Goal: Task Accomplishment & Management: Manage account settings

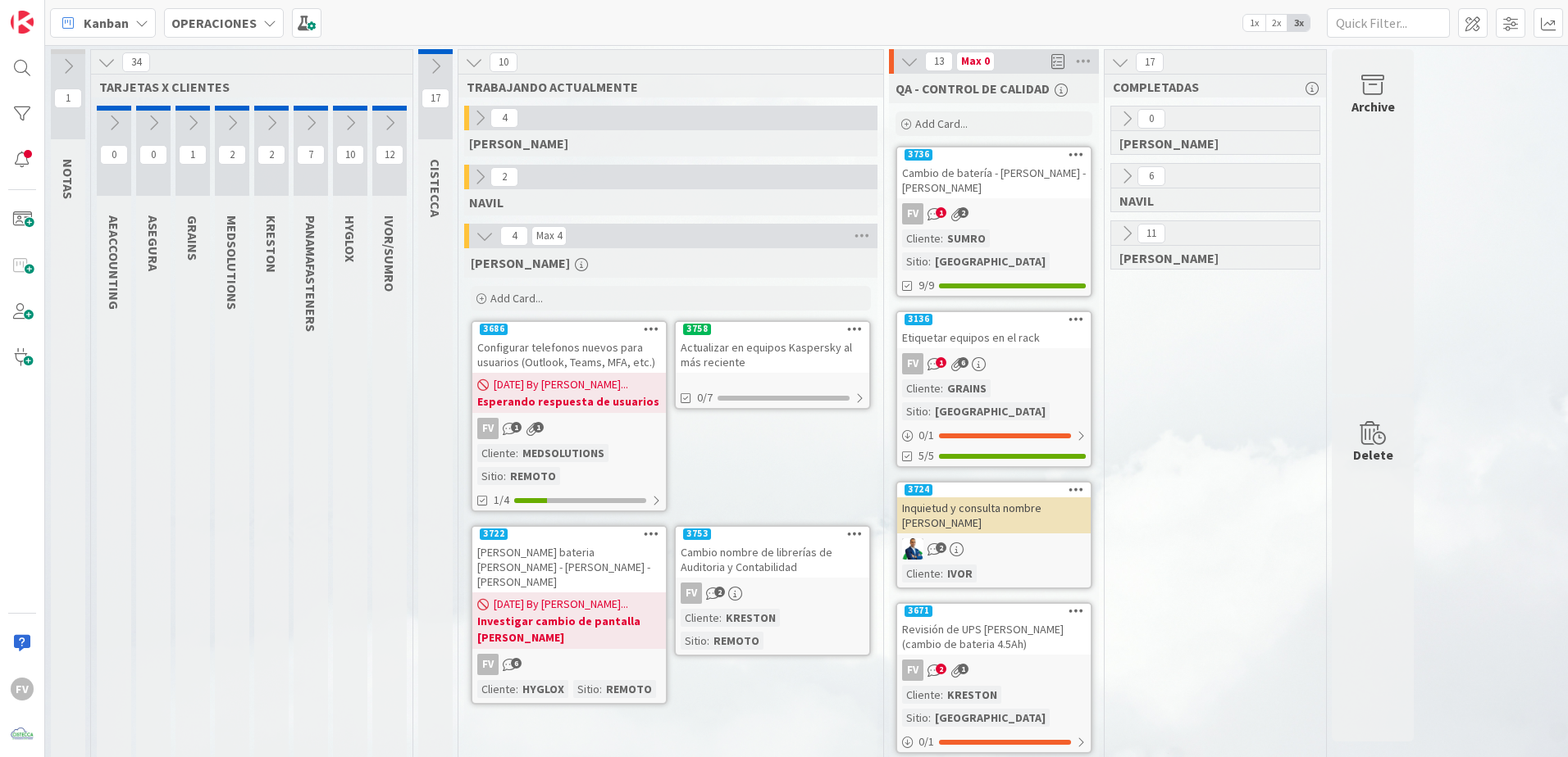
click at [557, 374] on div "18/09/2025 By Fernando... Esperando respuesta de usuarios" at bounding box center [568, 393] width 193 height 40
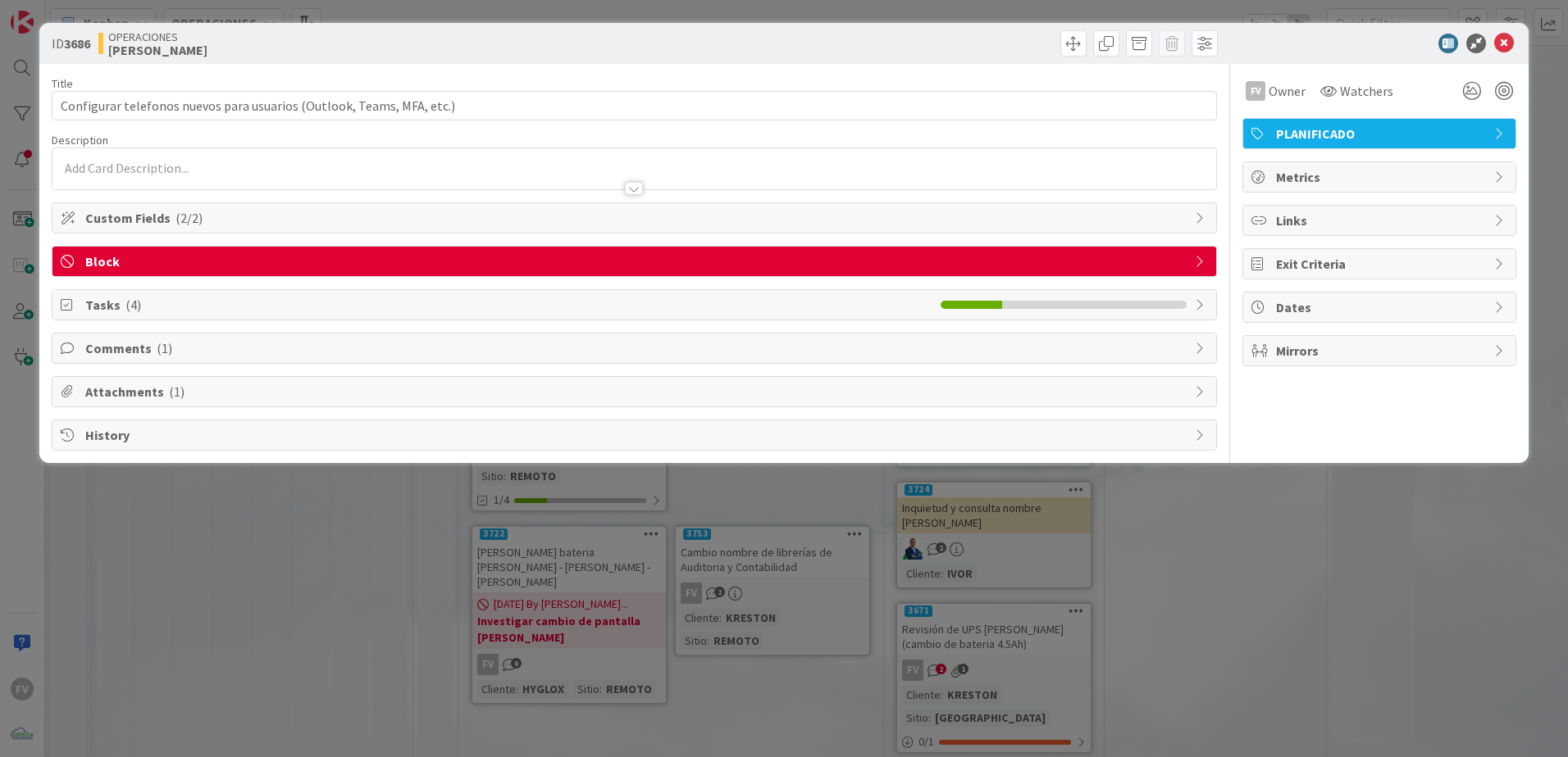
click at [134, 348] on span "Comments ( 1 )" at bounding box center [636, 348] width 1102 height 20
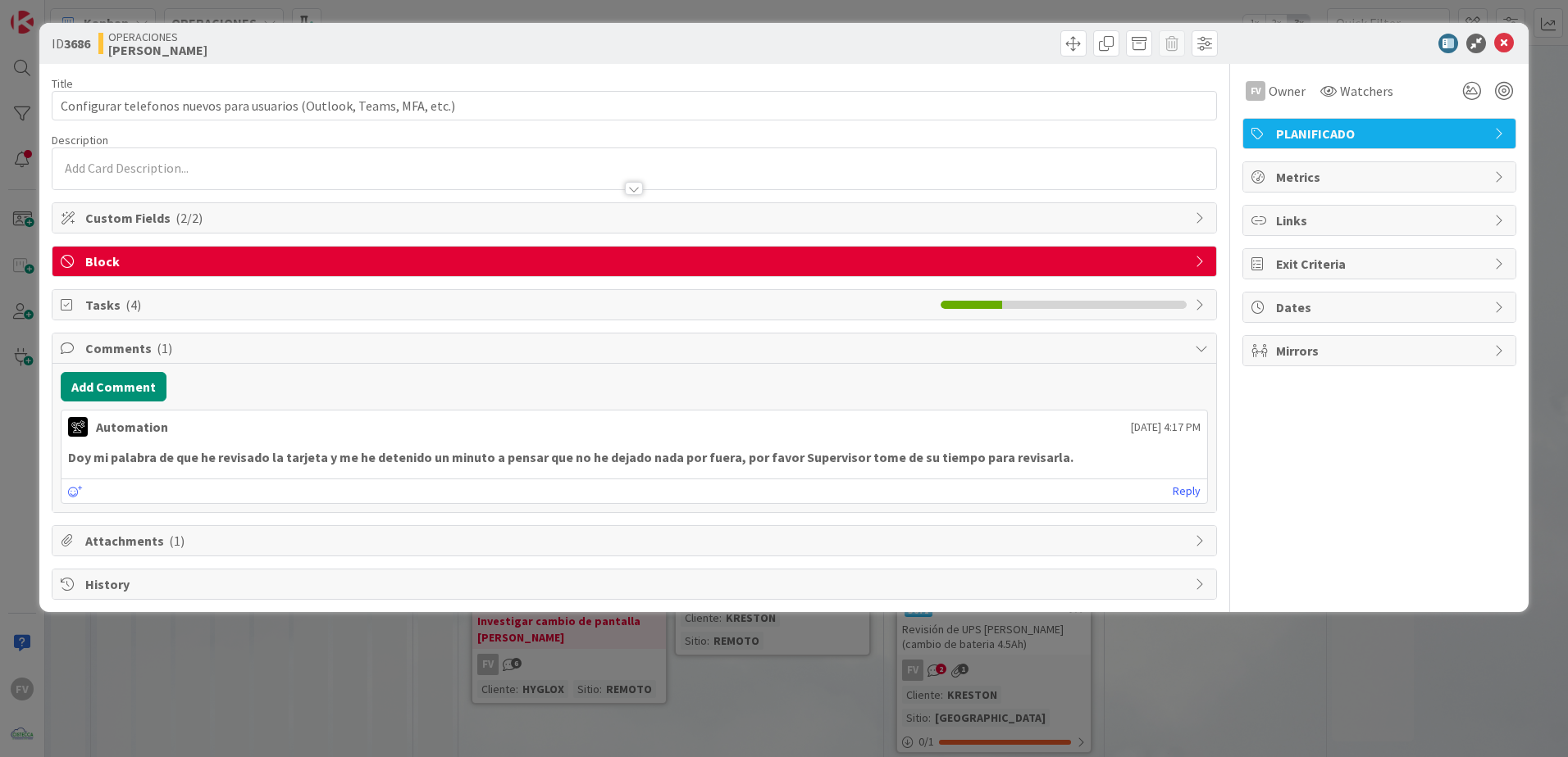
click at [123, 347] on span "Comments ( 1 )" at bounding box center [636, 348] width 1102 height 20
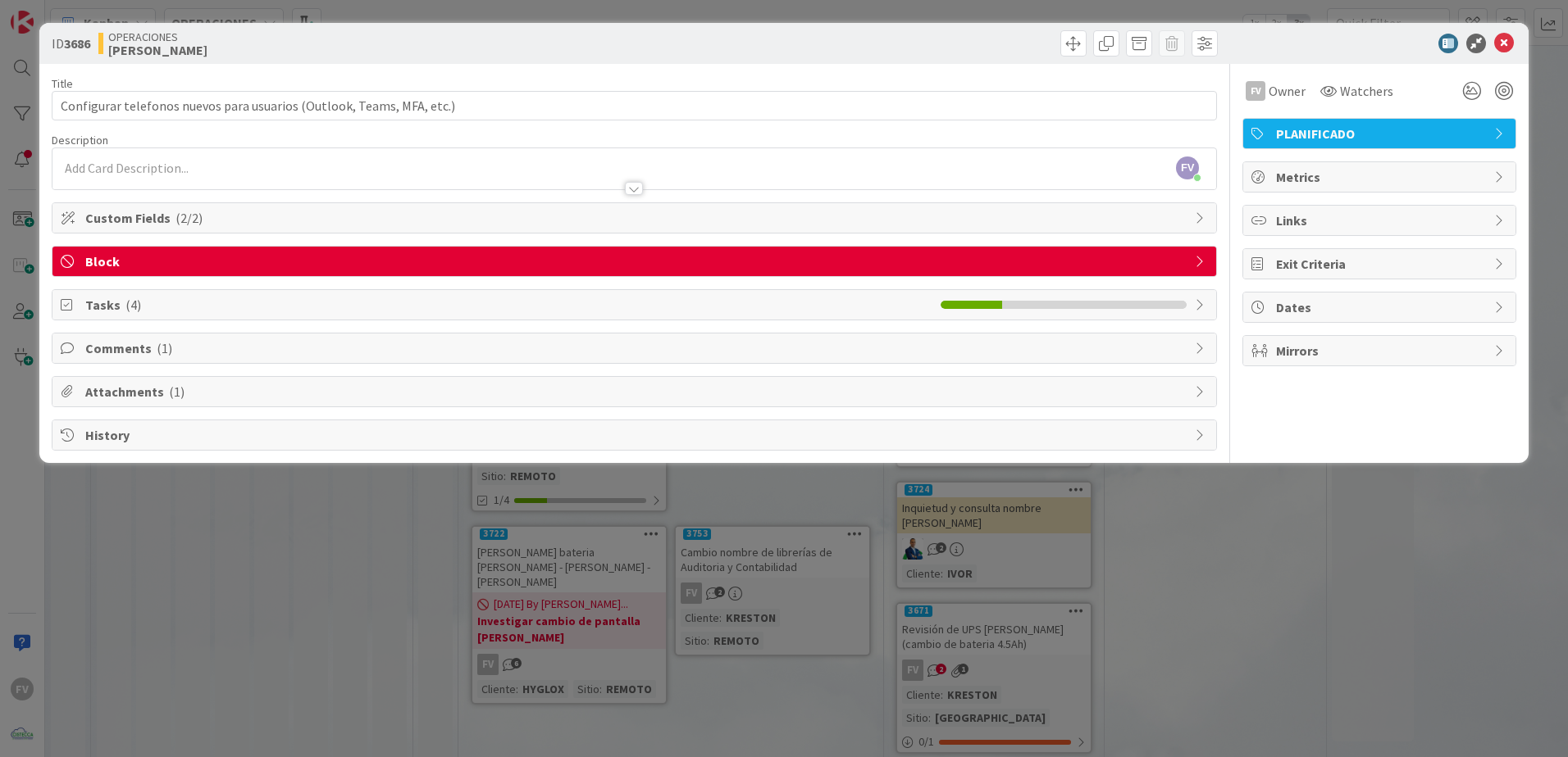
click at [123, 294] on div "Tasks ( 4 )" at bounding box center [634, 305] width 1164 height 30
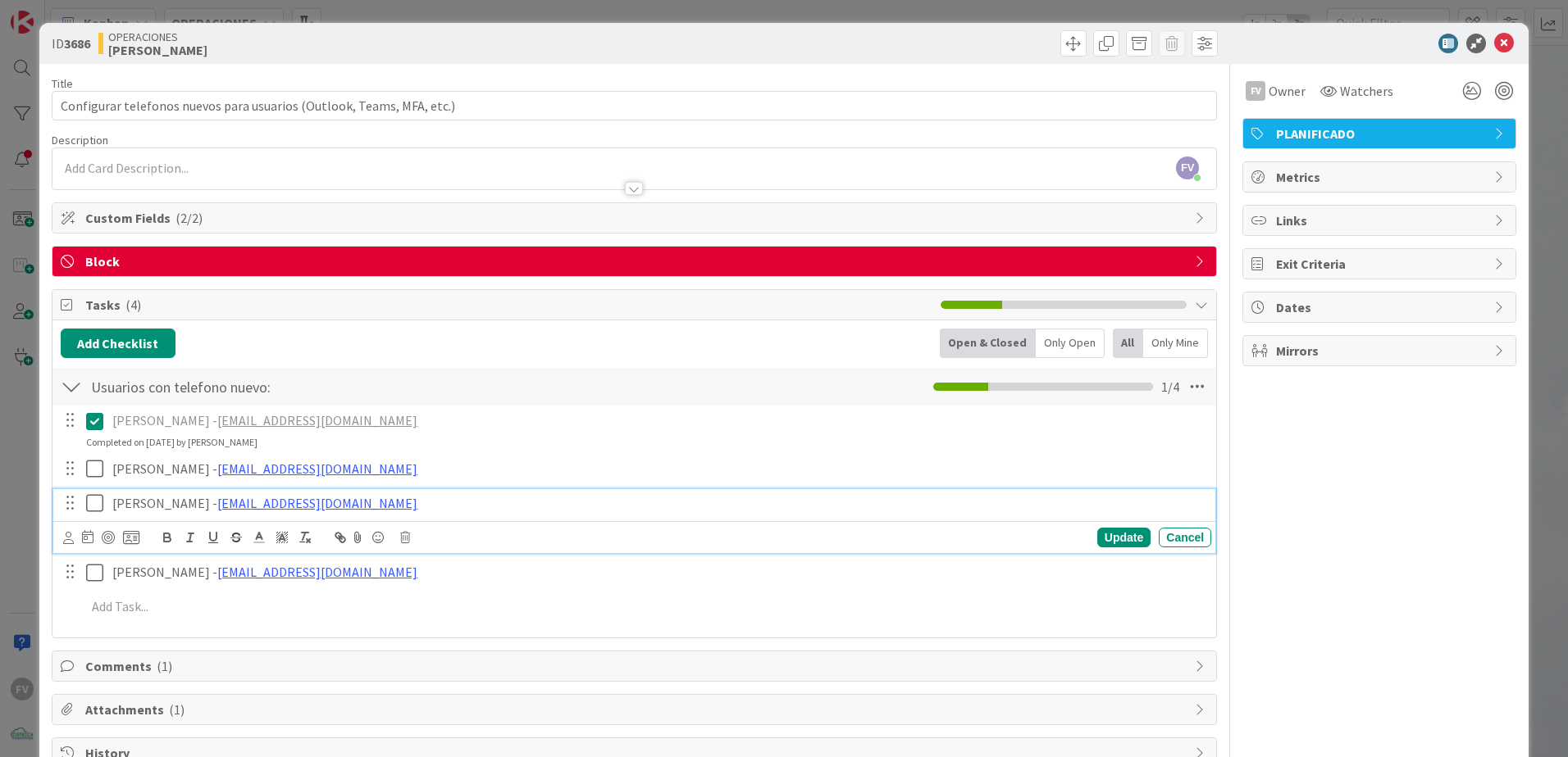
click at [86, 505] on icon at bounding box center [95, 503] width 17 height 20
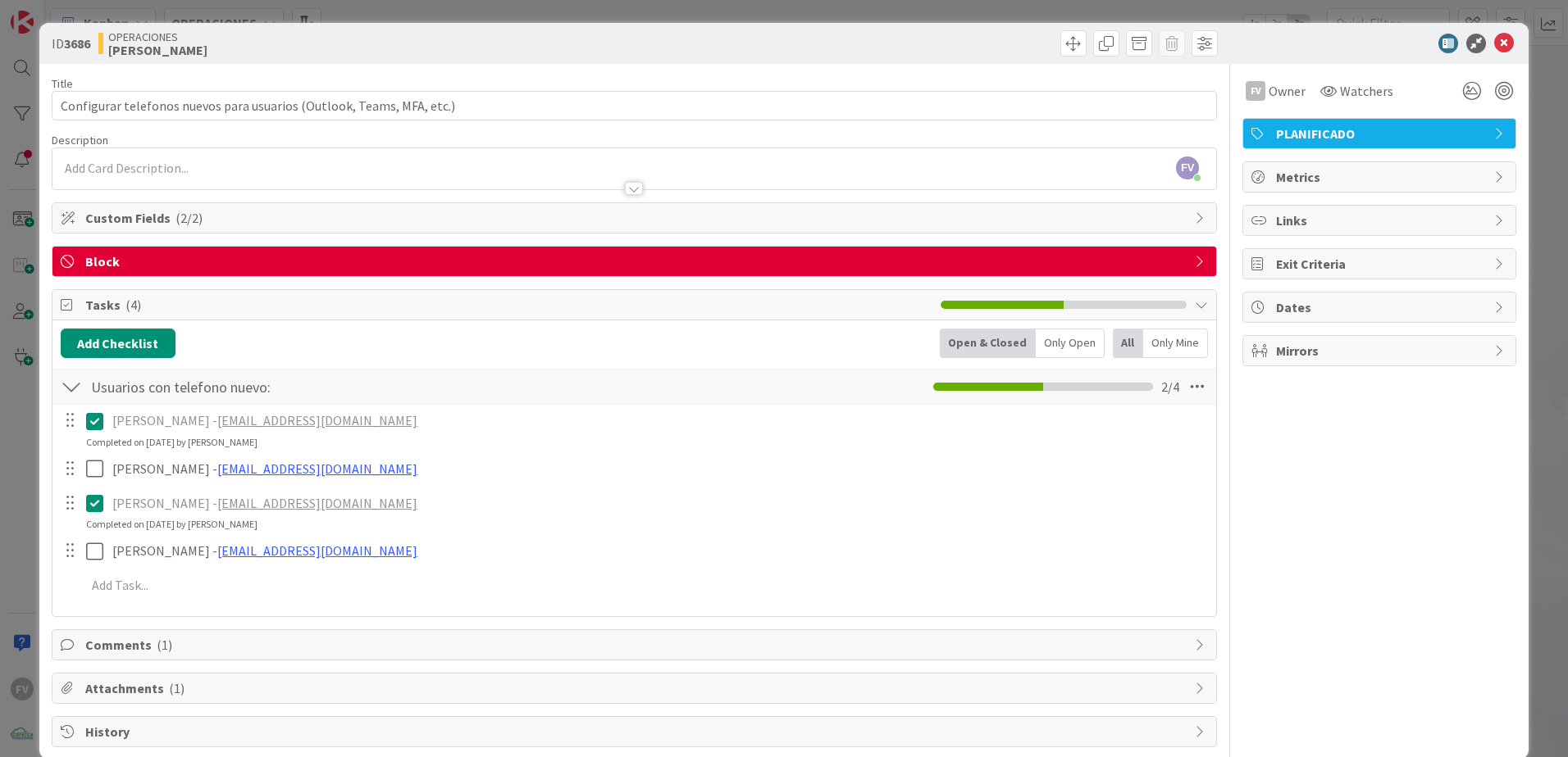
click at [12, 525] on div "ID 3686 OPERACIONES FERNANDO Title 69 / 128 Configurar telefonos nuevos para us…" at bounding box center [784, 378] width 1568 height 757
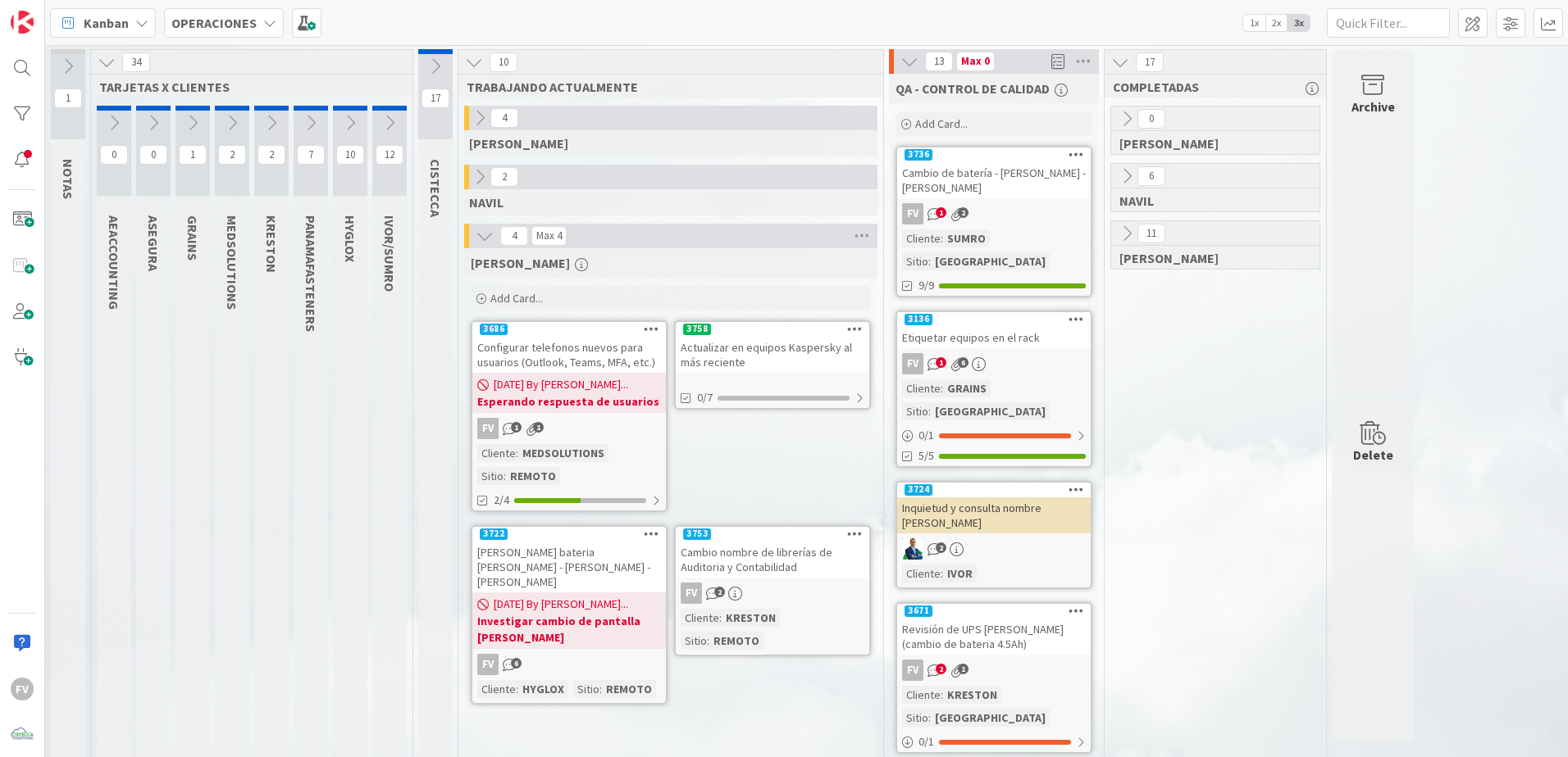
click at [731, 556] on div "Cambio nombre de librerías de Auditoria y Contabilidad" at bounding box center [772, 559] width 193 height 36
click at [737, 599] on icon at bounding box center [735, 594] width 14 height 14
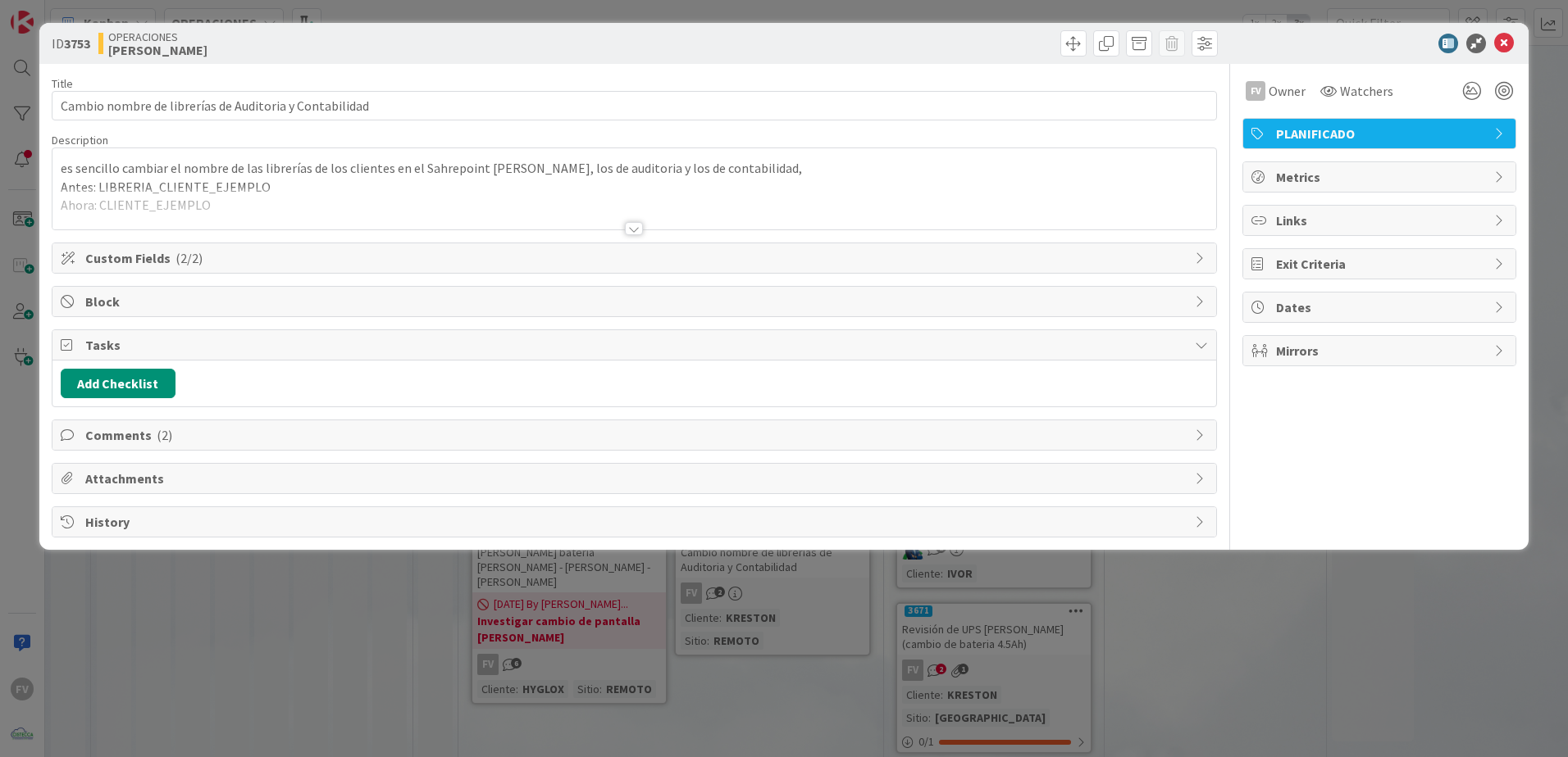
click at [183, 450] on div "Comments ( 2 )" at bounding box center [634, 435] width 1166 height 32
click at [186, 444] on span "Comments ( 2 )" at bounding box center [636, 435] width 1102 height 20
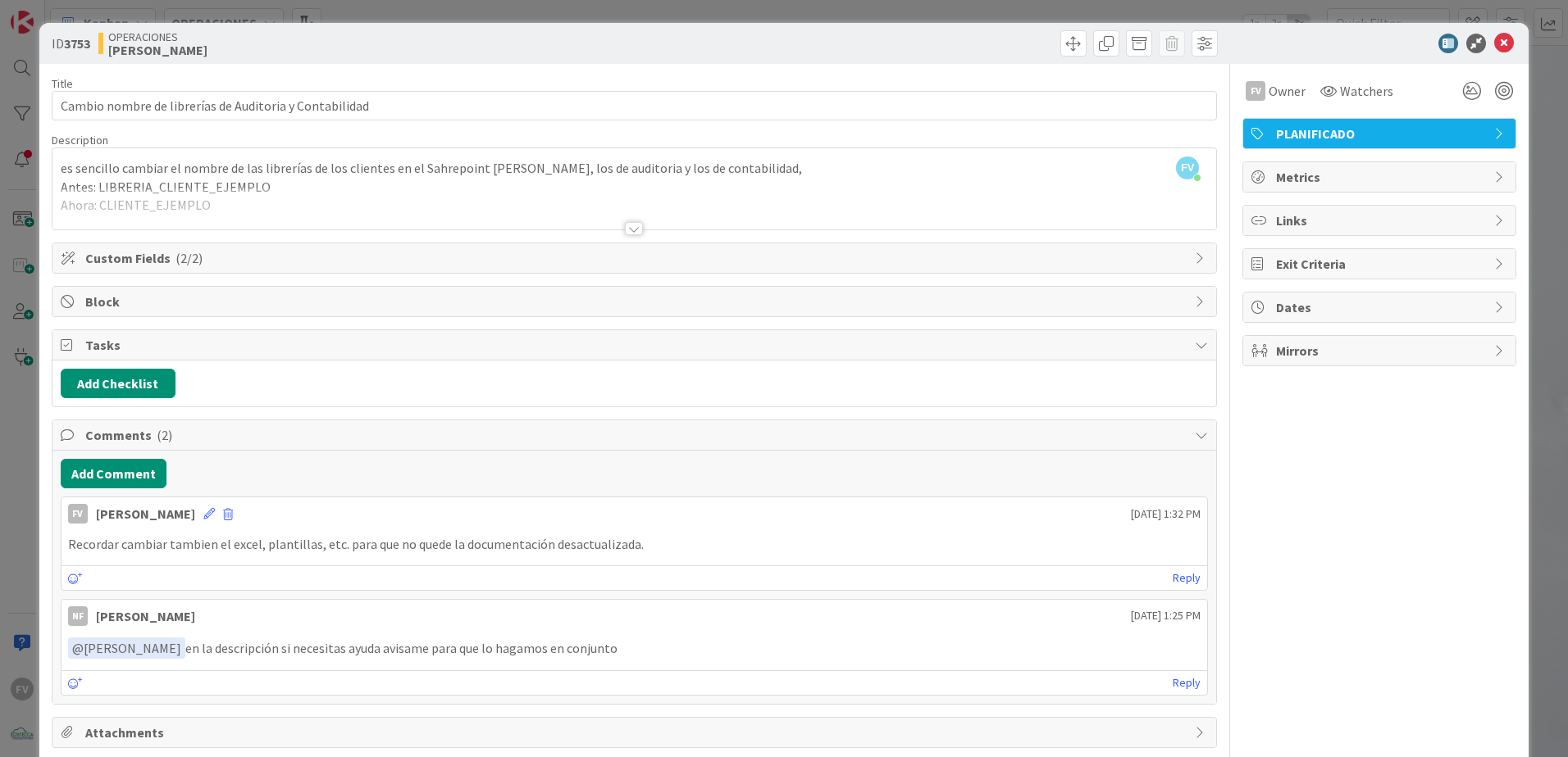
click at [629, 225] on div at bounding box center [634, 229] width 18 height 13
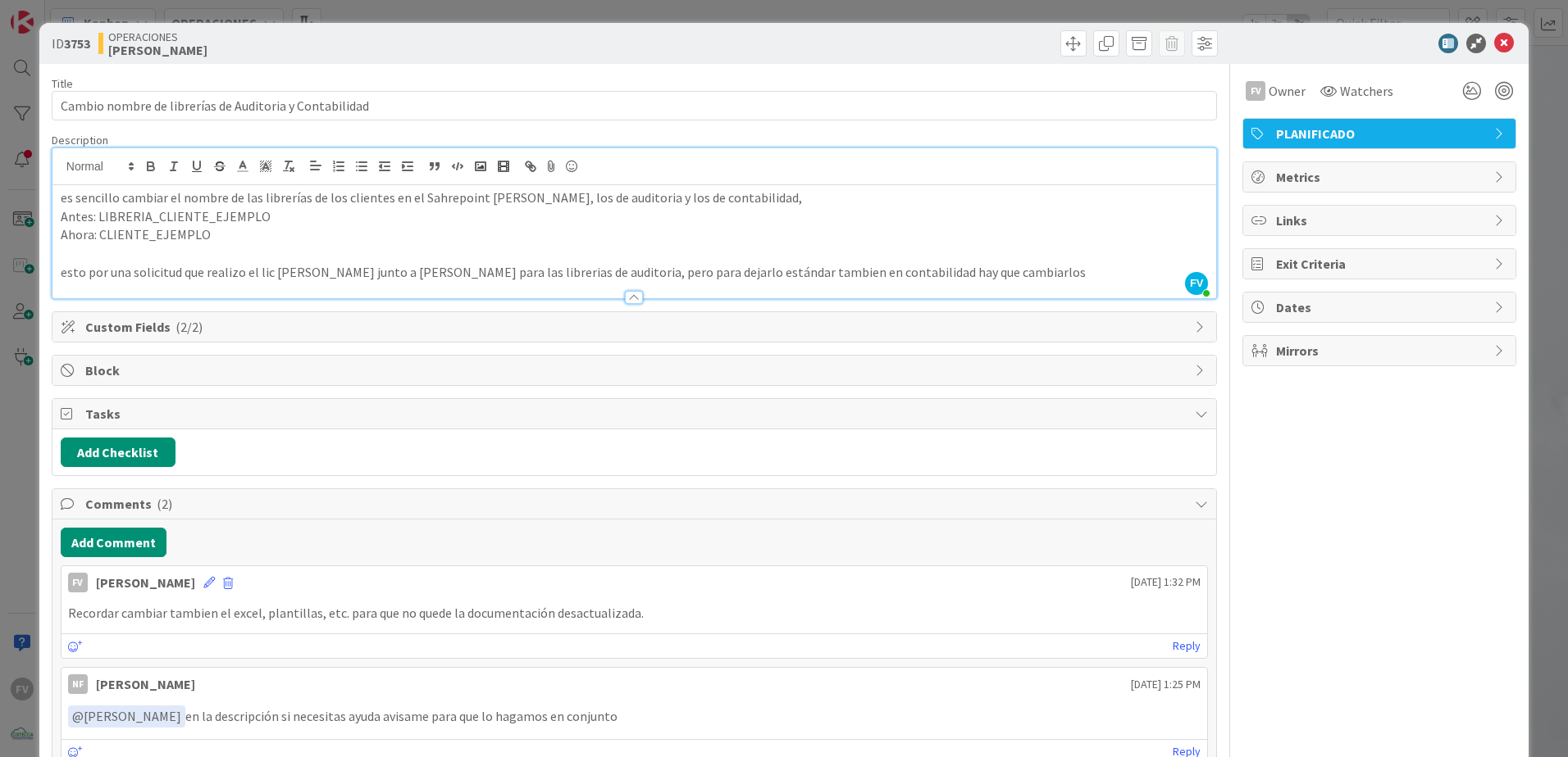
click at [17, 299] on div "ID 3753 OPERACIONES FERNANDO Title 55 / 128 Cambio nombre de librerías de Audit…" at bounding box center [784, 378] width 1568 height 757
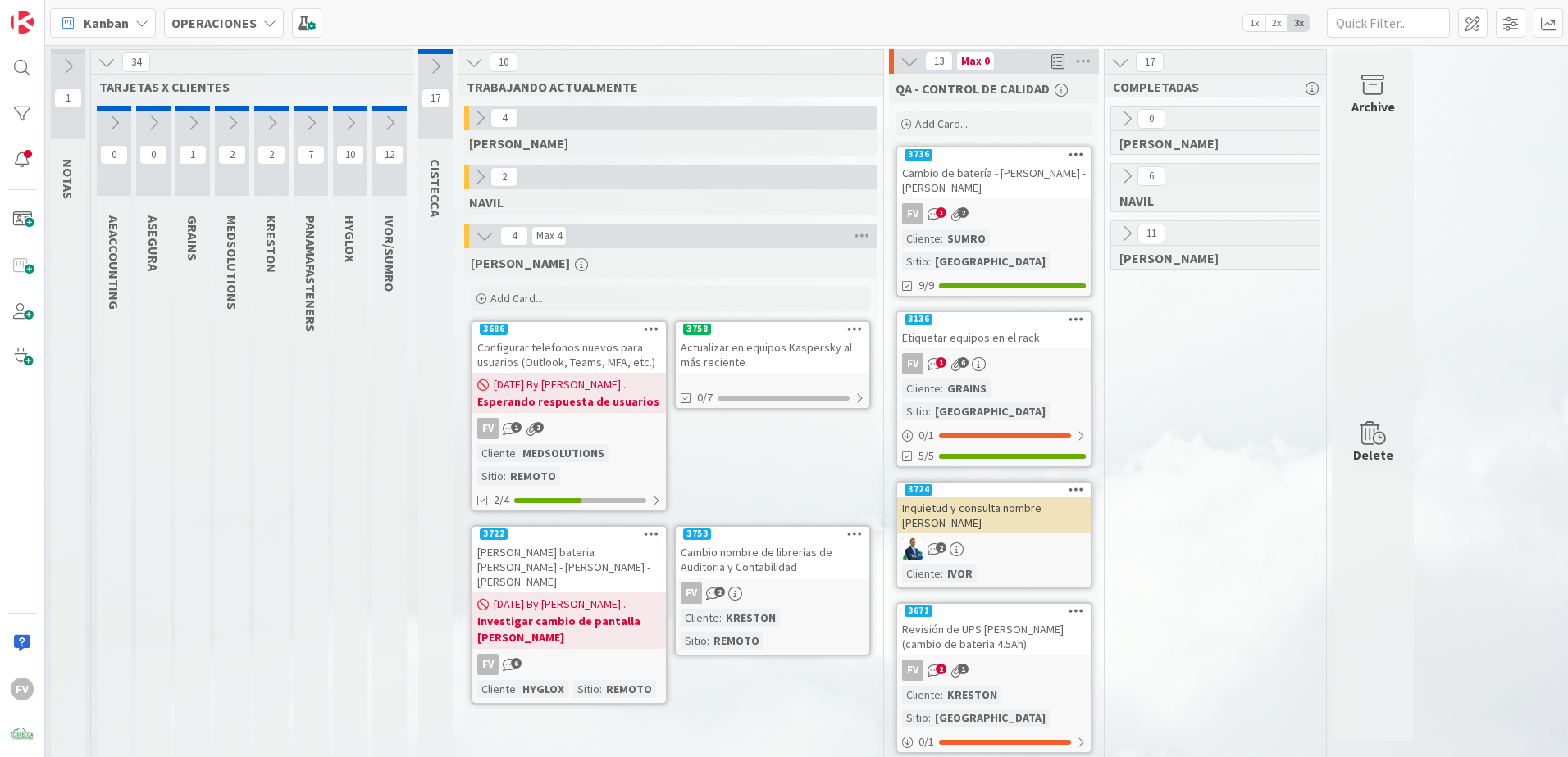
click at [765, 570] on div "Cambio nombre de librerías de Auditoria y Contabilidad" at bounding box center [772, 559] width 193 height 36
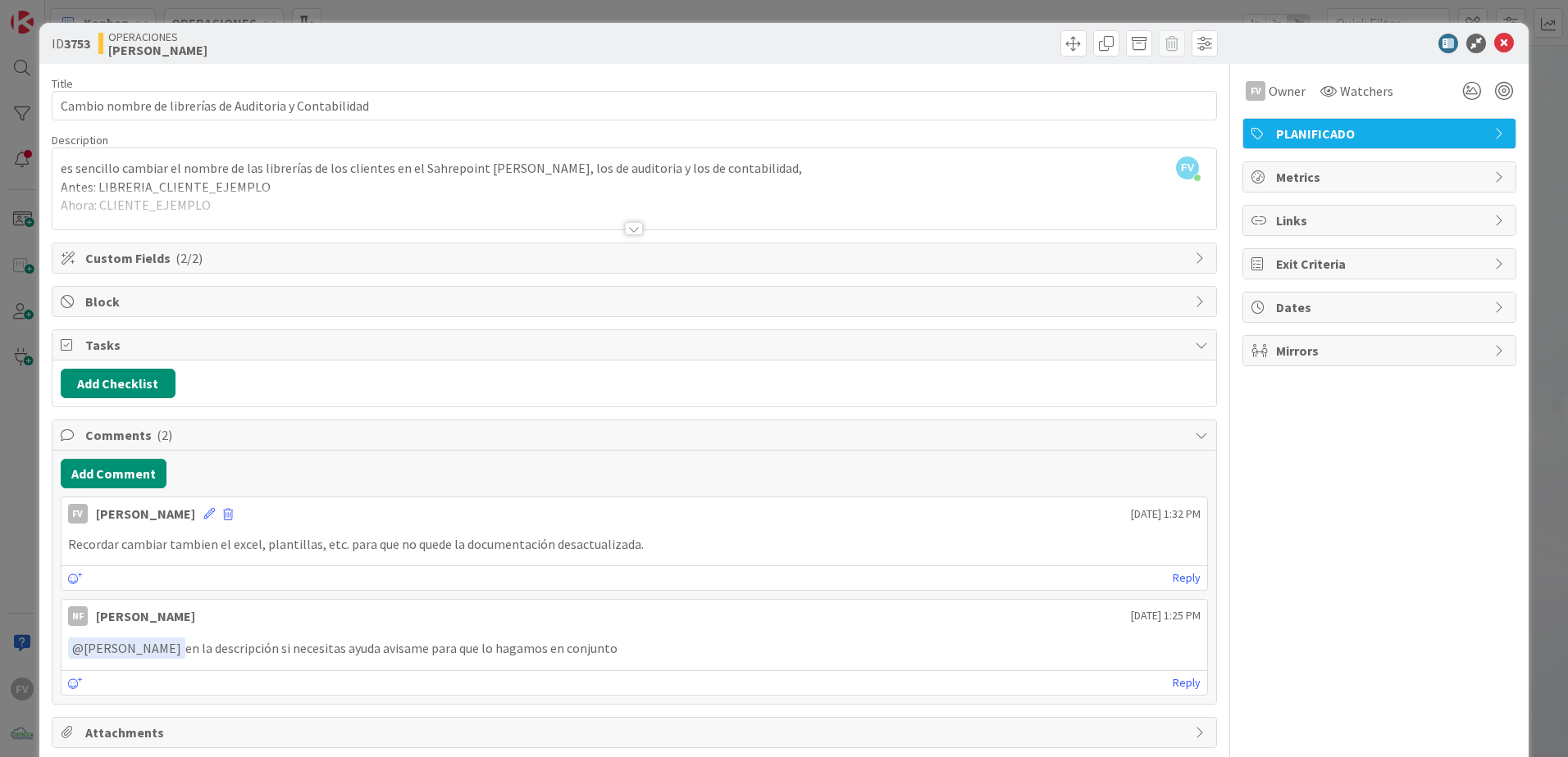
click at [992, 394] on div "Add Checklist" at bounding box center [634, 384] width 1147 height 30
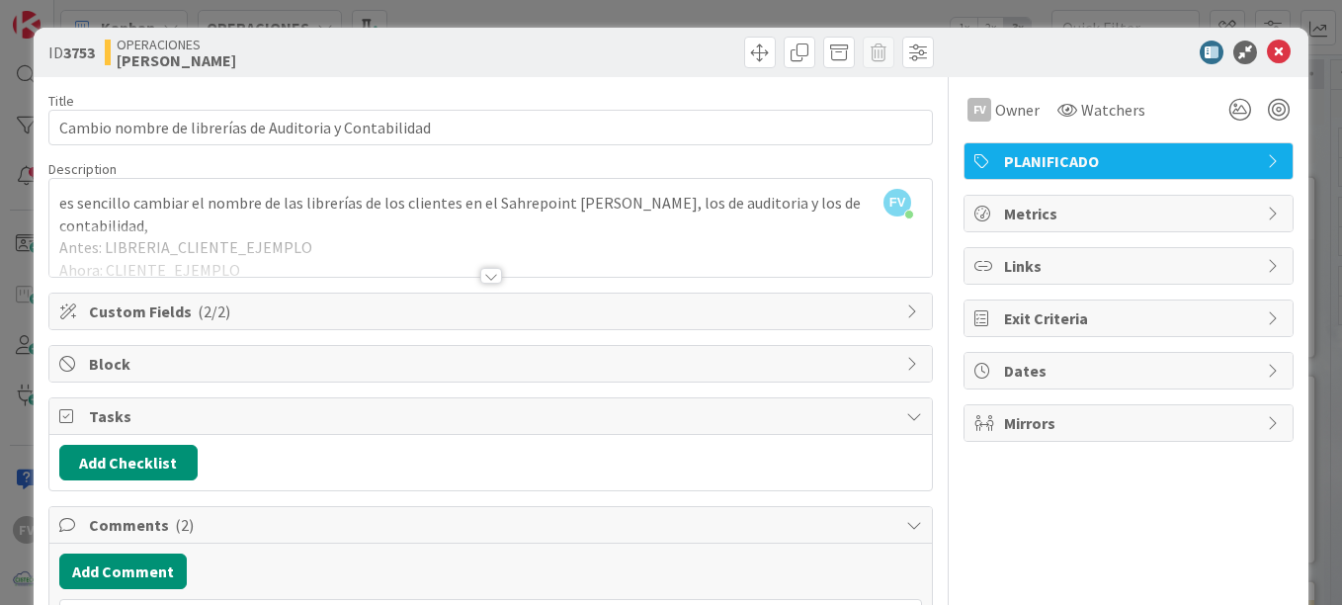
click at [240, 414] on span "Tasks" at bounding box center [493, 416] width 808 height 24
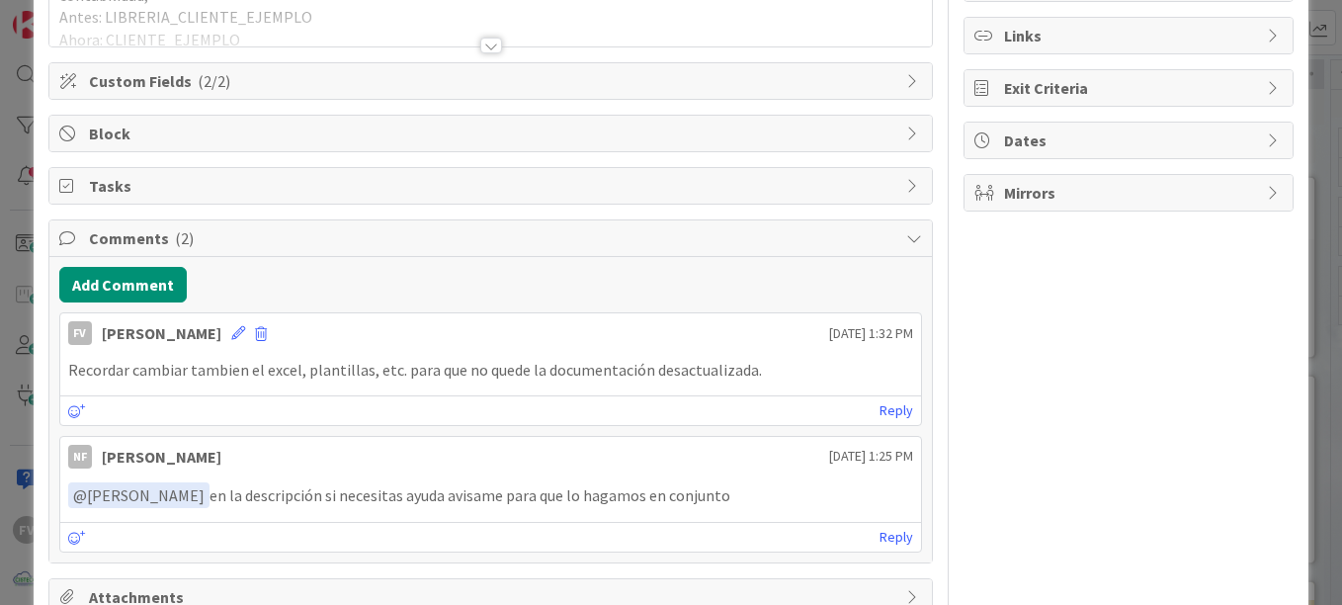
scroll to position [297, 0]
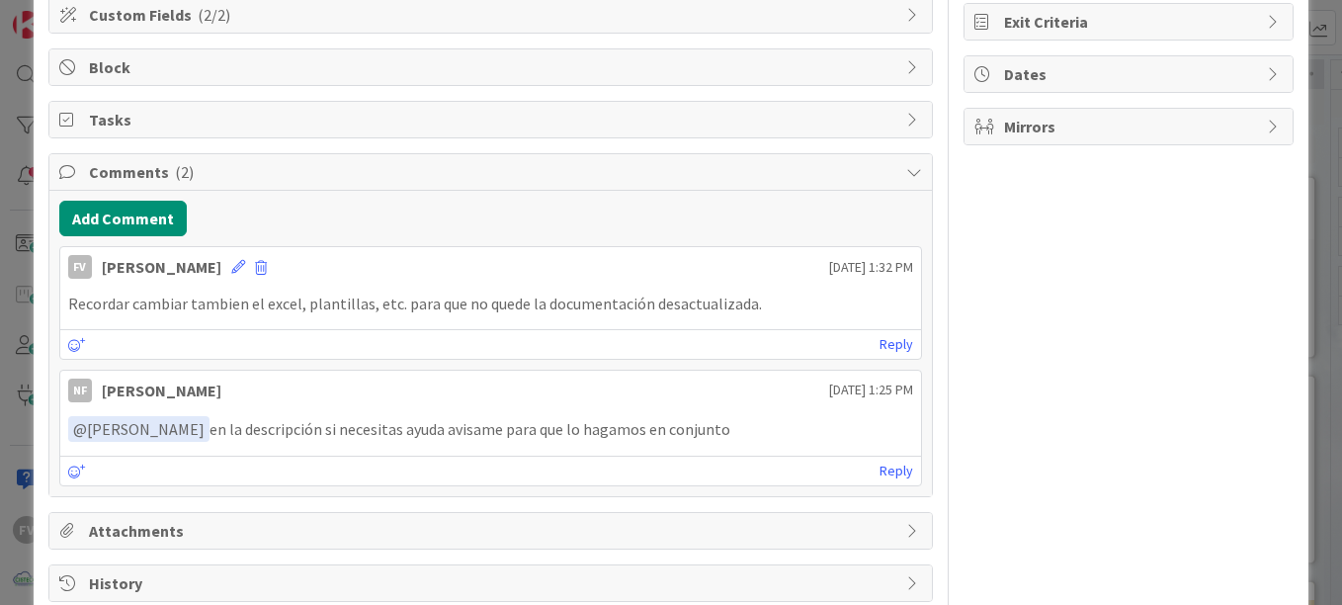
click at [256, 178] on span "Comments ( 2 )" at bounding box center [493, 172] width 808 height 24
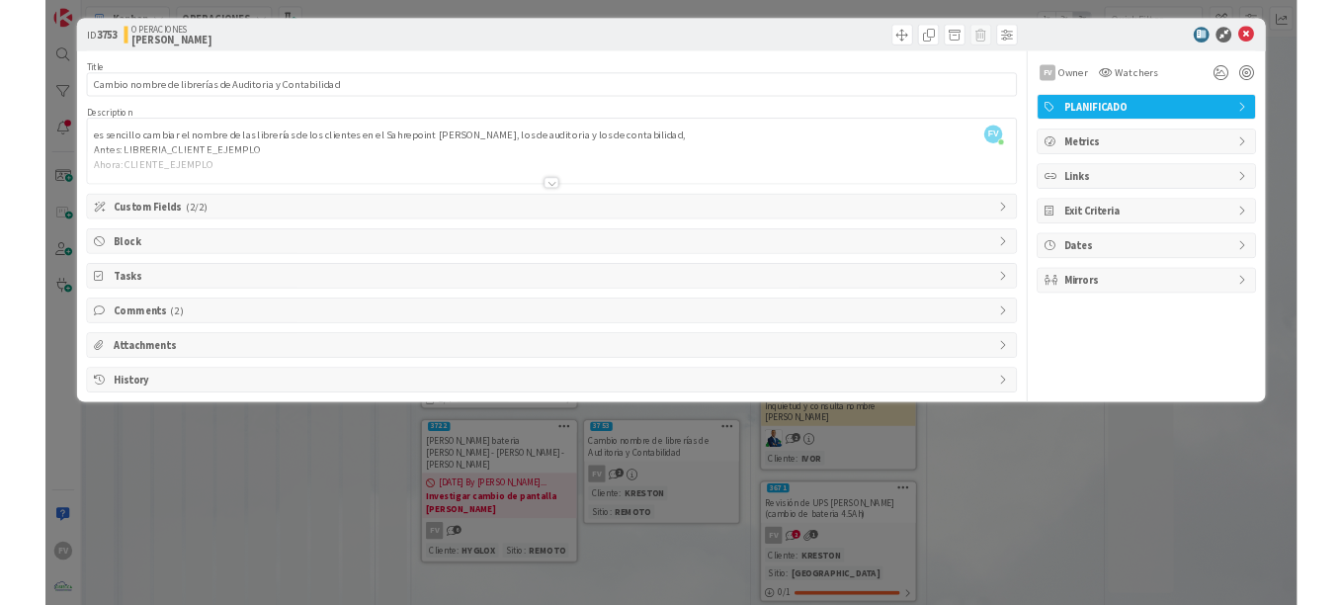
scroll to position [0, 0]
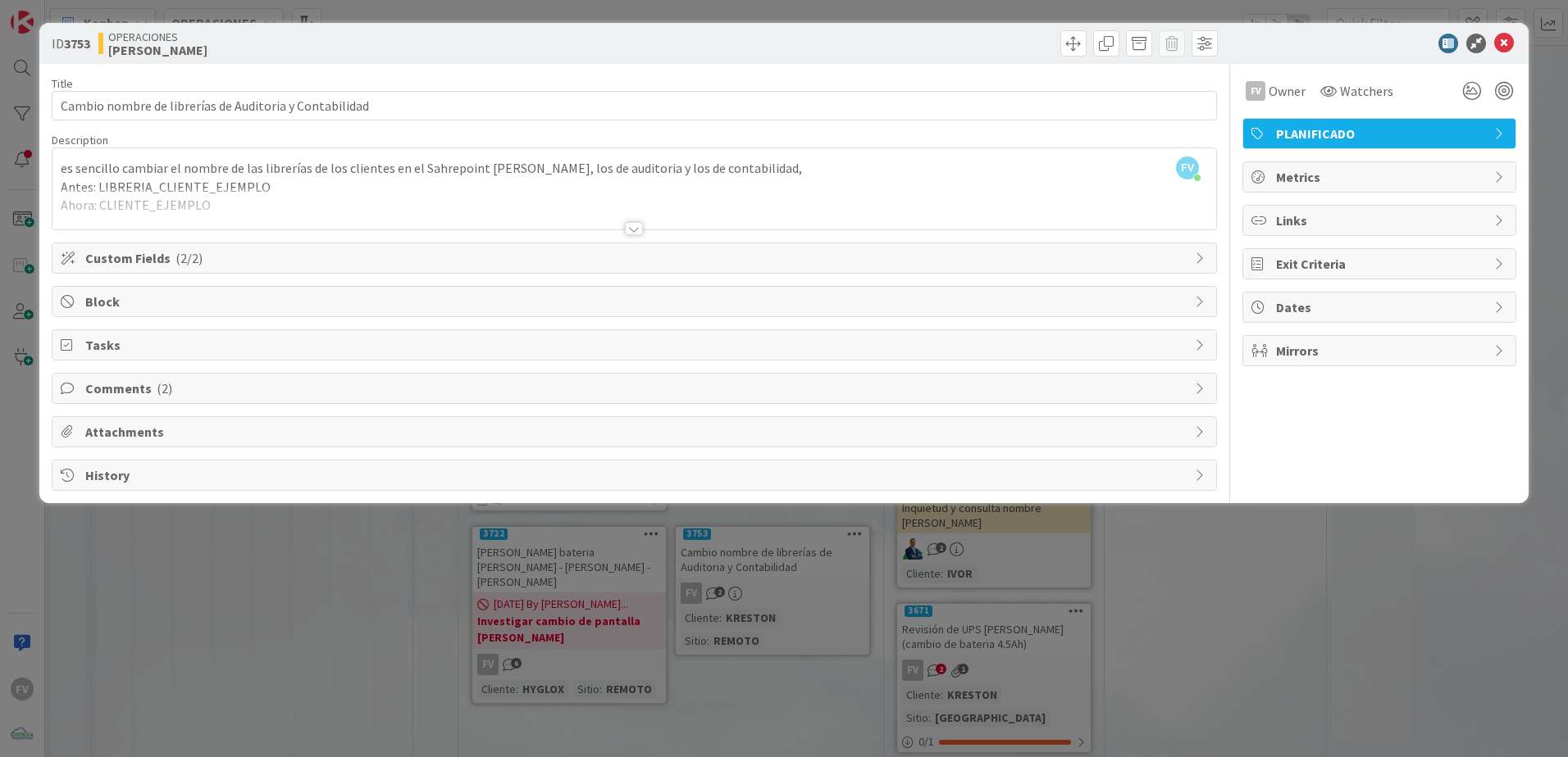
click at [255, 391] on span "Comments ( 2 )" at bounding box center [636, 389] width 1102 height 20
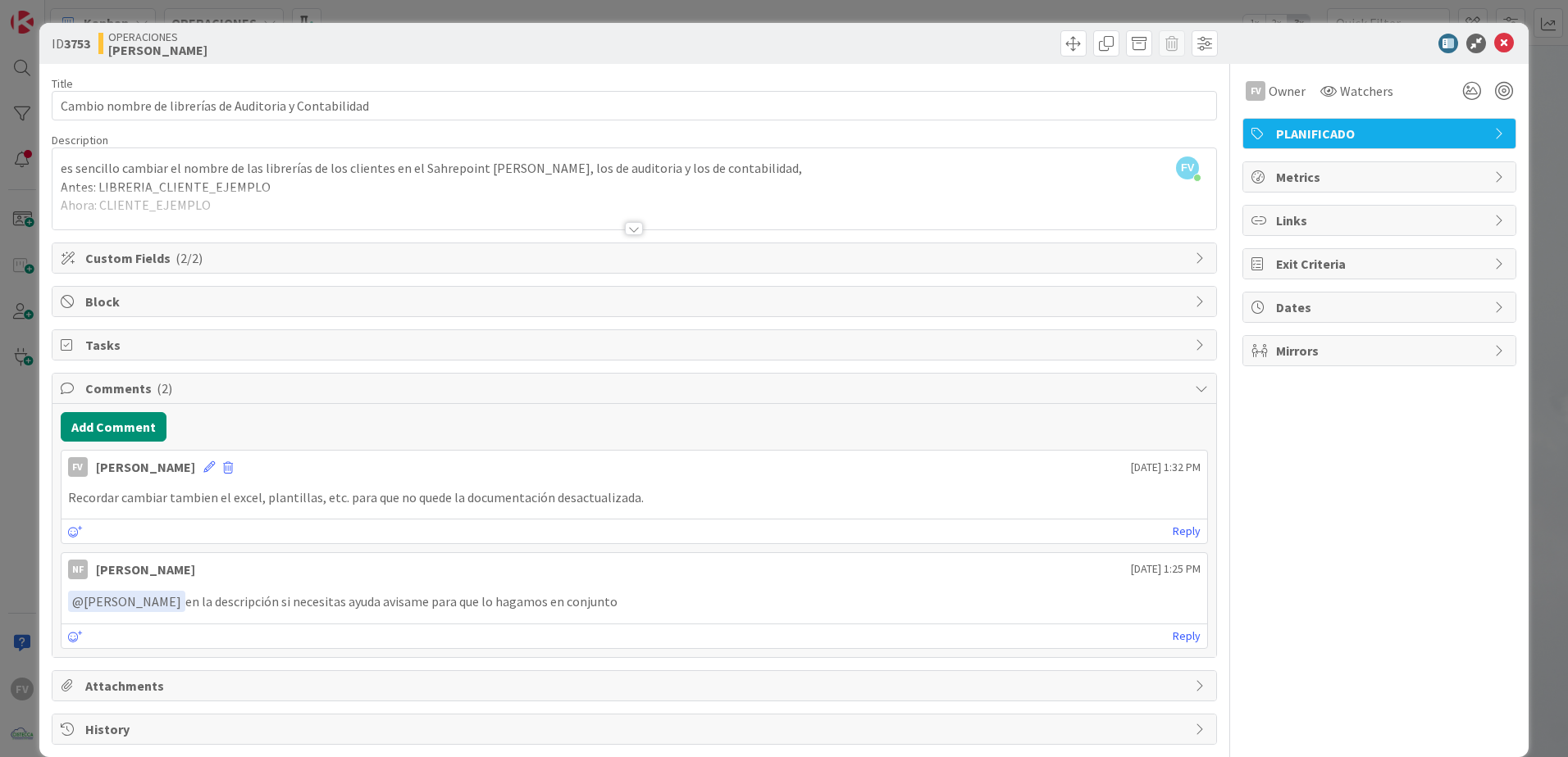
click at [255, 391] on span "Comments ( 2 )" at bounding box center [636, 389] width 1102 height 20
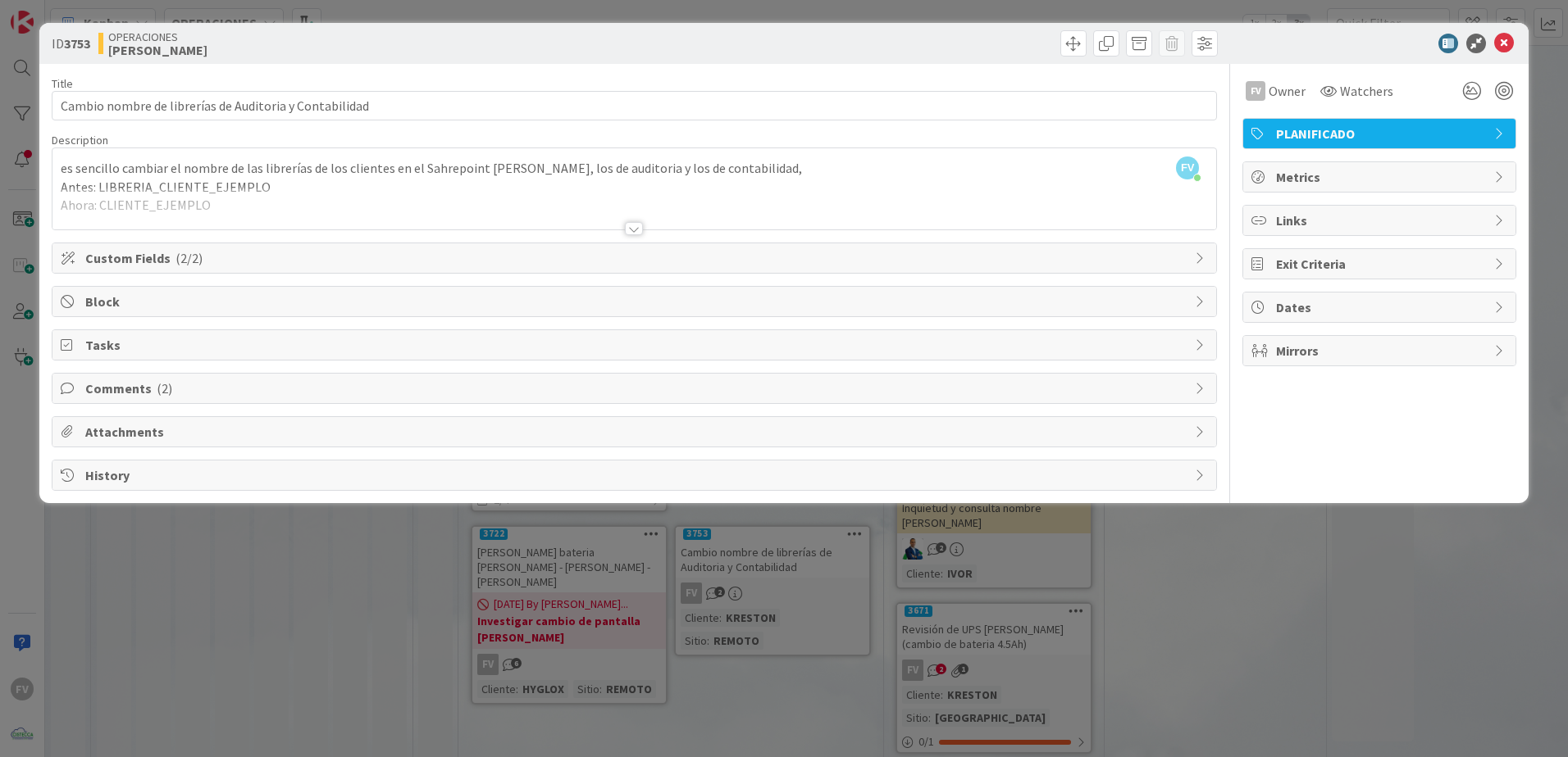
click at [320, 588] on div "ID 3753 OPERACIONES FERNANDO Title 55 / 128 Cambio nombre de librerías de Audit…" at bounding box center [784, 378] width 1568 height 757
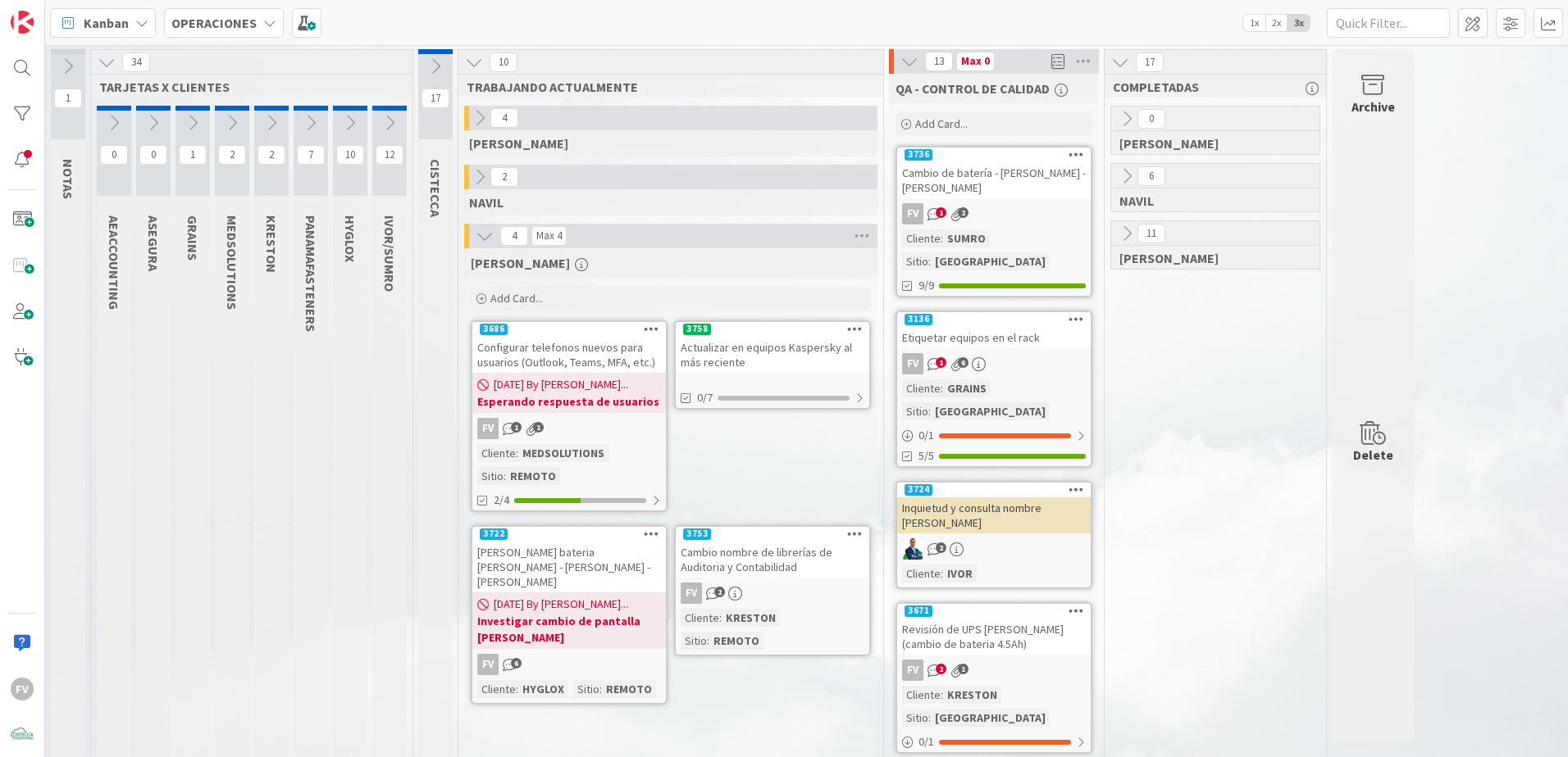
click at [437, 70] on icon at bounding box center [436, 66] width 18 height 18
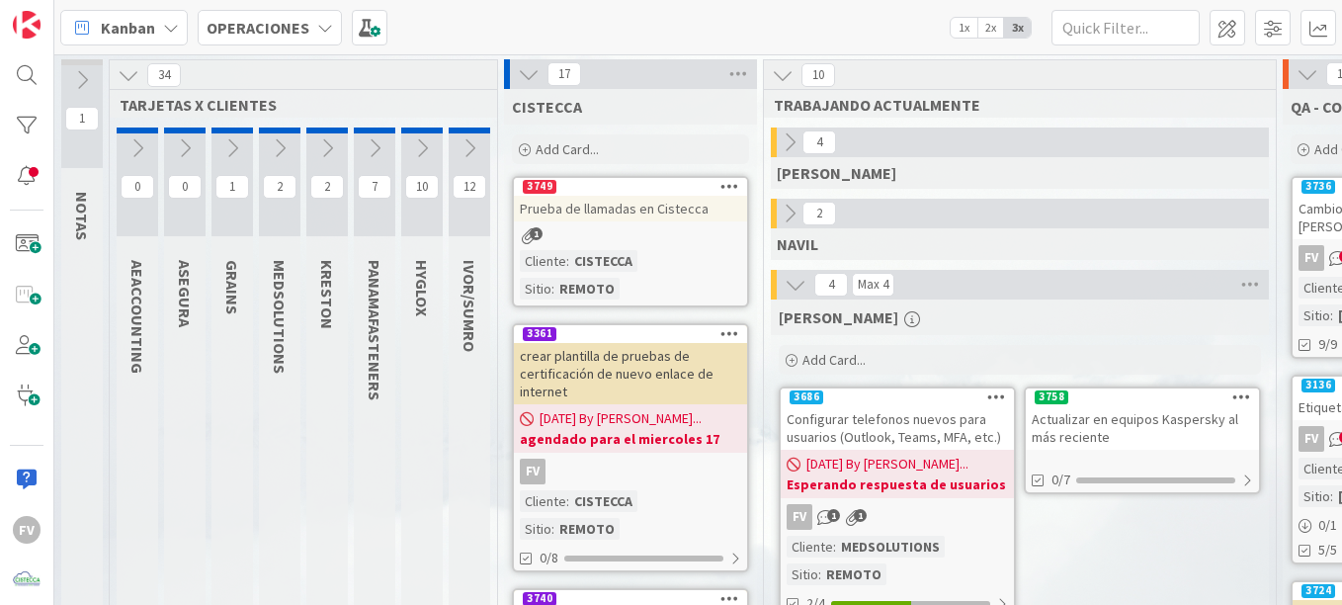
click at [559, 155] on span "Add Card..." at bounding box center [567, 149] width 63 height 18
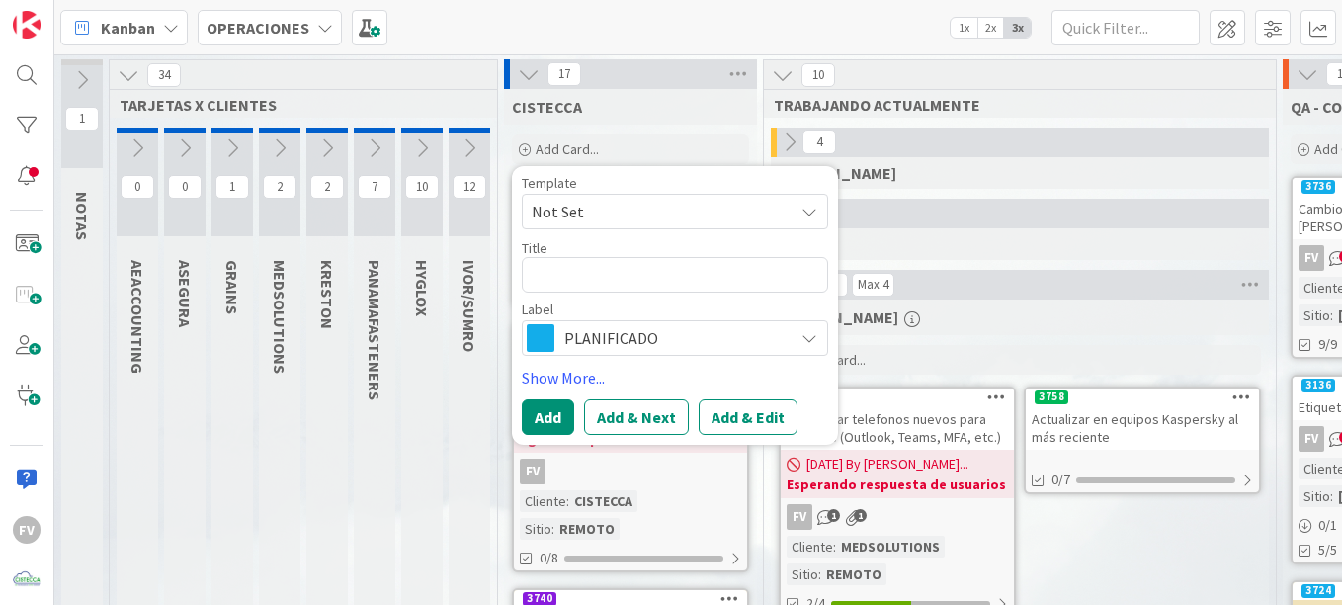
click at [549, 254] on div "Title 0 / 128" at bounding box center [675, 248] width 306 height 18
click at [607, 279] on textarea at bounding box center [675, 275] width 306 height 36
type textarea "x"
type textarea "I"
type textarea "x"
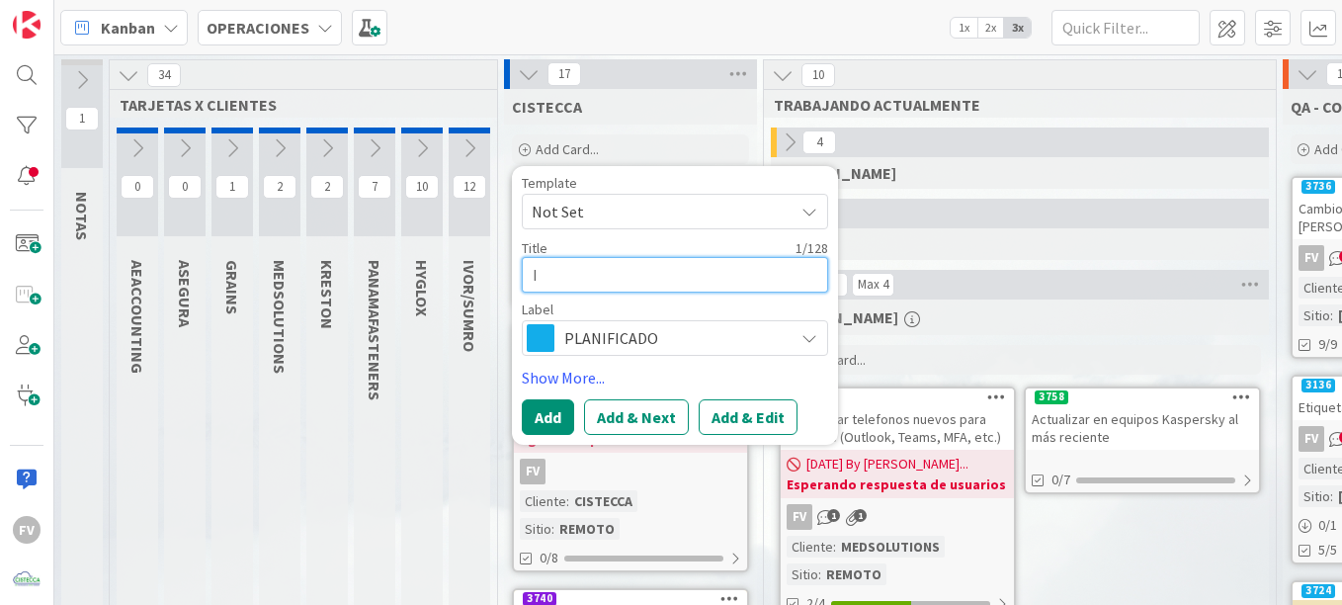
type textarea "In"
type textarea "x"
type textarea "Inv"
type textarea "x"
type textarea "Inve"
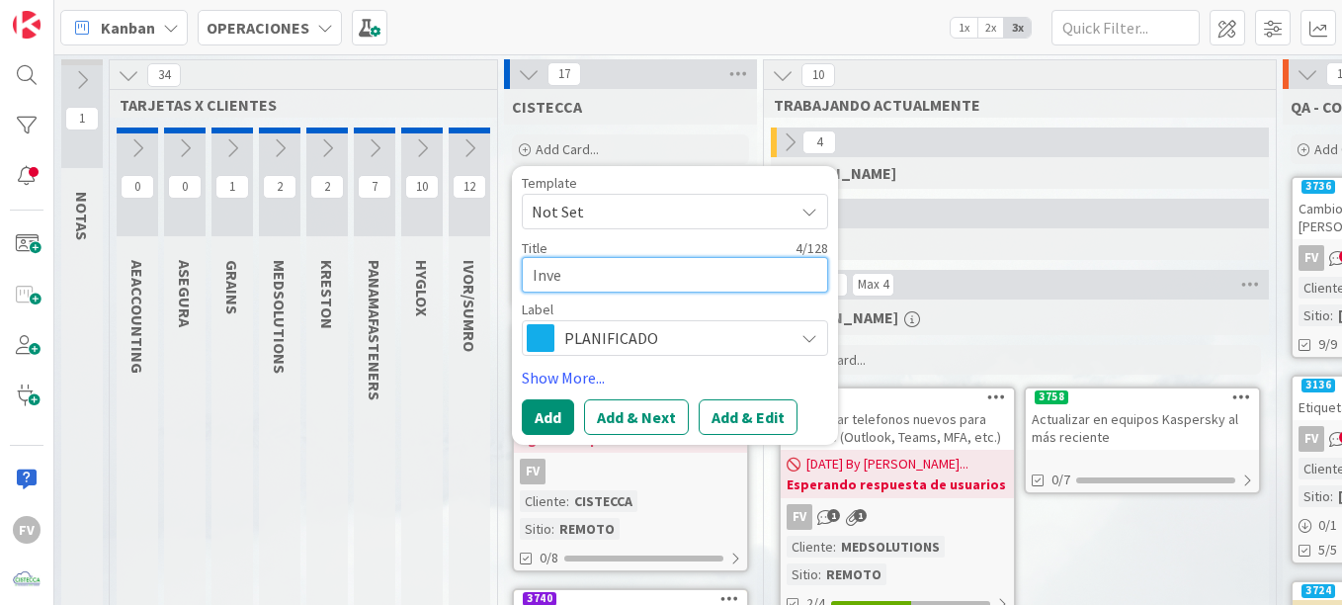
type textarea "x"
type textarea "Inves"
type textarea "x"
type textarea "Invest"
type textarea "x"
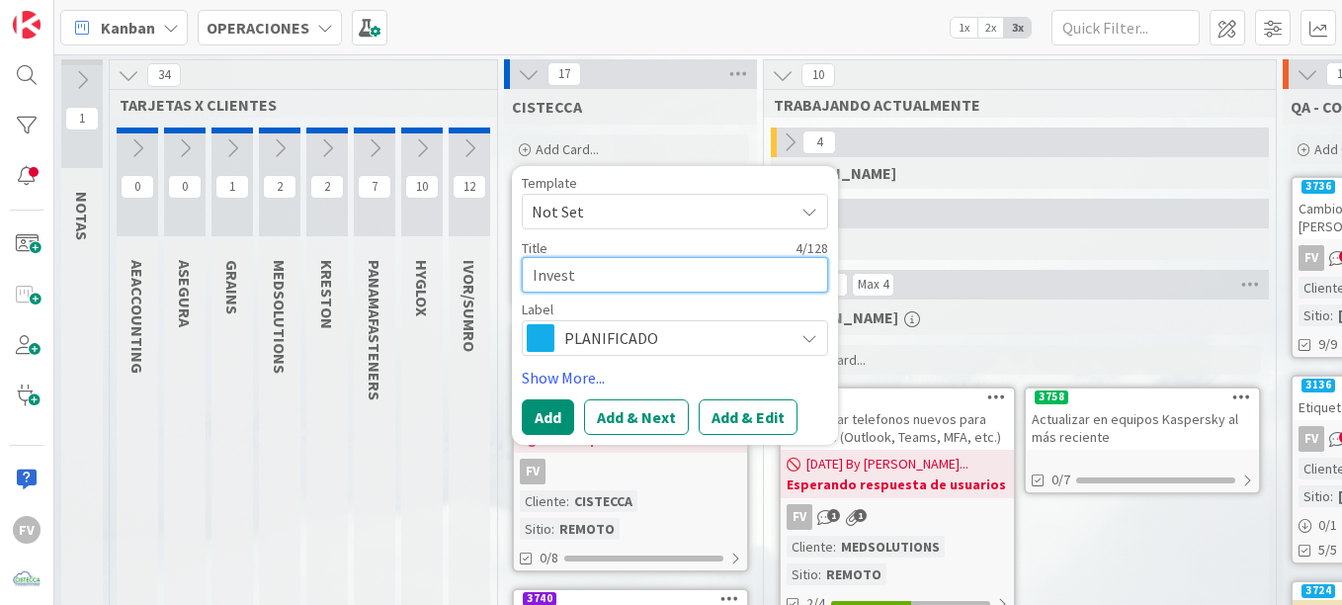
type textarea "Investi"
type textarea "x"
type textarea "Investig"
type textarea "x"
type textarea "Investiga"
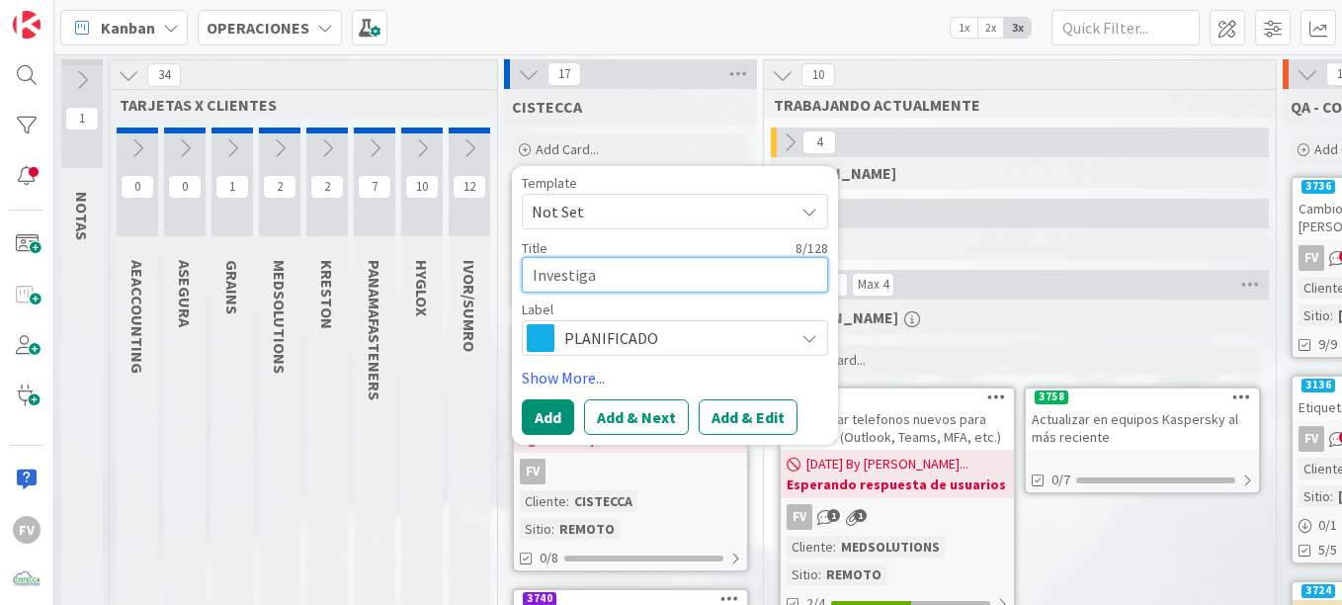
type textarea "x"
type textarea "Investigar"
type textarea "x"
type textarea "Investigar"
type textarea "x"
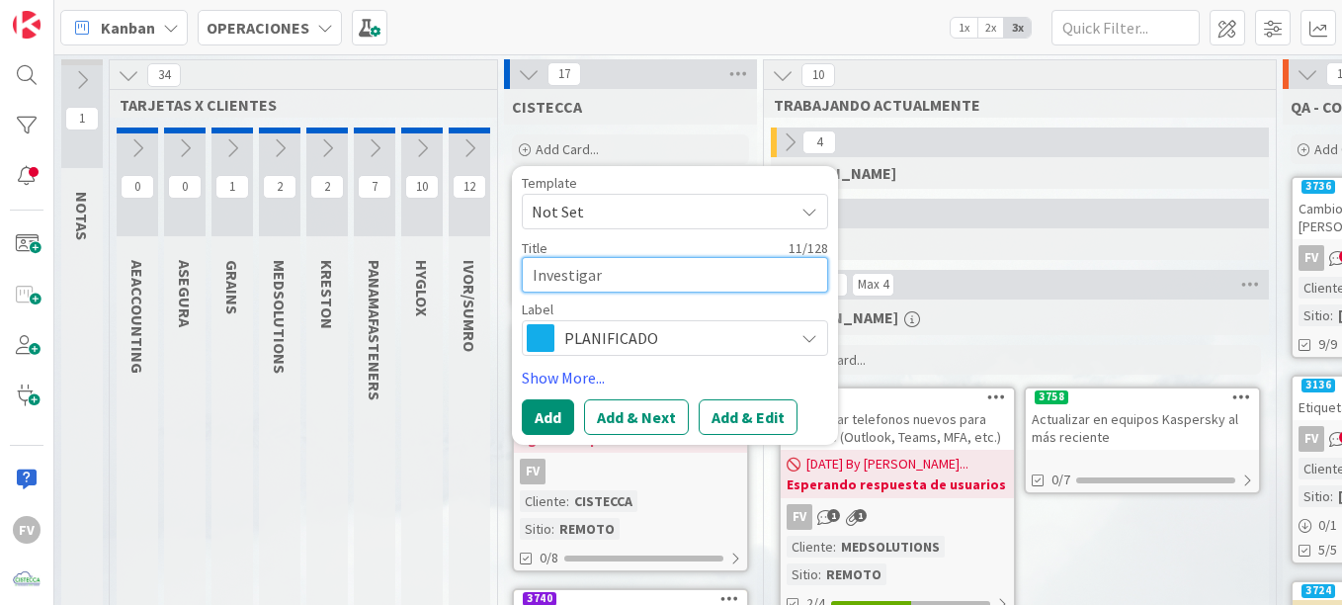
type textarea "Investigar a"
type textarea "x"
type textarea "Investigar ac"
type textarea "x"
type textarea "Investigar ace"
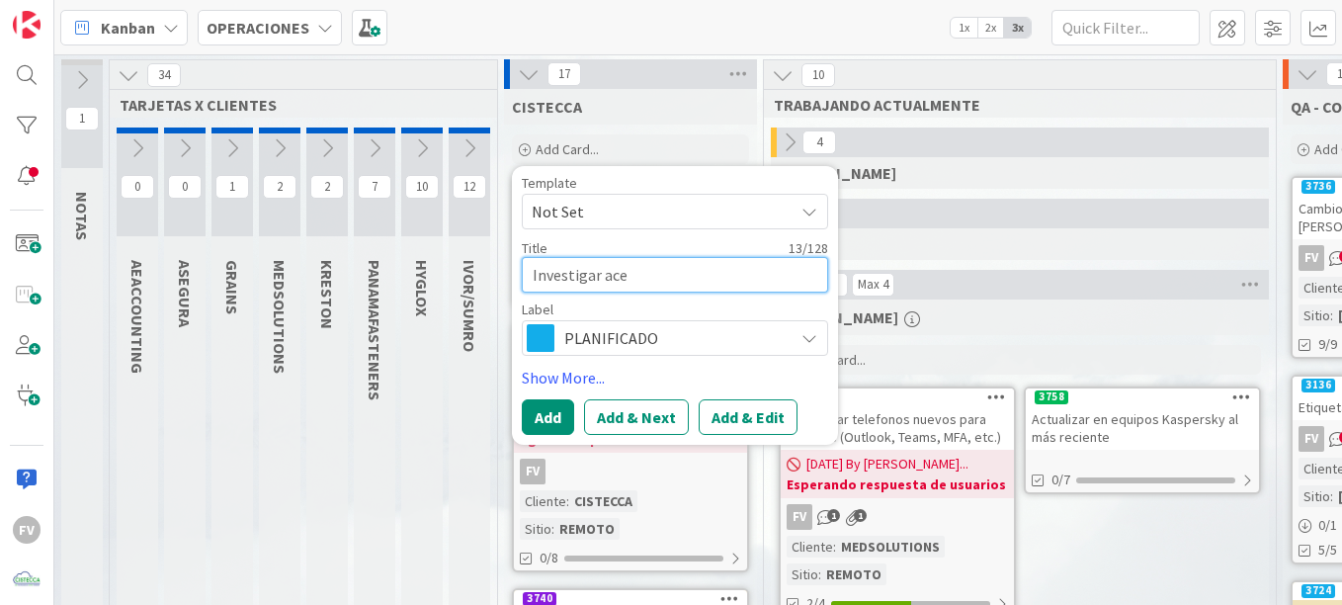
type textarea "x"
type textarea "Investigar acer"
type textarea "x"
type textarea "Investigar acerc"
type textarea "x"
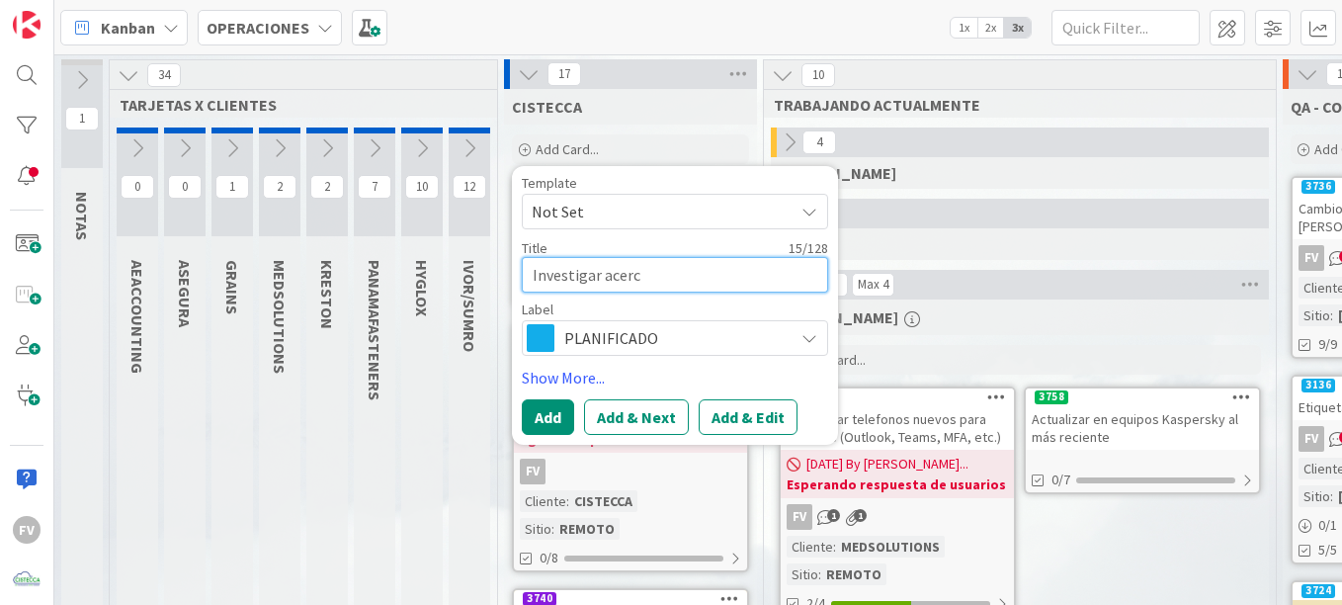
type textarea "Investigar acerca"
type textarea "x"
type textarea "Investigar acerca"
type textarea "x"
type textarea "Investigar acerca d"
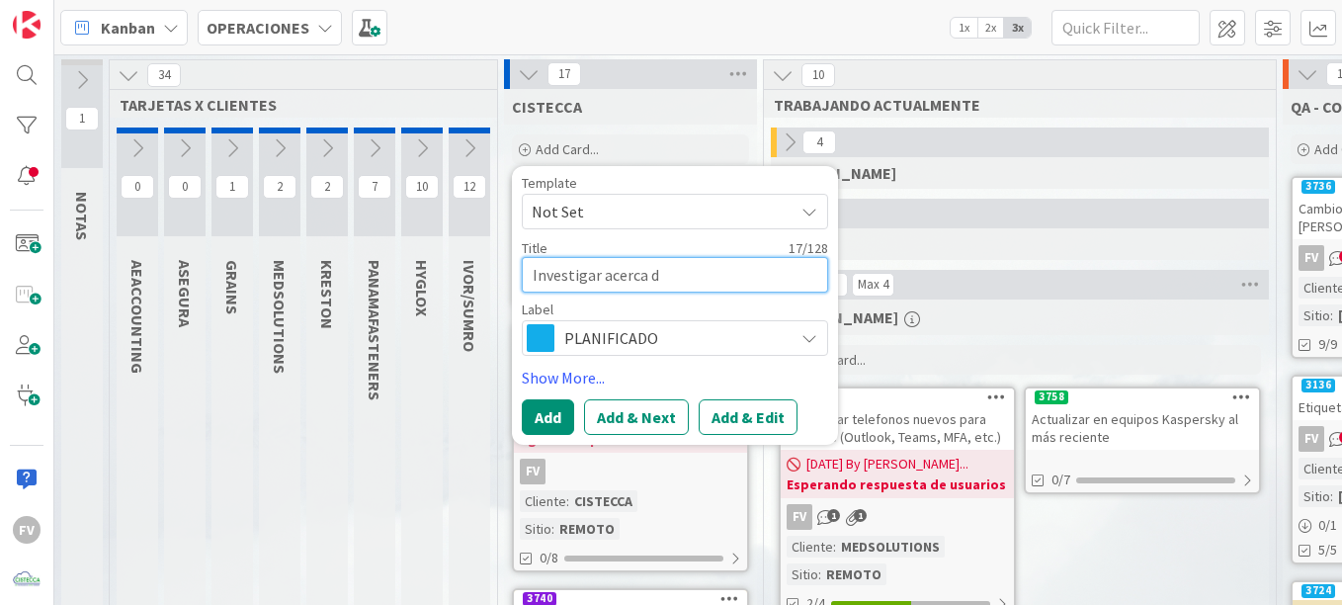
type textarea "x"
type textarea "Investigar acerca de"
type textarea "x"
type textarea "Investigar acerca de"
paste textarea "Windows Enterprise LTSC"
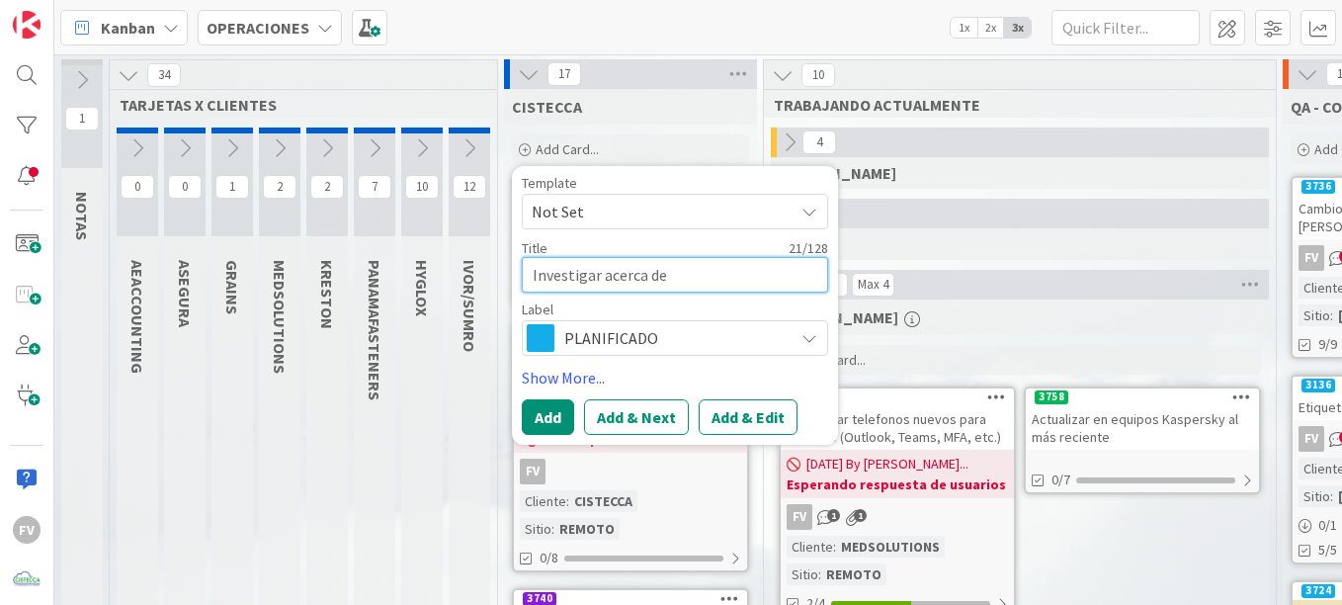
type textarea "x"
type textarea "Investigar acerca de Windows Enterprise LTSC"
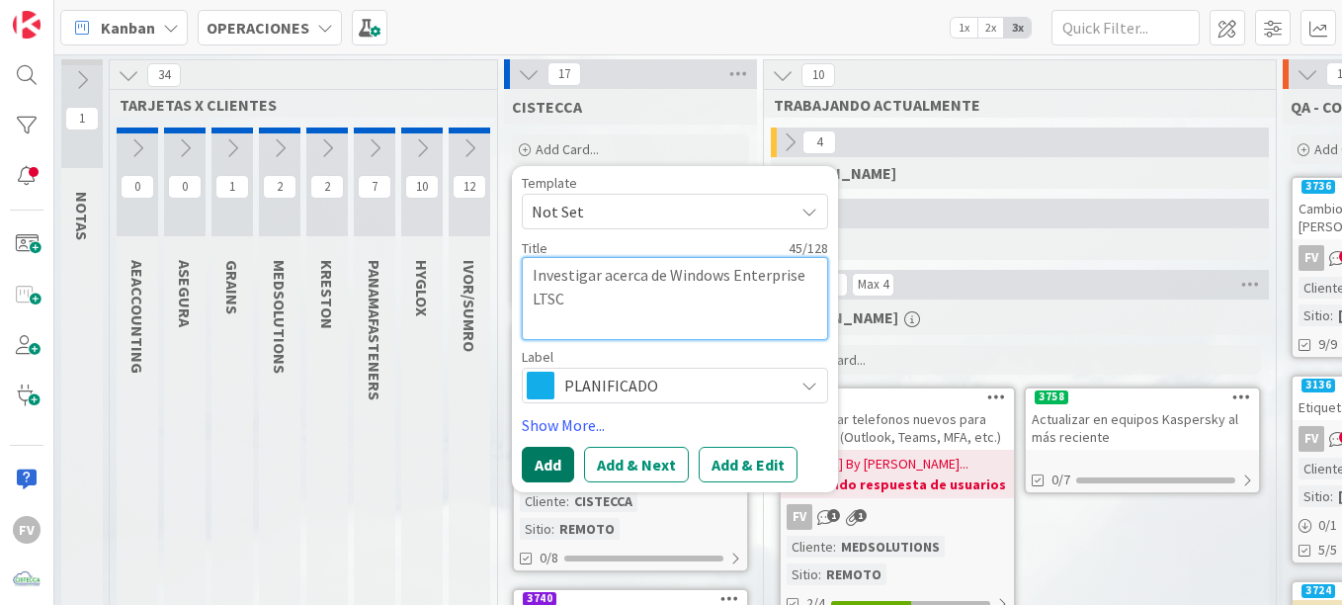
type textarea "x"
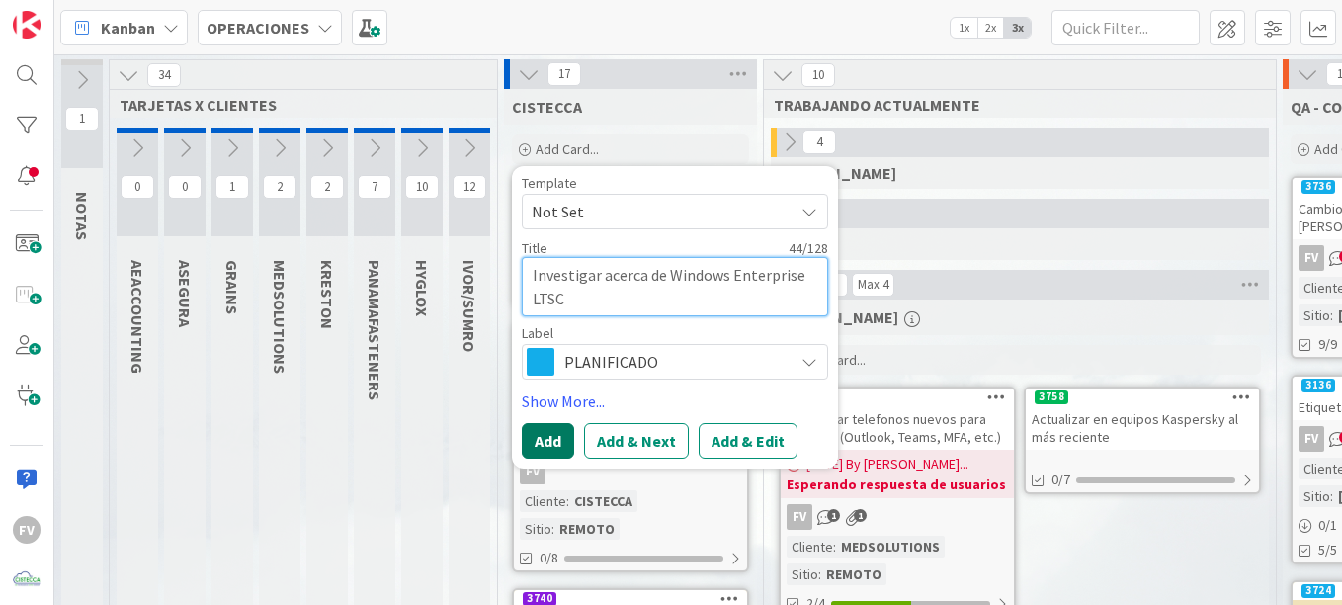
type textarea "Investigar acerca de Windows Enterprise LTSC"
click at [555, 450] on button "Add" at bounding box center [548, 441] width 52 height 36
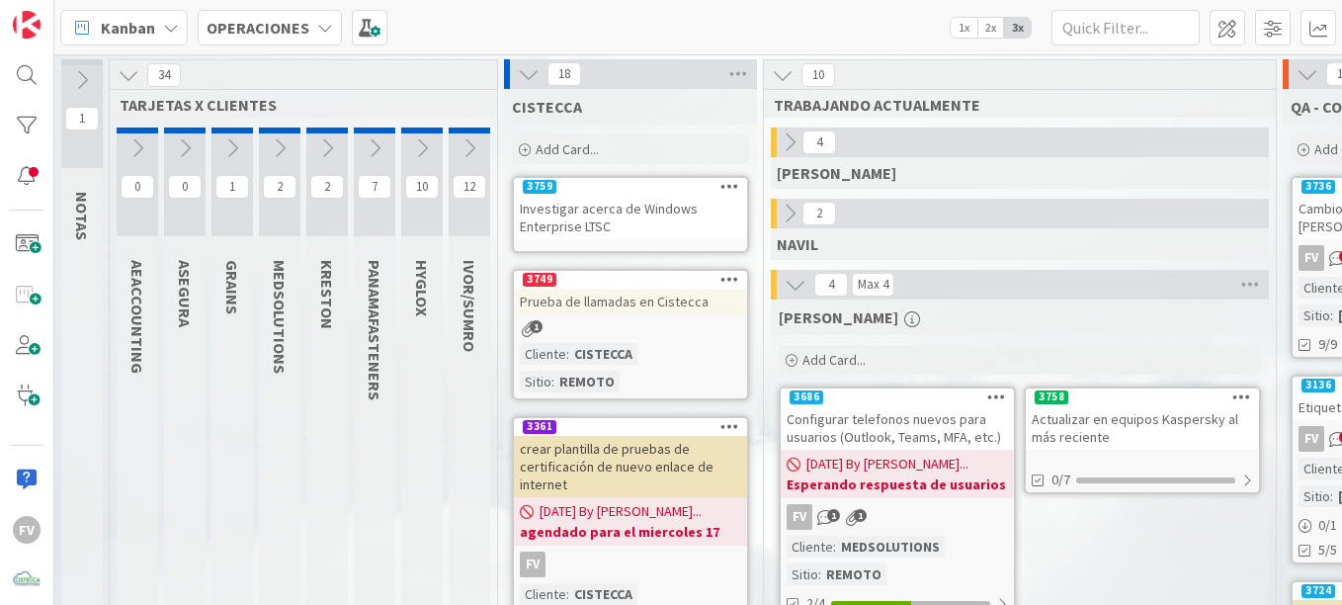
click at [627, 298] on div "Prueba de llamadas en Cistecca" at bounding box center [630, 302] width 233 height 26
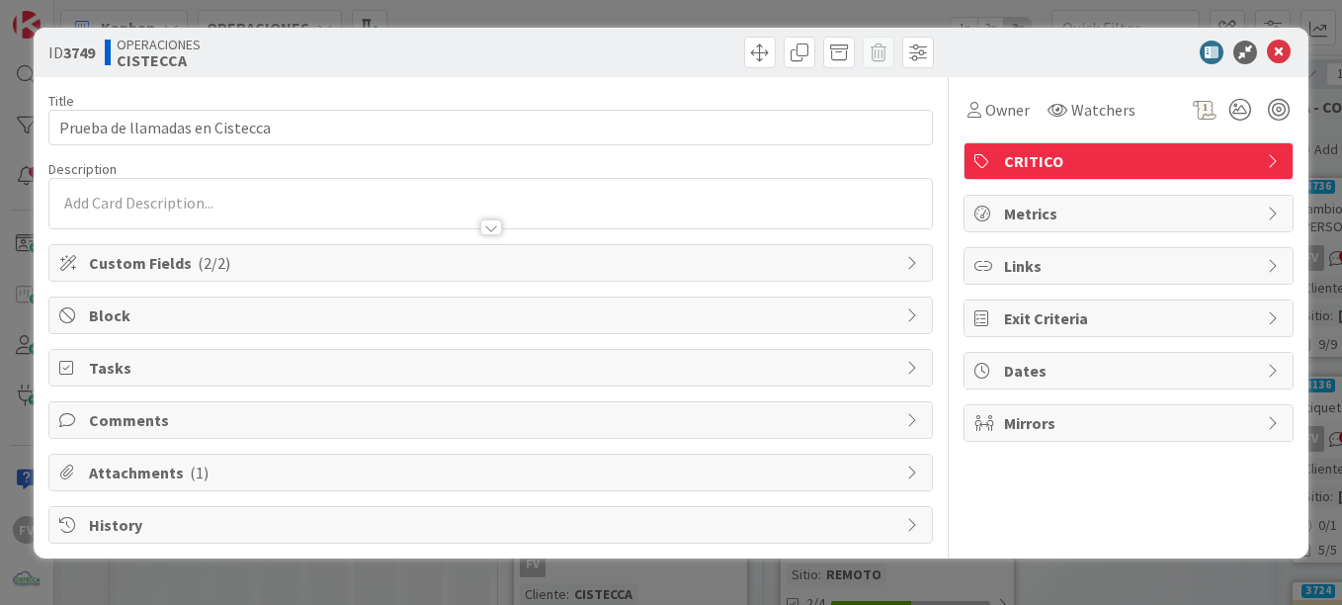
click at [129, 413] on span "Comments" at bounding box center [493, 420] width 808 height 24
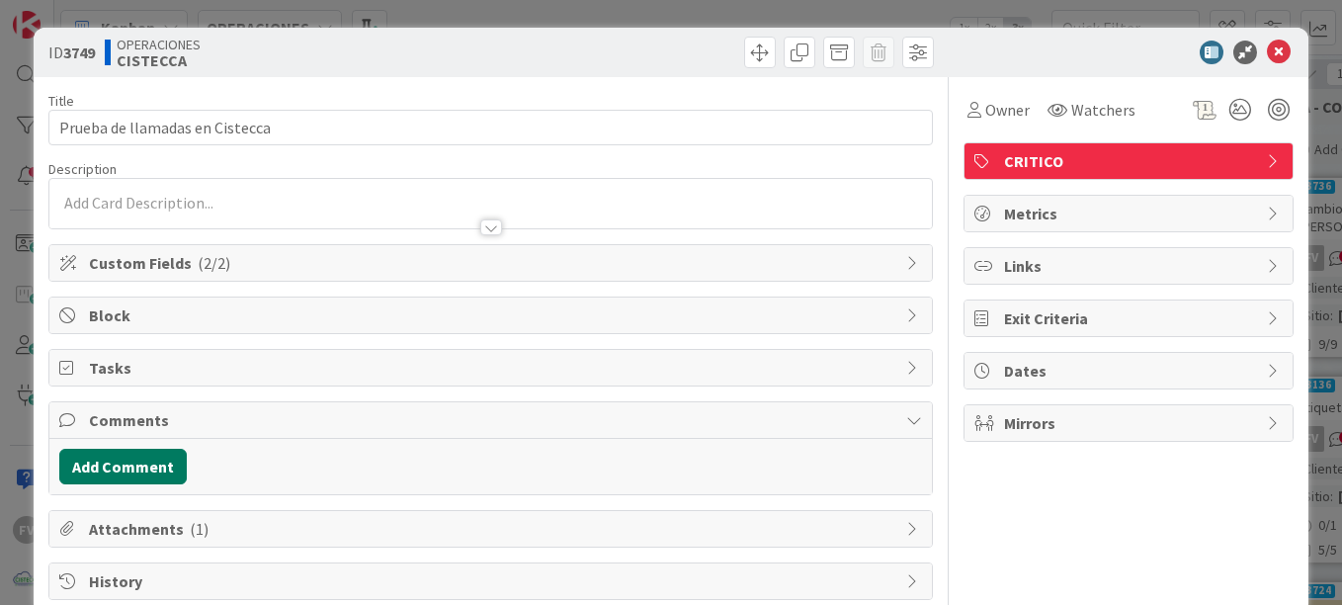
click at [140, 464] on button "Add Comment" at bounding box center [123, 467] width 128 height 36
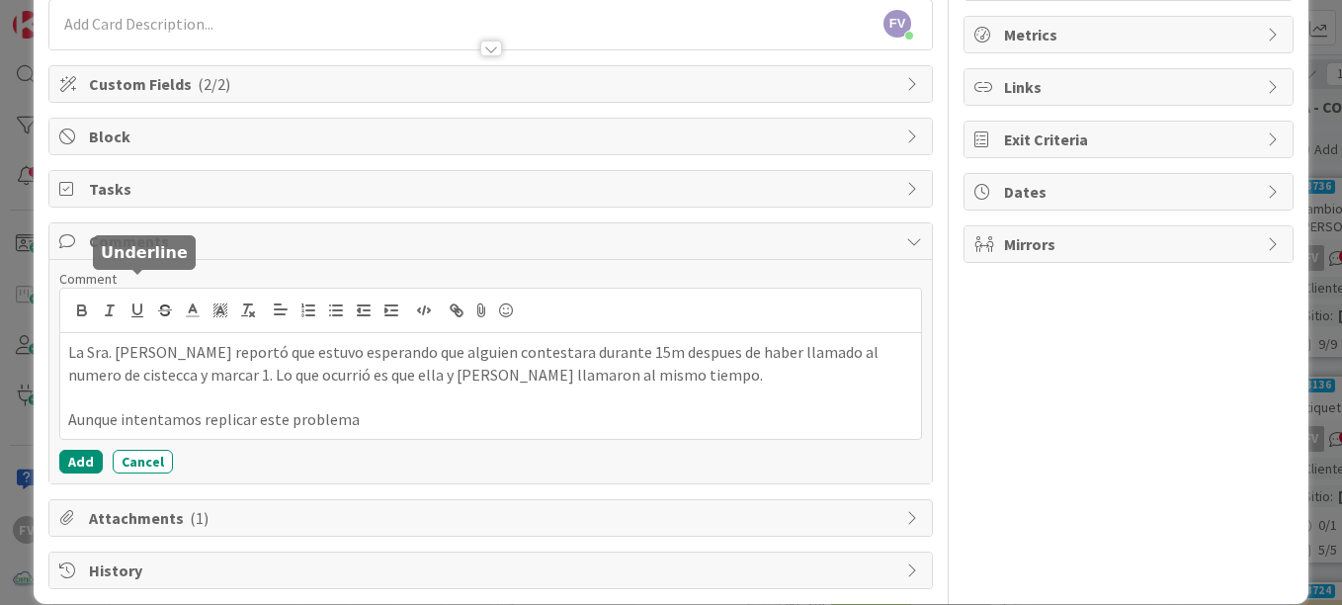
scroll to position [202, 0]
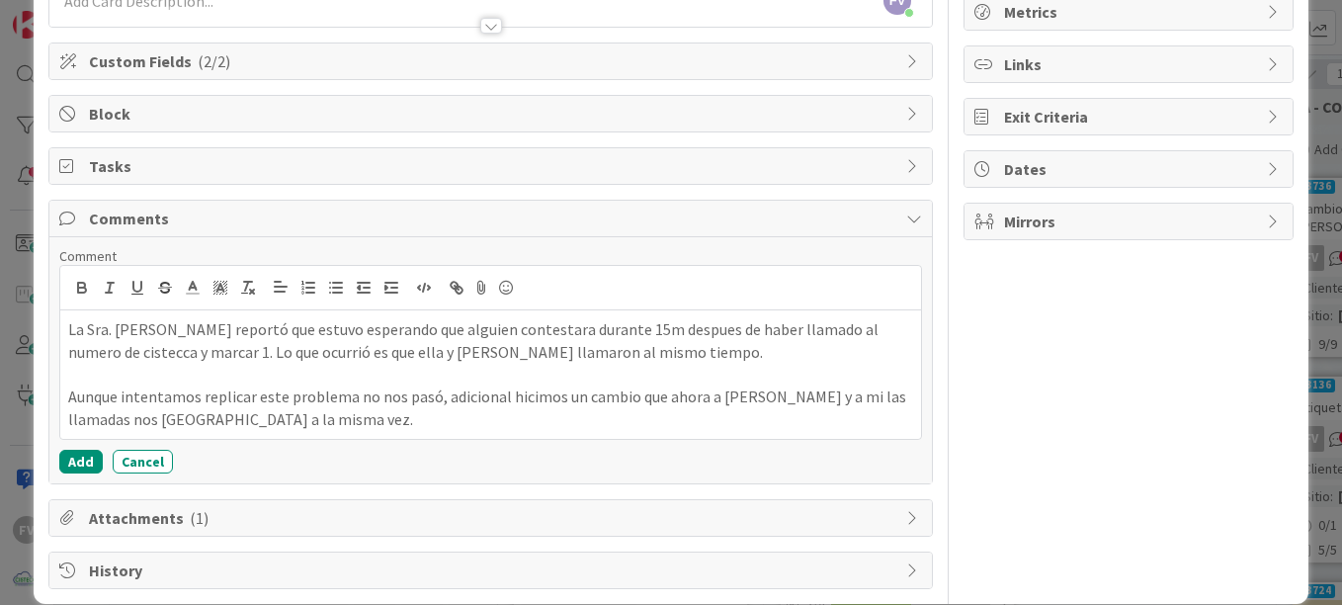
click at [56, 466] on div "Comment La Sra. Jennifer reportó que estuvo esperando que alguien contestara du…" at bounding box center [490, 360] width 883 height 246
click at [76, 456] on button "Add" at bounding box center [80, 462] width 43 height 24
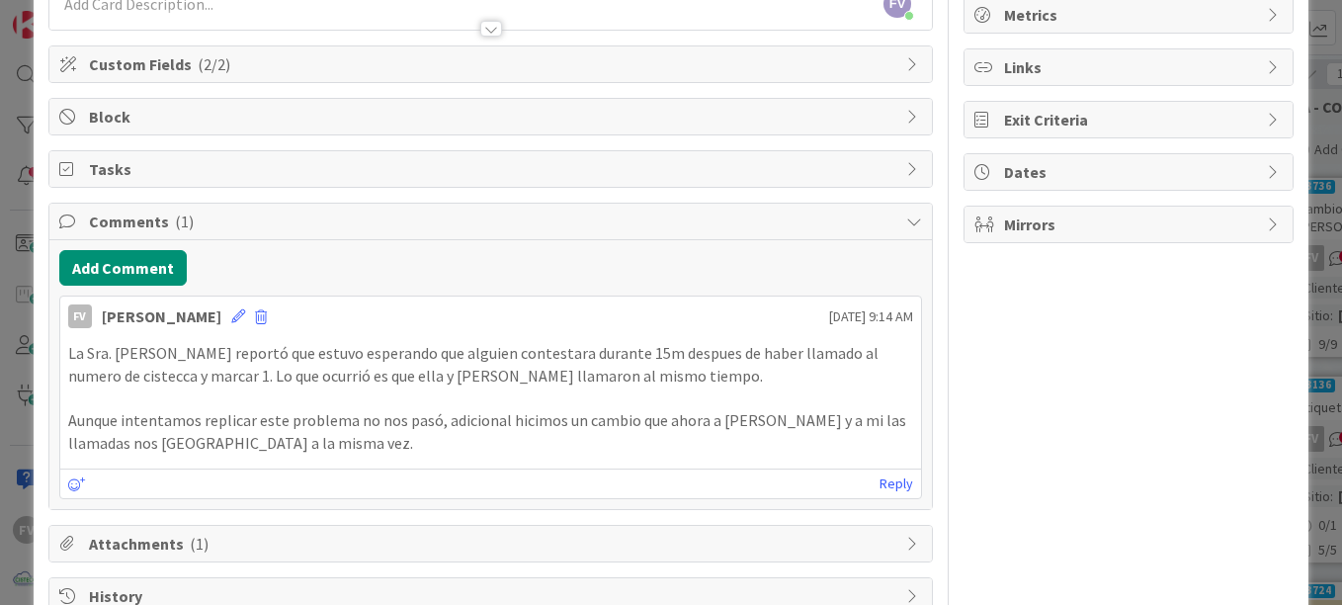
scroll to position [164, 0]
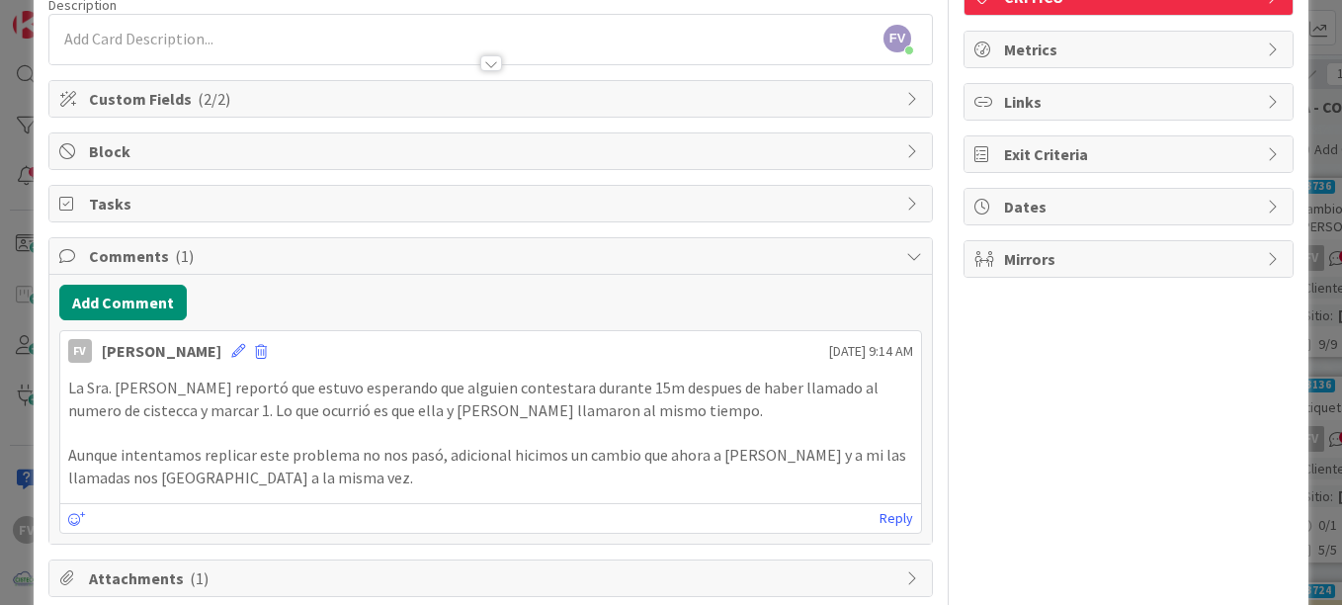
click at [1298, 111] on div "ID 3749 OPERACIONES CISTECCA Title 30 / 128 Prueba de llamadas en Cistecca Desc…" at bounding box center [671, 302] width 1342 height 605
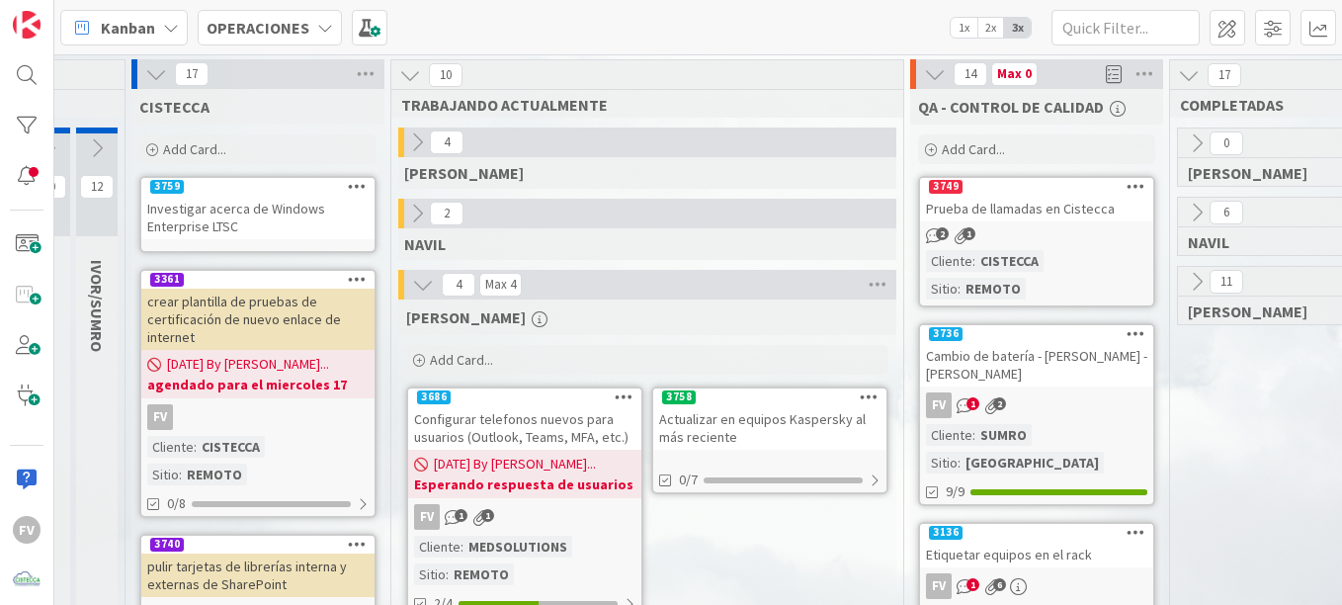
scroll to position [0, 273]
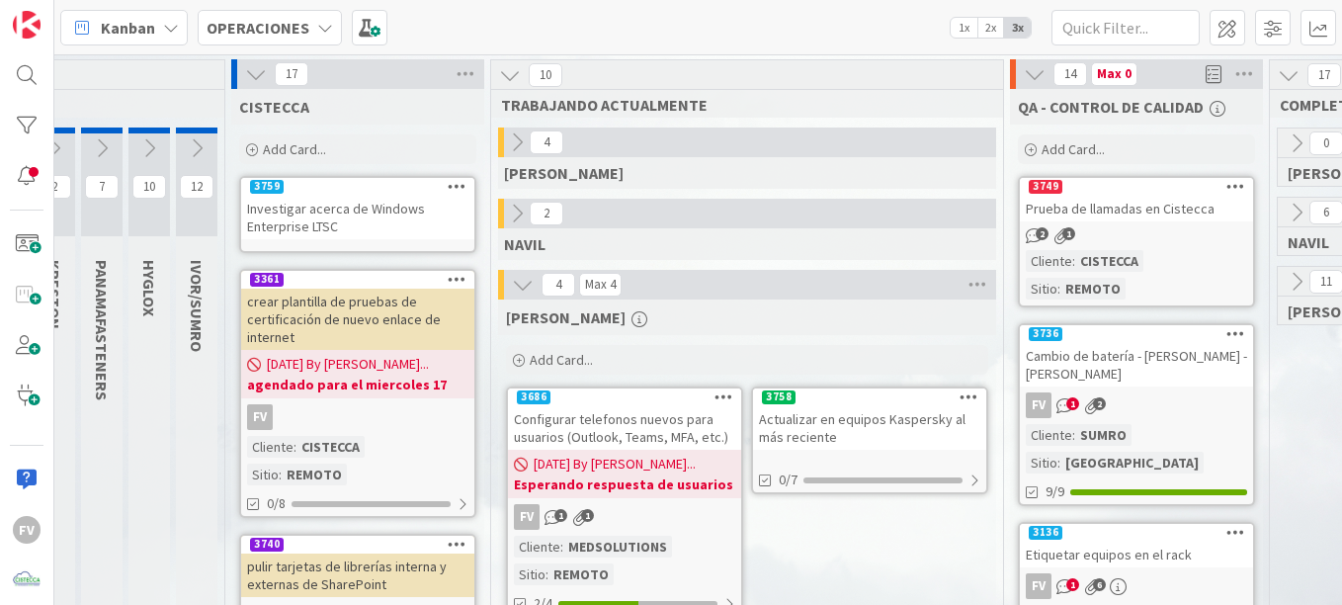
click at [336, 220] on div "Investigar acerca de Windows Enterprise LTSC" at bounding box center [357, 217] width 233 height 43
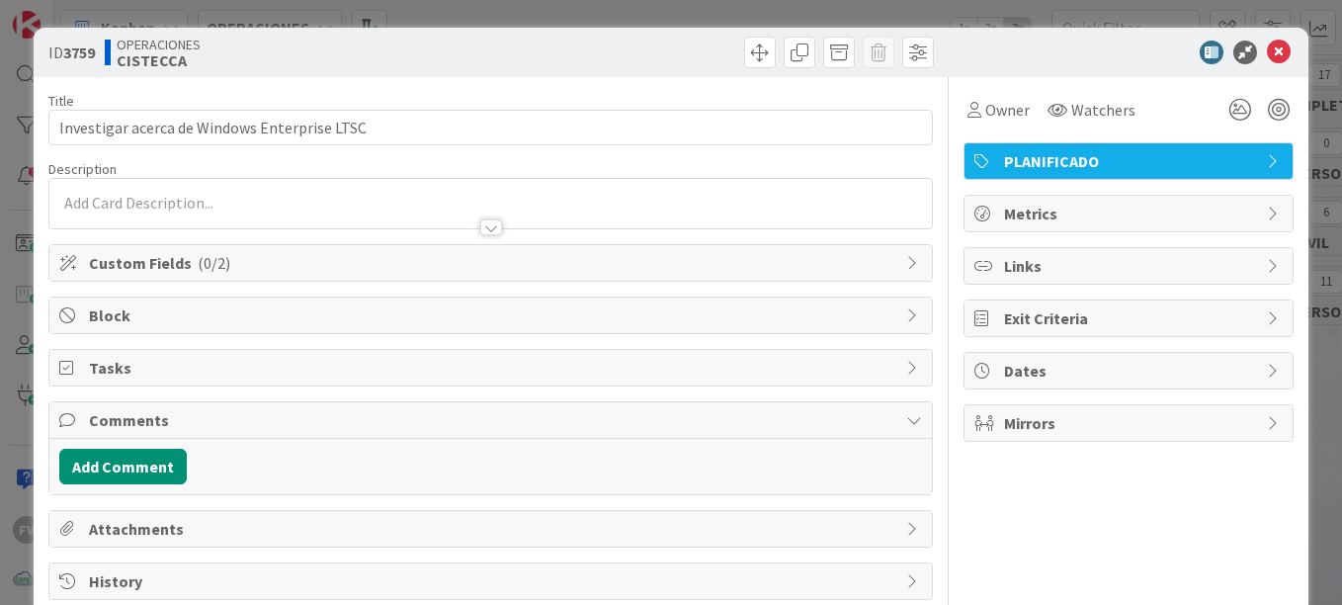
click at [1033, 163] on span "PLANIFICADO" at bounding box center [1130, 161] width 253 height 24
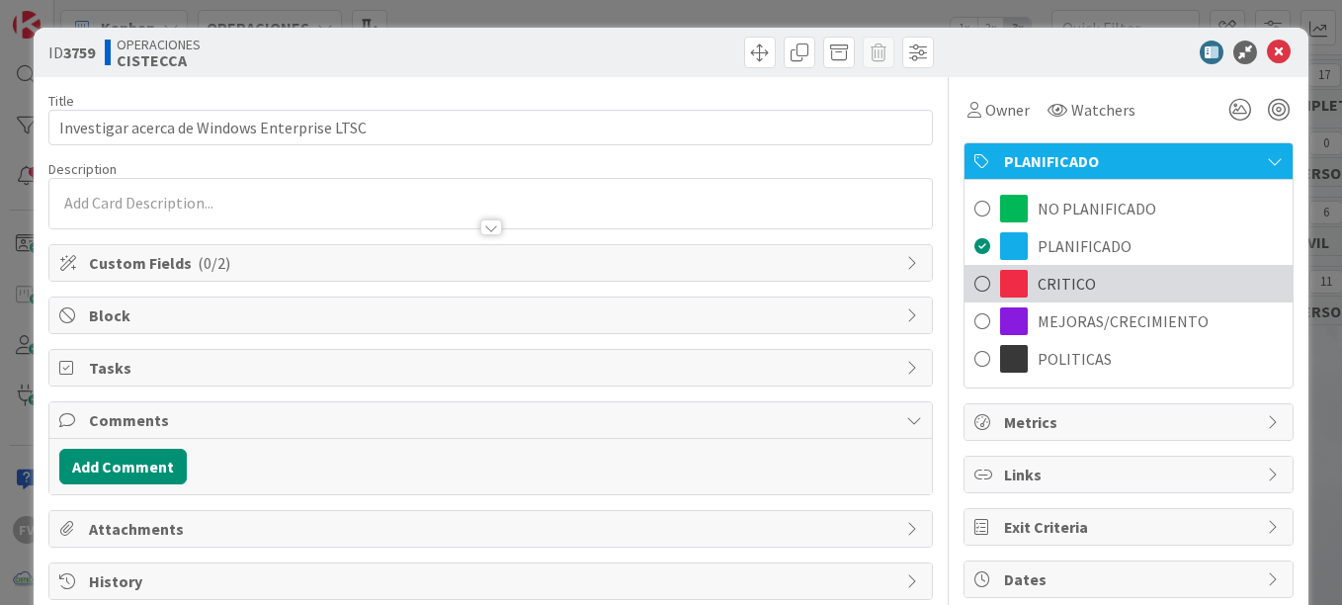
click at [1057, 289] on span "CRITICO" at bounding box center [1067, 284] width 58 height 24
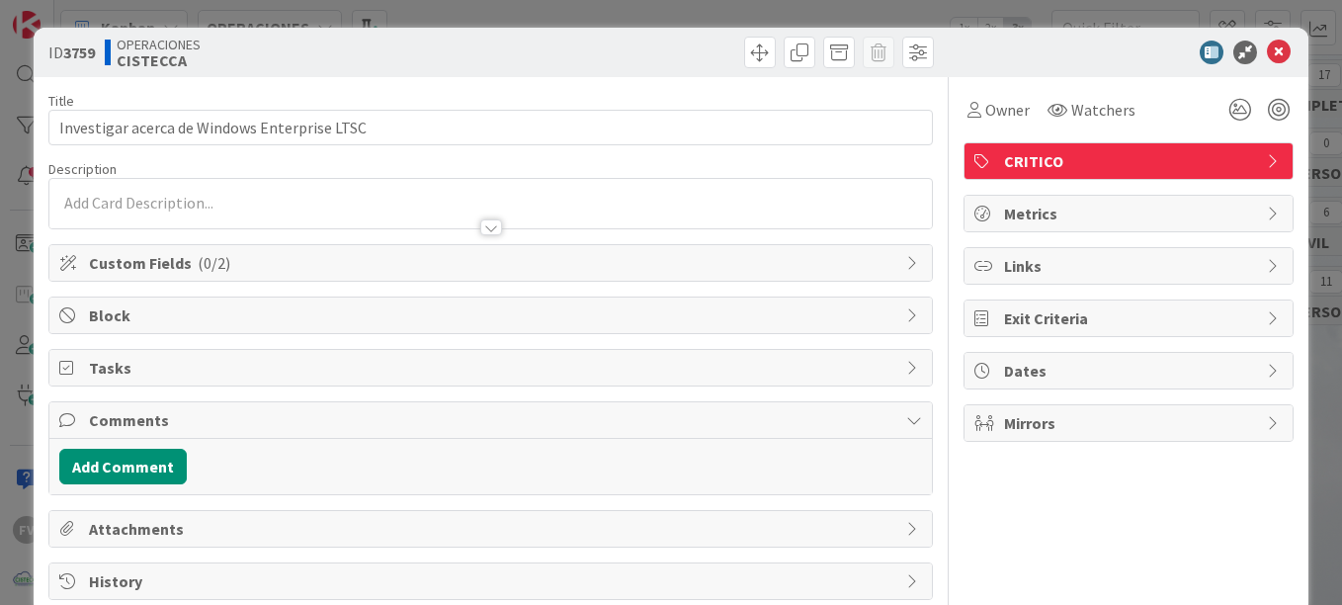
click at [1099, 164] on span "CRITICO" at bounding box center [1130, 161] width 253 height 24
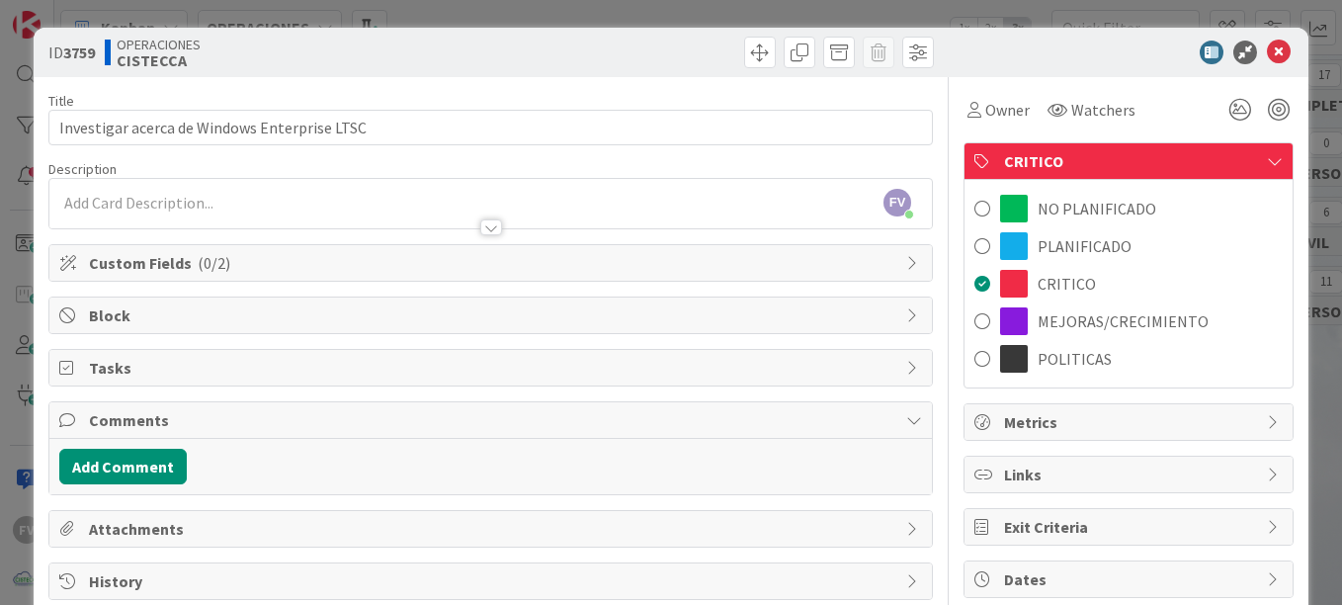
drag, startPoint x: 1057, startPoint y: 311, endPoint x: 1086, endPoint y: 250, distance: 68.1
click at [1056, 313] on span "MEJORAS/CRECIMIENTO" at bounding box center [1123, 321] width 171 height 24
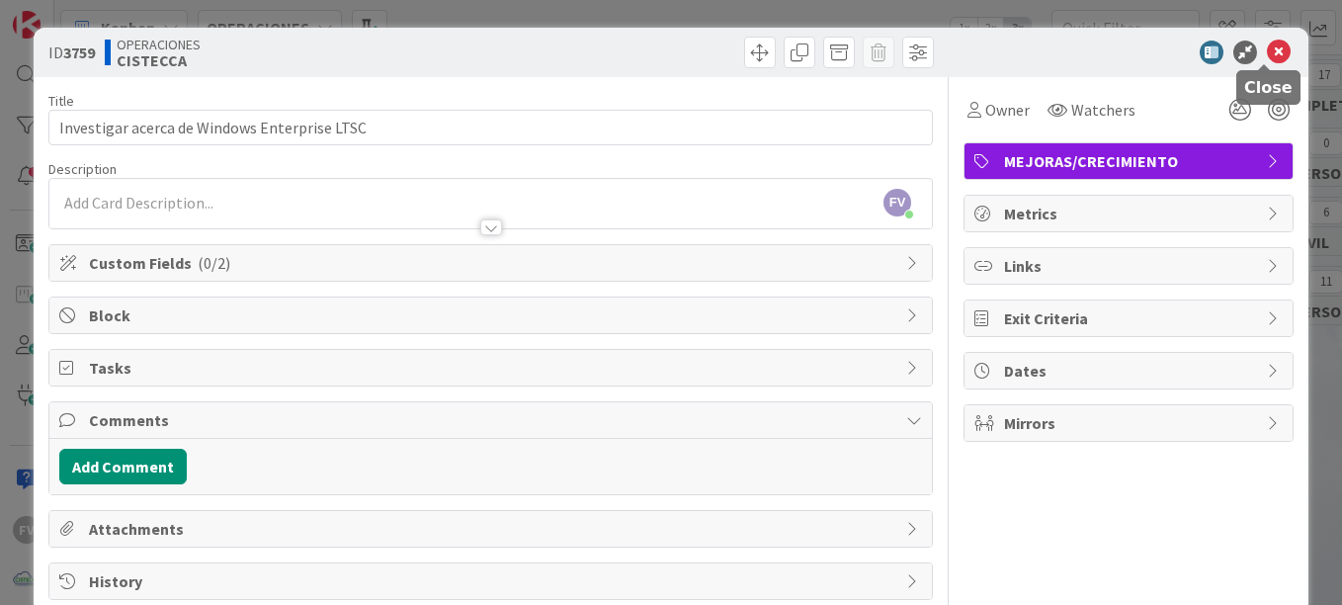
click at [1274, 46] on icon at bounding box center [1279, 53] width 24 height 24
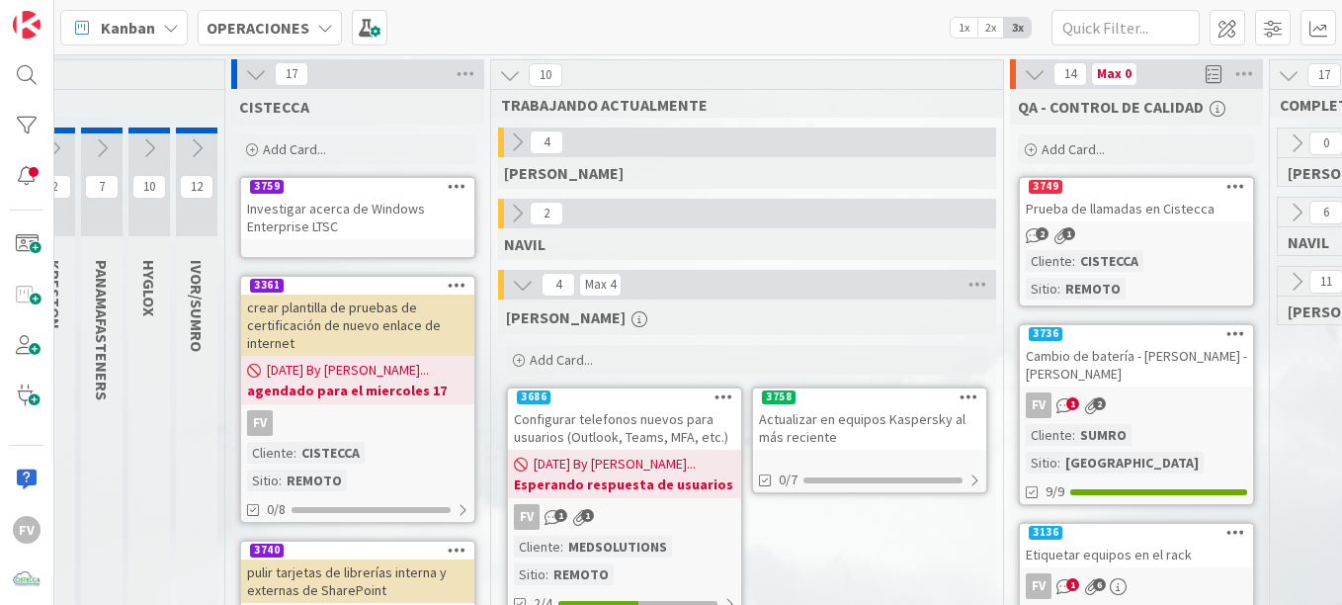
click at [249, 77] on icon at bounding box center [256, 74] width 22 height 22
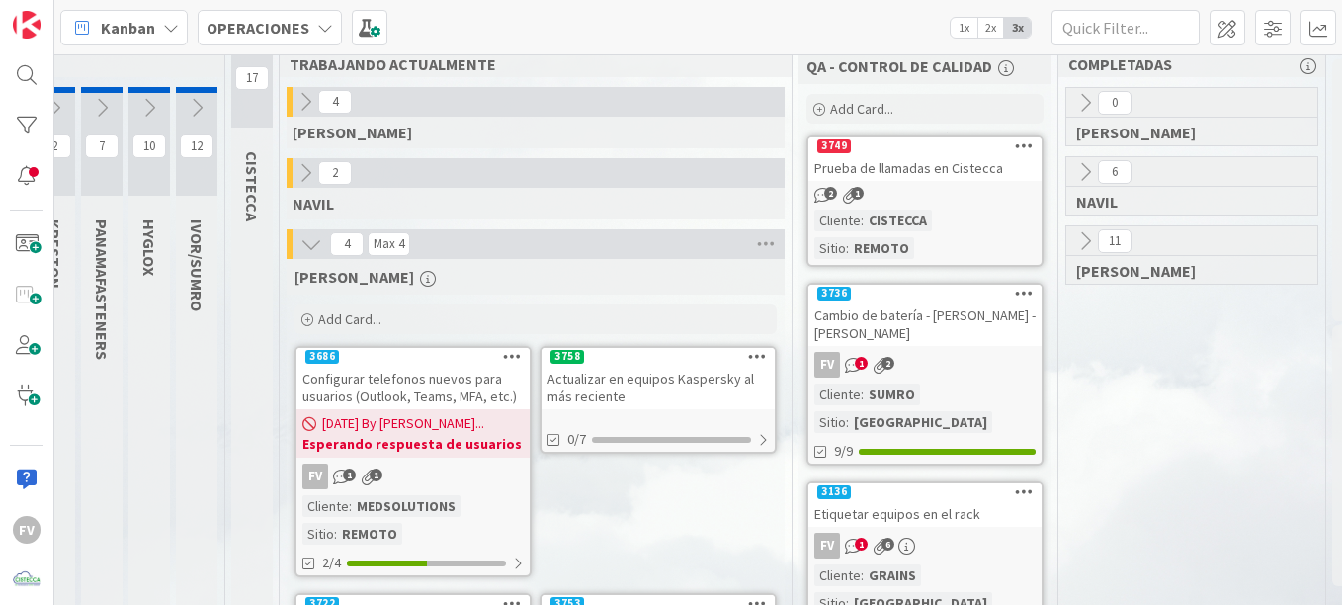
scroll to position [0, 273]
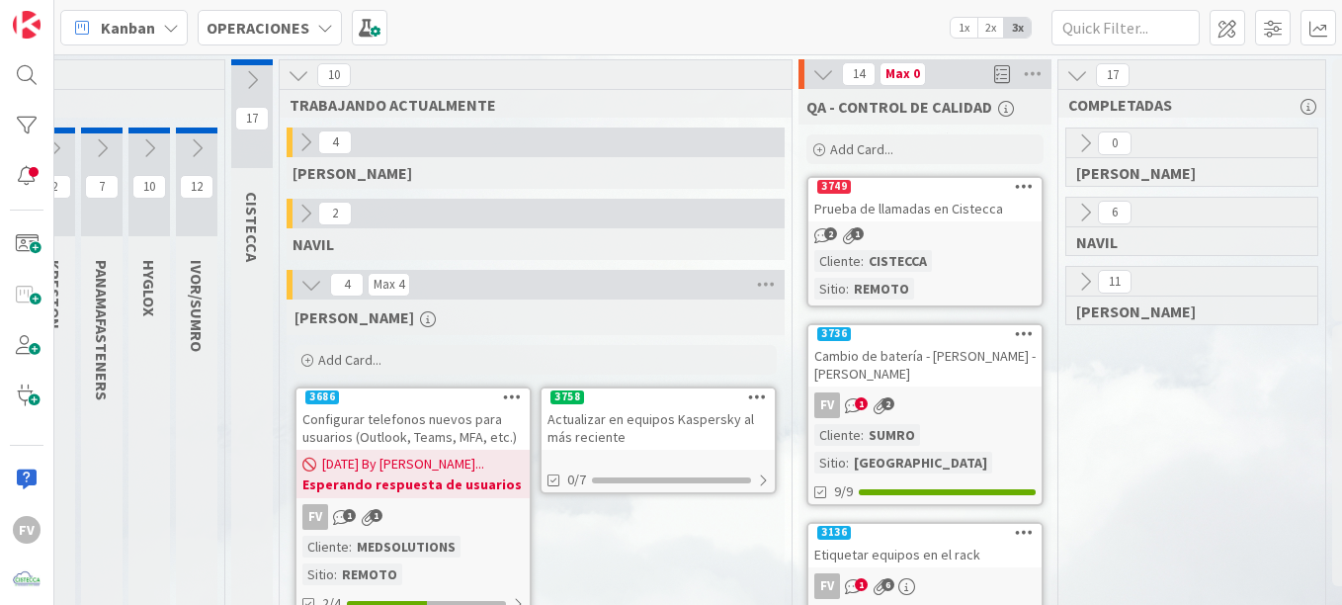
click at [187, 150] on icon at bounding box center [197, 148] width 22 height 22
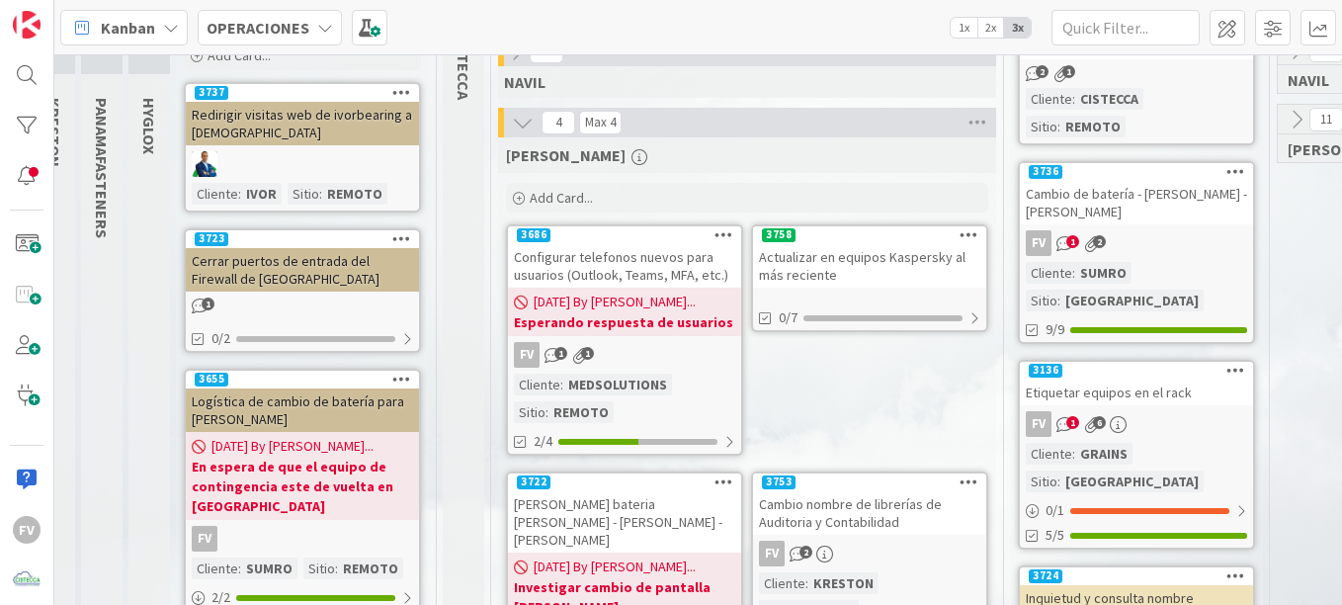
scroll to position [297, 273]
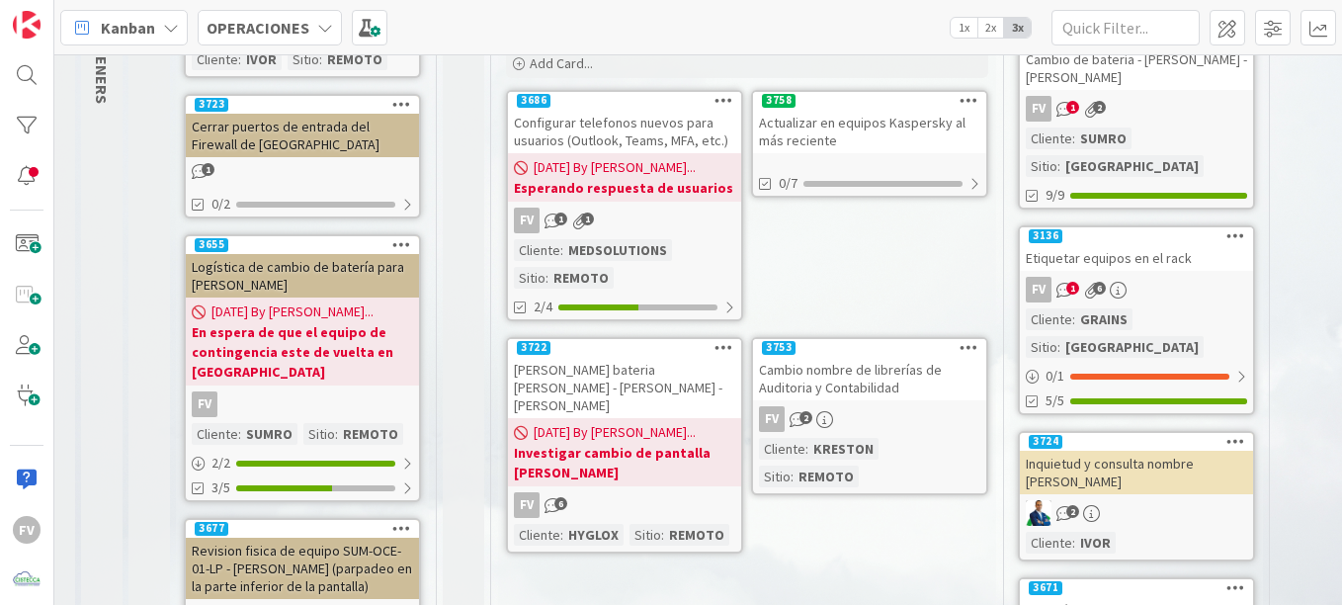
click at [357, 400] on div "FV" at bounding box center [302, 404] width 233 height 26
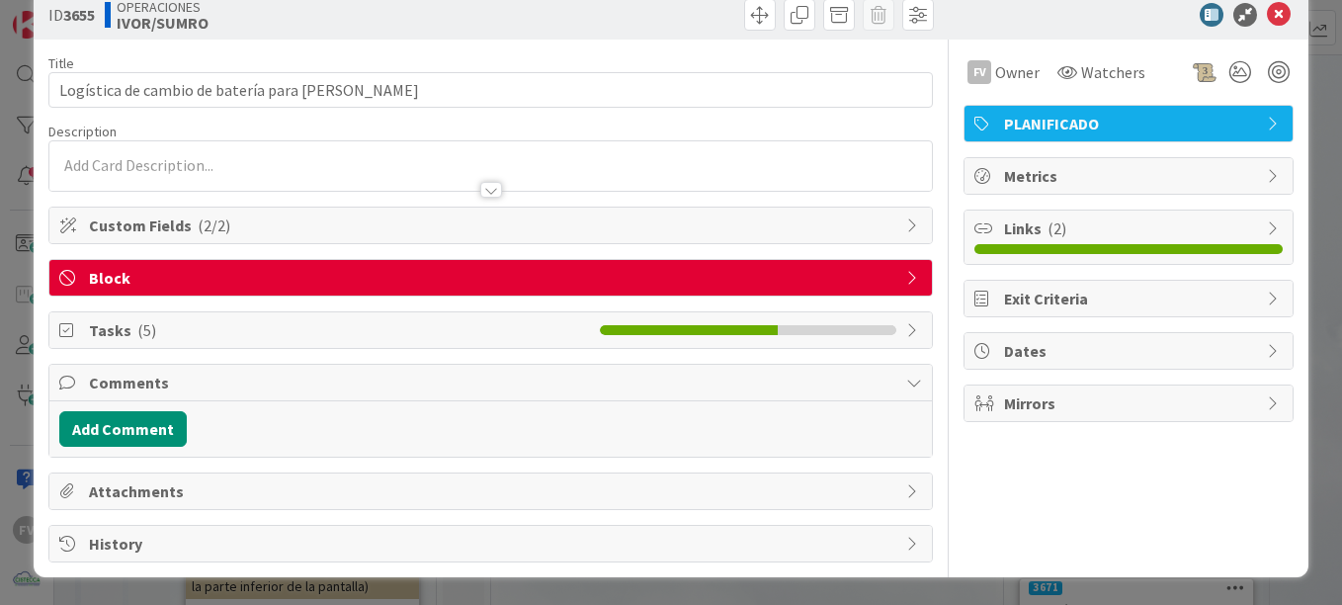
click at [517, 316] on div "Tasks ( 5 )" at bounding box center [490, 330] width 883 height 36
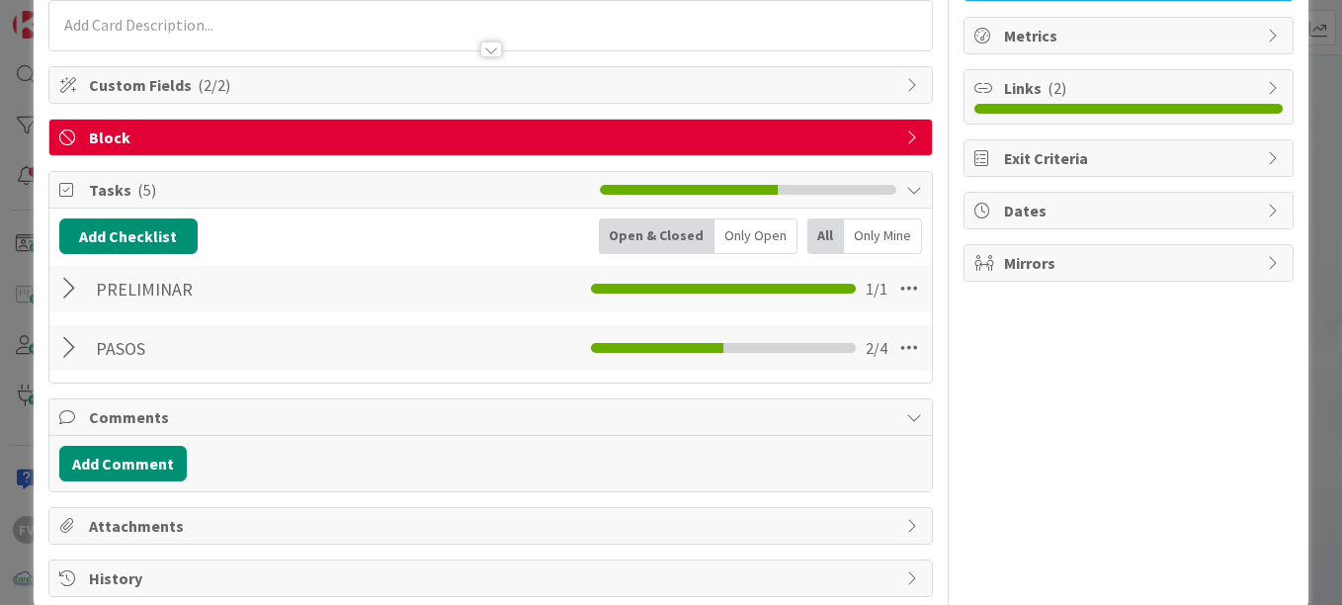
scroll to position [213, 0]
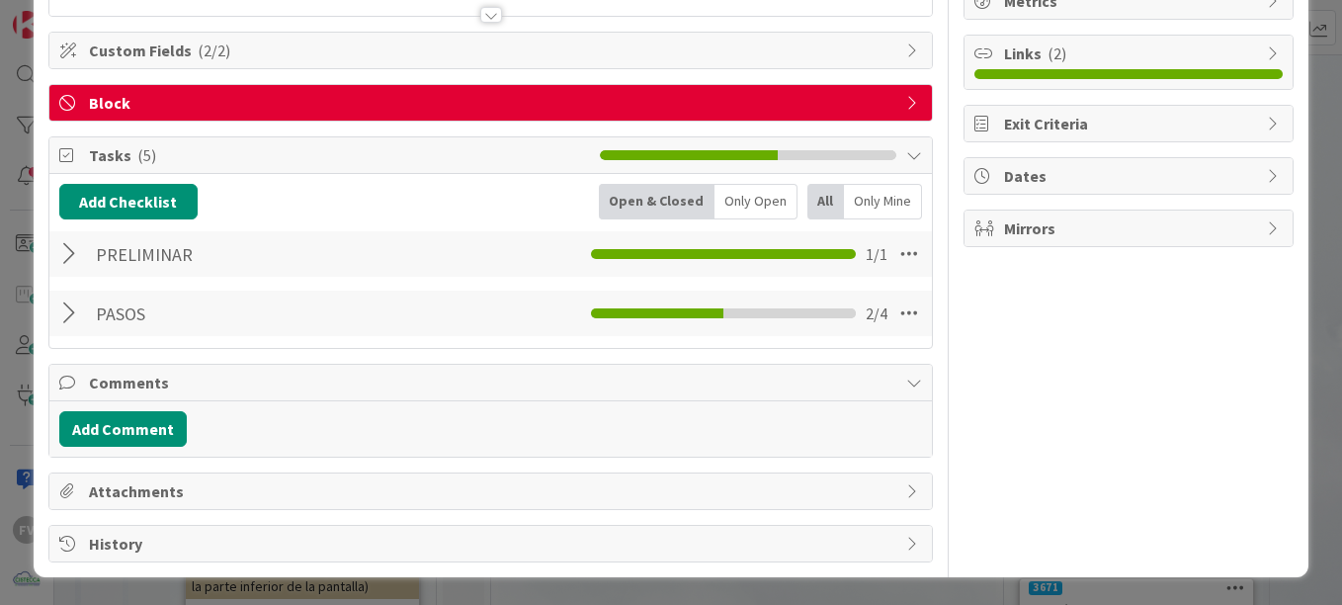
click at [67, 306] on div at bounding box center [72, 314] width 26 height 36
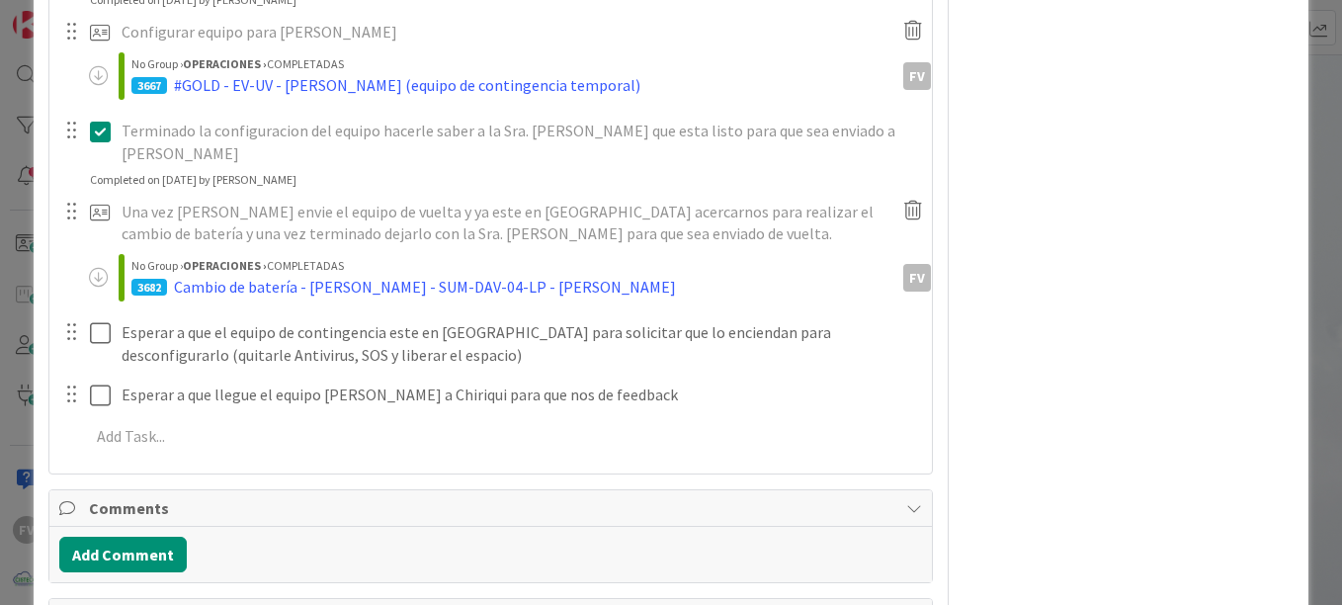
scroll to position [608, 0]
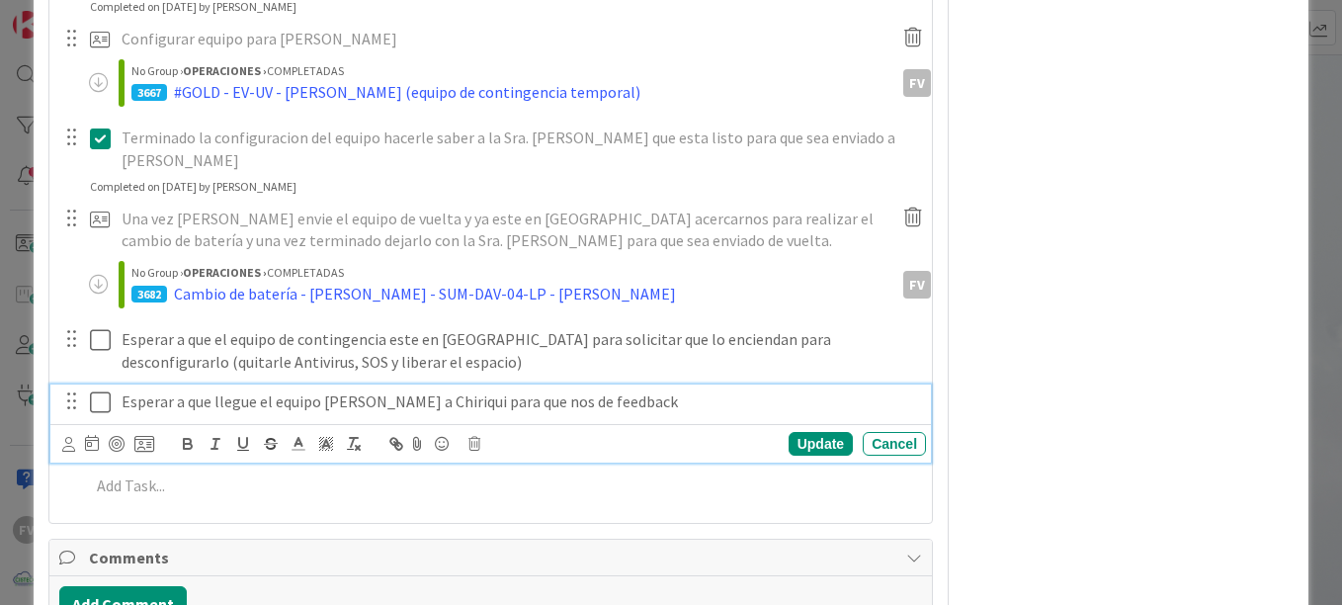
click at [107, 390] on icon at bounding box center [100, 402] width 21 height 24
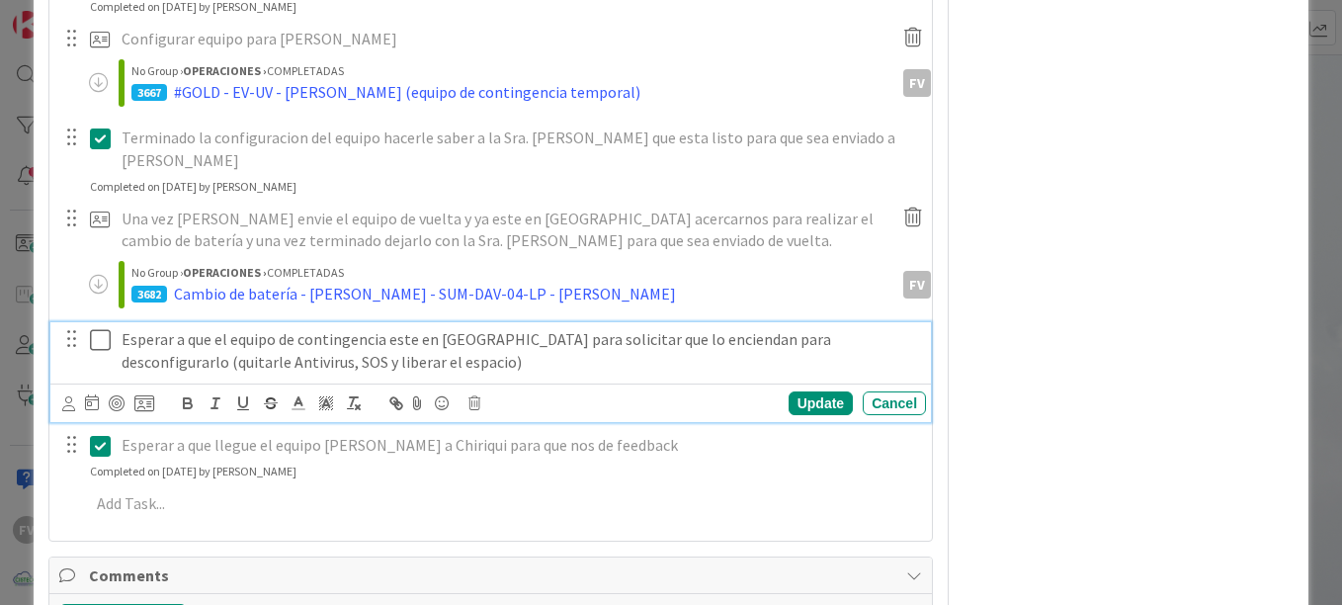
click at [444, 344] on p "Esperar a que el equipo de contingencia este en Vista Hermosa para solicitar qu…" at bounding box center [520, 350] width 797 height 44
click at [826, 394] on div "Update Cancel" at bounding box center [494, 403] width 864 height 28
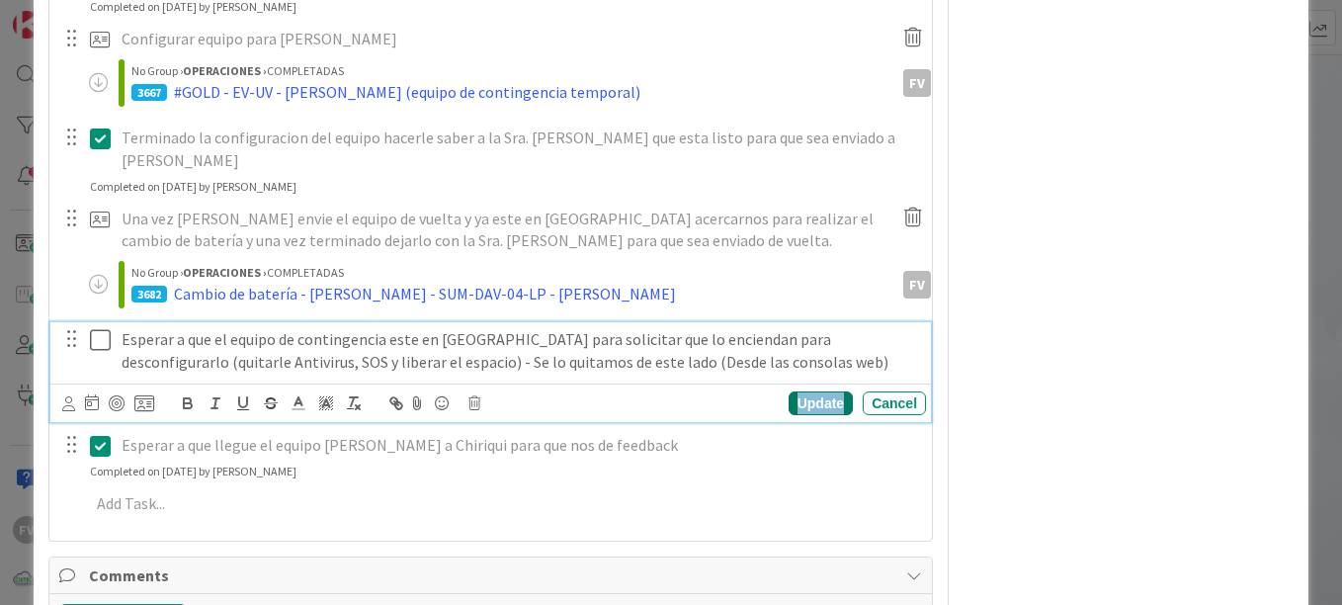
click at [815, 391] on div "Update" at bounding box center [821, 403] width 64 height 24
click at [99, 328] on icon at bounding box center [100, 340] width 21 height 24
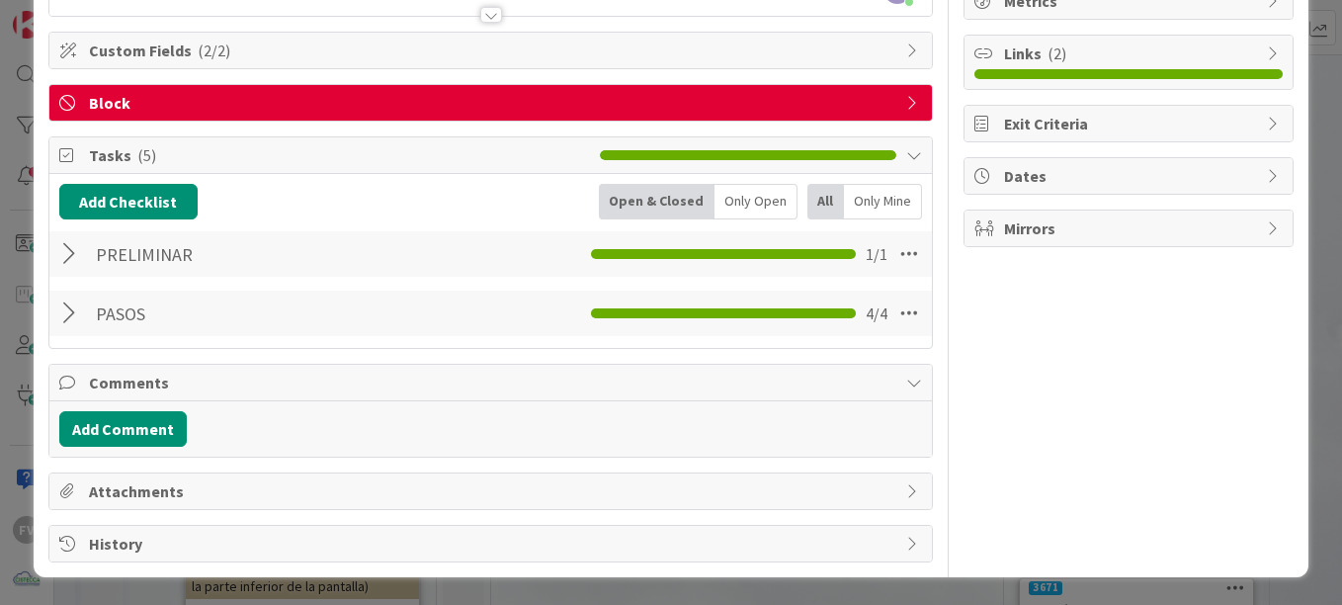
scroll to position [213, 0]
click at [159, 415] on button "Add Comment" at bounding box center [123, 429] width 128 height 36
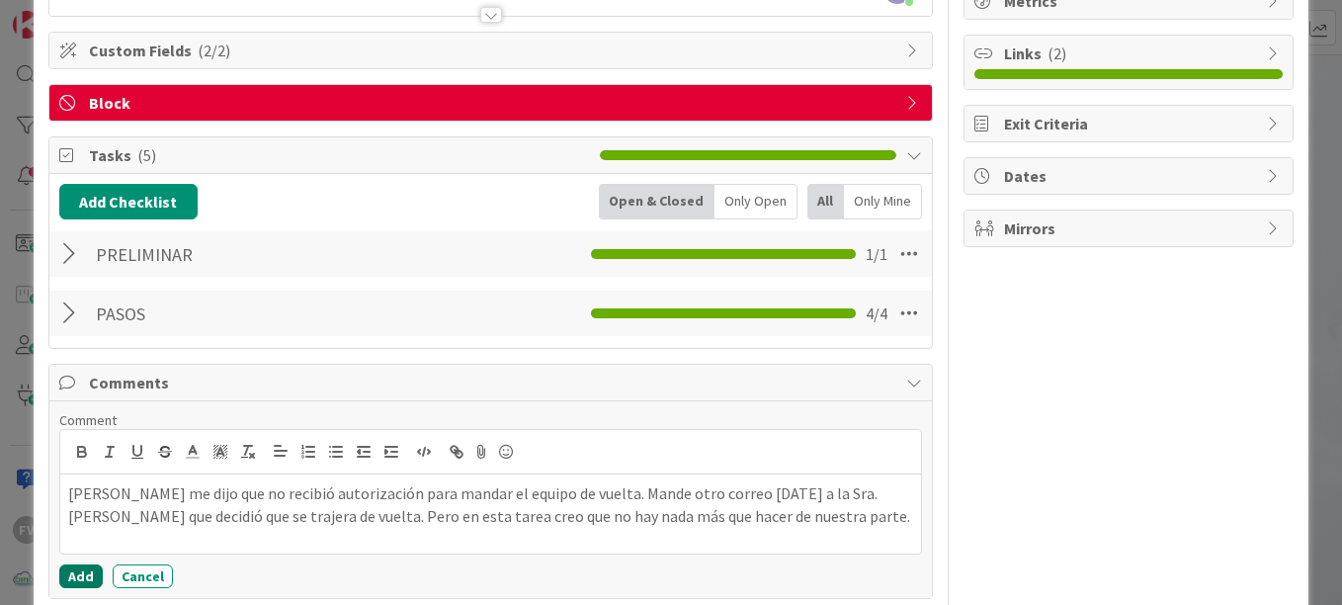
click at [73, 571] on button "Add" at bounding box center [80, 576] width 43 height 24
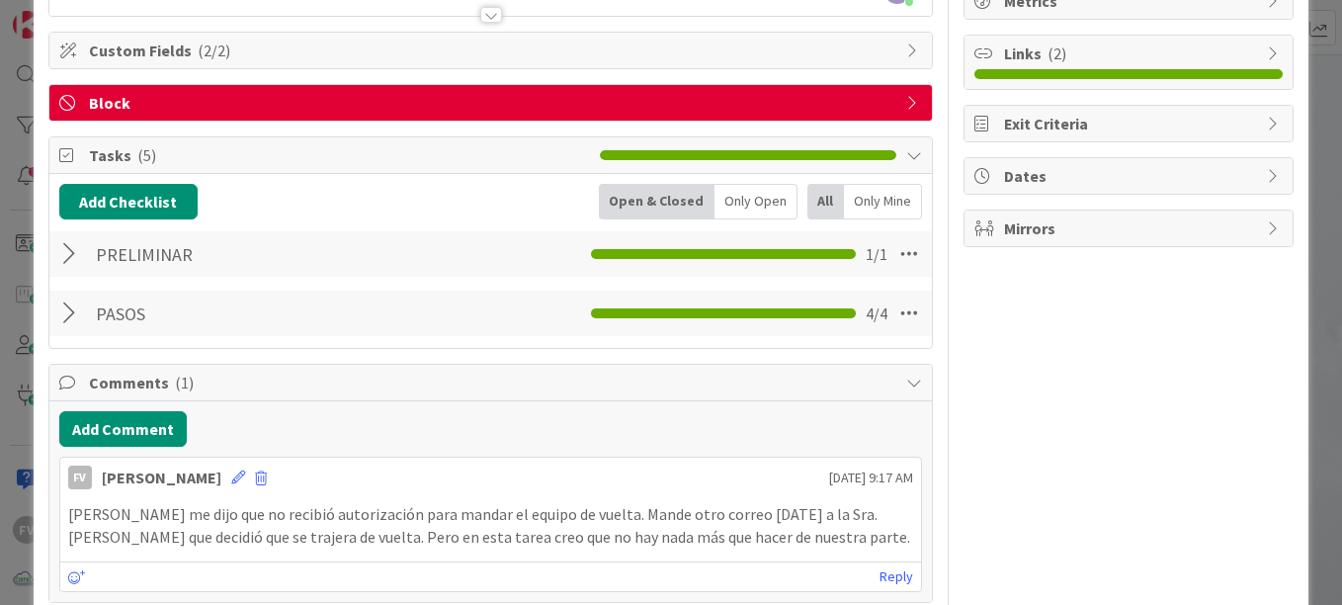
click at [268, 380] on span "Comments ( 1 )" at bounding box center [493, 383] width 808 height 24
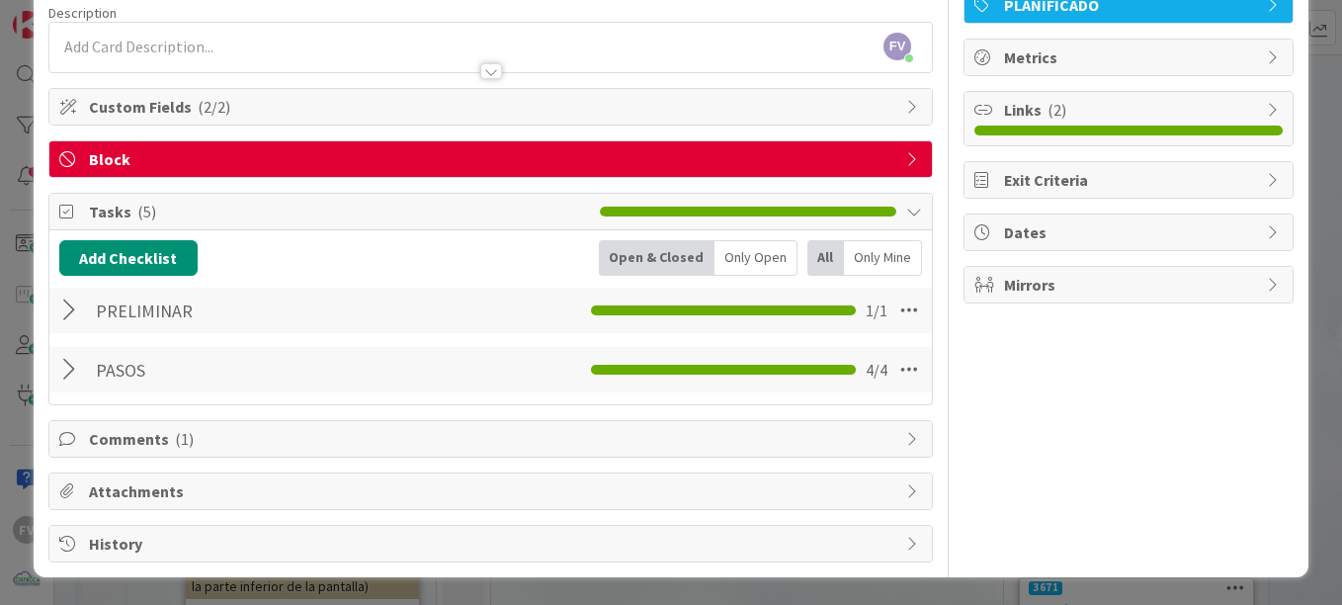
click at [233, 221] on span "Tasks ( 5 )" at bounding box center [339, 212] width 501 height 24
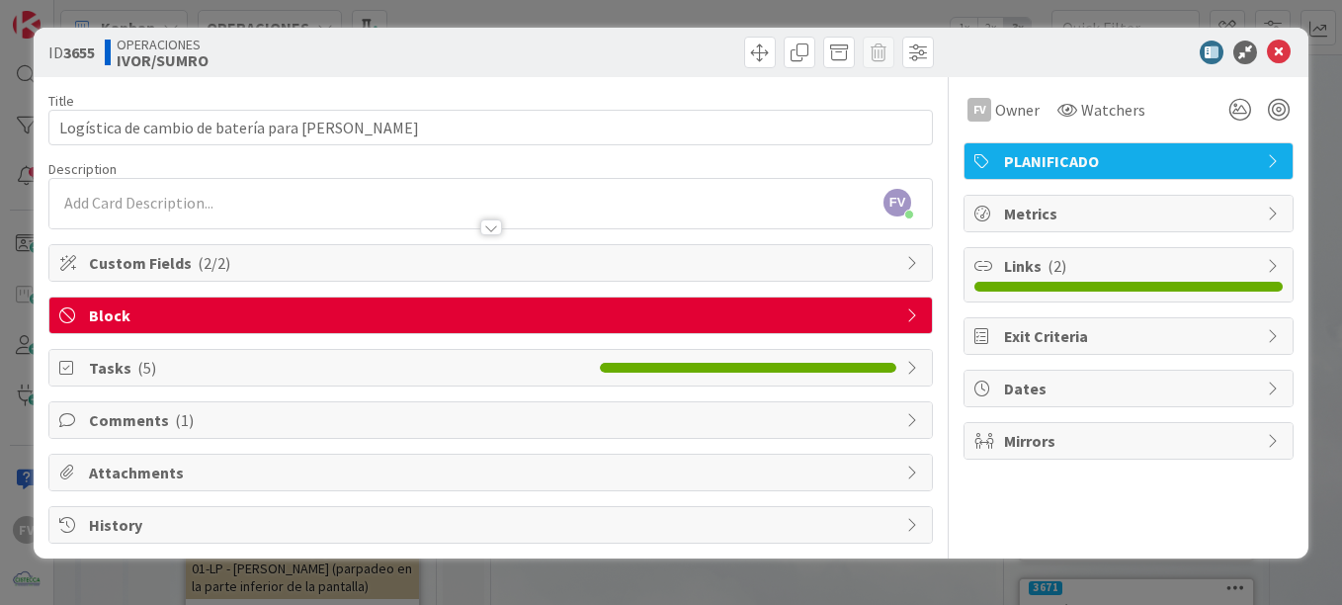
click at [229, 322] on span "Block" at bounding box center [493, 315] width 808 height 24
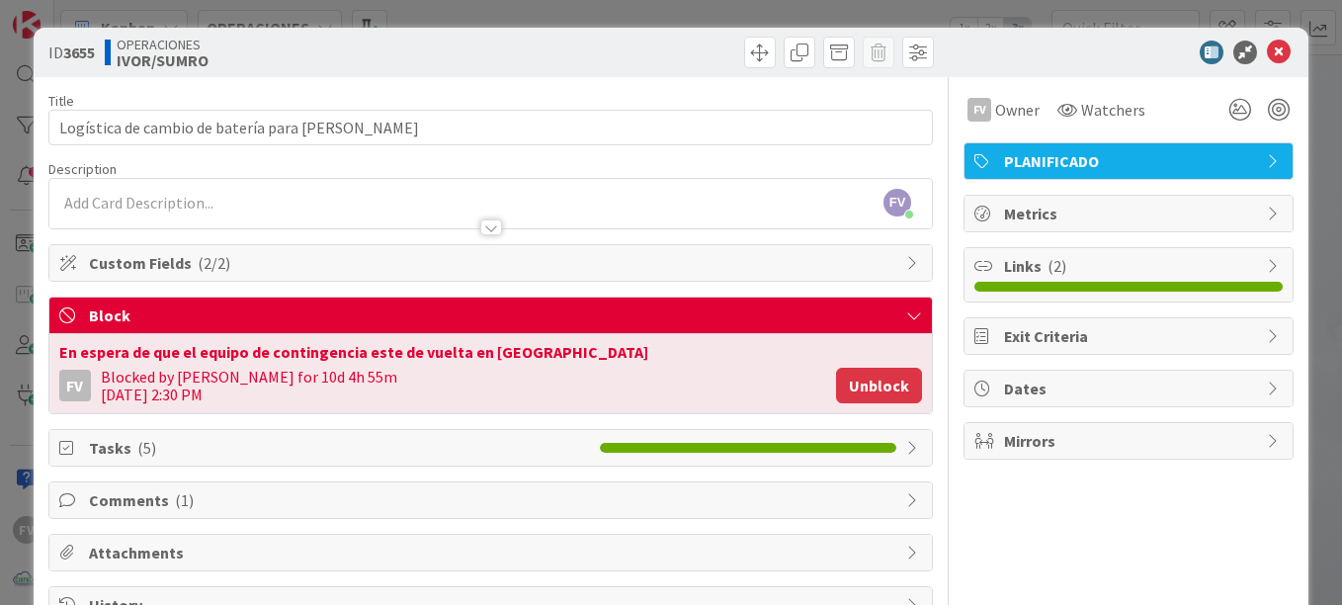
click at [884, 386] on button "Unblock" at bounding box center [879, 386] width 86 height 36
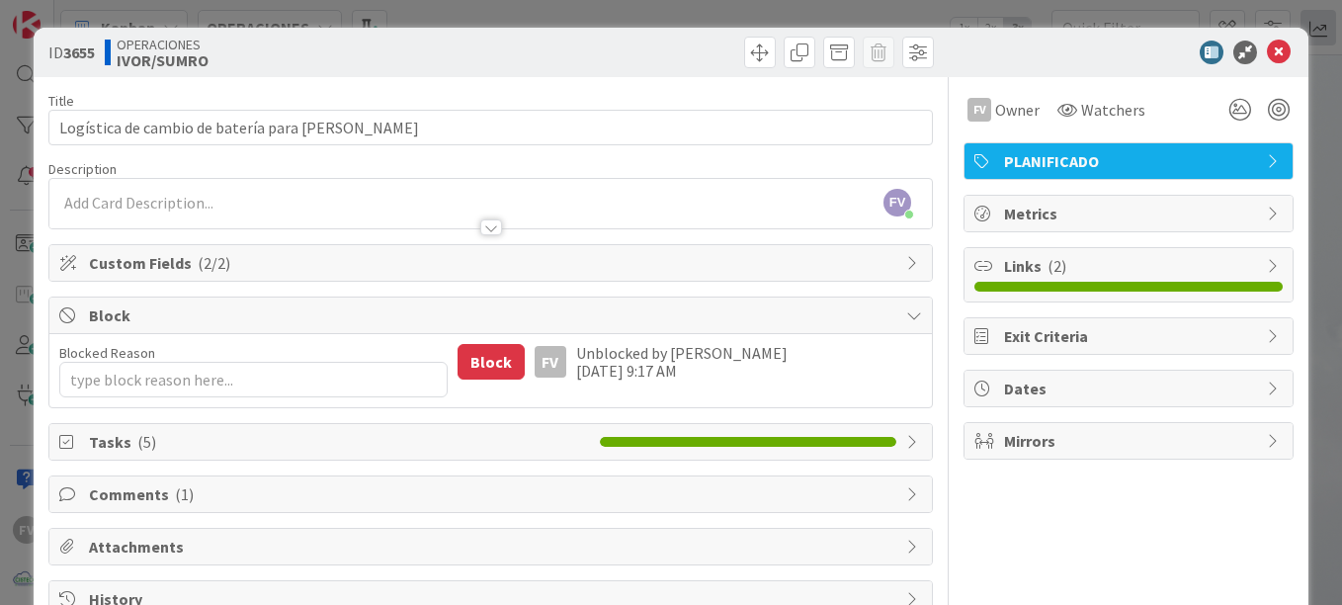
click at [1311, 44] on div "ID 3655 OPERACIONES IVOR/SUMRO Title 47 / 128 Logística de cambio de batería pa…" at bounding box center [671, 302] width 1342 height 605
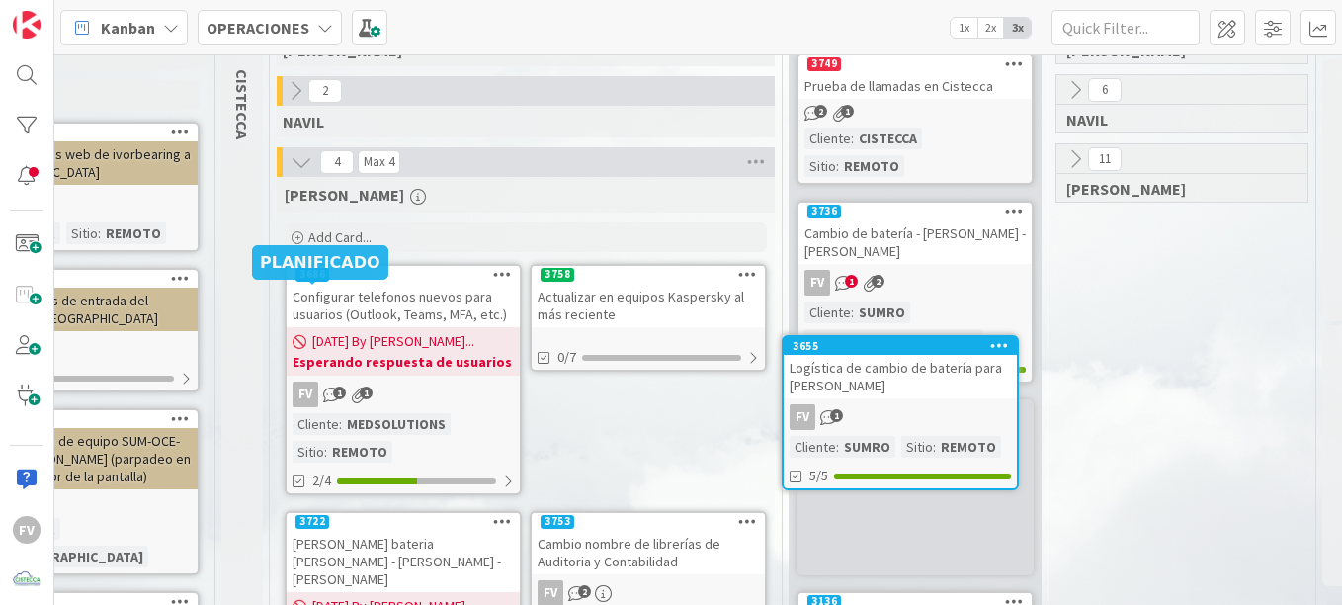
scroll to position [123, 494]
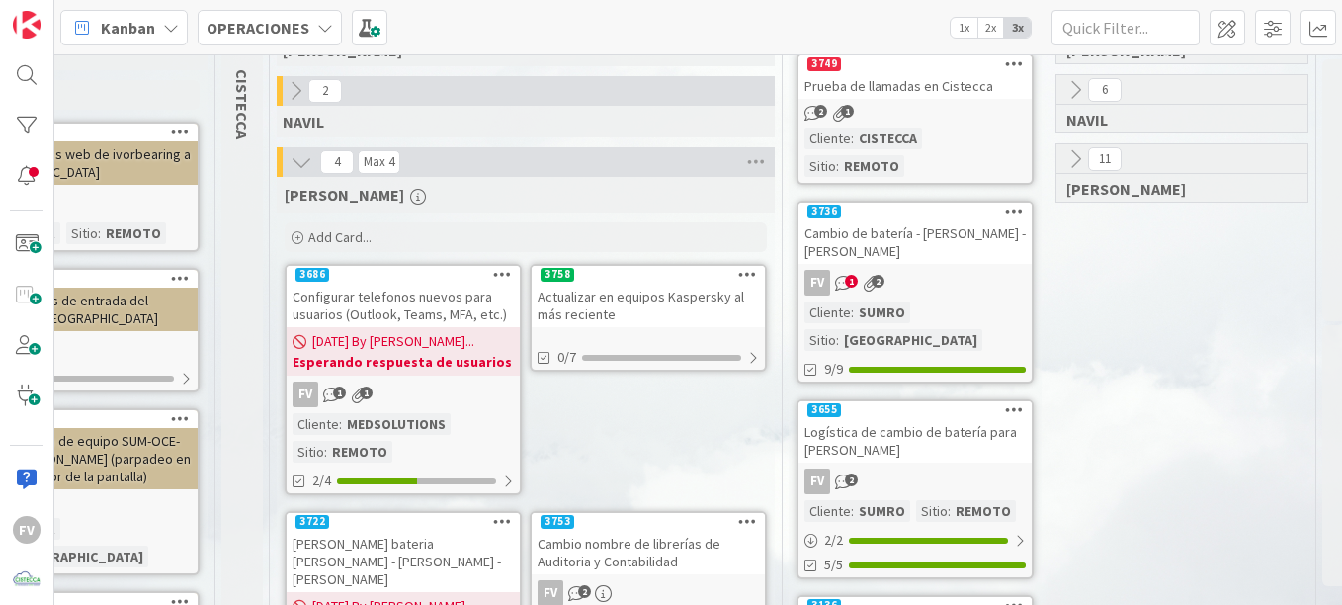
click at [913, 270] on div "FV 1 2" at bounding box center [915, 283] width 233 height 26
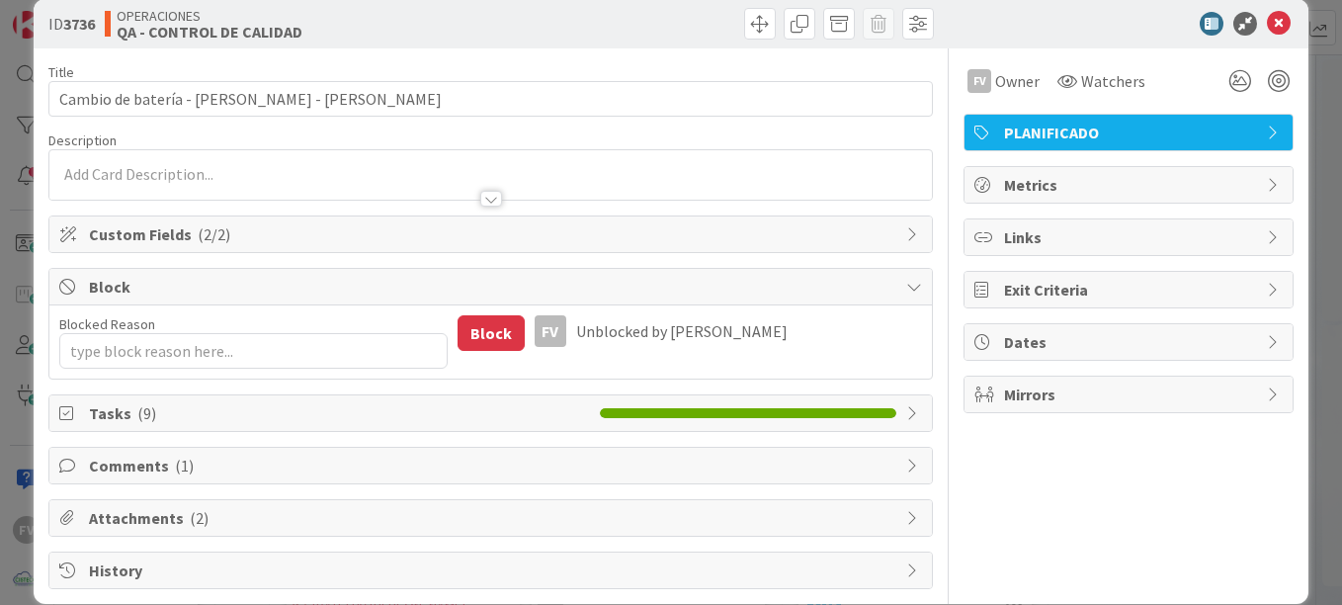
scroll to position [55, 0]
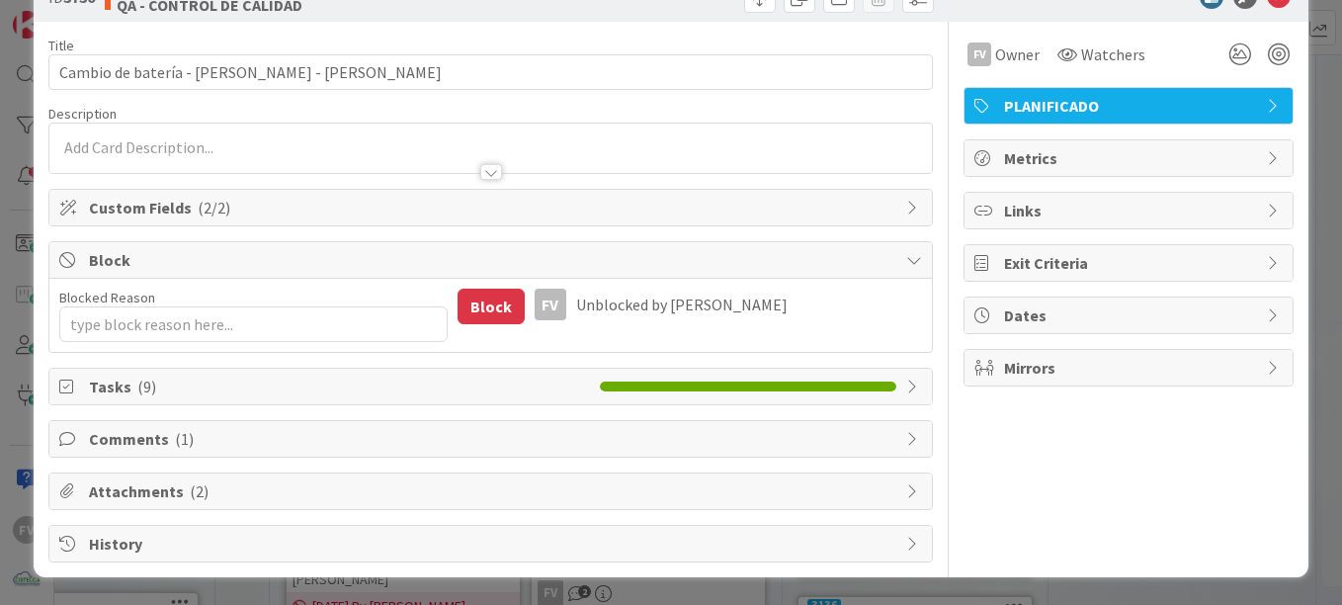
click at [240, 446] on span "Comments ( 1 )" at bounding box center [493, 439] width 808 height 24
type textarea "x"
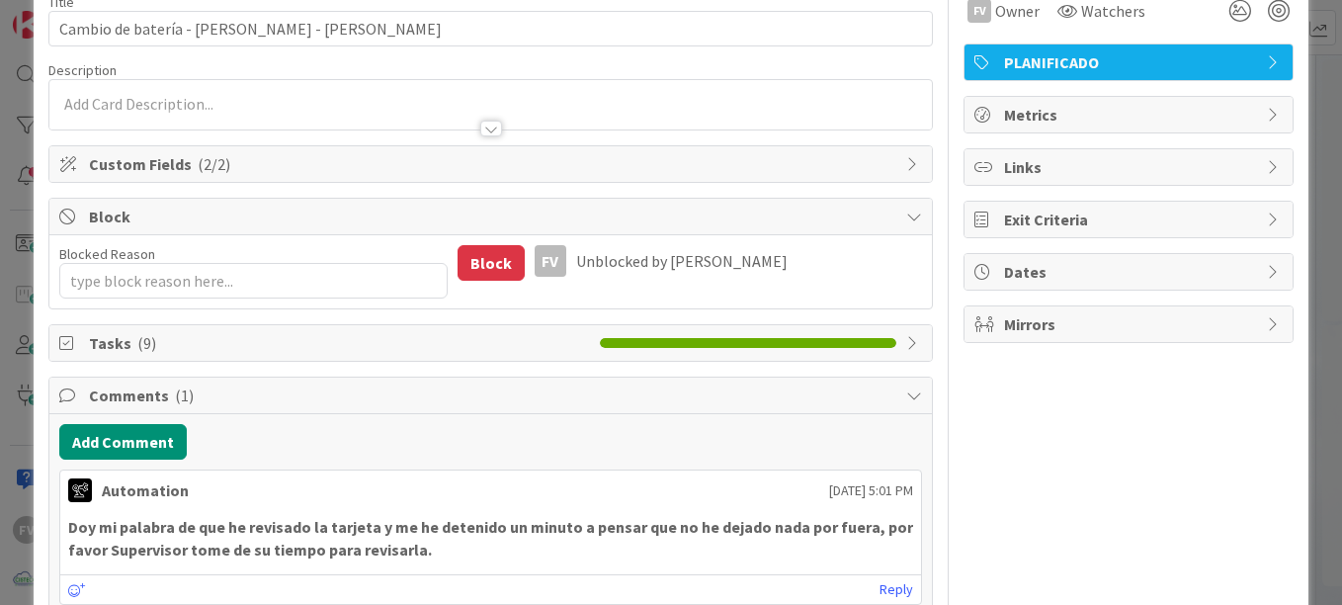
scroll to position [154, 0]
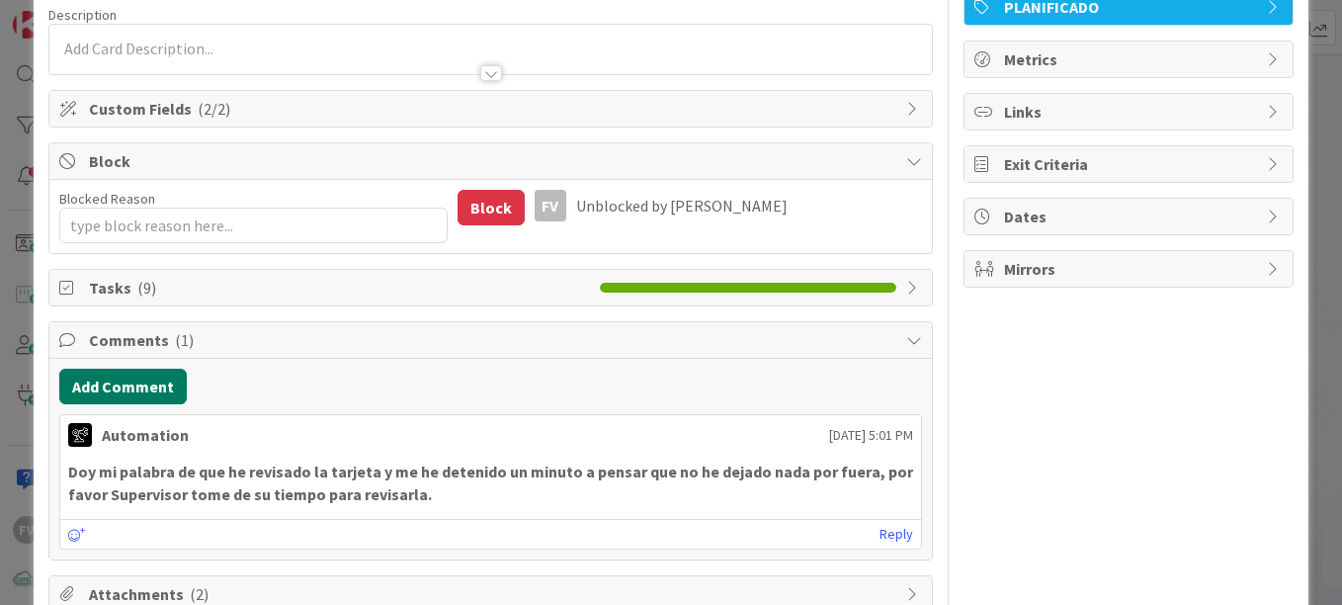
click at [129, 380] on button "Add Comment" at bounding box center [123, 387] width 128 height 36
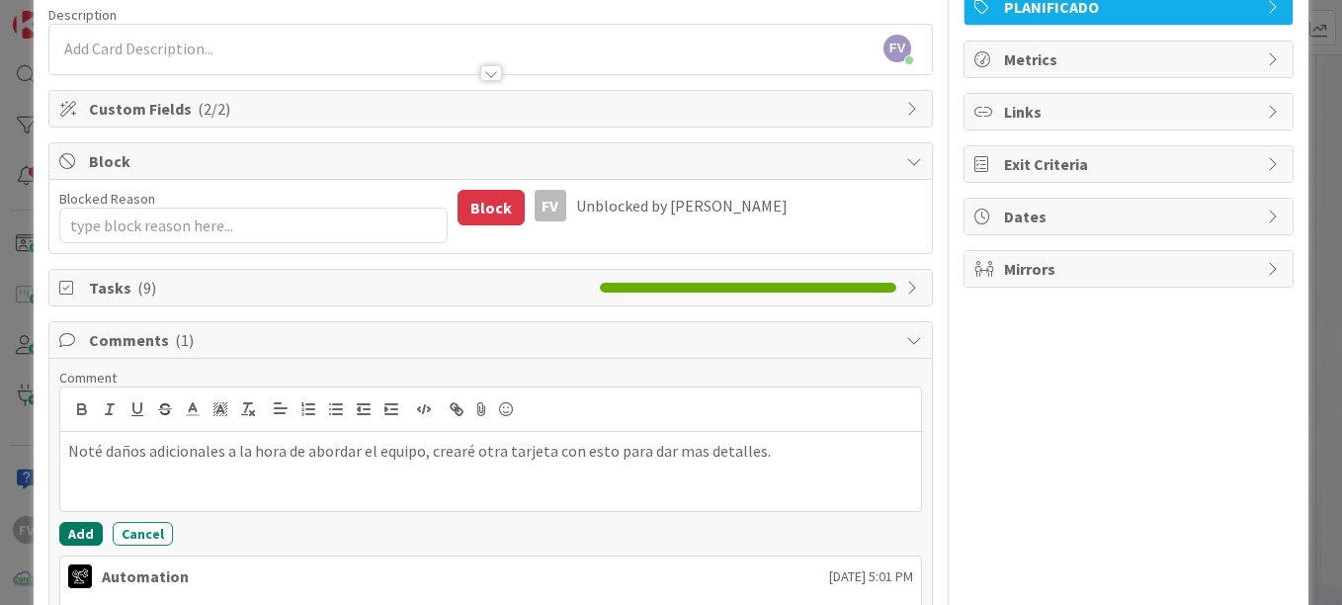
click at [76, 537] on button "Add" at bounding box center [80, 534] width 43 height 24
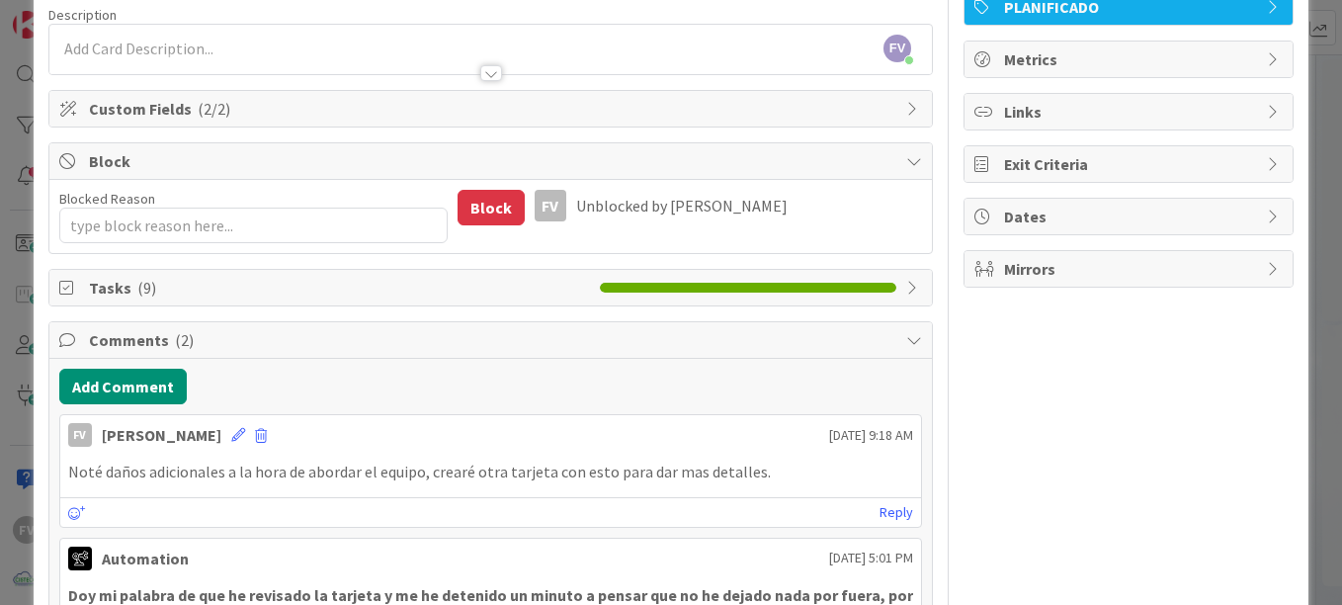
click at [1171, 462] on div "FV Owner Watchers PLANIFICADO Metrics Links Exit Criteria Dates Mirrors" at bounding box center [1129, 356] width 330 height 866
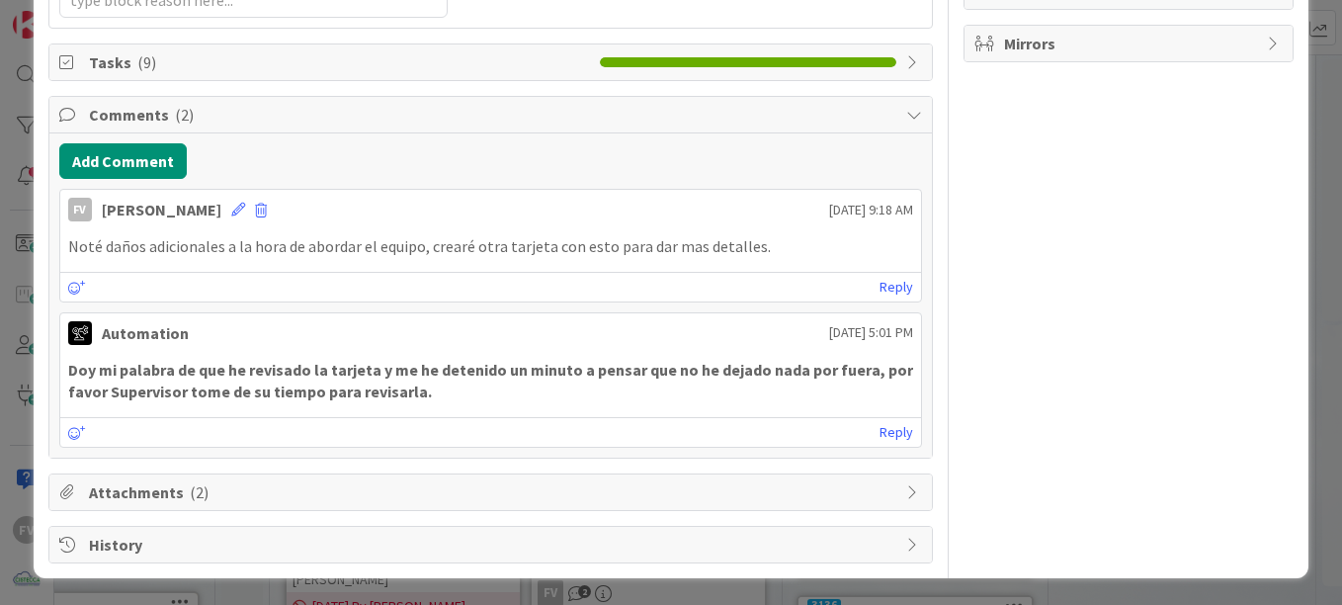
scroll to position [381, 0]
click at [184, 473] on div "Title 53 / 128 Cambio de batería - Equipo Portatil - Aurelio Gondola Descriptio…" at bounding box center [490, 130] width 885 height 866
click at [175, 482] on div "Attachments ( 2 )" at bounding box center [490, 492] width 883 height 36
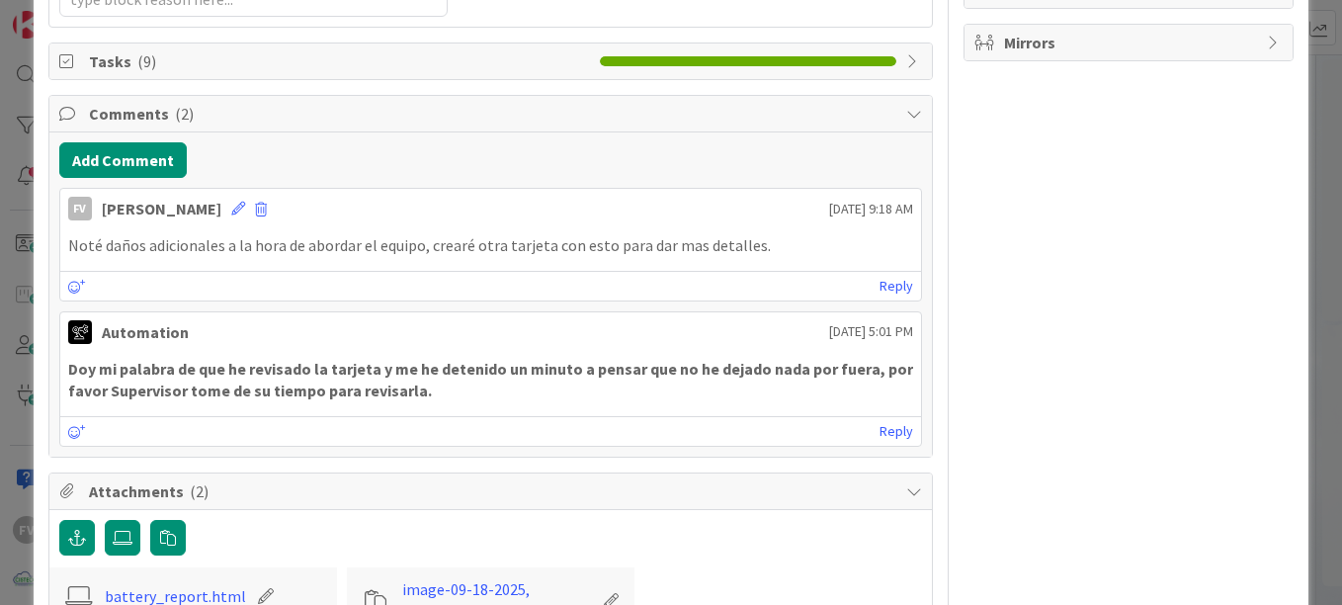
scroll to position [623, 0]
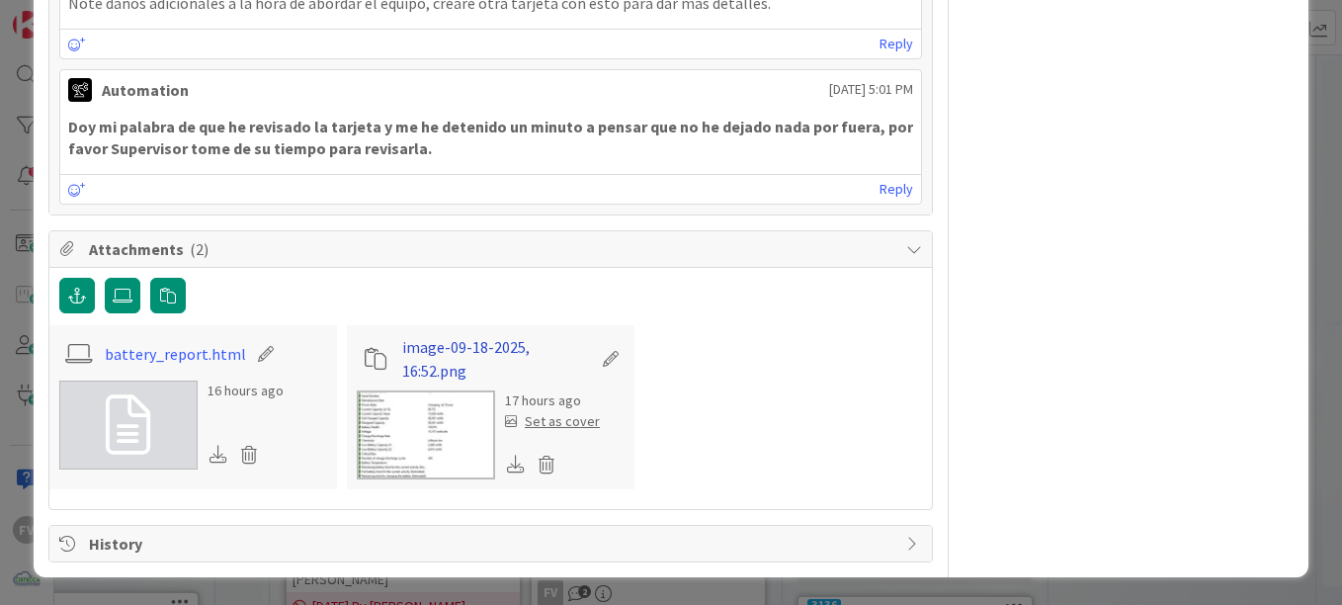
drag, startPoint x: 437, startPoint y: 432, endPoint x: 402, endPoint y: 368, distance: 73.0
click at [402, 368] on link "image-09-18-2025, 16:52.png" at bounding box center [496, 358] width 189 height 47
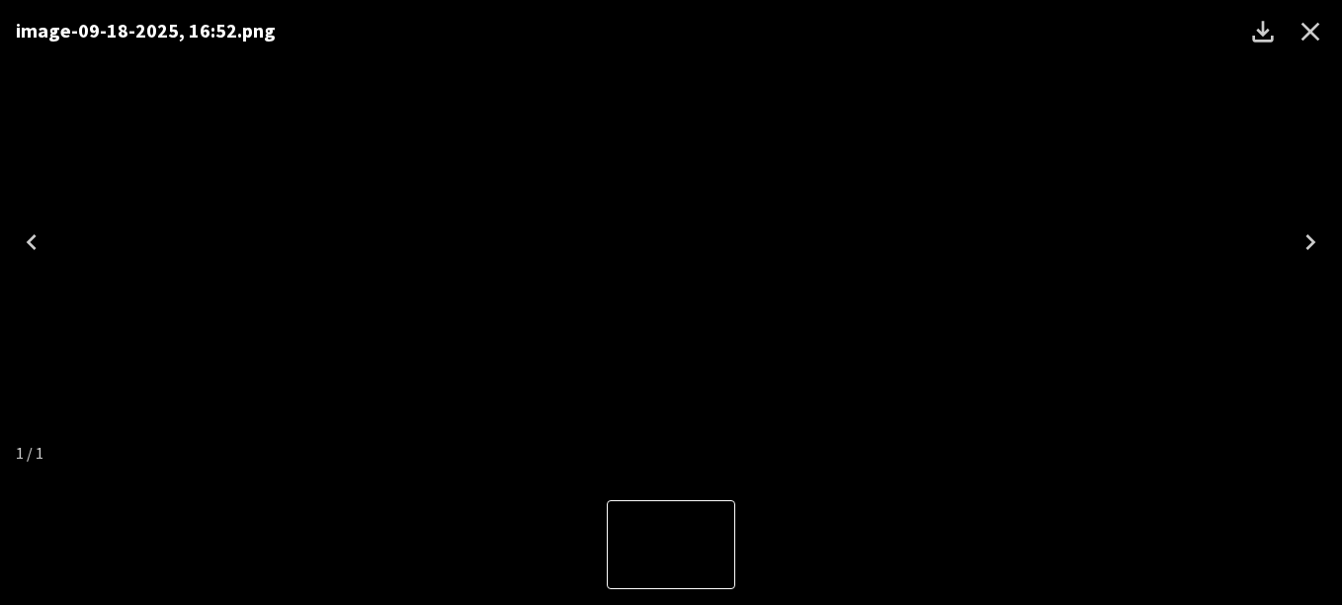
click at [1010, 349] on div "image-09-18-2025, 16:52.png" at bounding box center [671, 242] width 1342 height 484
click at [1306, 30] on icon "Close" at bounding box center [1311, 32] width 32 height 32
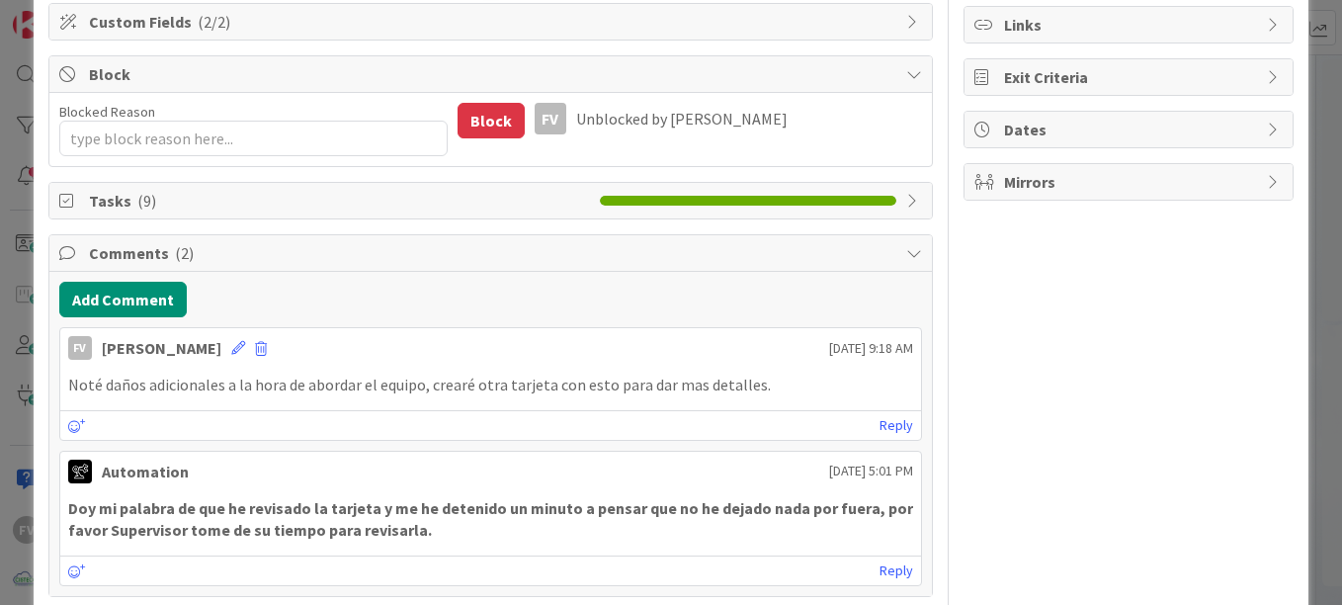
scroll to position [297, 0]
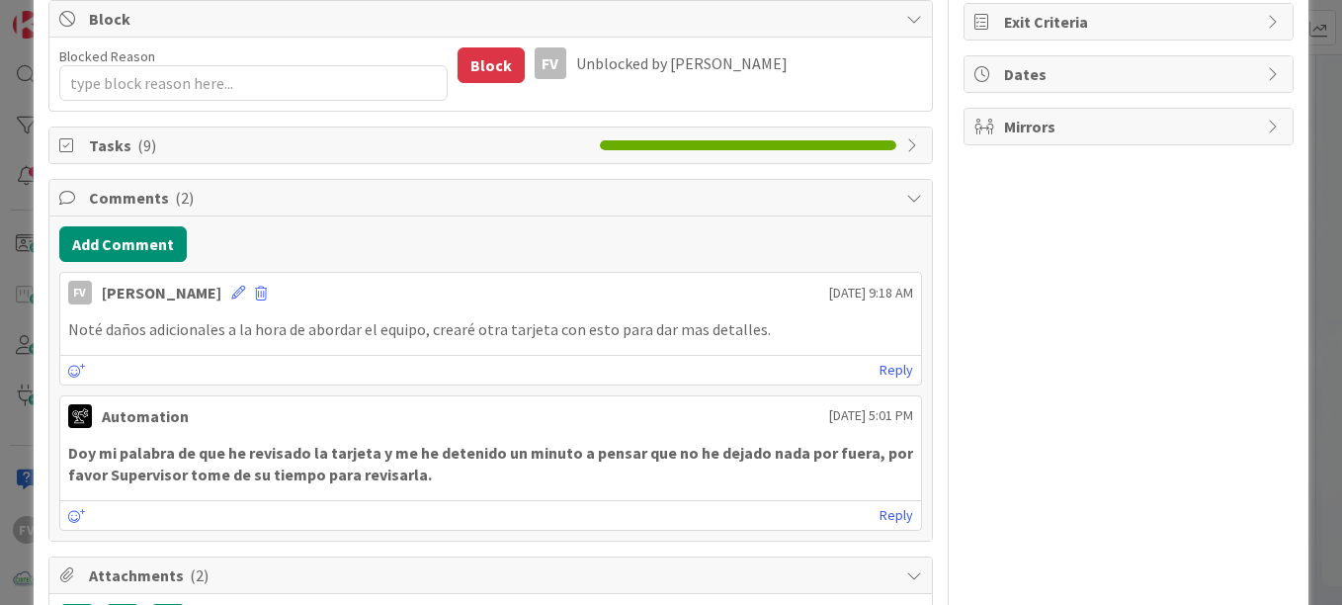
click at [1317, 218] on div "ID 3736 OPERACIONES QA - CONTROL DE CALIDAD Title 53 / 128 Cambio de batería - …" at bounding box center [671, 302] width 1342 height 605
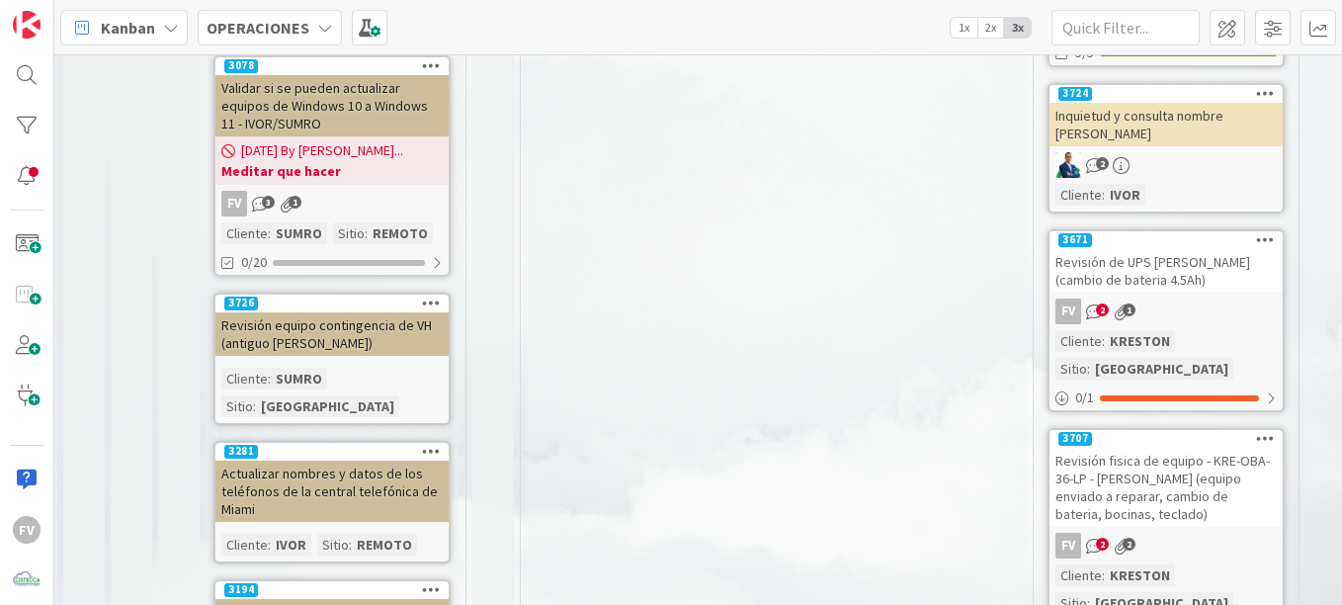
scroll to position [890, 243]
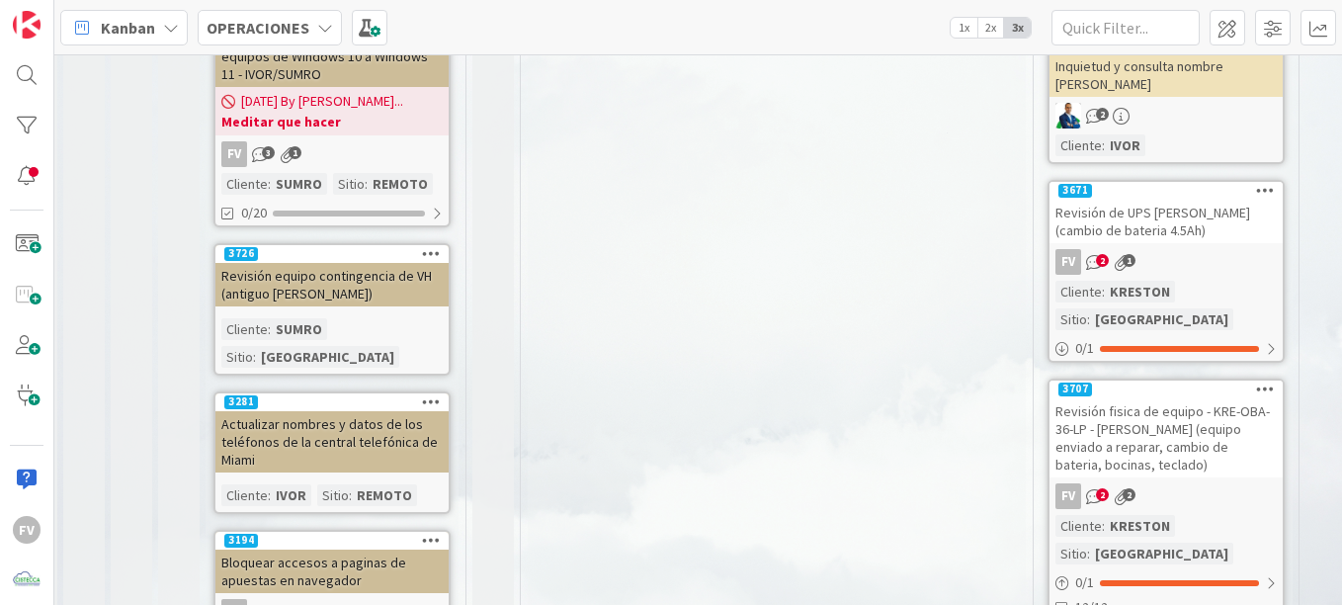
click at [397, 346] on div "PANAMA" at bounding box center [327, 357] width 143 height 22
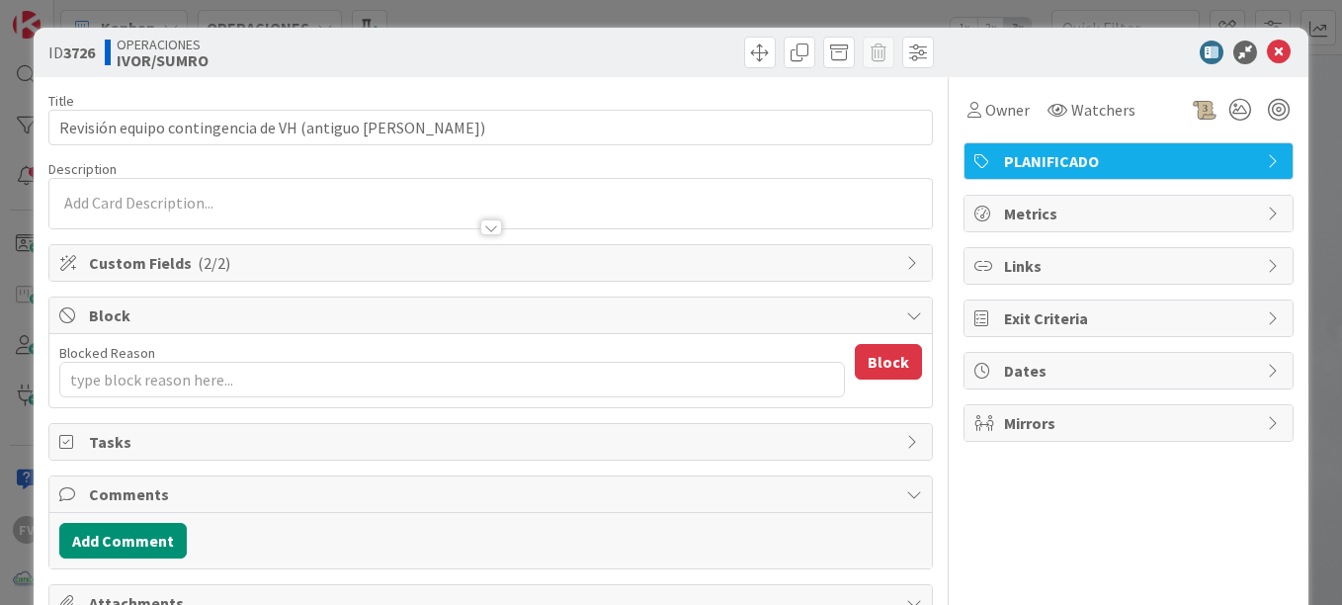
type textarea "x"
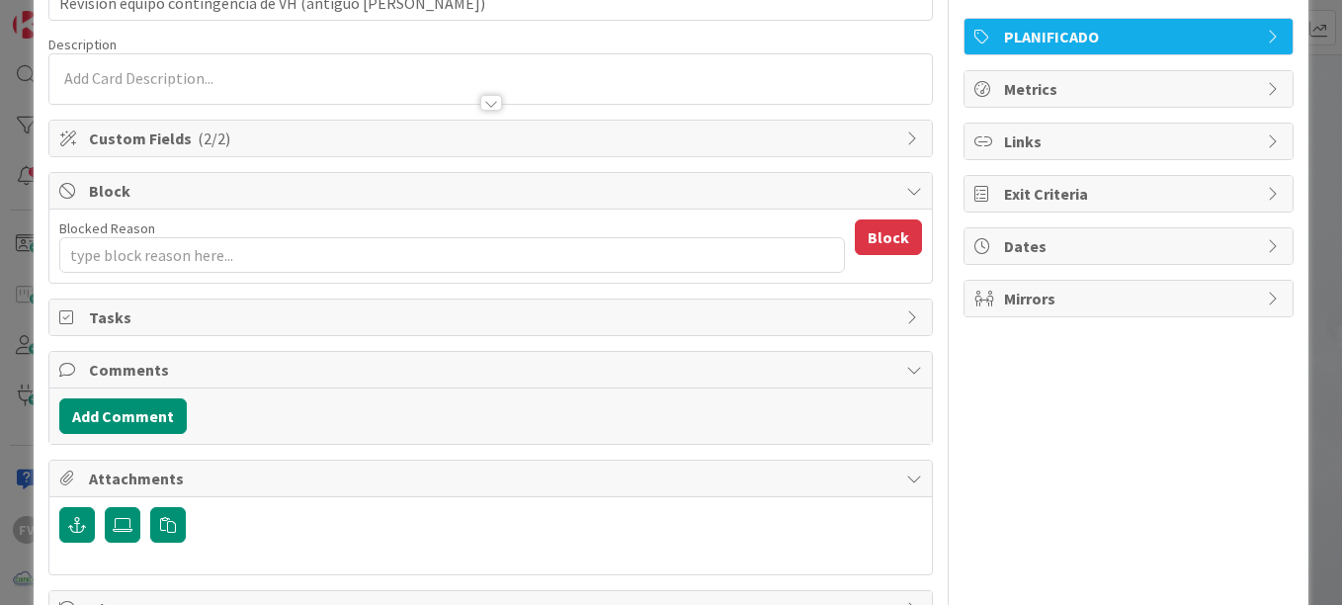
scroll to position [190, 0]
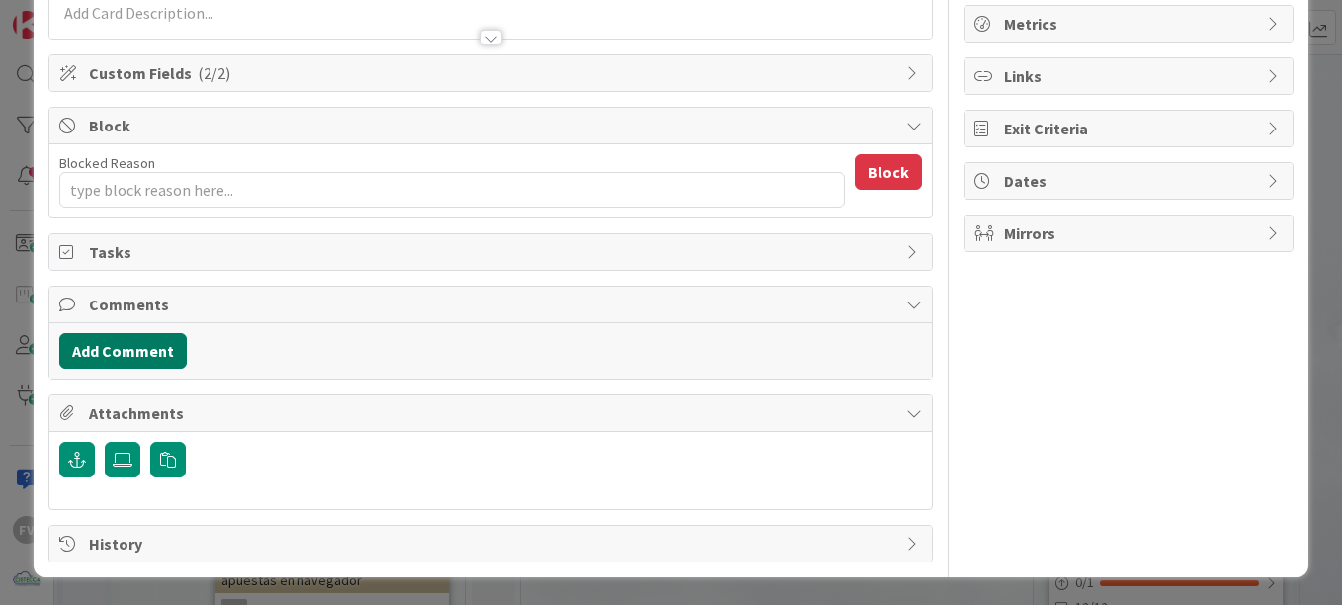
click at [132, 357] on button "Add Comment" at bounding box center [123, 351] width 128 height 36
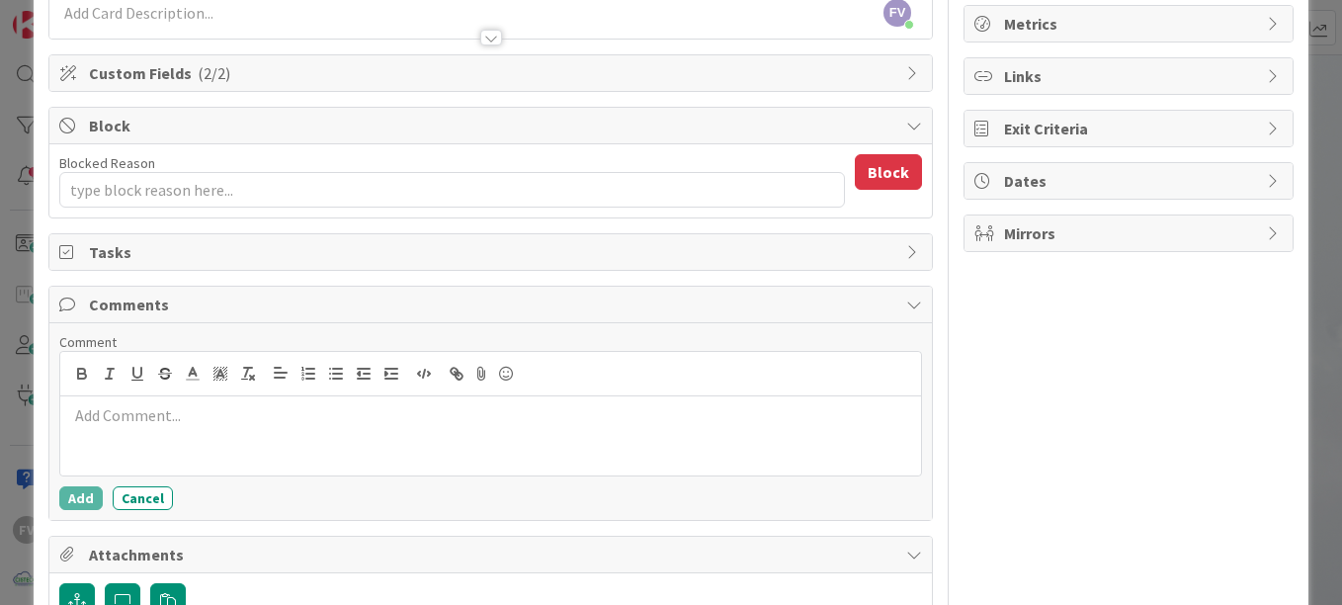
click at [179, 411] on p at bounding box center [490, 415] width 845 height 23
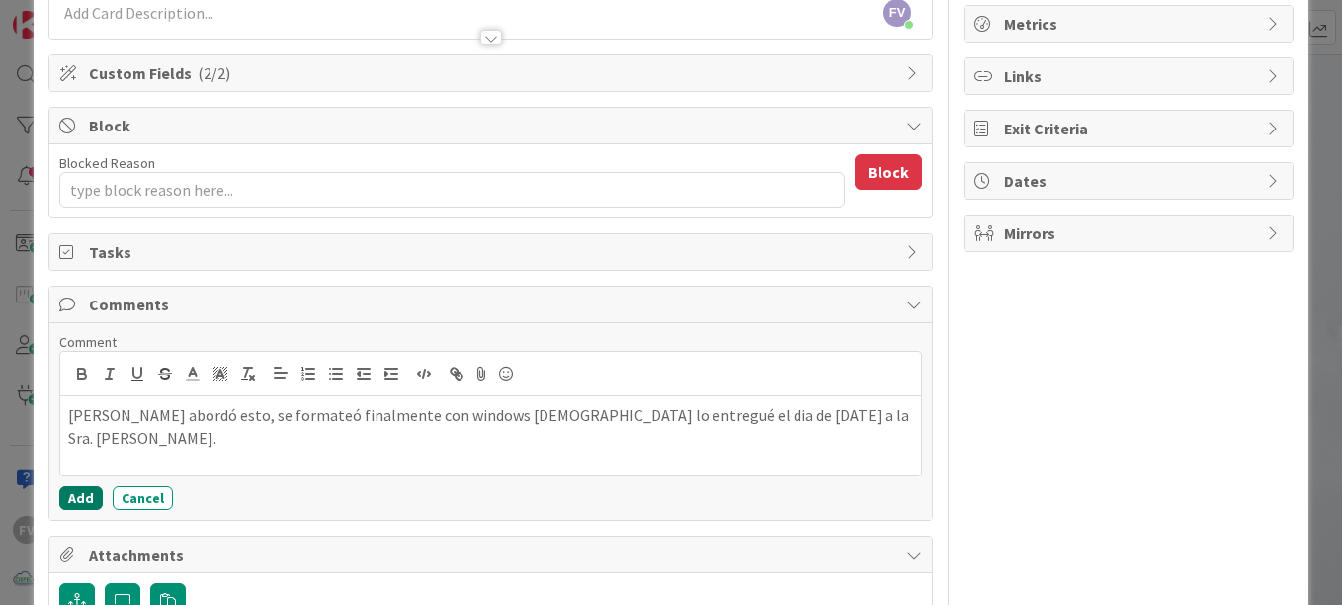
click at [85, 500] on button "Add" at bounding box center [80, 498] width 43 height 24
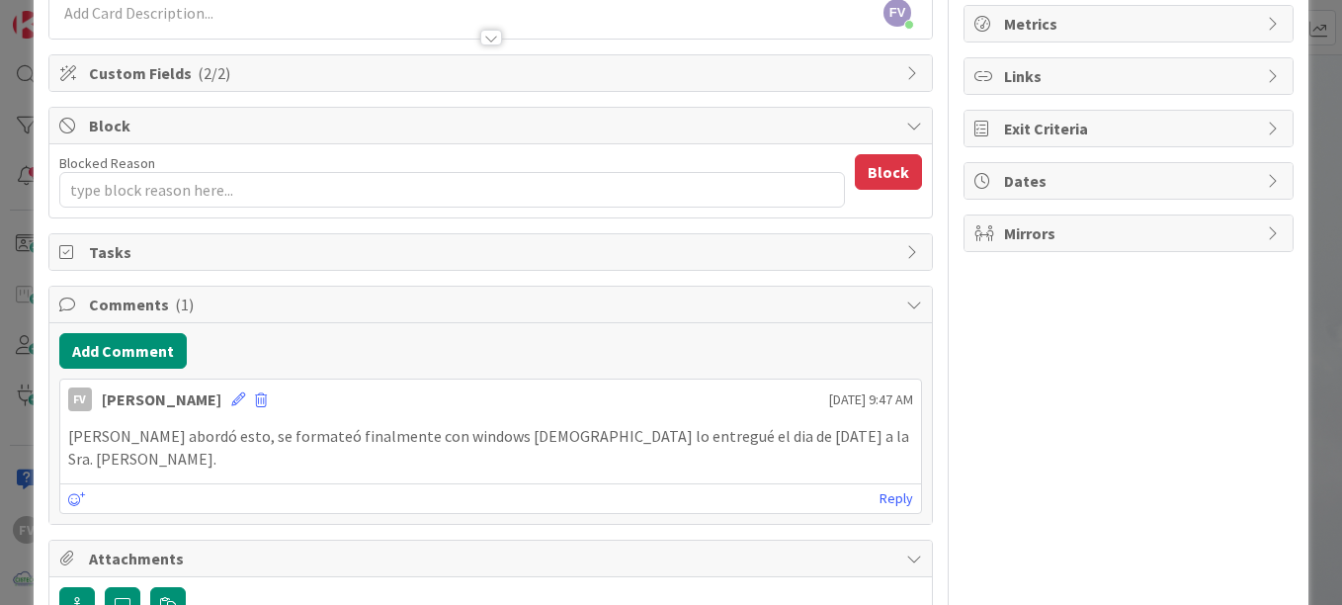
scroll to position [0, 0]
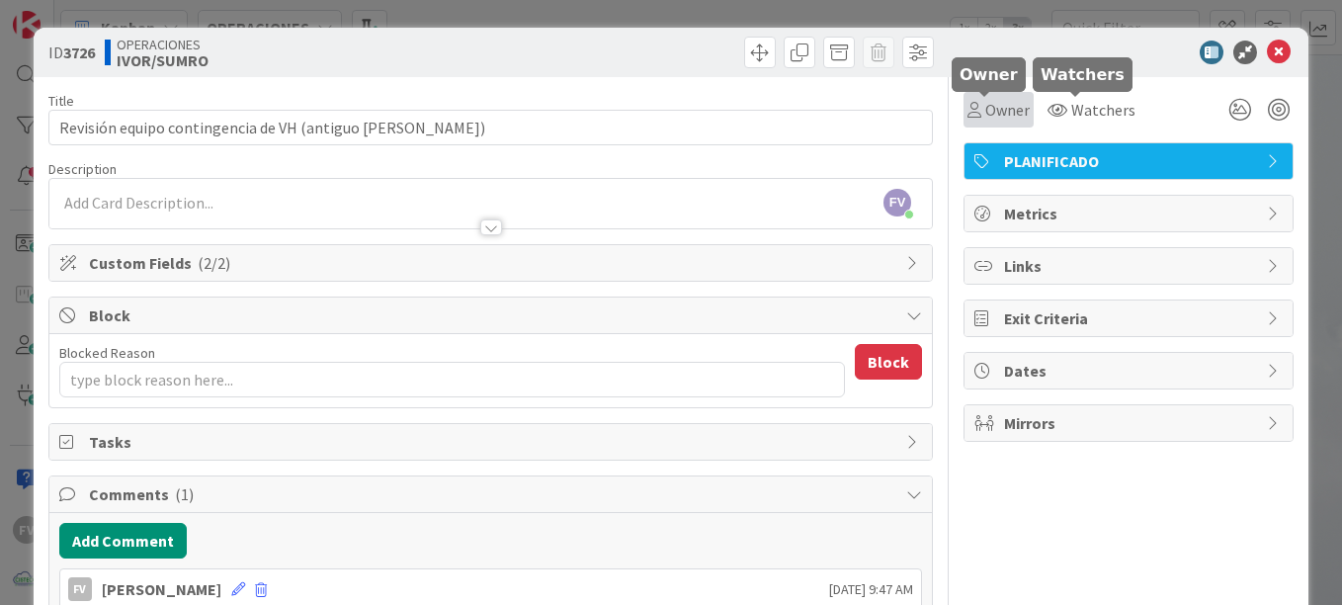
click at [998, 104] on span "Owner" at bounding box center [1008, 110] width 44 height 24
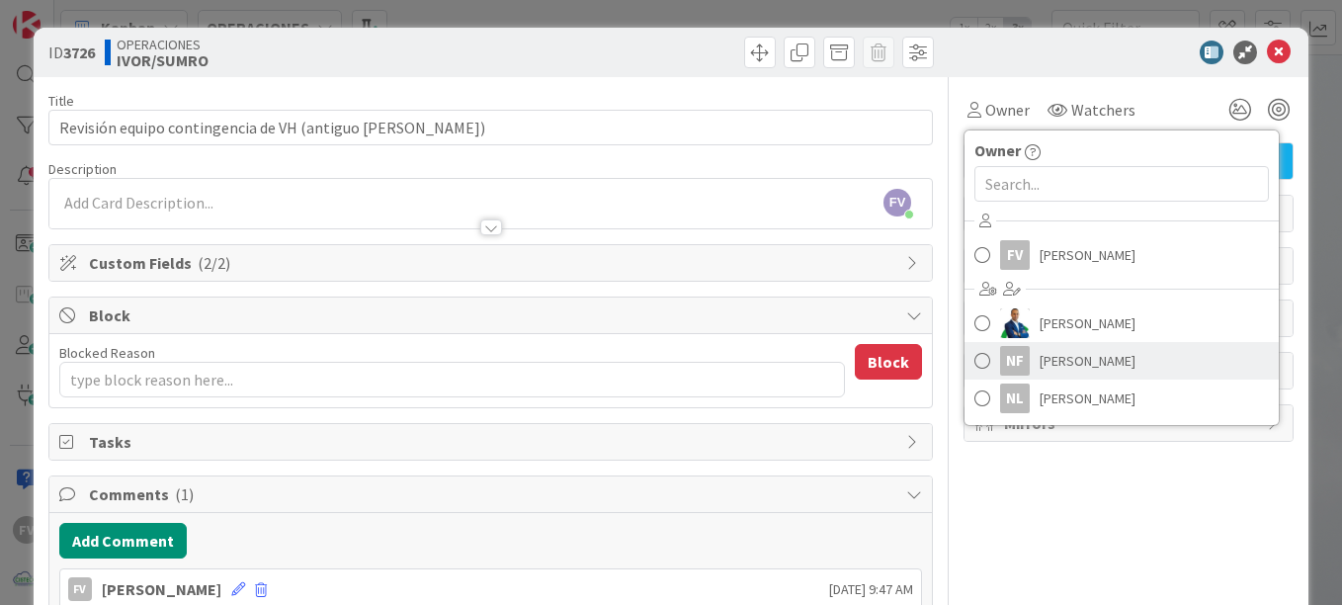
click at [1057, 363] on span "Navil Flores" at bounding box center [1088, 361] width 96 height 30
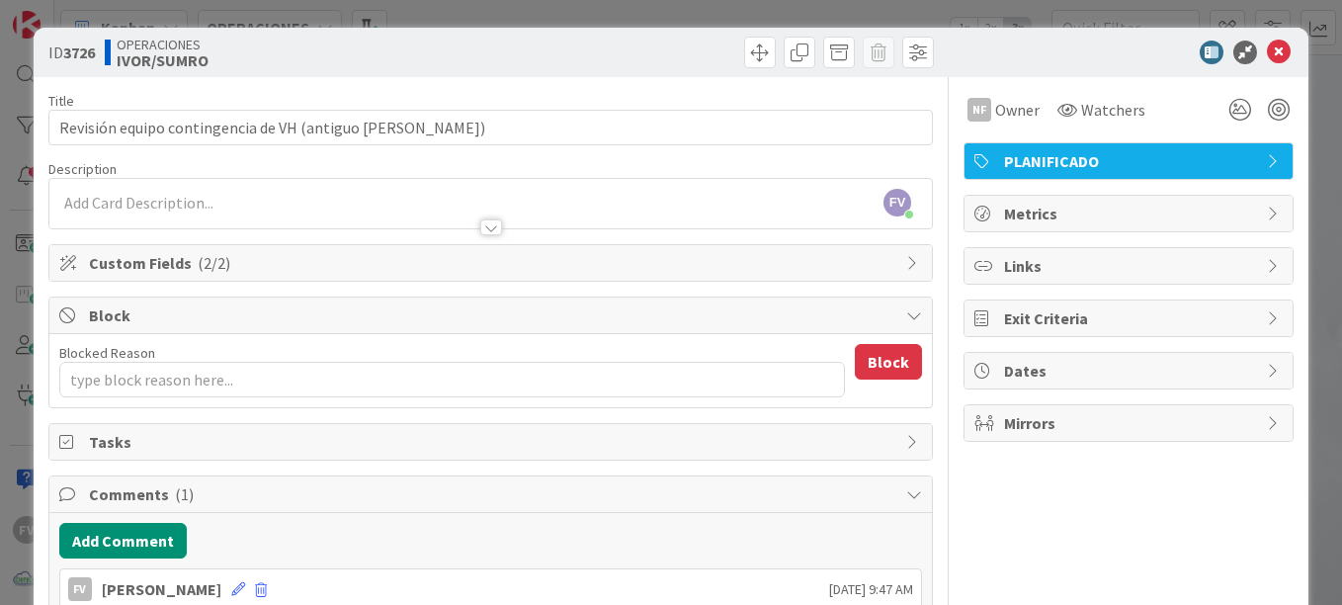
click at [1306, 49] on div "ID 3726 OPERACIONES IVOR/SUMRO Title 55 / 128 Revisión equipo contingencia de V…" at bounding box center [671, 302] width 1342 height 605
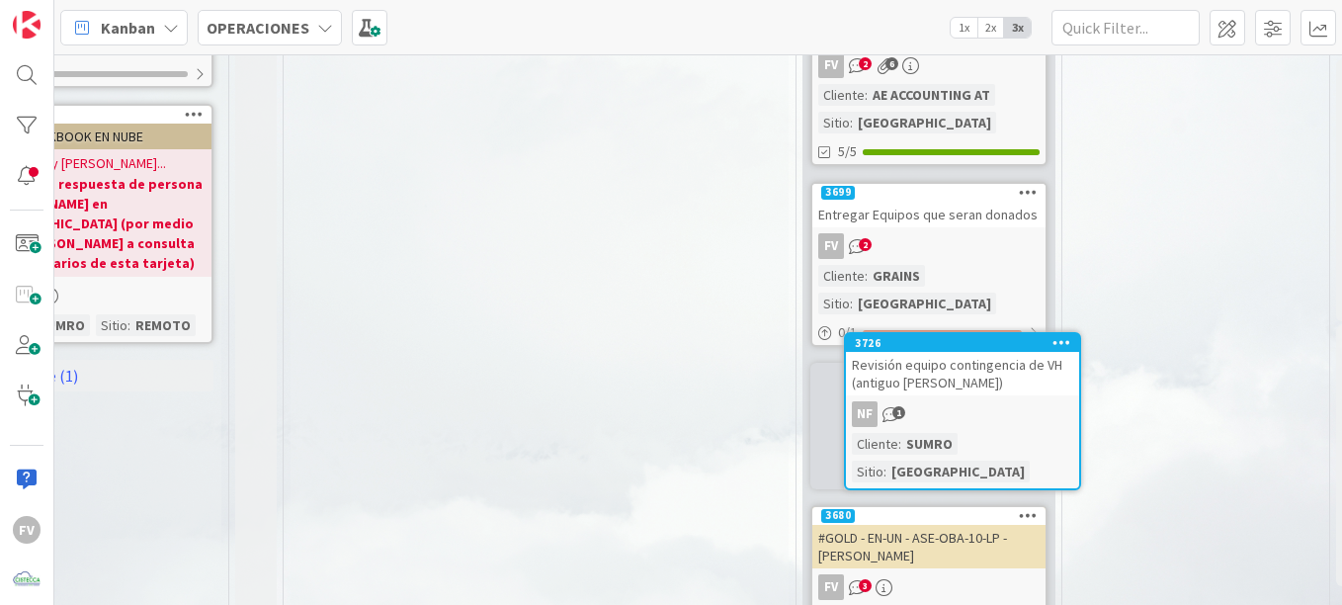
scroll to position [1556, 480]
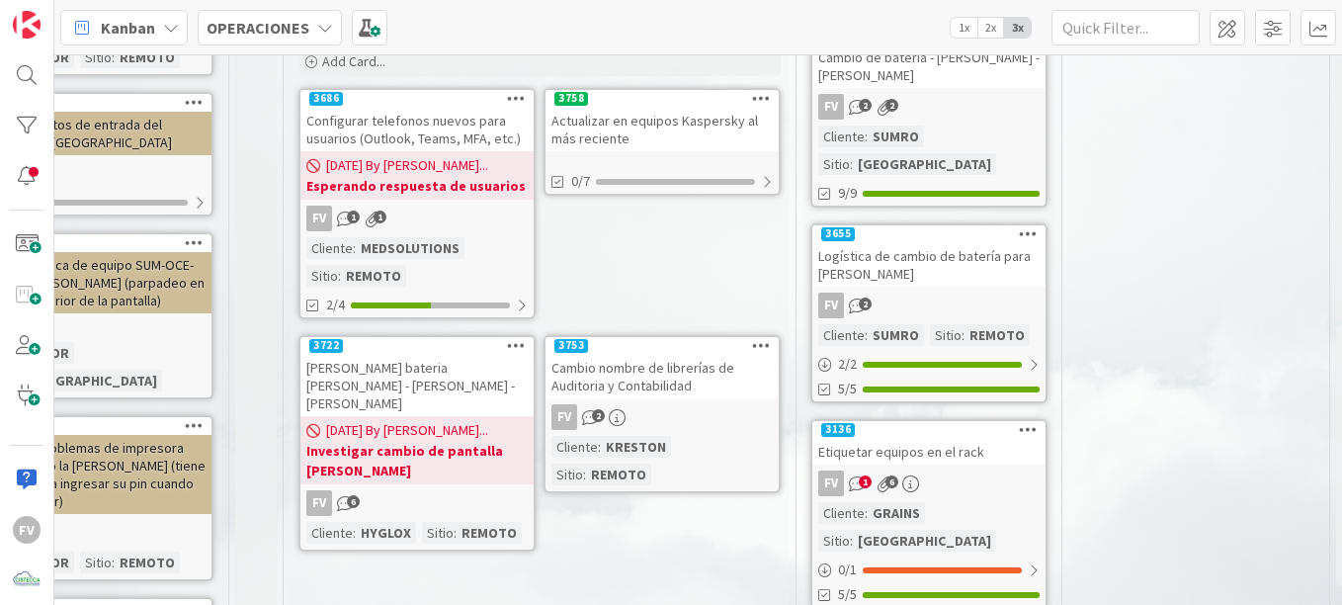
scroll to position [355, 480]
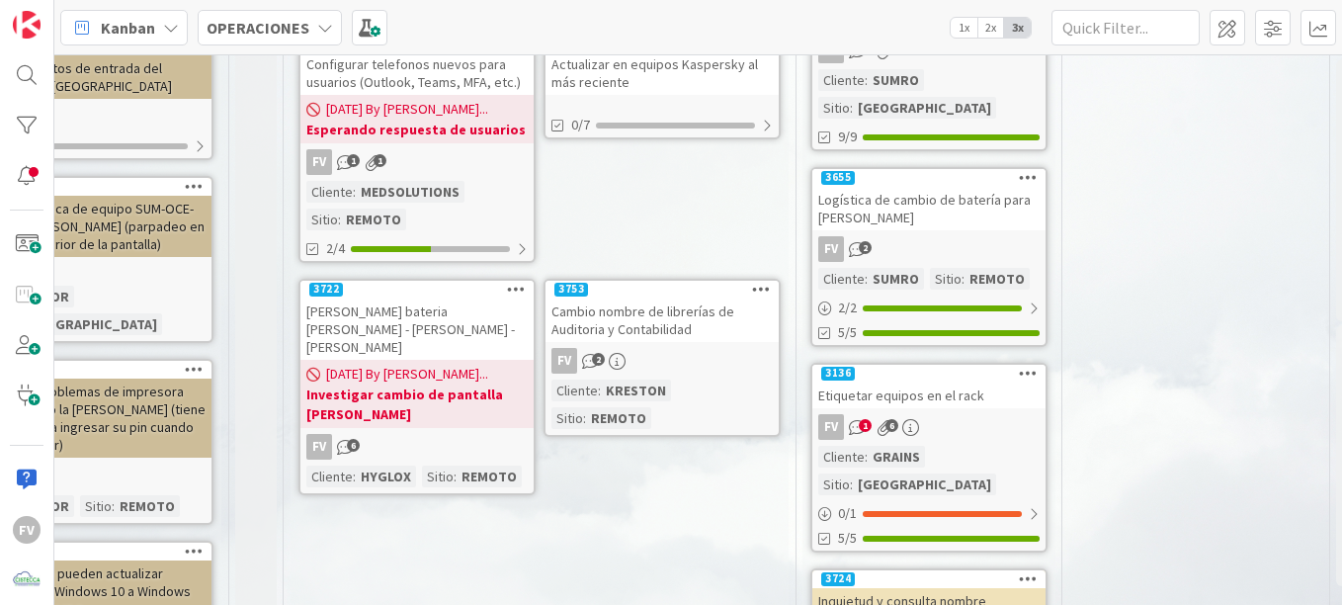
click at [622, 323] on div "Cambio nombre de librerías de Auditoria y Contabilidad" at bounding box center [662, 320] width 233 height 43
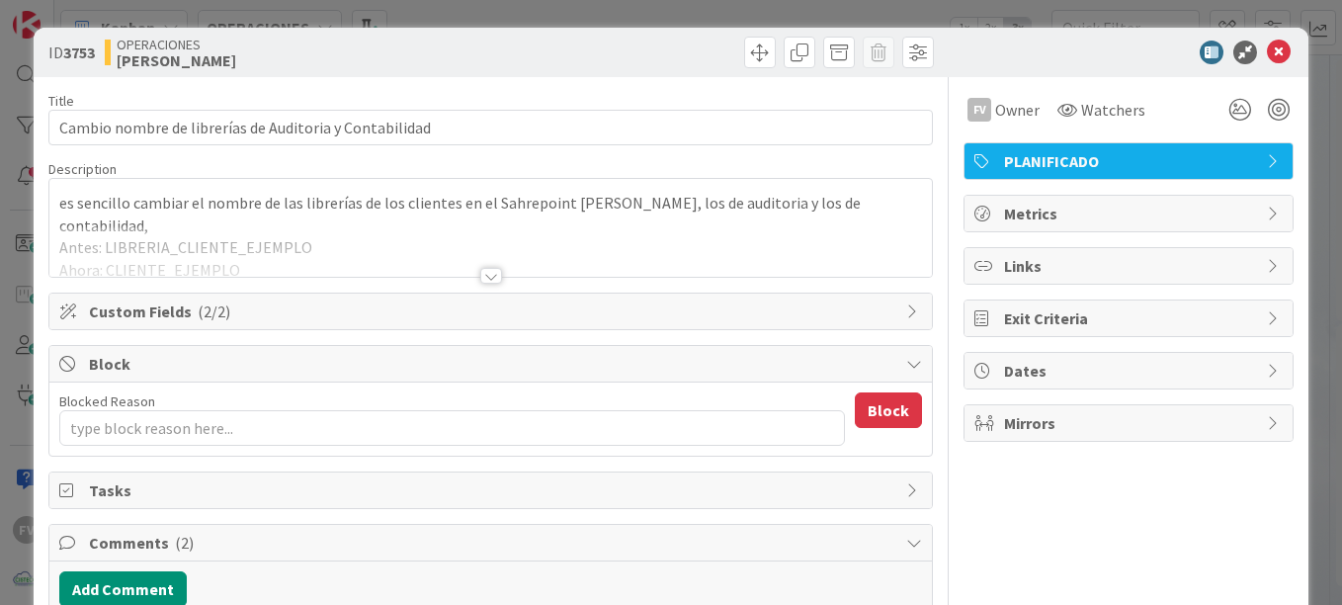
click at [501, 271] on div at bounding box center [490, 251] width 883 height 50
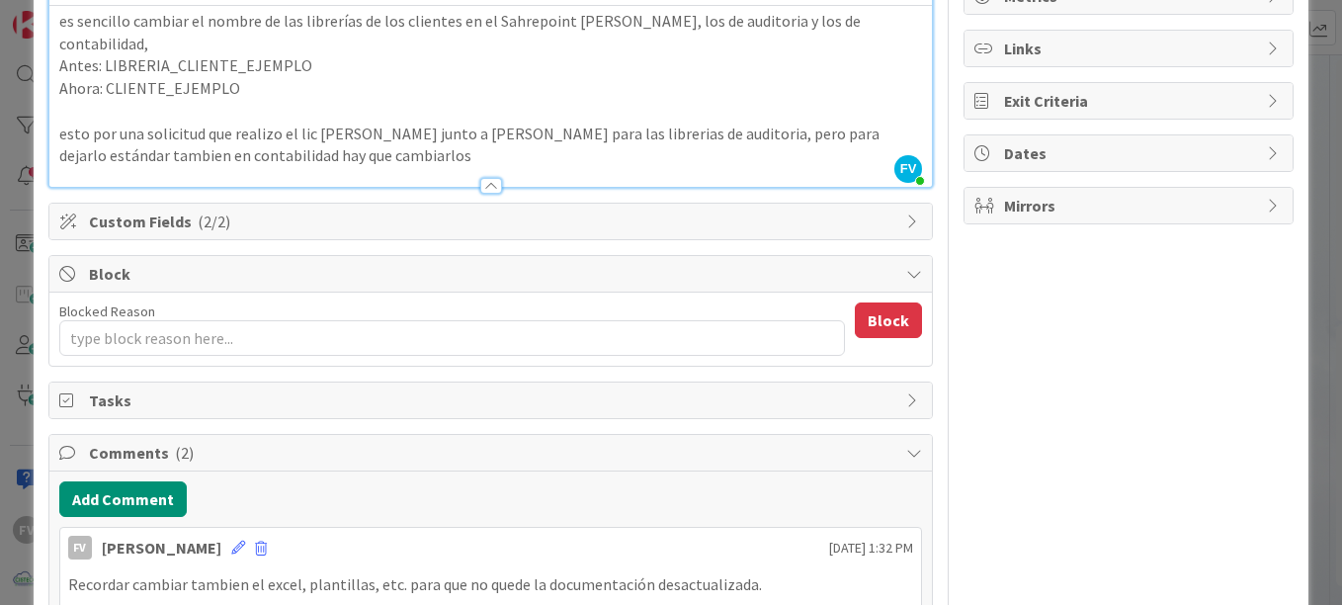
scroll to position [297, 0]
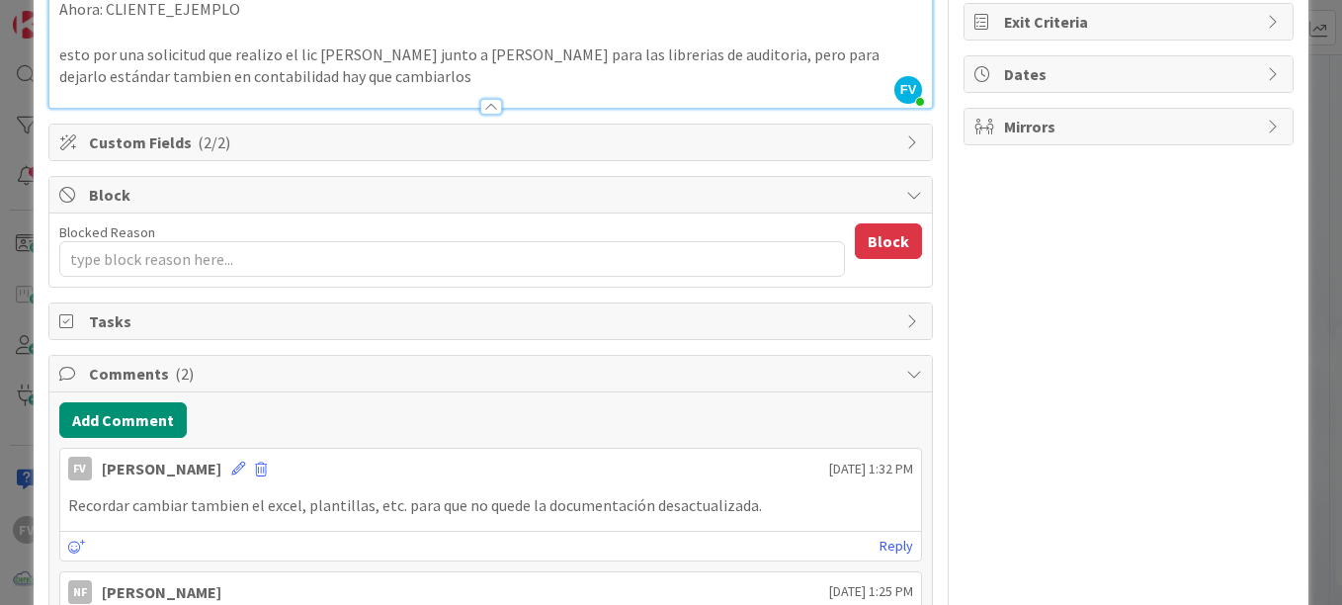
click at [161, 309] on span "Tasks" at bounding box center [493, 321] width 808 height 24
type textarea "x"
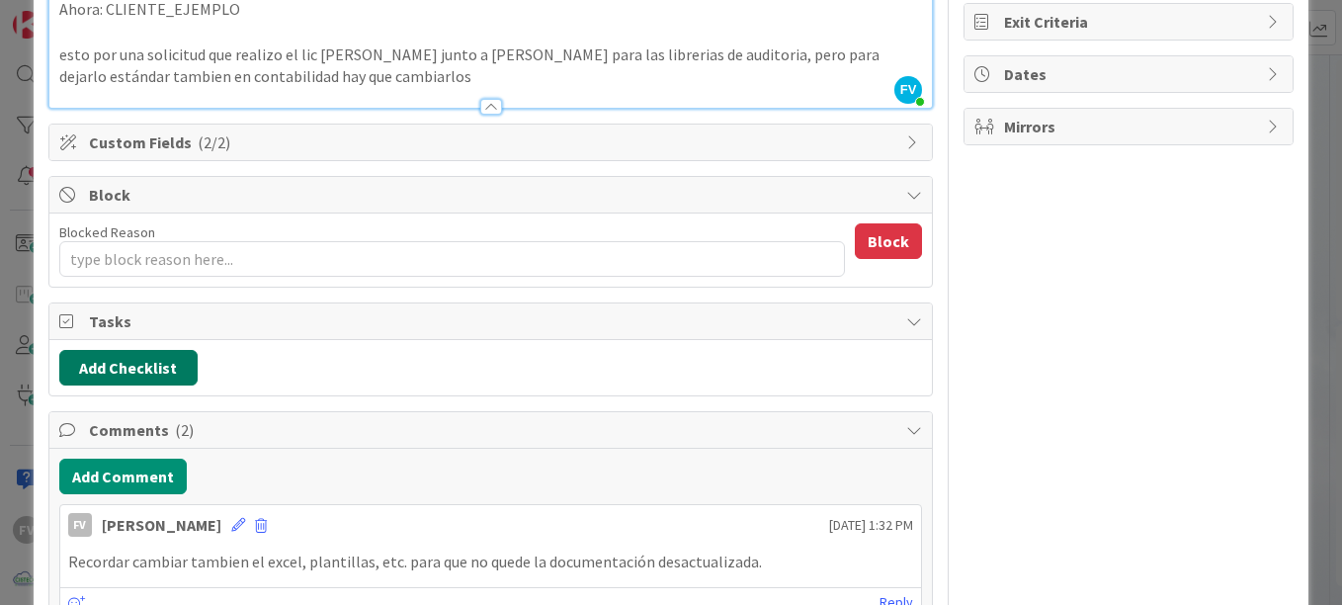
click at [154, 350] on button "Add Checklist" at bounding box center [128, 368] width 138 height 36
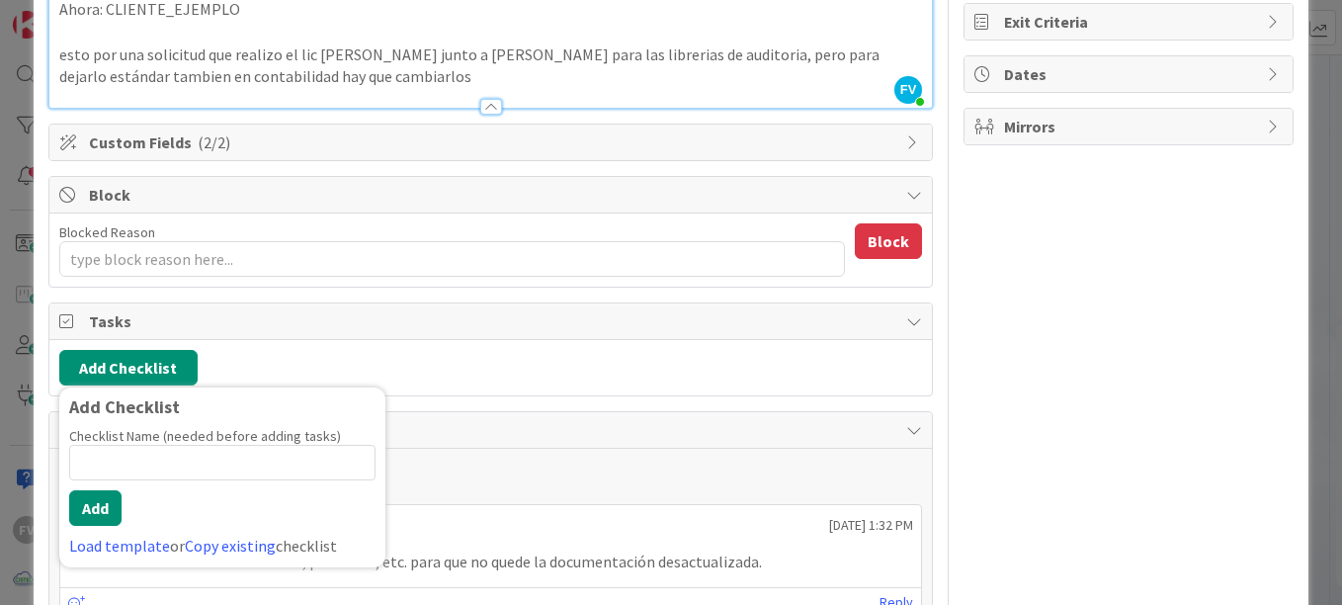
click at [161, 445] on input at bounding box center [222, 463] width 306 height 36
type input "Pasos"
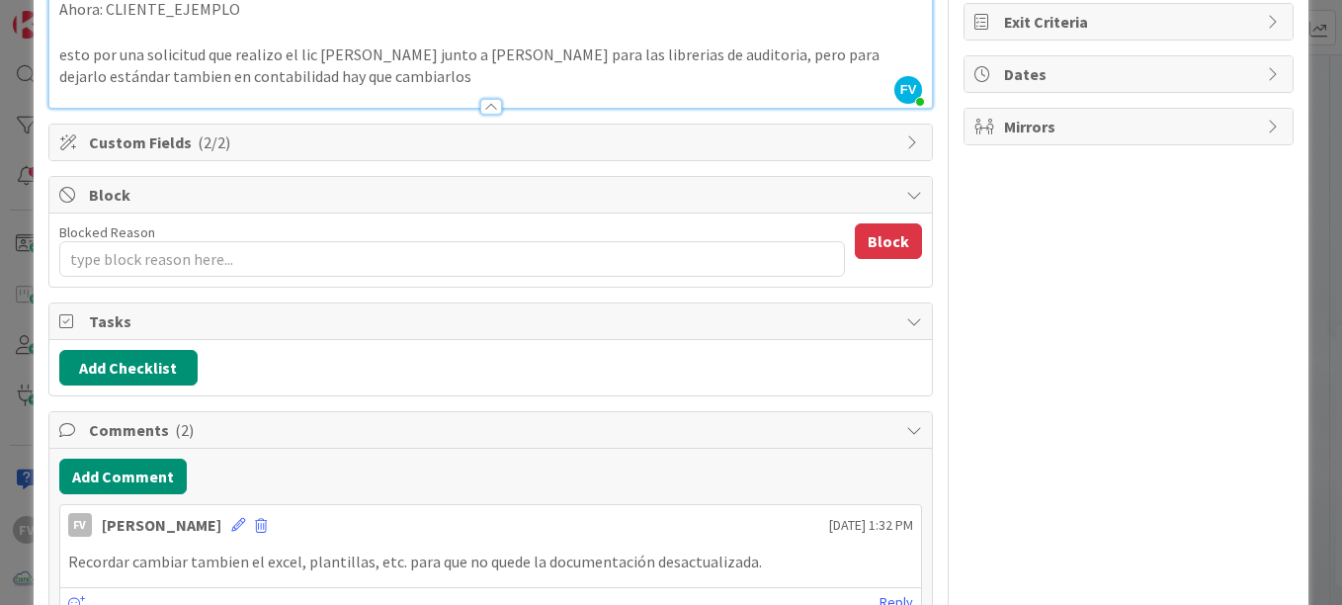
type textarea "x"
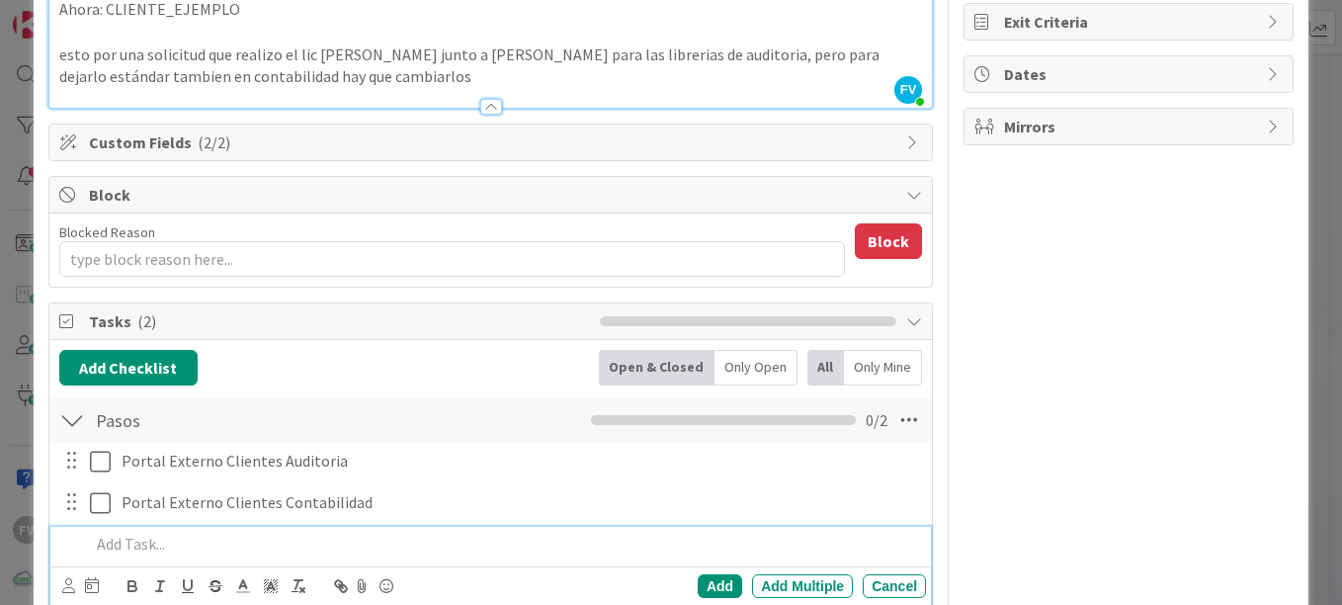
click at [971, 445] on div "FV Owner Watchers PLANIFICADO Metrics Links Exit Criteria Dates Mirrors" at bounding box center [1129, 474] width 330 height 1386
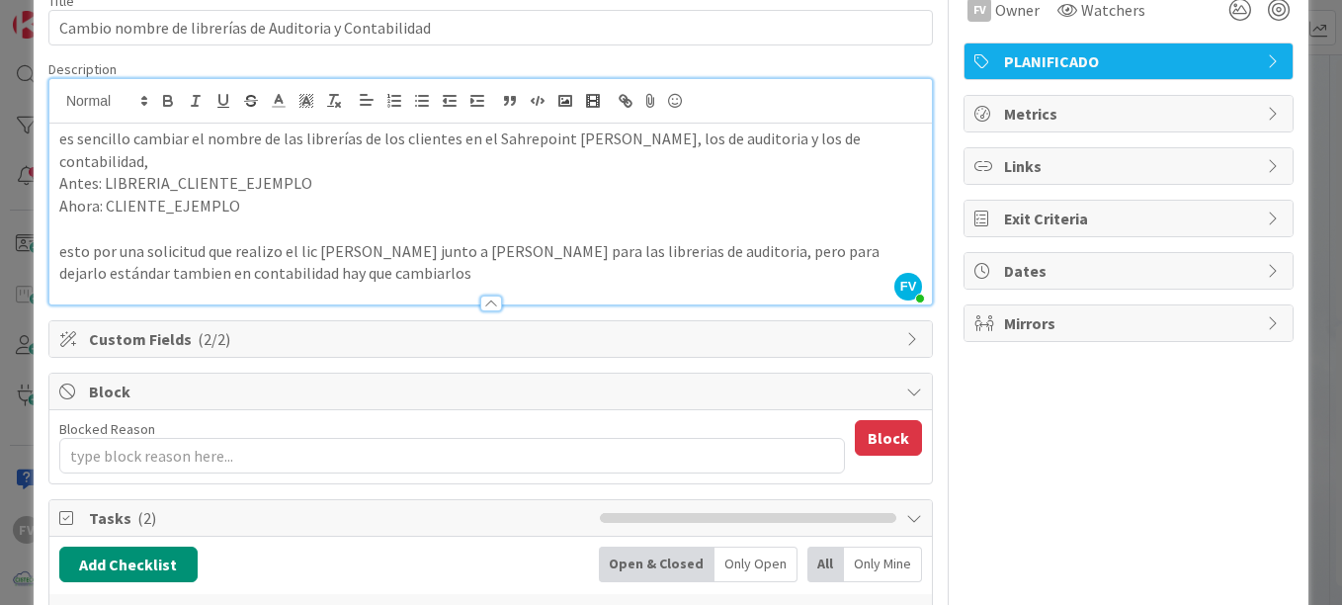
scroll to position [99, 0]
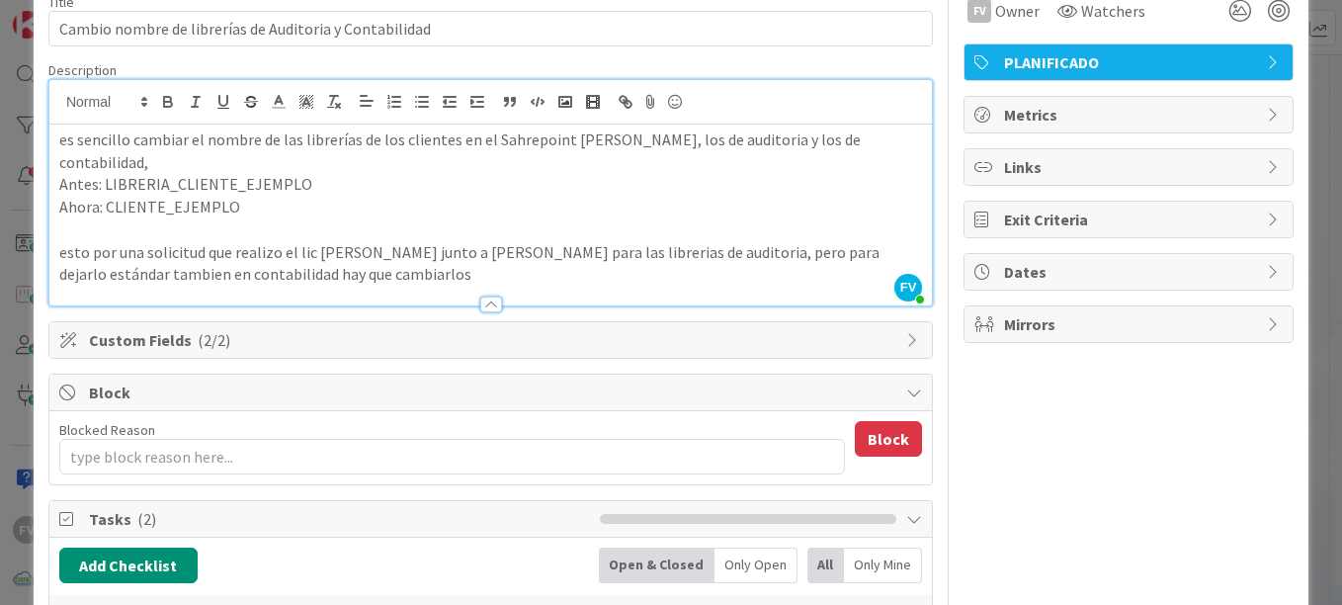
click at [1319, 181] on div "ID 3753 OPERACIONES FERNANDO Title 55 / 128 Cambio nombre de librerías de Audit…" at bounding box center [671, 302] width 1342 height 605
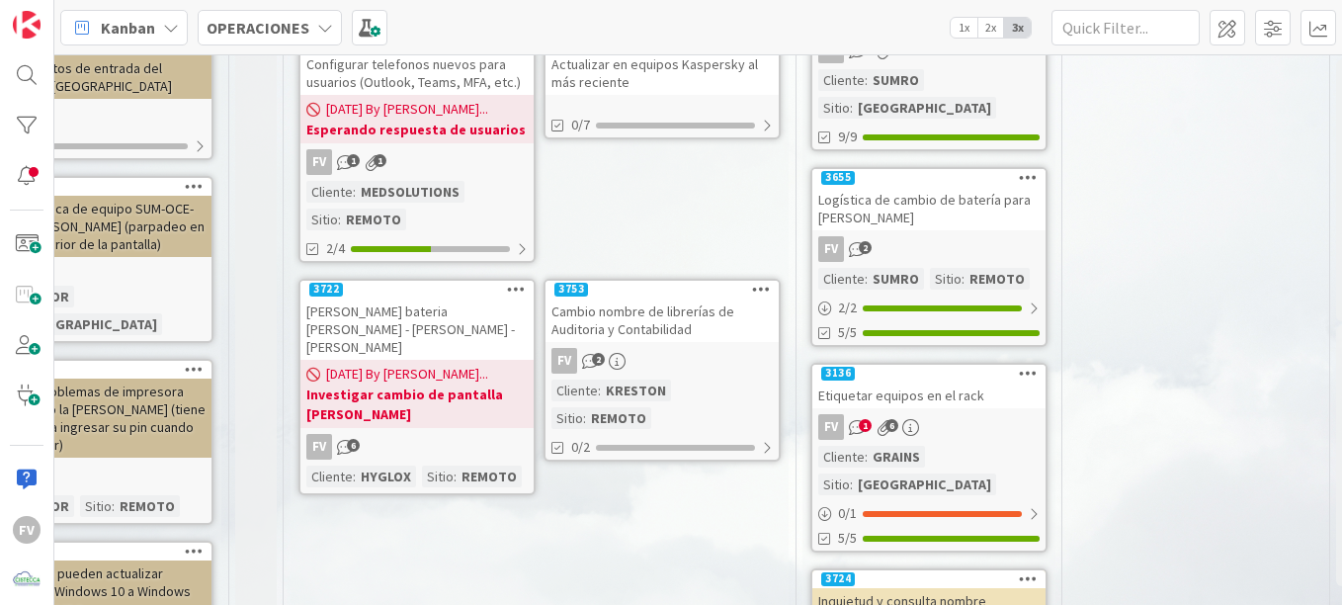
scroll to position [0, 480]
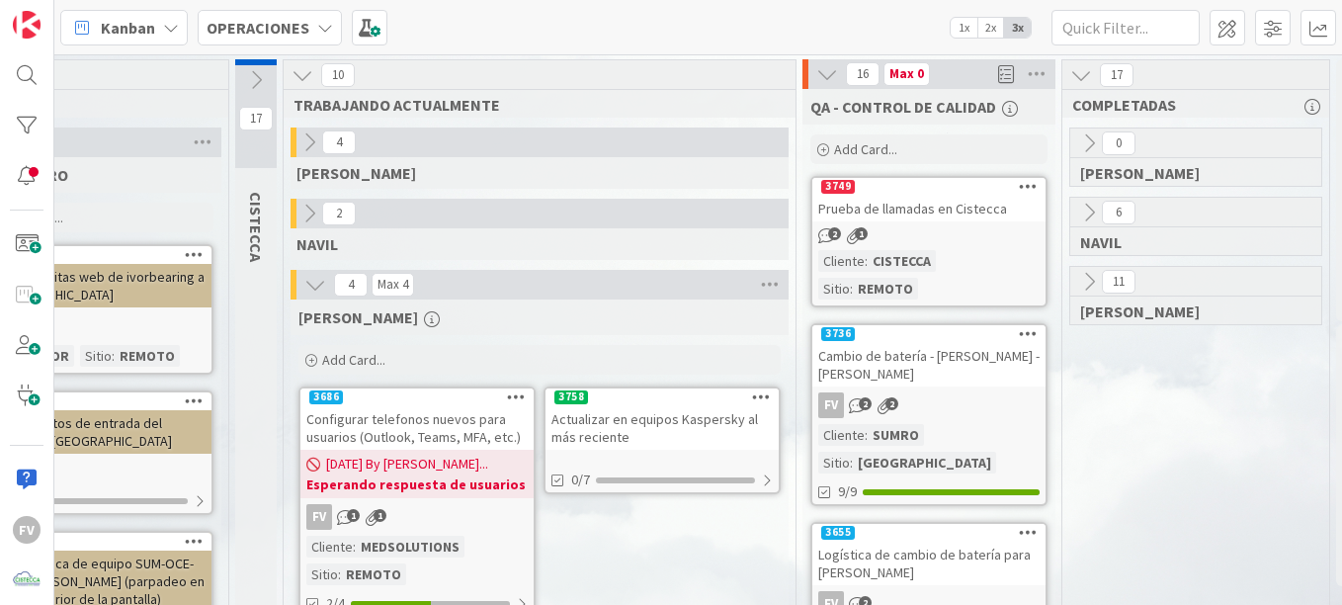
click at [259, 69] on icon at bounding box center [256, 80] width 22 height 22
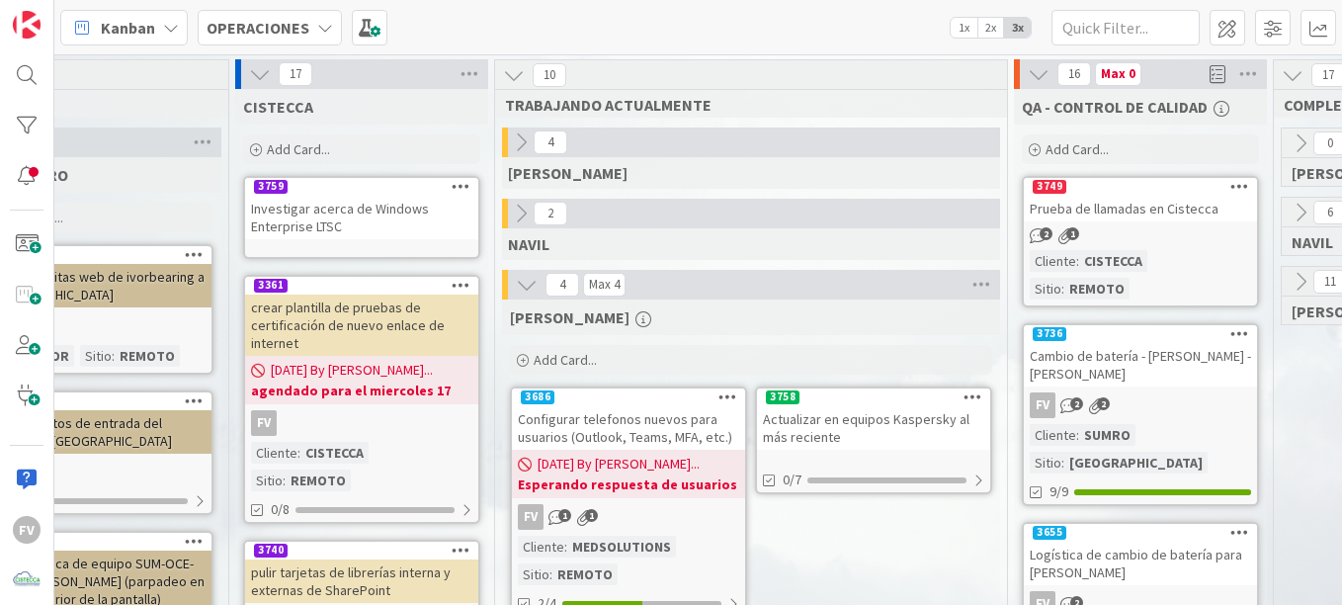
click at [318, 148] on span "Add Card..." at bounding box center [298, 149] width 63 height 18
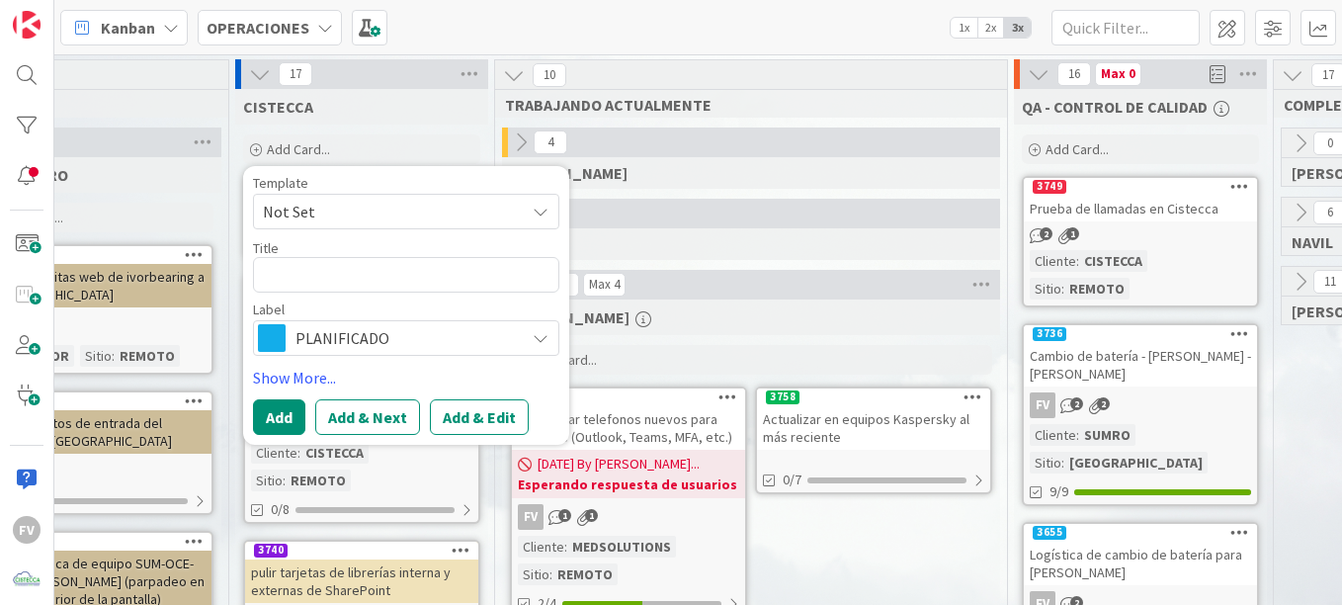
type textarea "x"
type textarea "S"
type textarea "x"
type textarea "I"
type textarea "x"
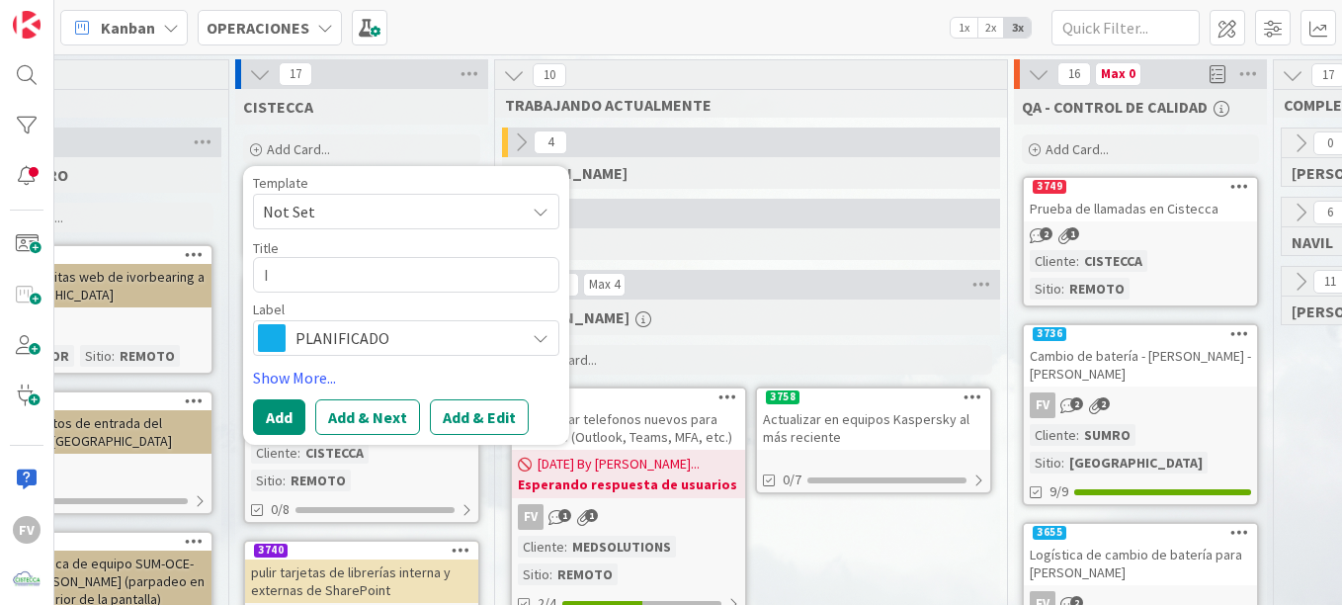
type textarea "In"
type textarea "x"
type textarea "Inv"
type textarea "x"
type textarea "Inve"
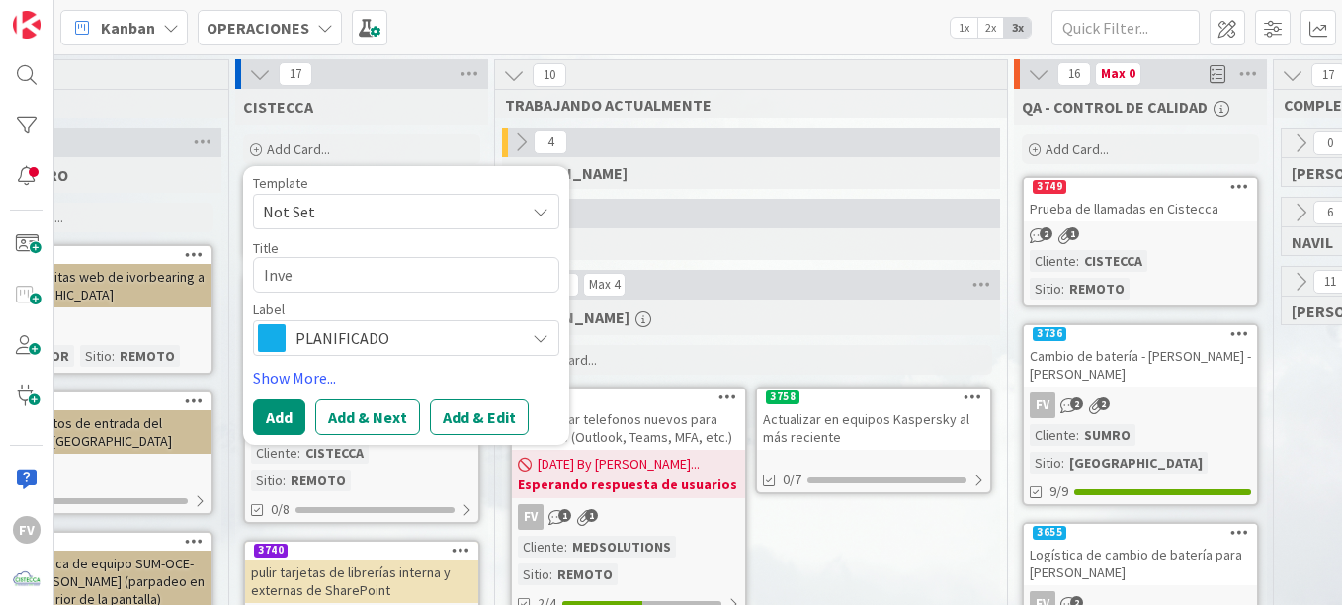
type textarea "x"
type textarea "Inves"
type textarea "x"
type textarea "Inve"
type textarea "x"
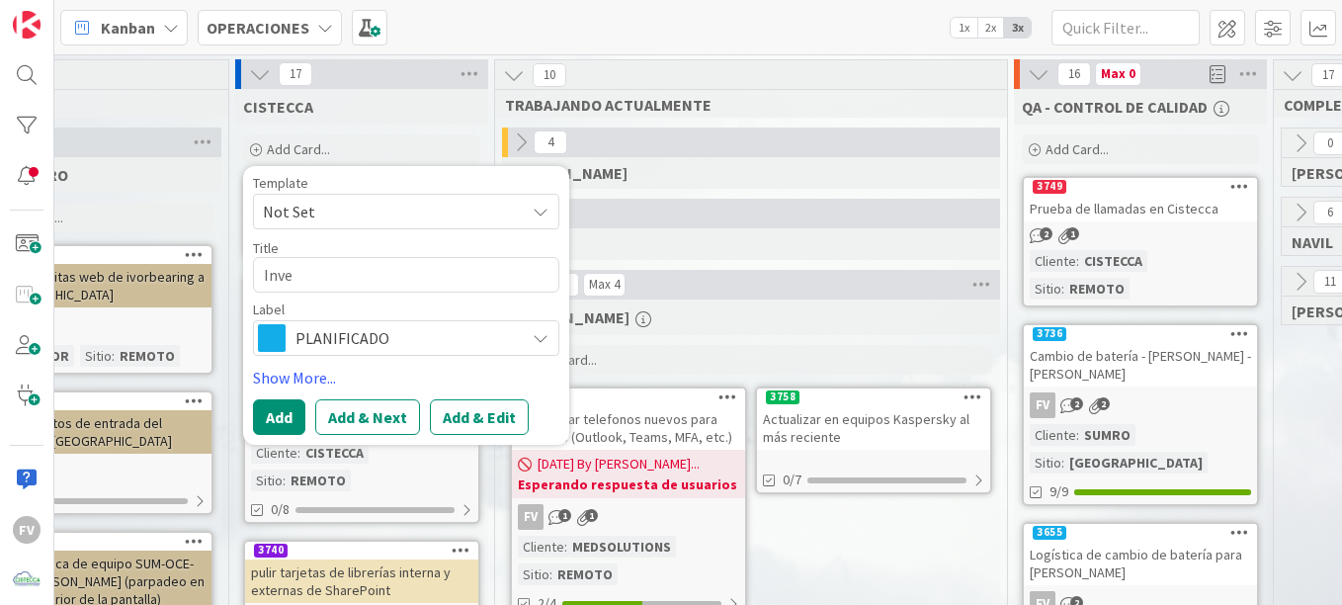
type textarea "Inv"
type textarea "x"
type textarea "In"
type textarea "x"
type textarea "I"
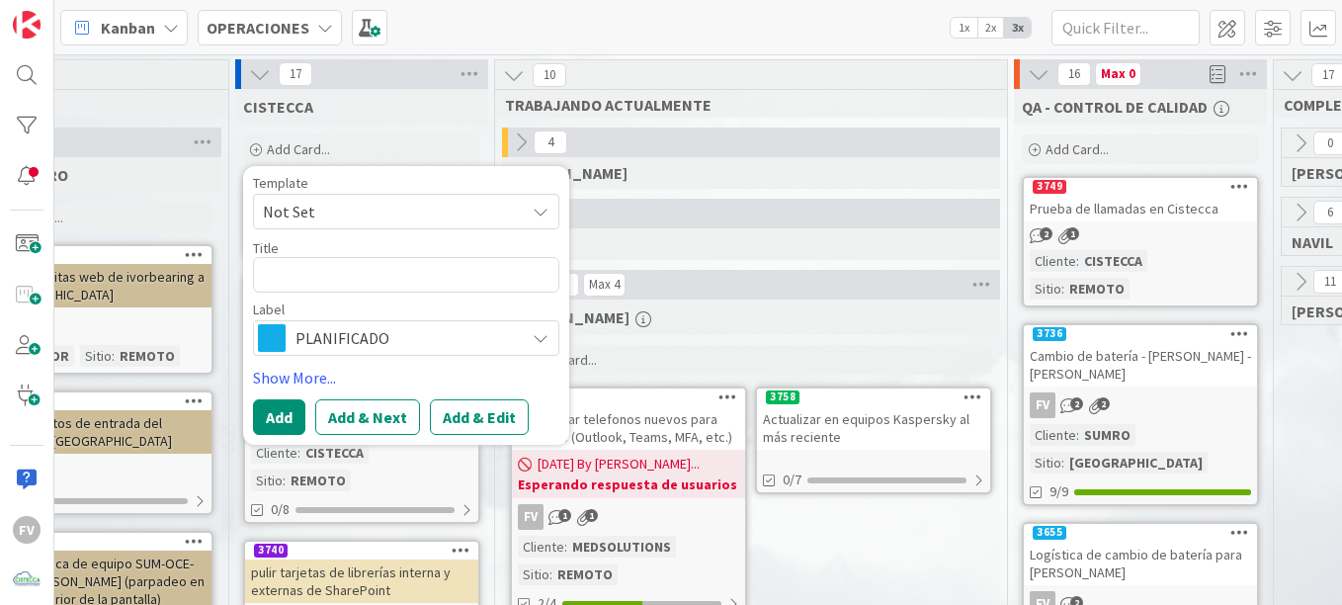
type textarea "x"
type textarea "S"
type textarea "x"
type textarea "Sub"
type textarea "x"
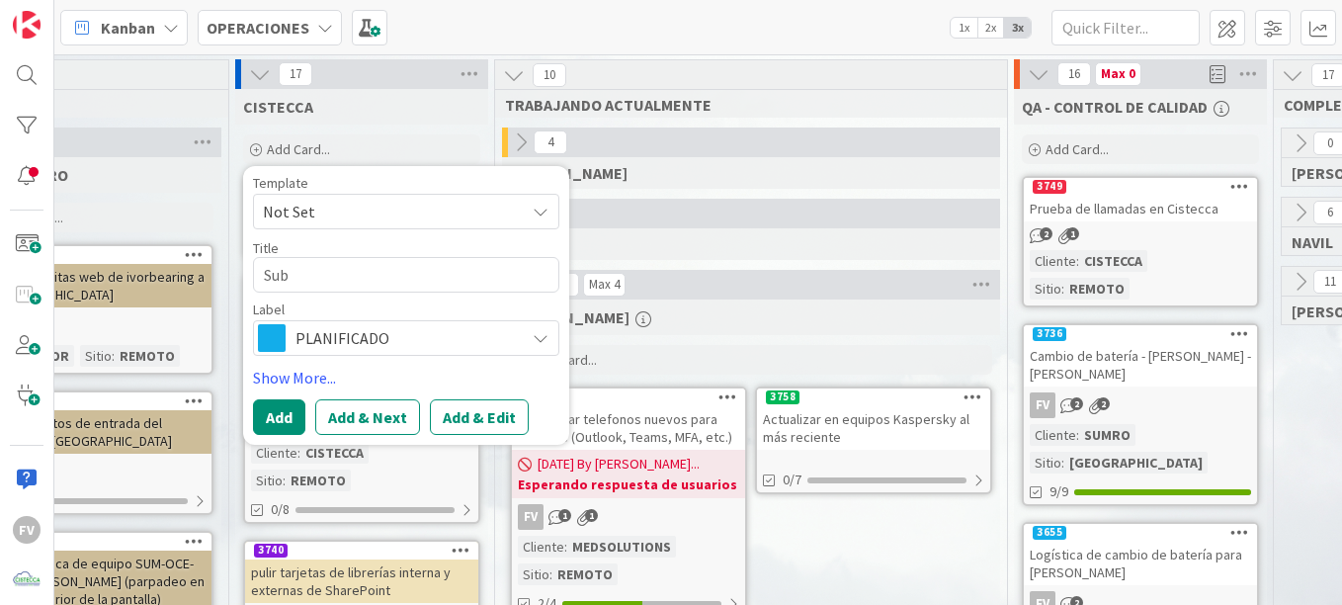
type textarea "Subi"
type textarea "x"
type textarea "Subir"
type textarea "x"
type textarea "Subir"
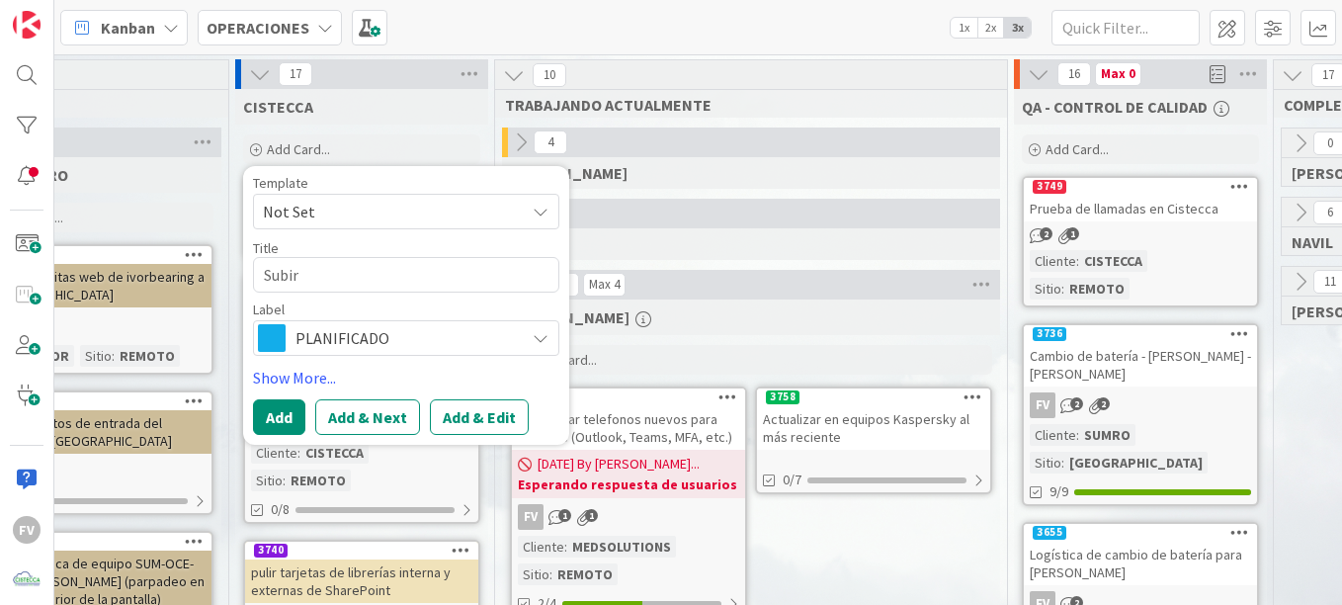
type textarea "x"
type textarea "Subir a"
type textarea "x"
type textarea "Subir a W"
type textarea "x"
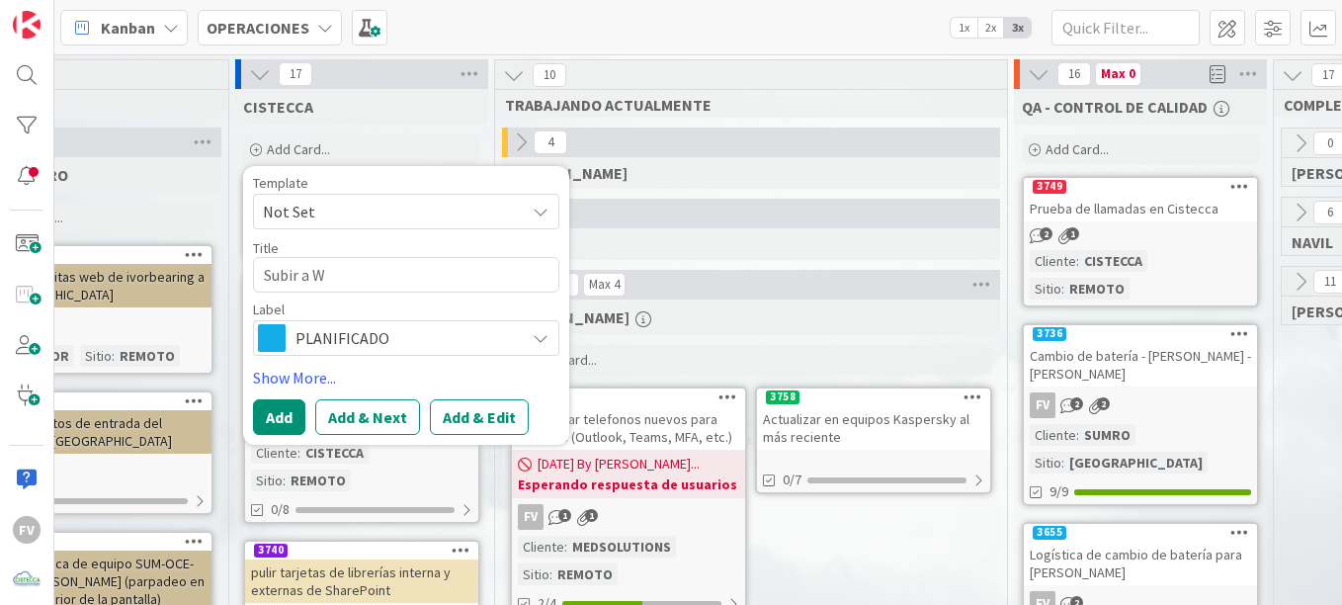
type textarea "Subir a Wi"
type textarea "x"
type textarea "Subir a Wind"
type textarea "x"
type textarea "Subir a Windo"
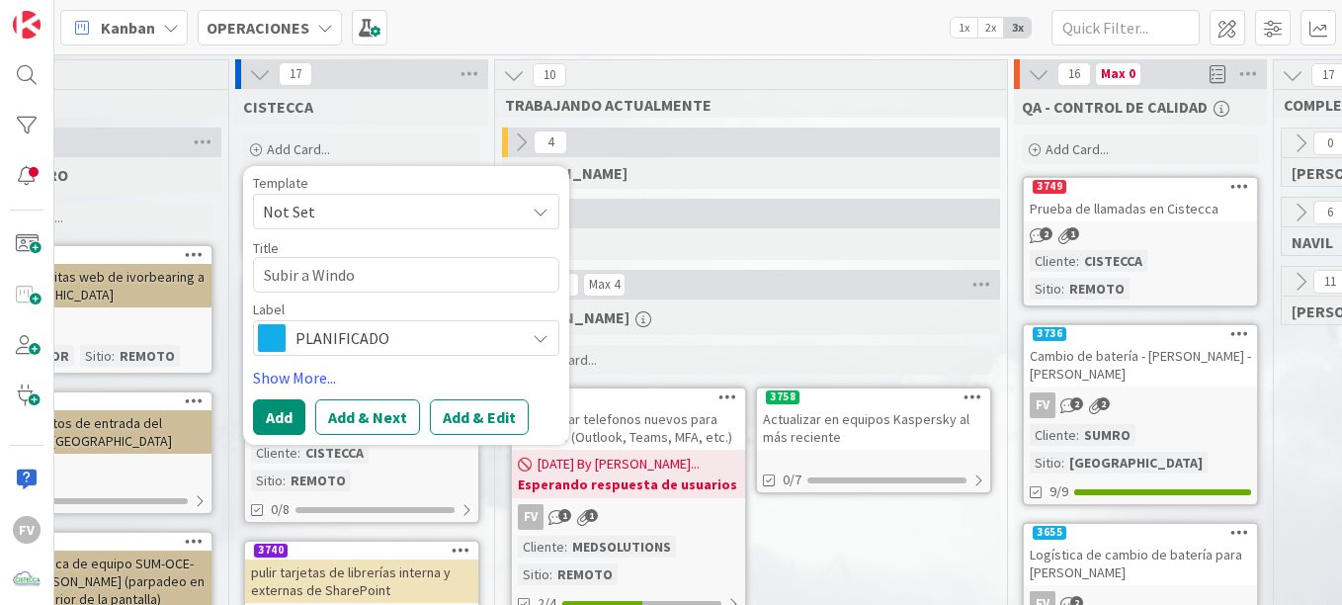
type textarea "x"
type textarea "Subir a Window"
type textarea "x"
type textarea "Subir a Windows"
type textarea "x"
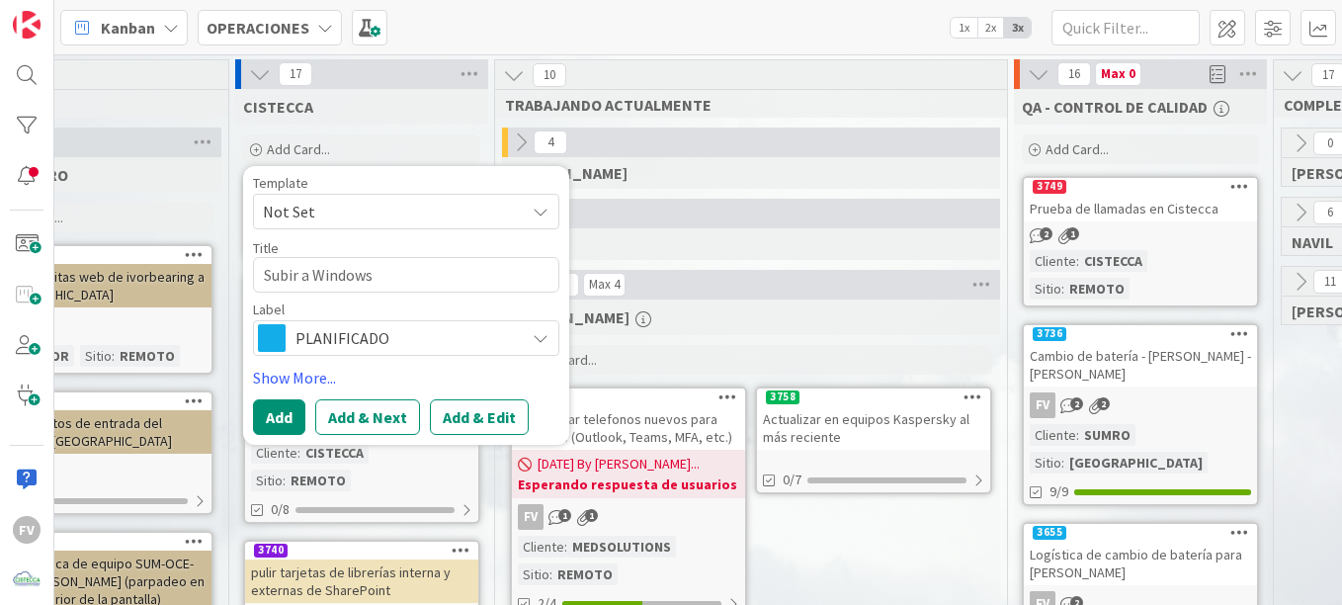
type textarea "Subir a Windows"
type textarea "x"
type textarea "Subir a Windows 1"
type textarea "x"
type textarea "Subir a Windows 11"
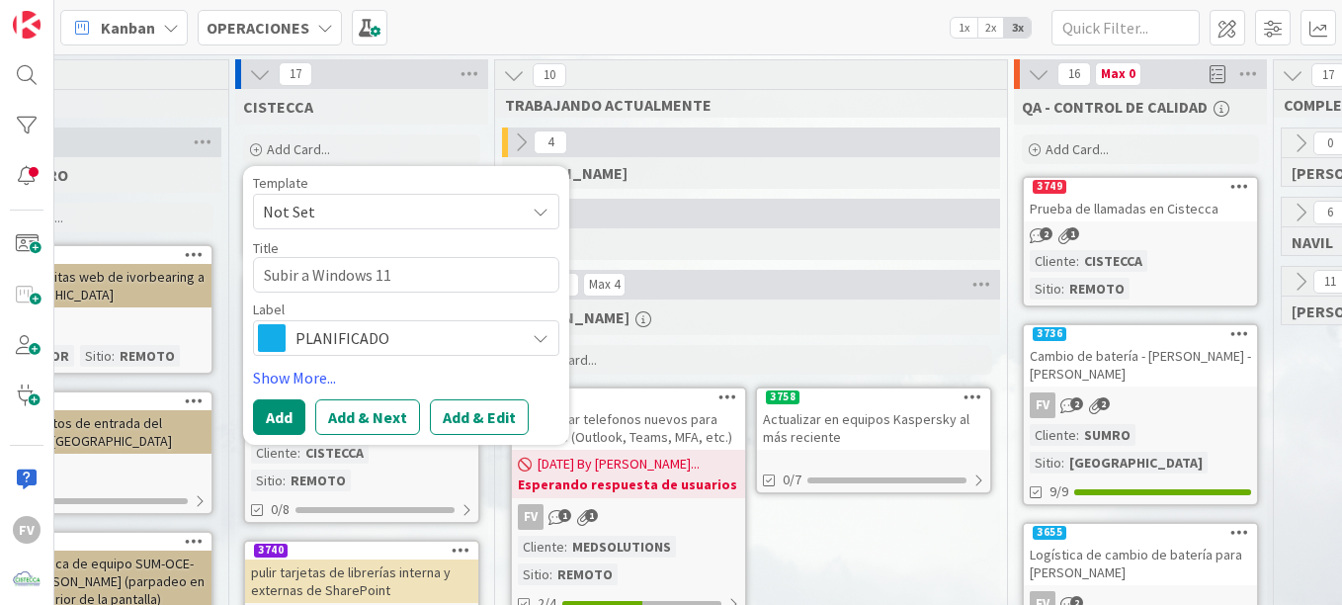
type textarea "x"
type textarea "Subir a Windows 11 e"
type textarea "x"
type textarea "Subir a Windows 11 eq"
type textarea "x"
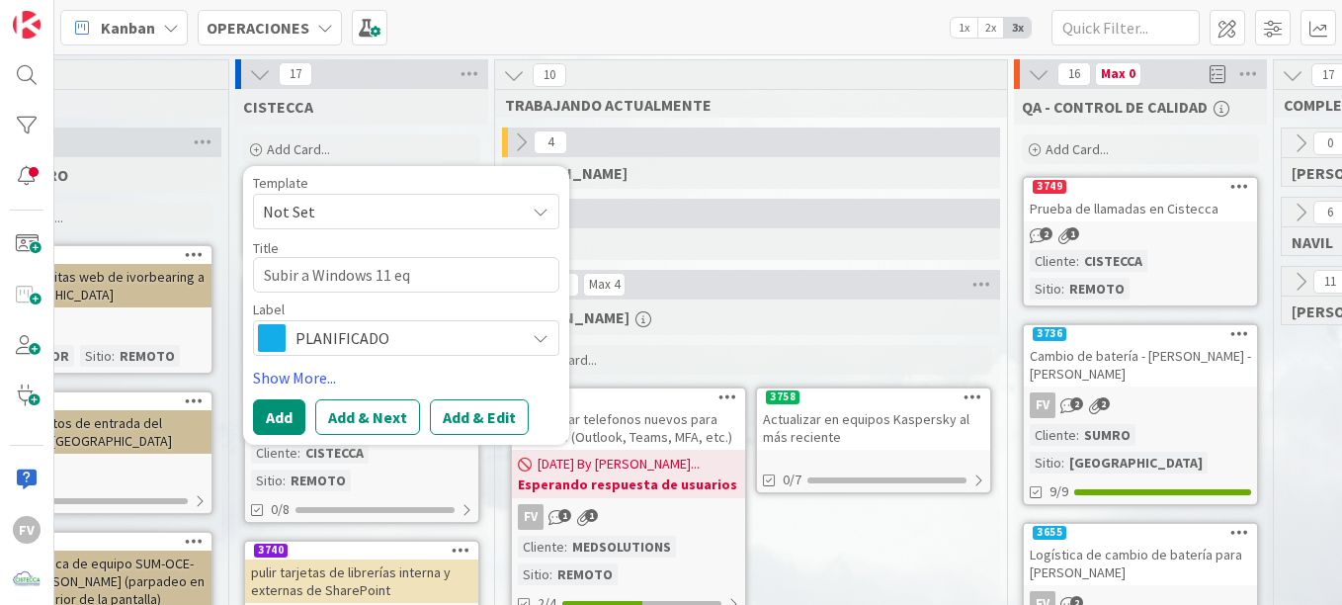
type textarea "Subir a Windows 11 equ"
type textarea "x"
type textarea "Subir a Windows 11 equi"
type textarea "x"
type textarea "Subir a Windows 11 equip"
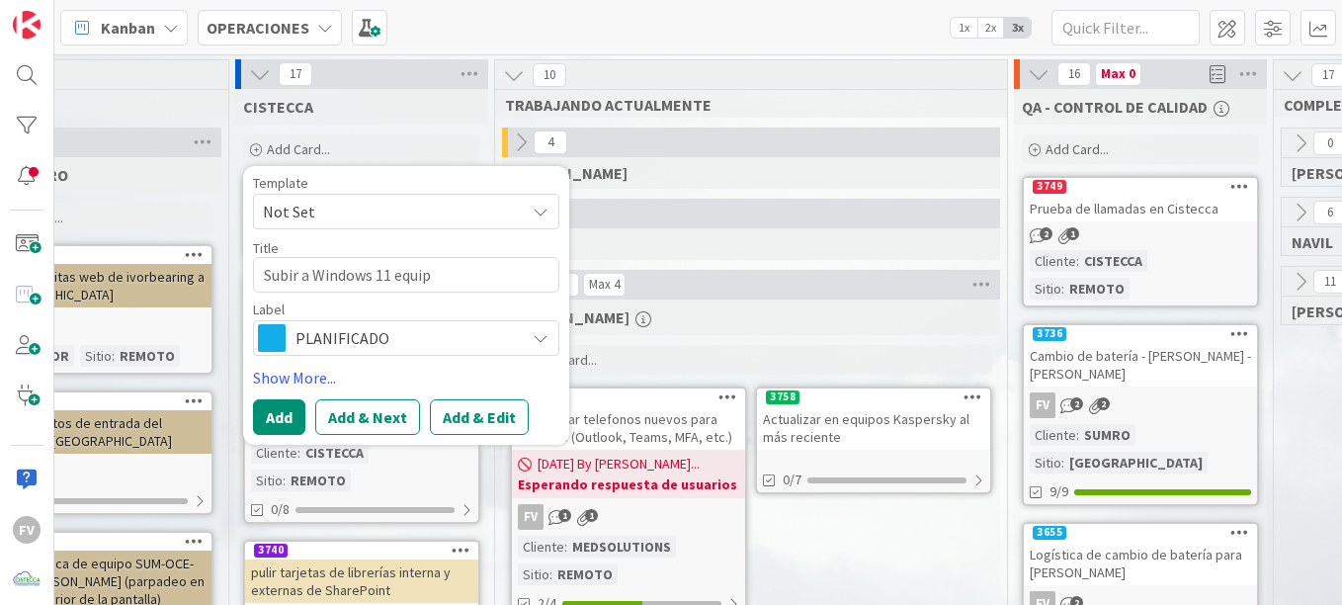
type textarea "x"
type textarea "Subir a Windows 11 equipo"
type textarea "x"
type textarea "Subir a Windows 11 equipo"
type textarea "x"
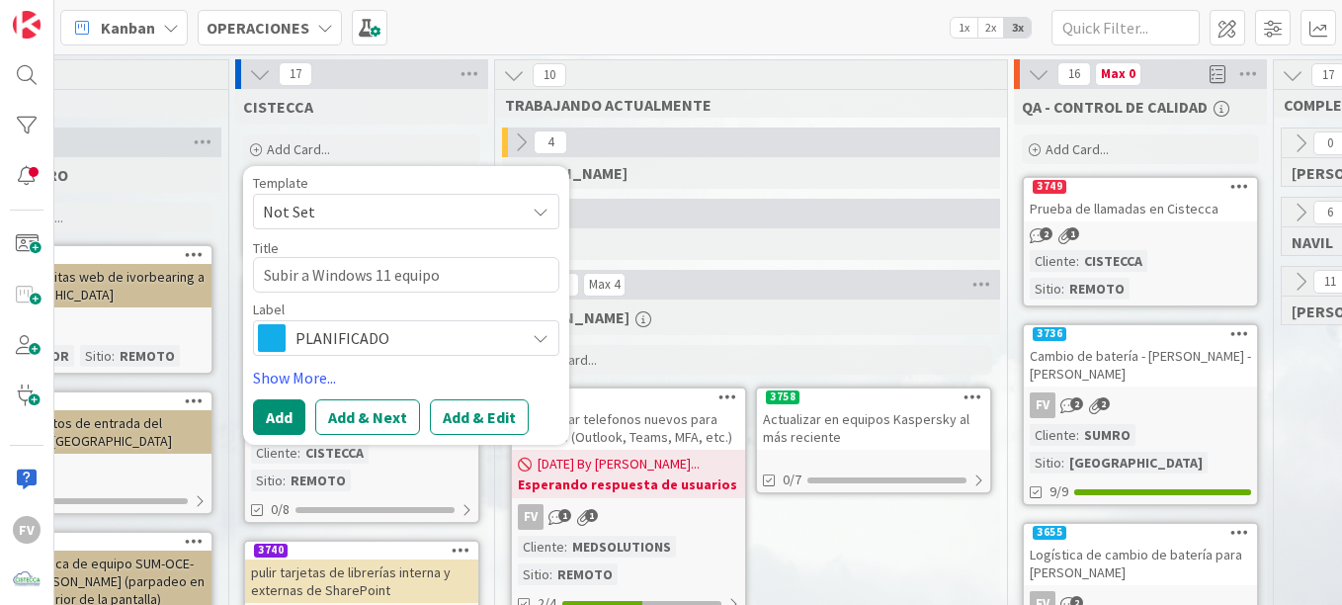
type textarea "Subir a Windows 11 equipo d"
type textarea "x"
type textarea "Subir a Windows 11 equipo de"
type textarea "x"
type textarea "Subir a Windows 11 equipo de"
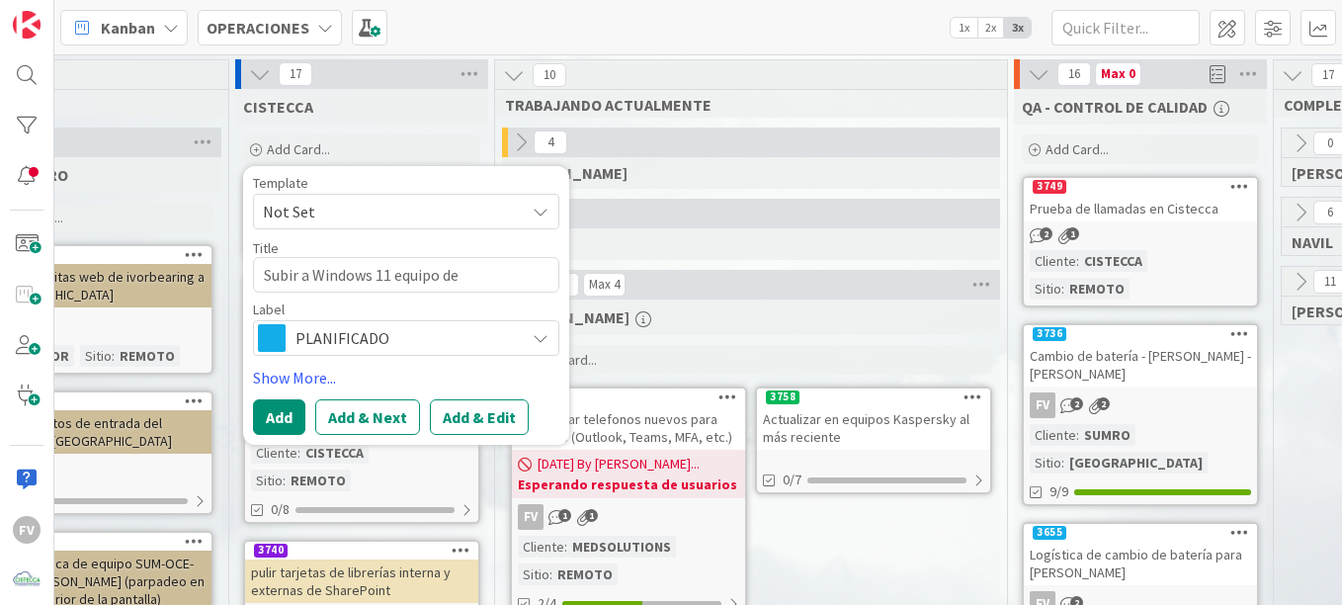
type textarea "x"
type textarea "Subir a Windows 11 equipo de N"
type textarea "x"
type textarea "Subir a Windows 11 equipo de Nu"
type textarea "x"
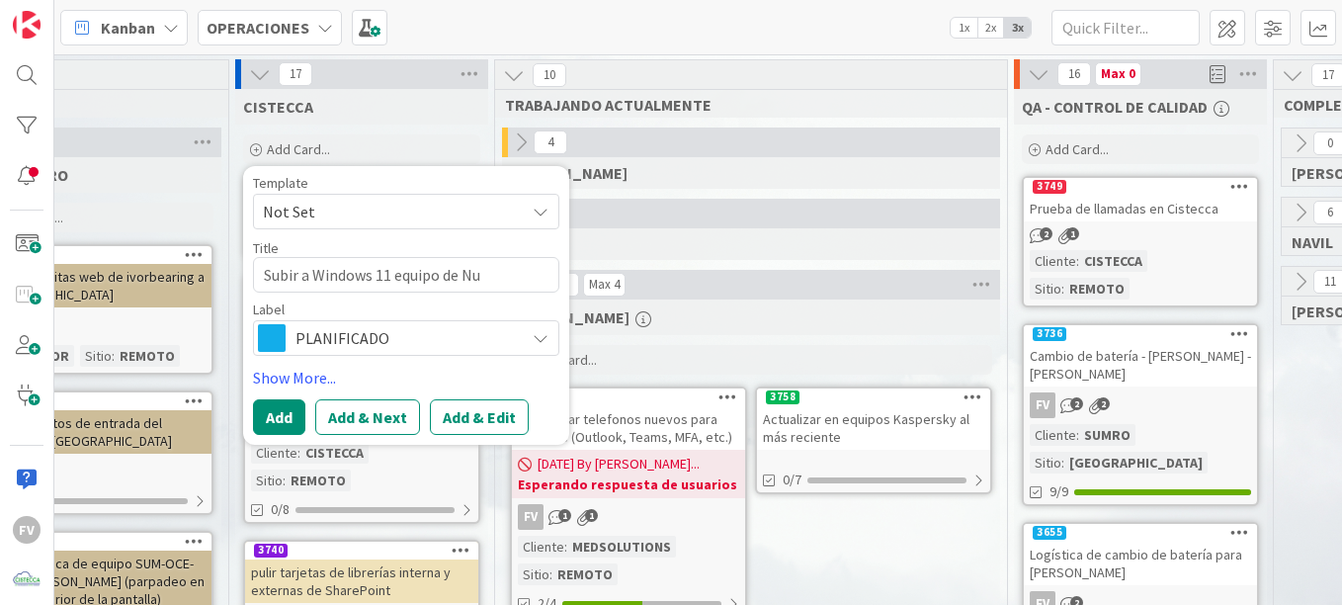
type textarea "Subir a Windows 11 equipo de Nub"
type textarea "x"
type textarea "Subir a Windows 11 equipo de Nubi"
type textarea "x"
type textarea "Subir a Windows 11 equipo de Nubia"
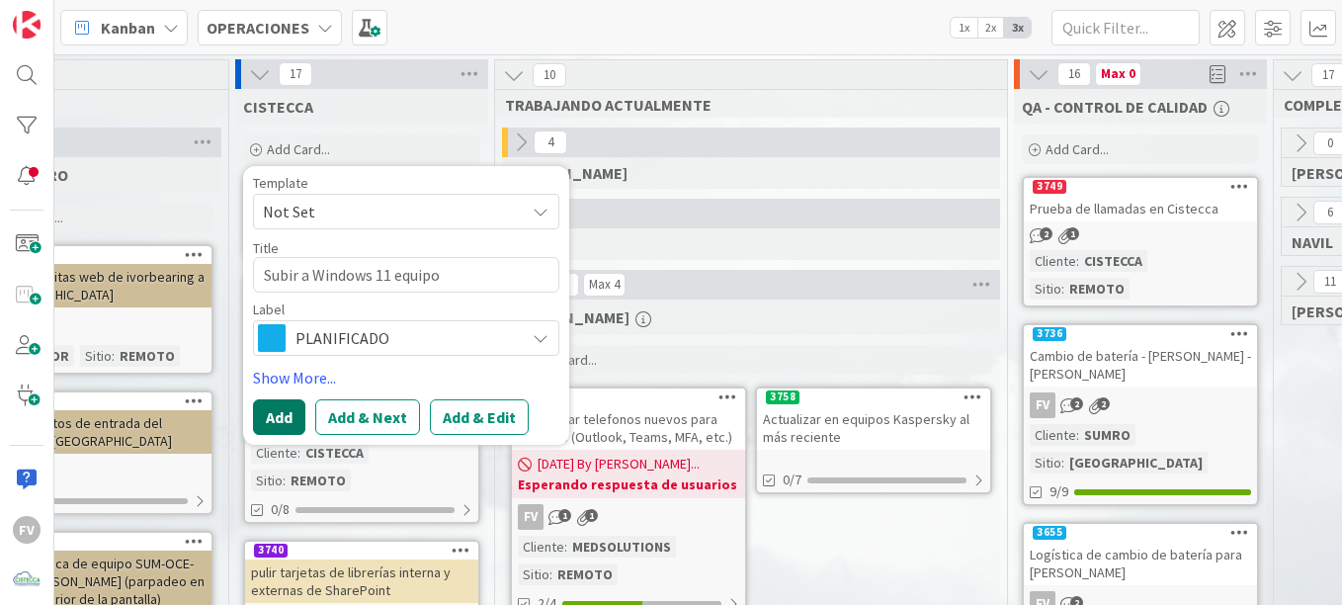
click at [271, 422] on button "Add" at bounding box center [279, 417] width 52 height 36
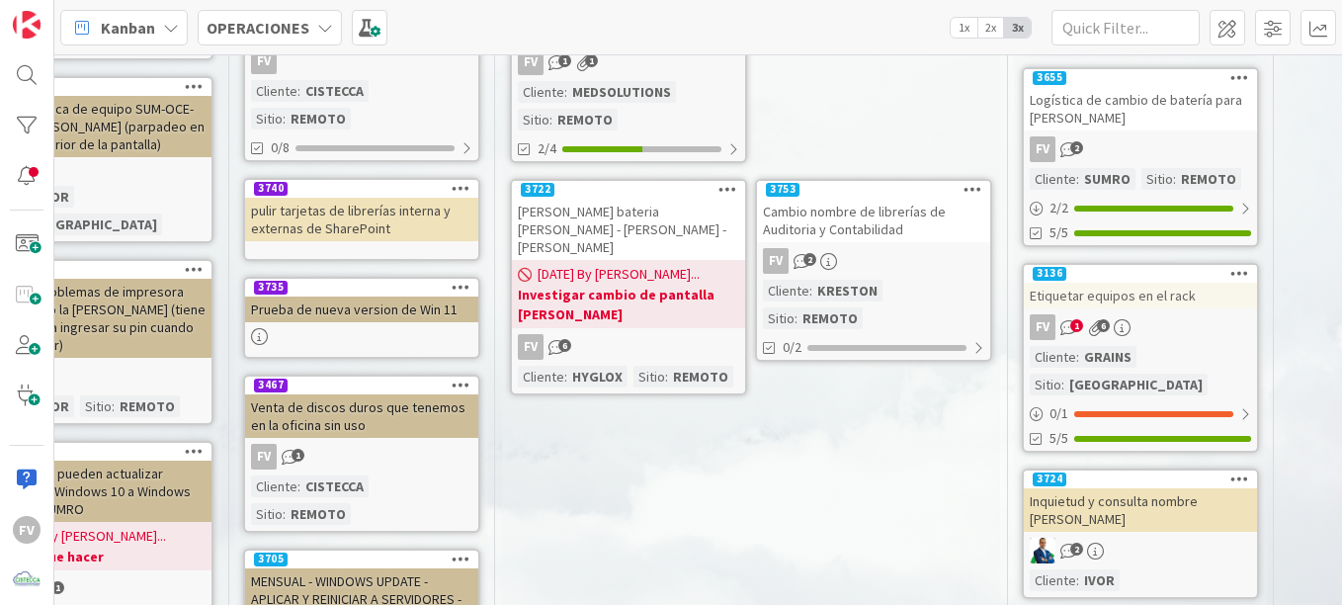
scroll to position [395, 480]
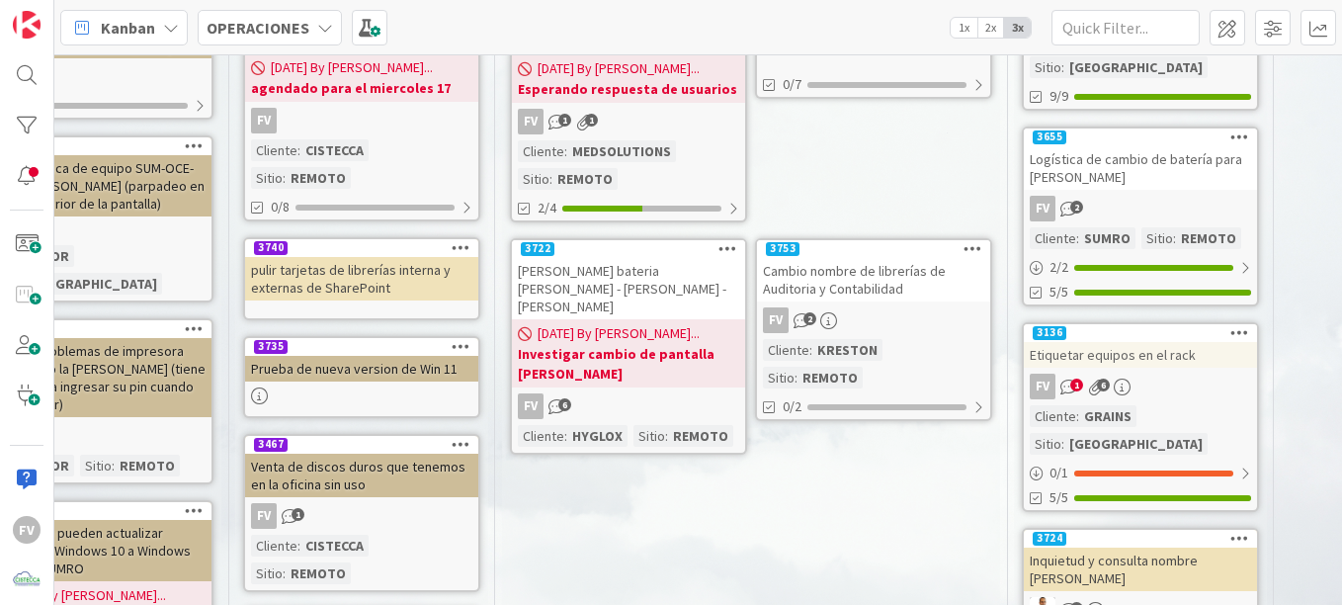
click at [861, 299] on div "Cambio nombre de librerías de Auditoria y Contabilidad" at bounding box center [873, 279] width 233 height 43
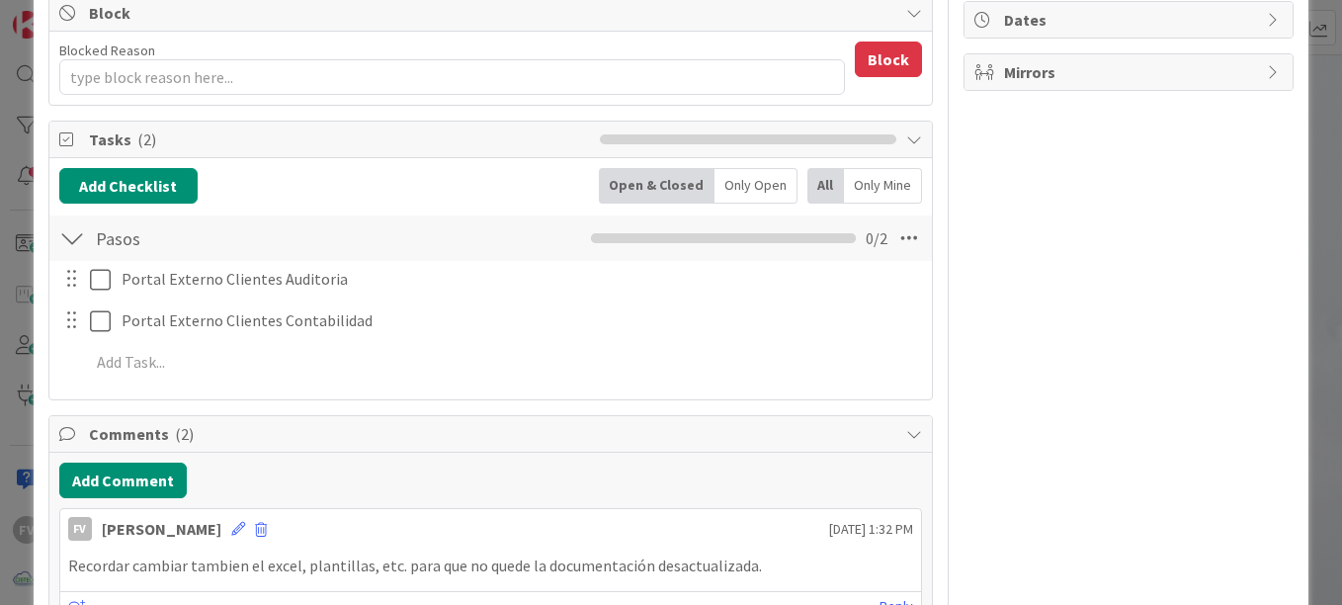
scroll to position [395, 0]
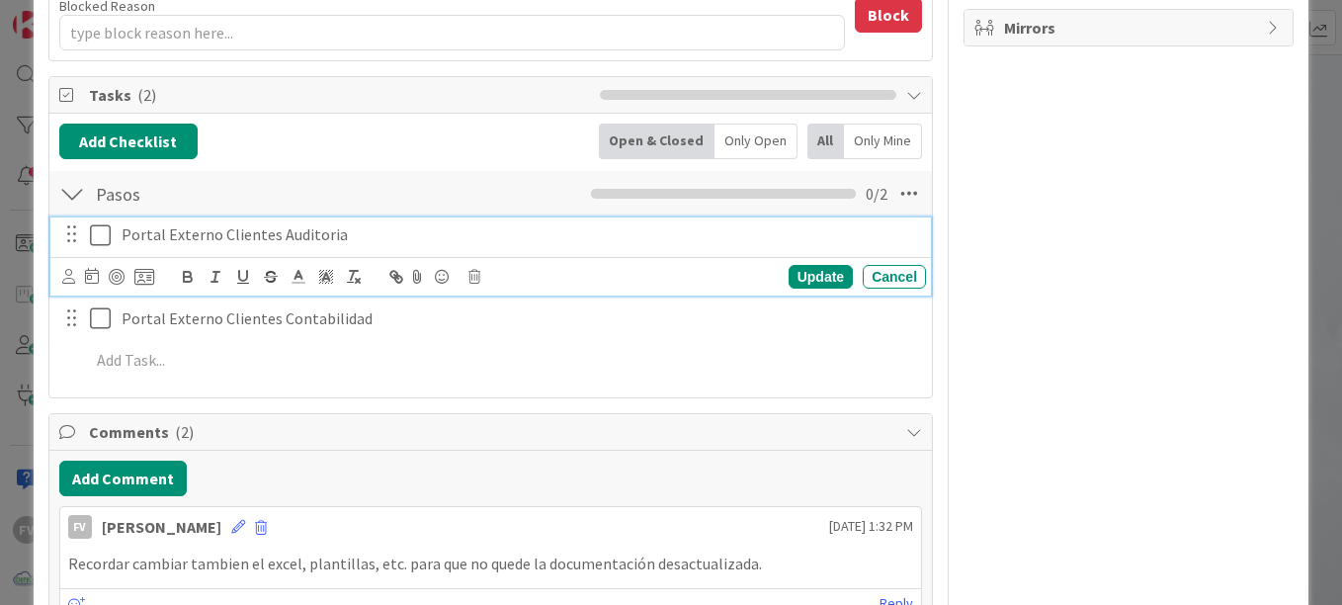
click at [102, 238] on icon at bounding box center [100, 235] width 21 height 24
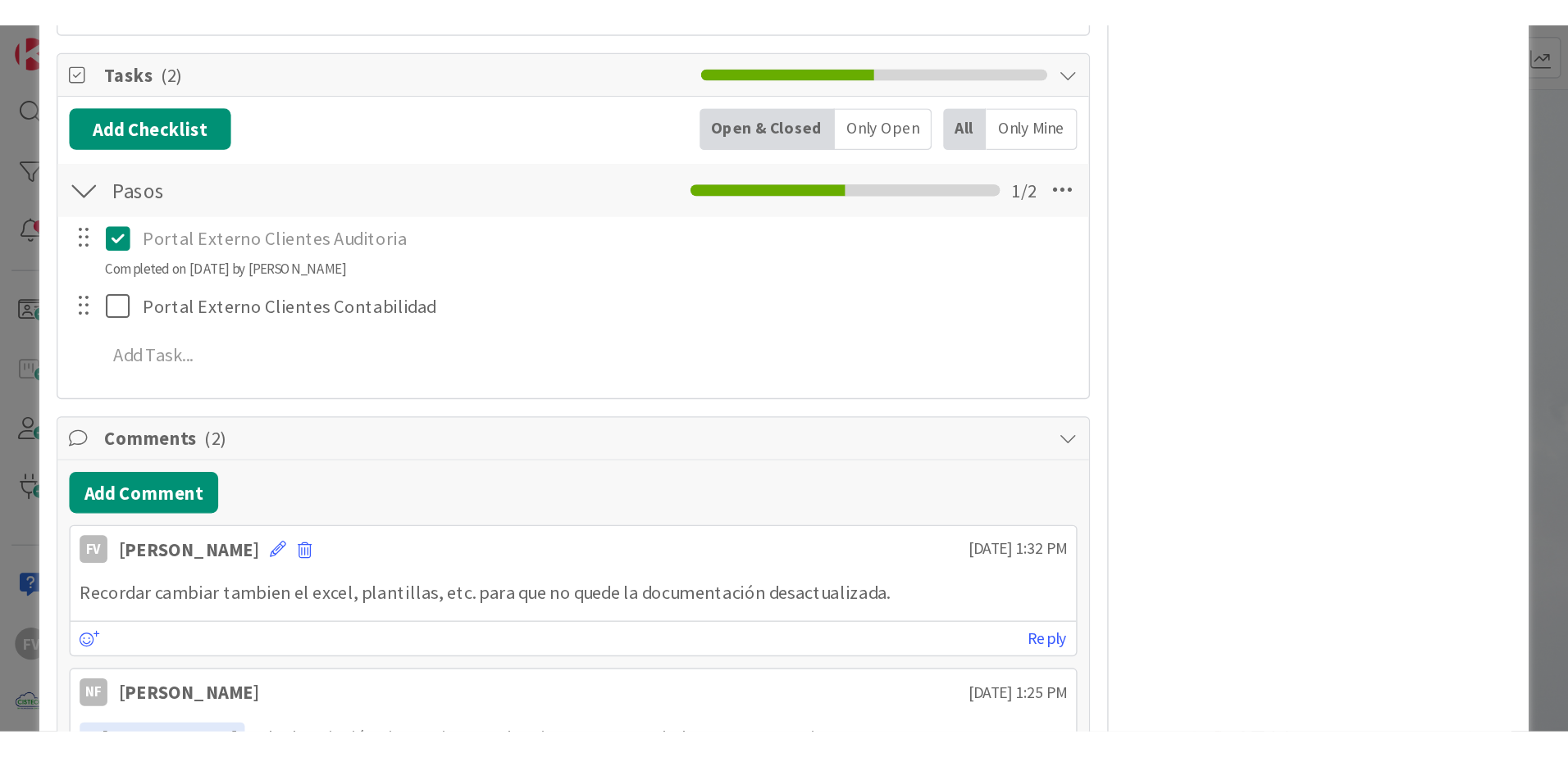
scroll to position [410, 0]
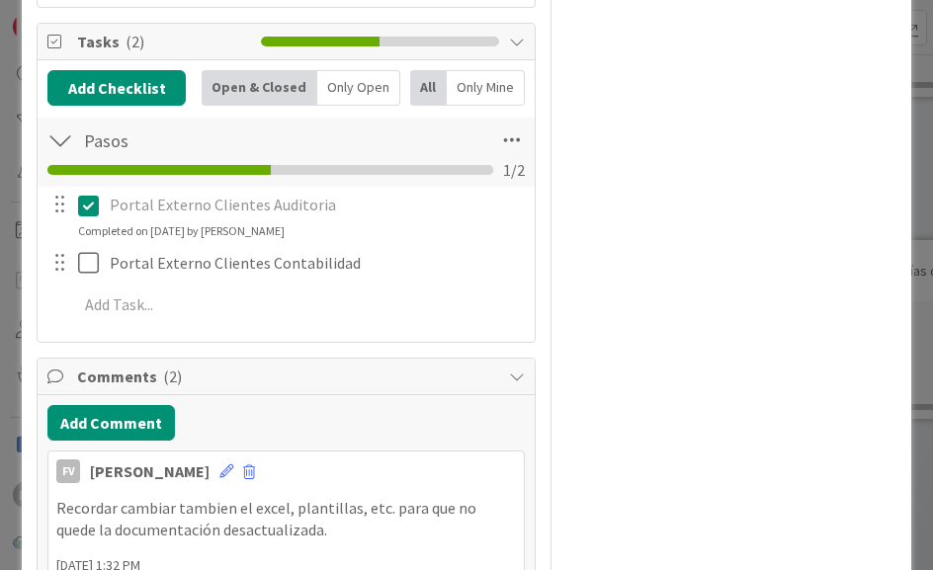
type textarea "x"
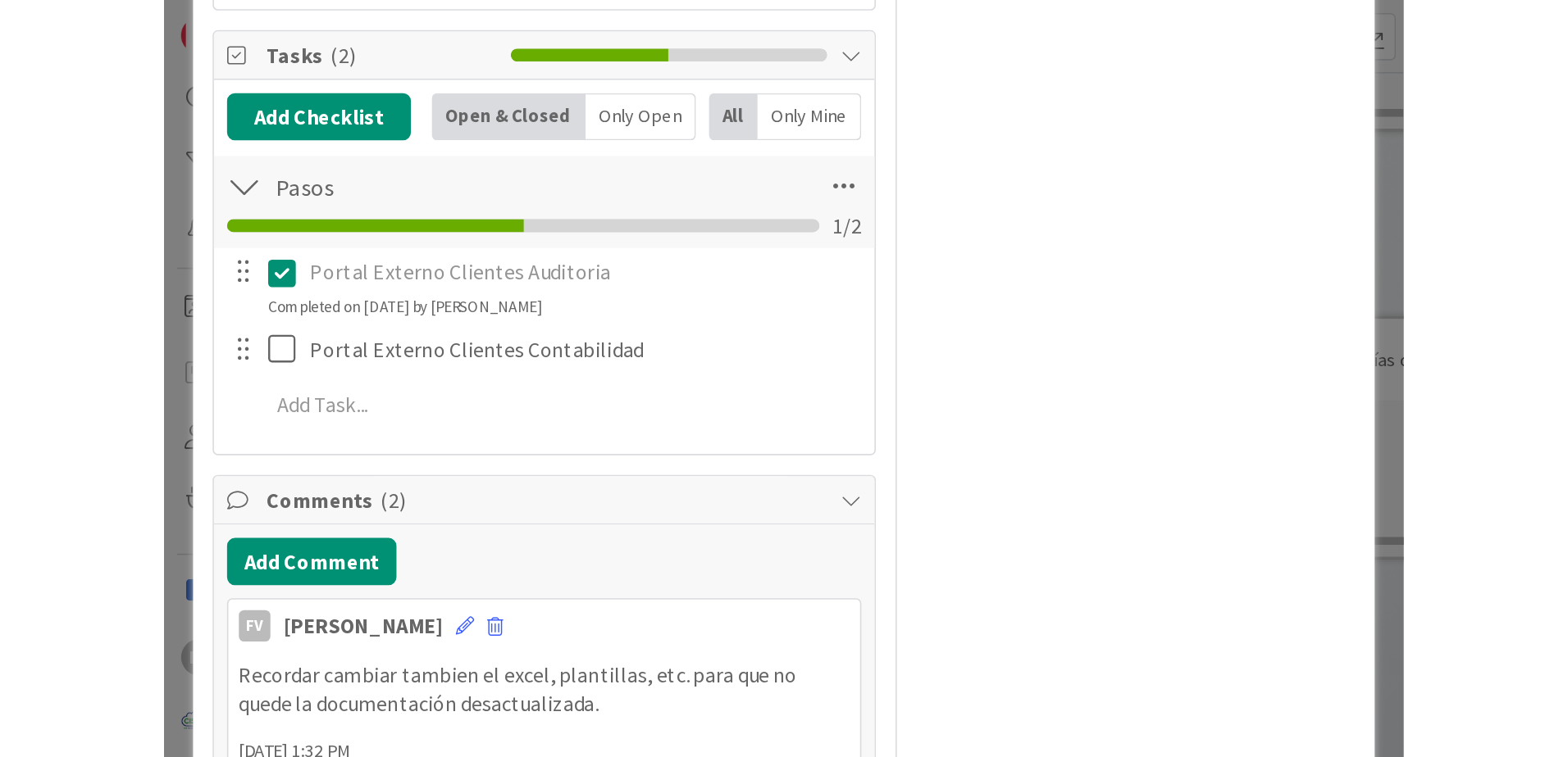
scroll to position [364, 0]
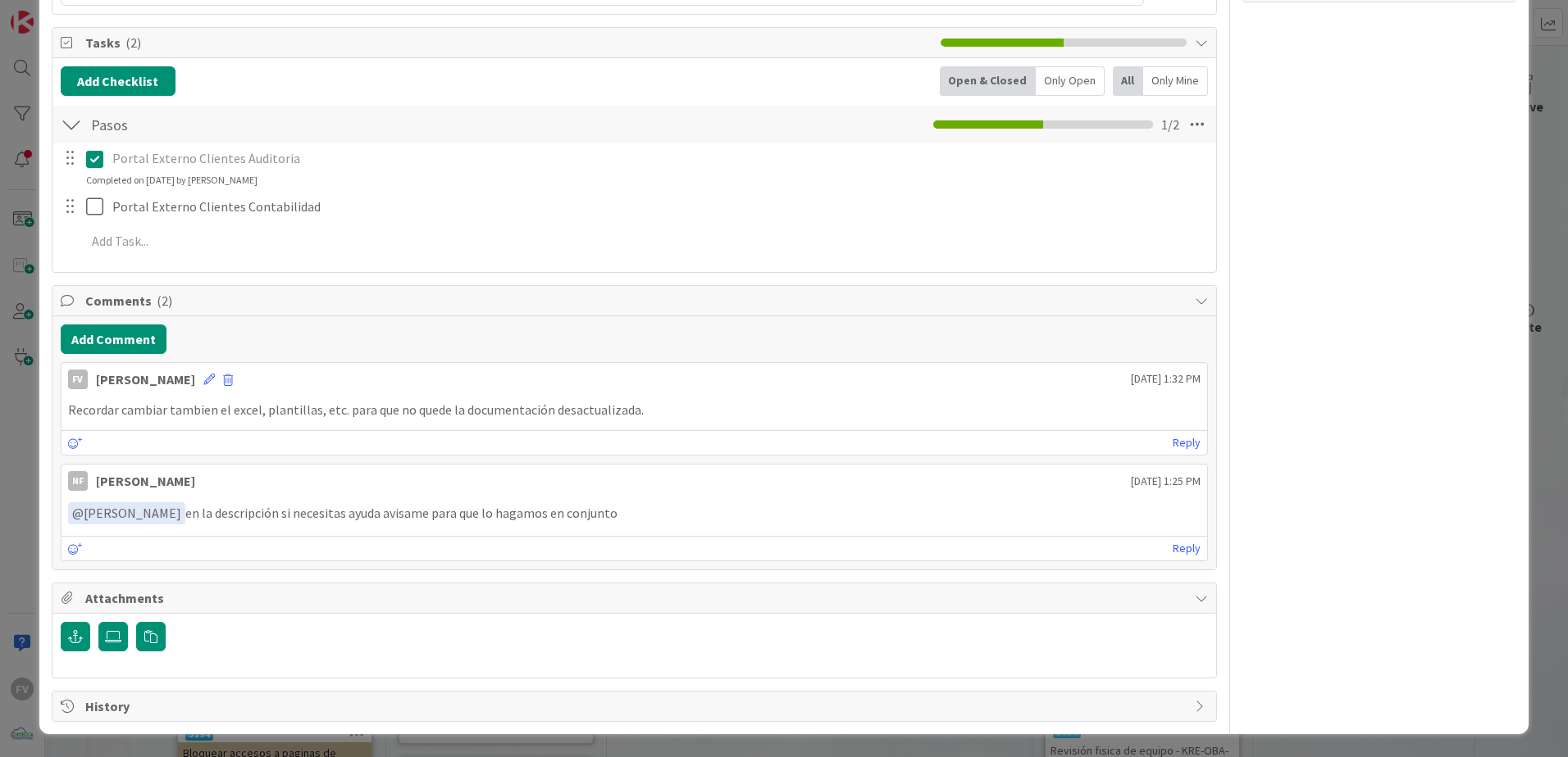
click at [1523, 210] on div "ID 3753 OPERACIONES FERNANDO Title 55 / 128 Cambio nombre de librerías de Audit…" at bounding box center [784, 378] width 1568 height 757
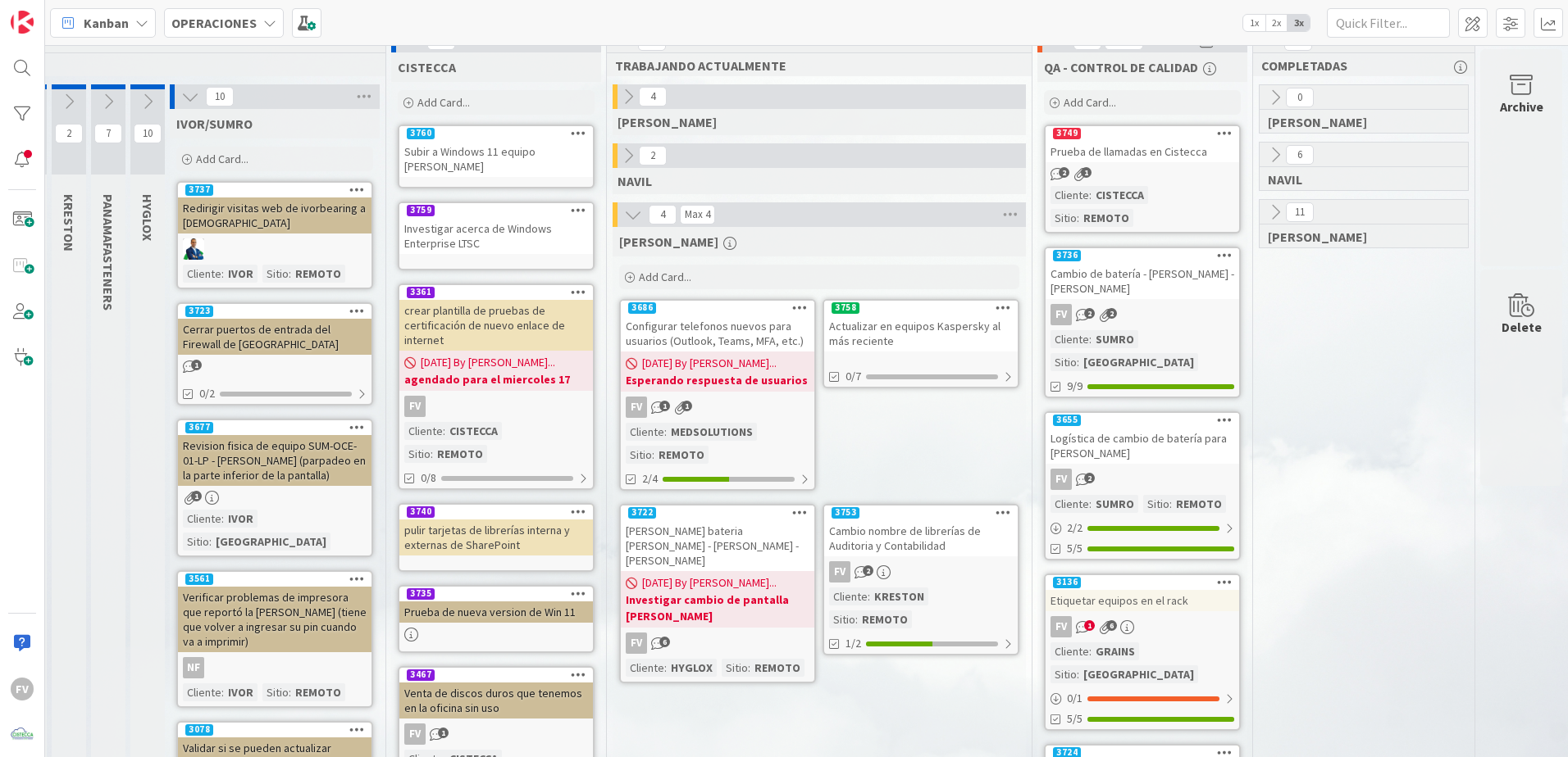
scroll to position [0, 215]
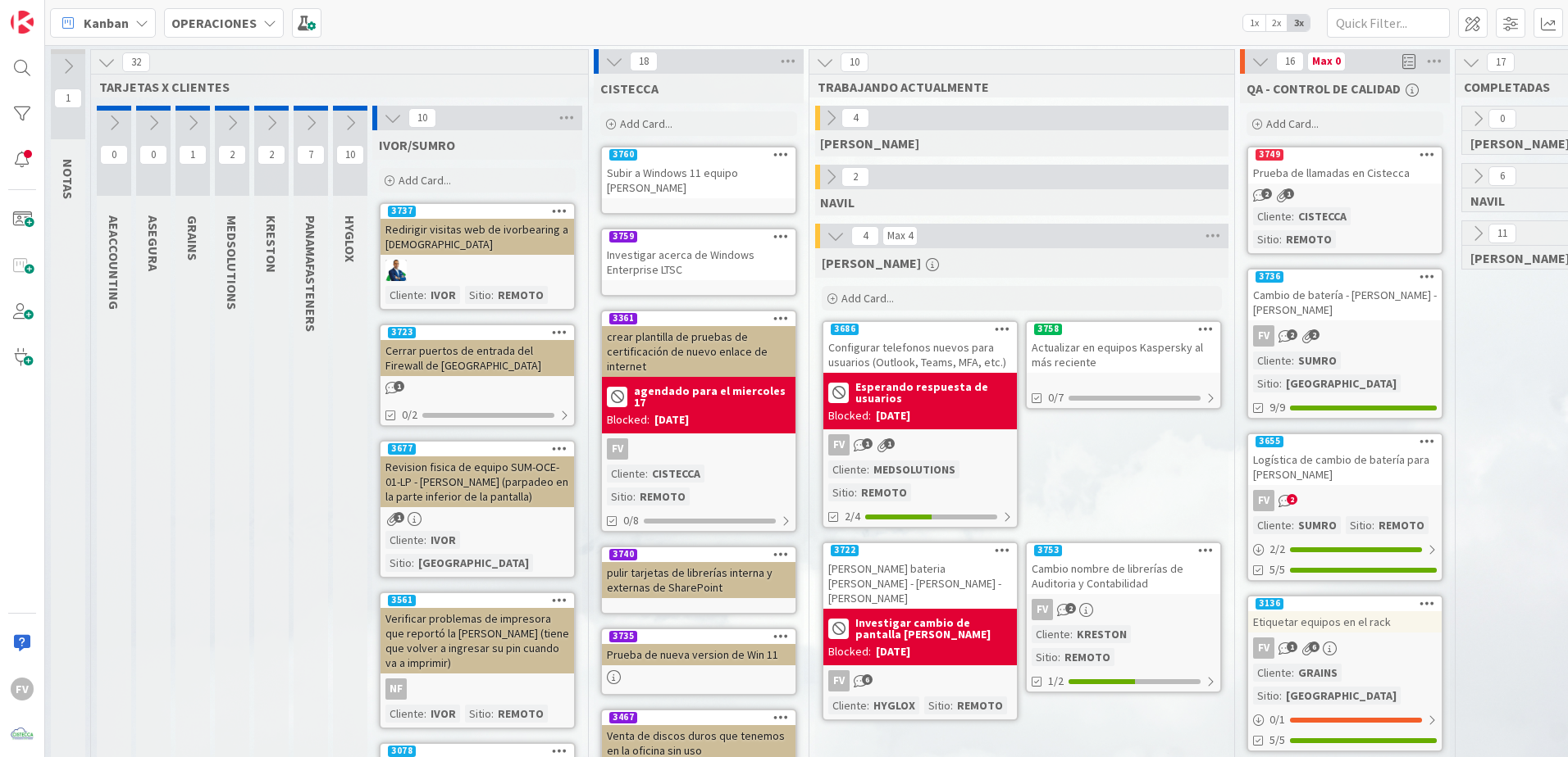
click at [391, 113] on icon at bounding box center [393, 118] width 18 height 18
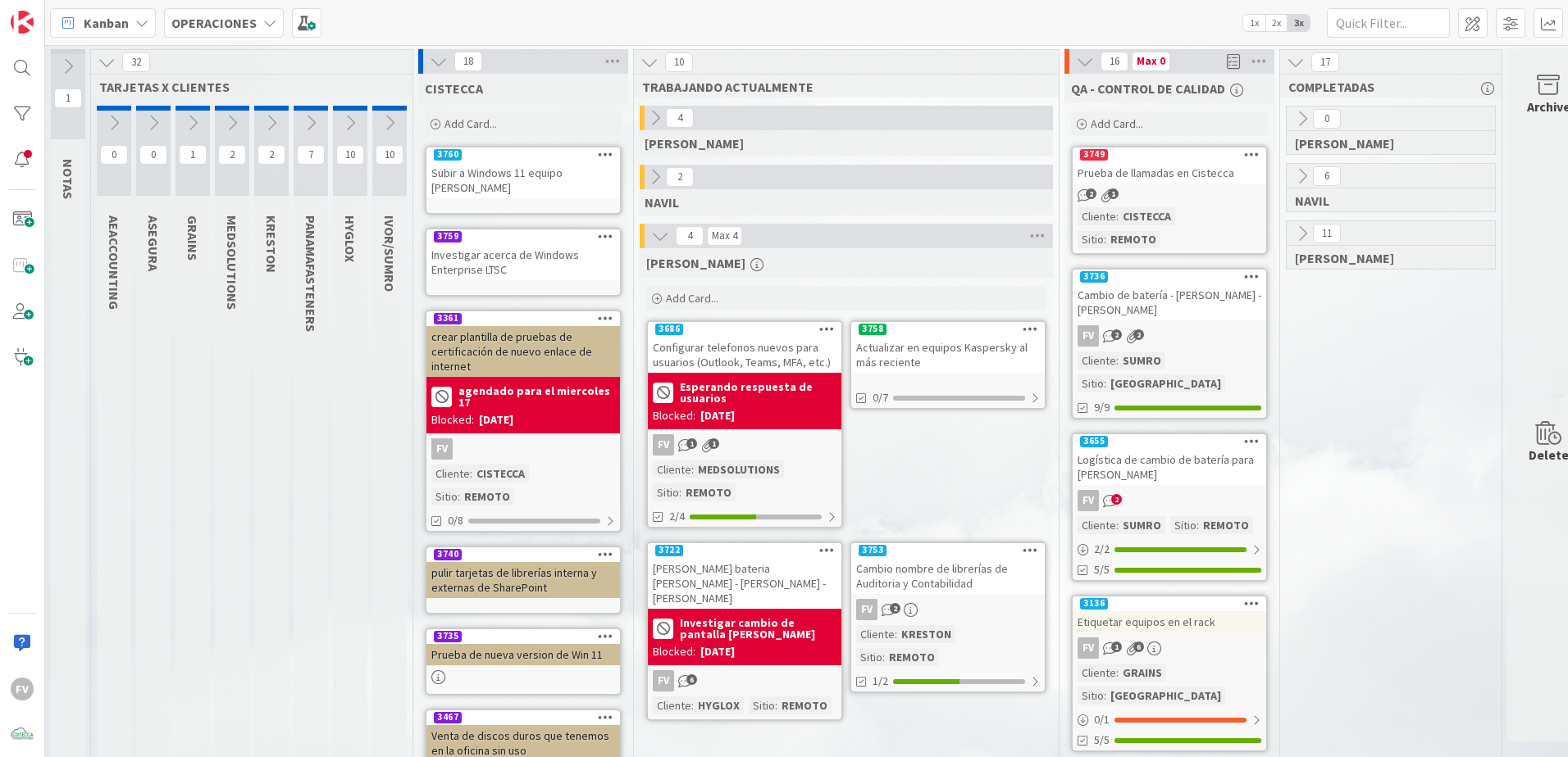
click at [433, 57] on icon at bounding box center [439, 61] width 18 height 18
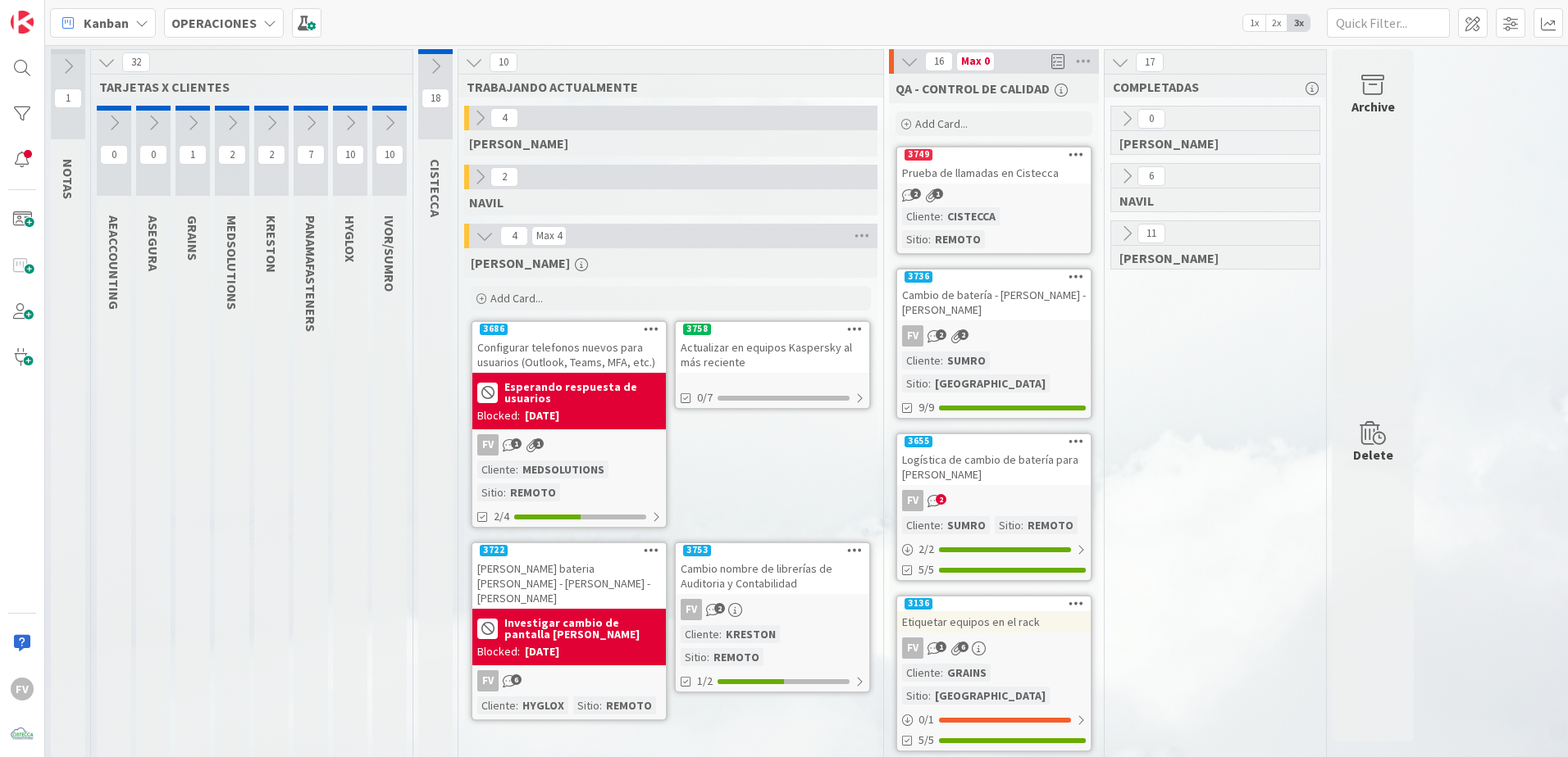
click at [586, 394] on b "Esperando respuesta de usuarios" at bounding box center [582, 393] width 157 height 23
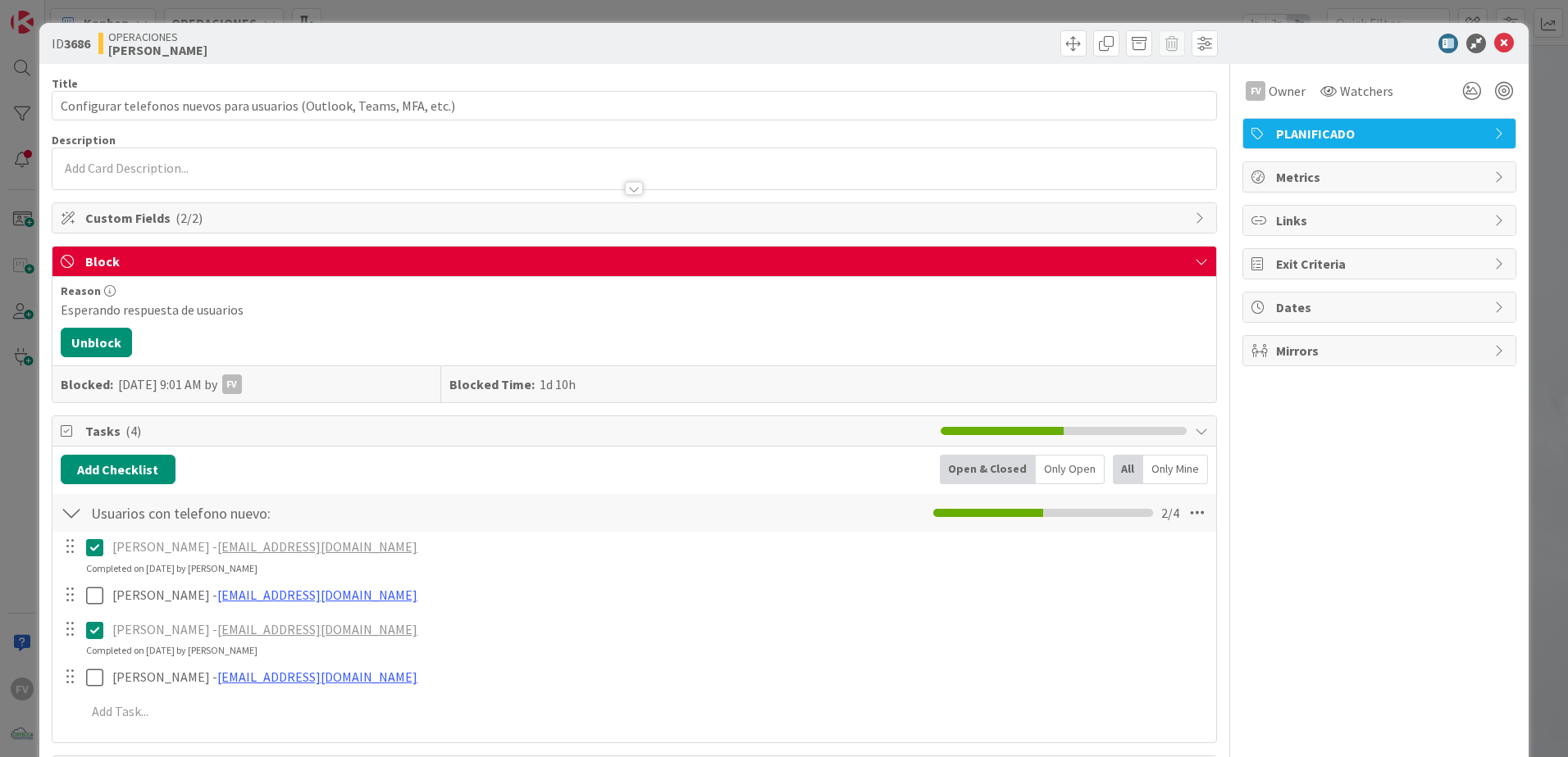
click at [322, 270] on span "Block" at bounding box center [636, 261] width 1102 height 20
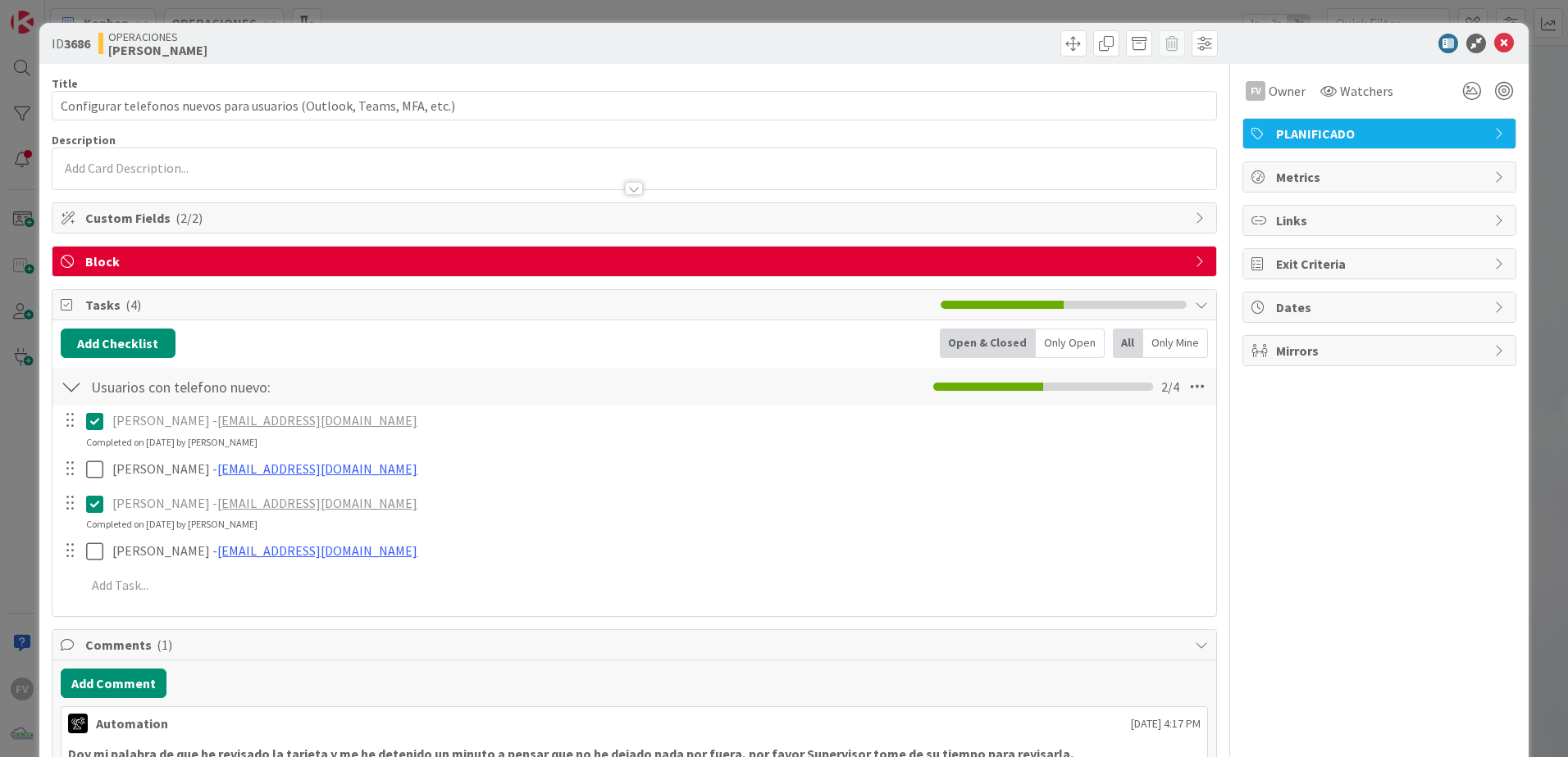
click at [322, 270] on span "Block" at bounding box center [636, 261] width 1102 height 20
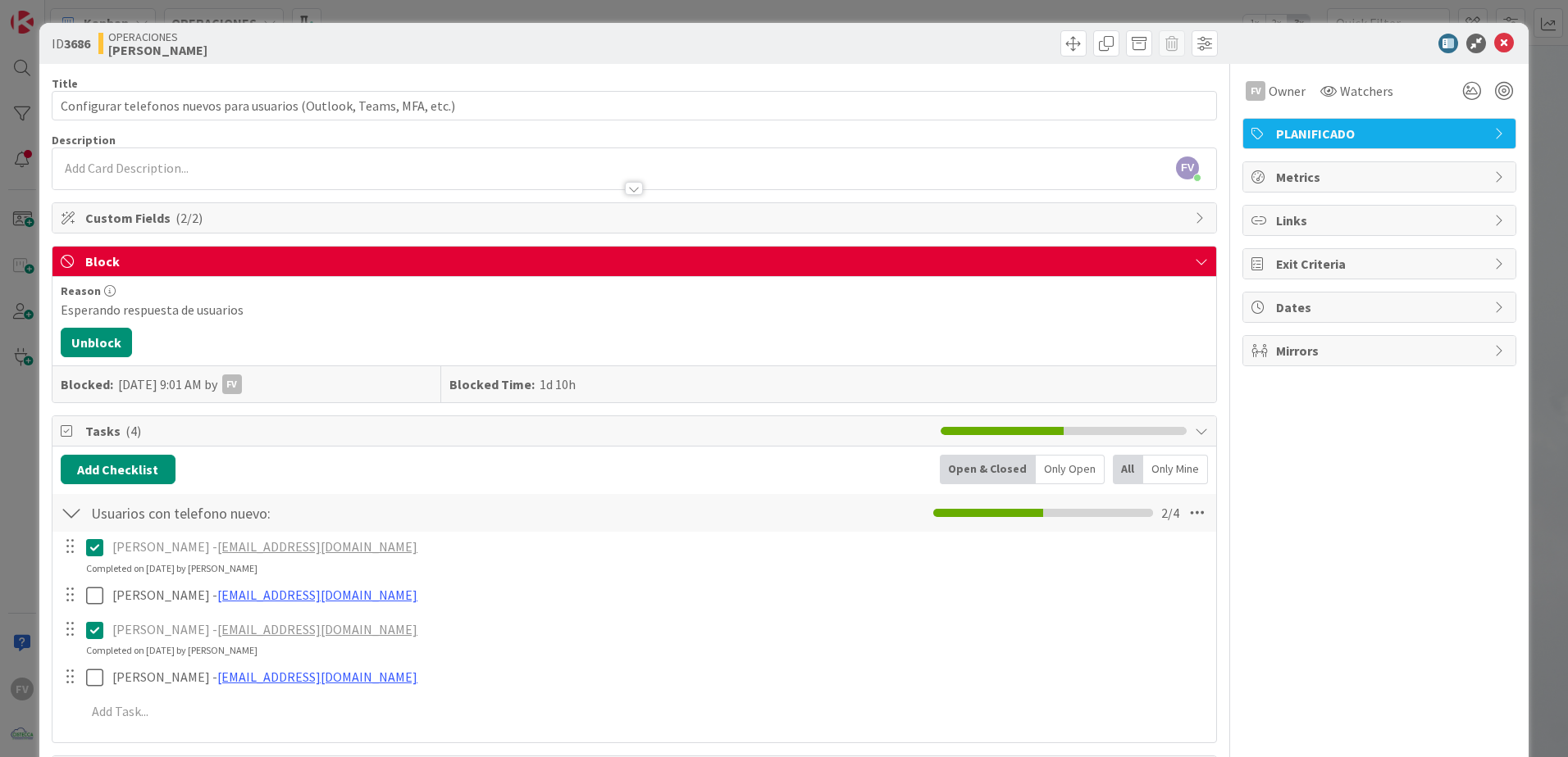
click at [35, 323] on div "ID 3686 OPERACIONES FERNANDO Title 69 / 128 Configurar telefonos nuevos para us…" at bounding box center [784, 378] width 1568 height 757
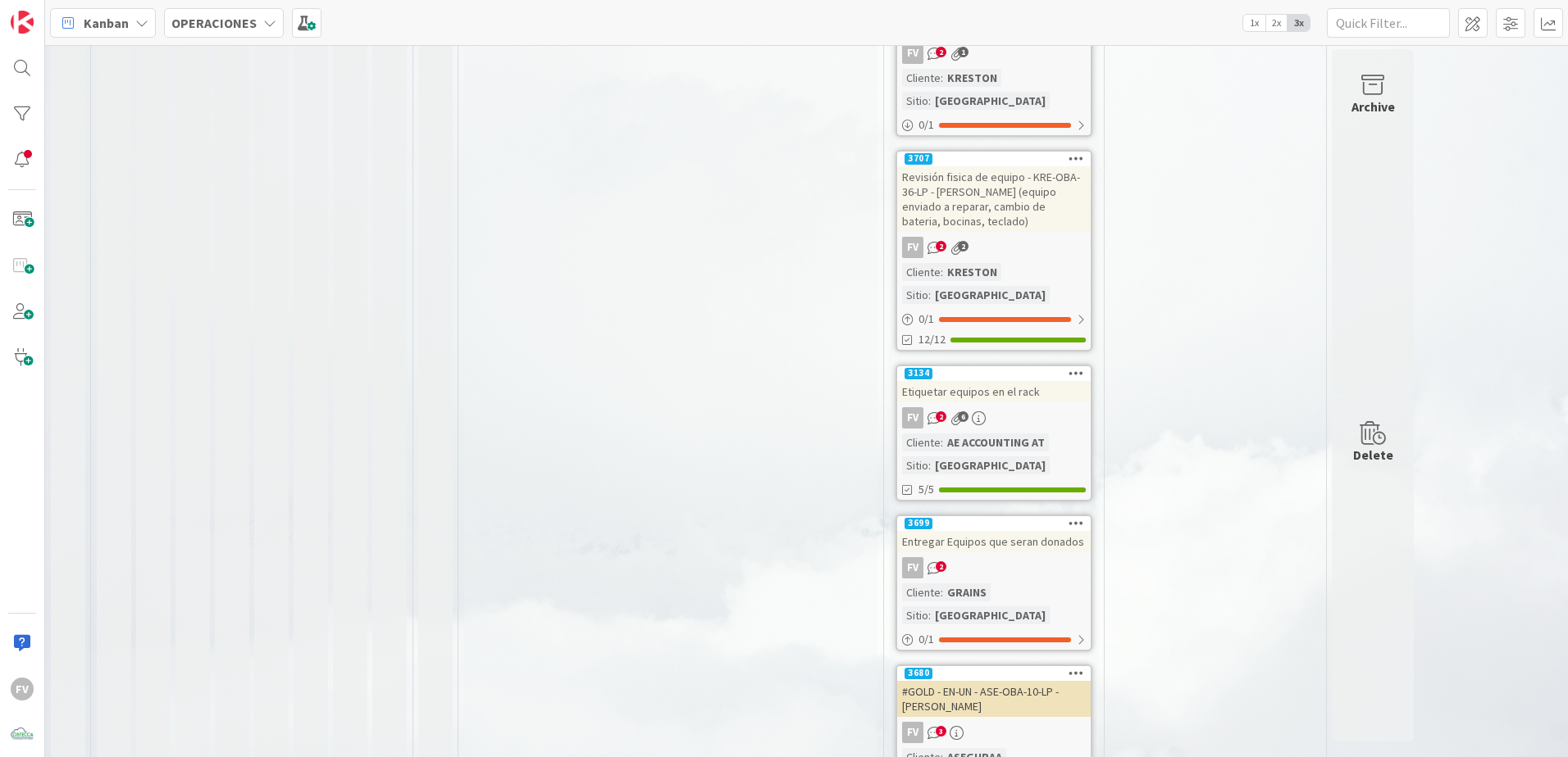
scroll to position [904, 0]
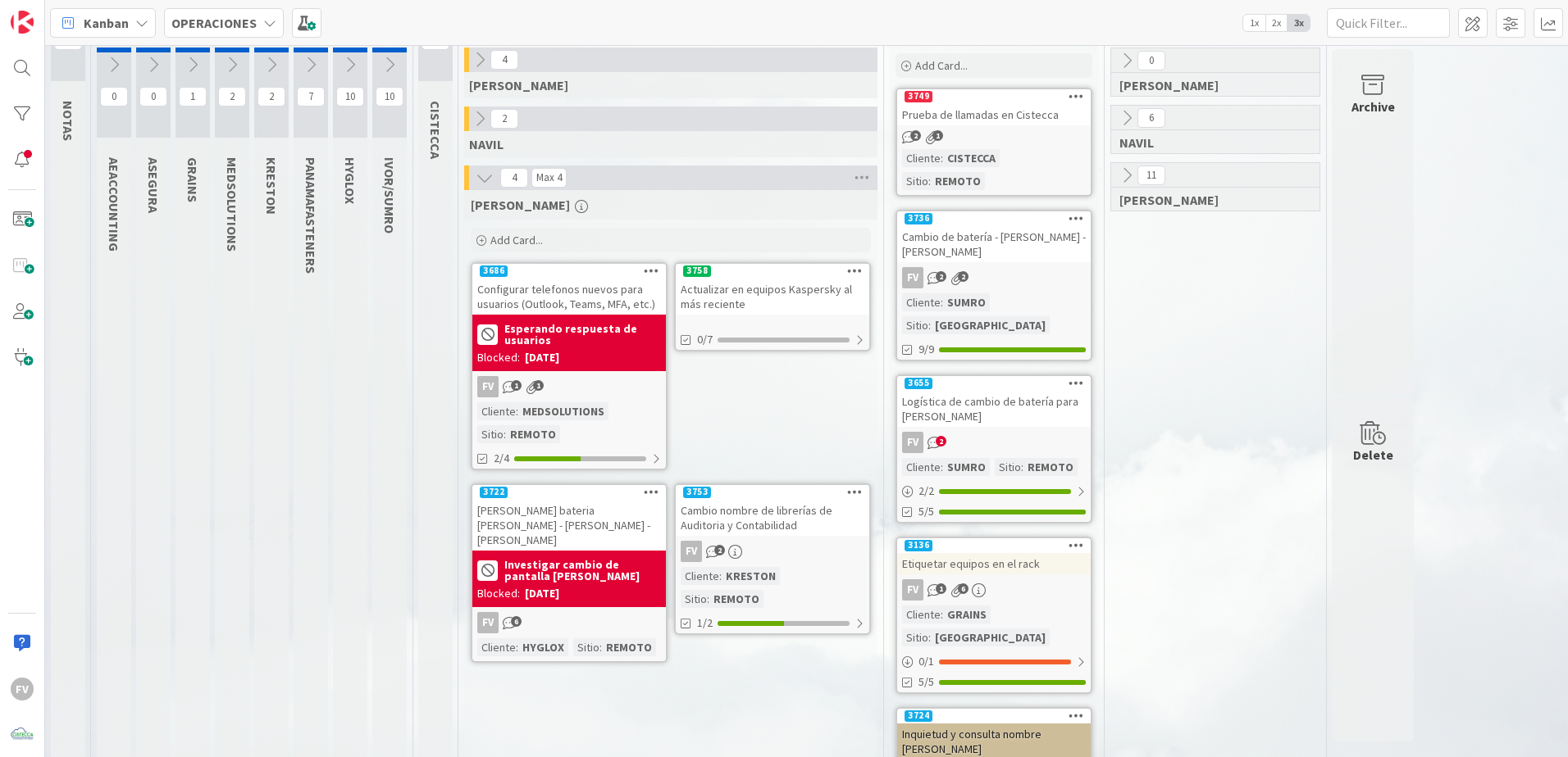
scroll to position [0, 0]
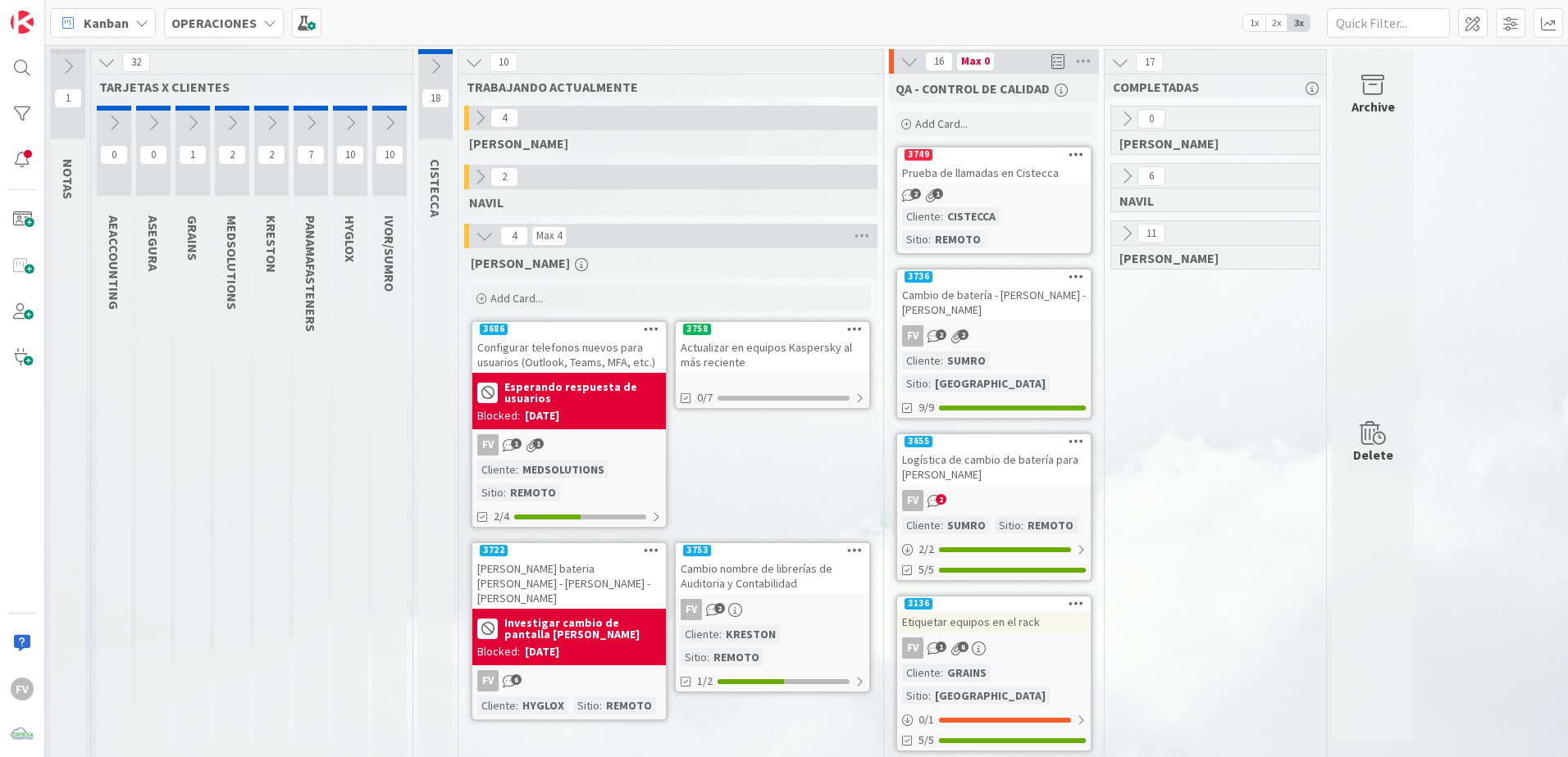
click at [1463, 18] on span at bounding box center [1473, 23] width 30 height 30
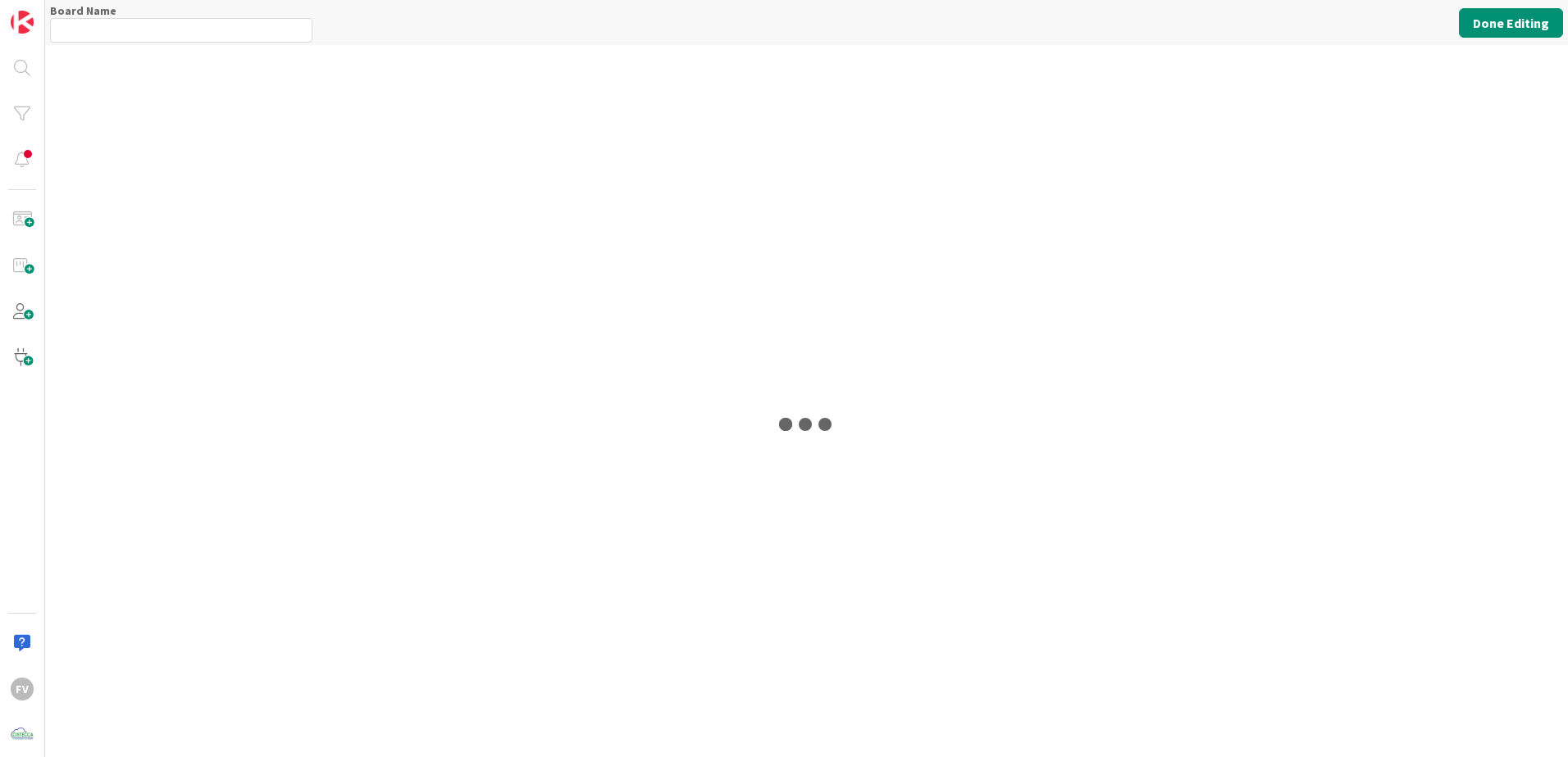
type input "OPERACIONES"
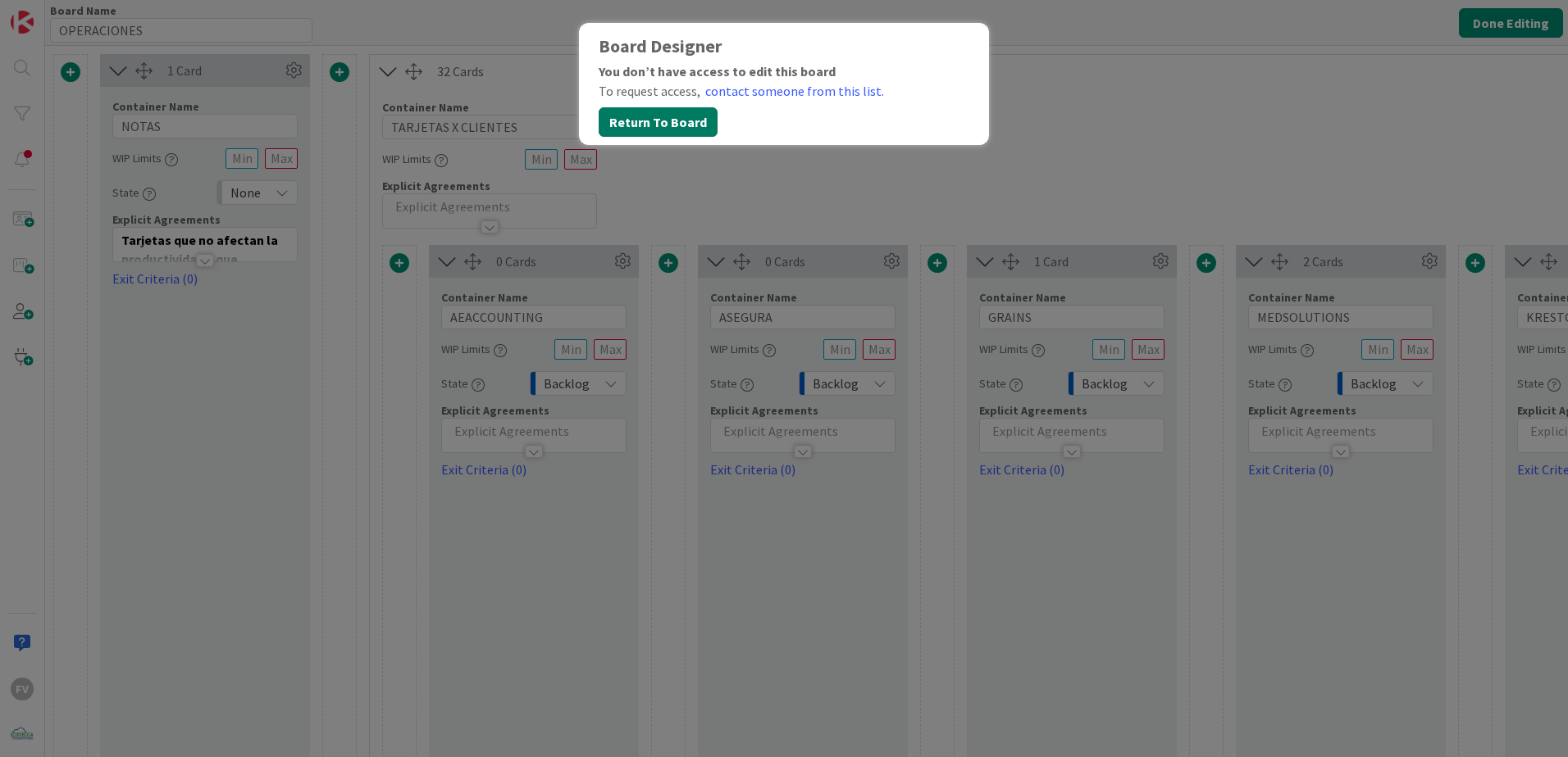
drag, startPoint x: 646, startPoint y: 133, endPoint x: 654, endPoint y: 125, distance: 11.3
click at [646, 133] on button "Return To Board" at bounding box center [658, 122] width 119 height 30
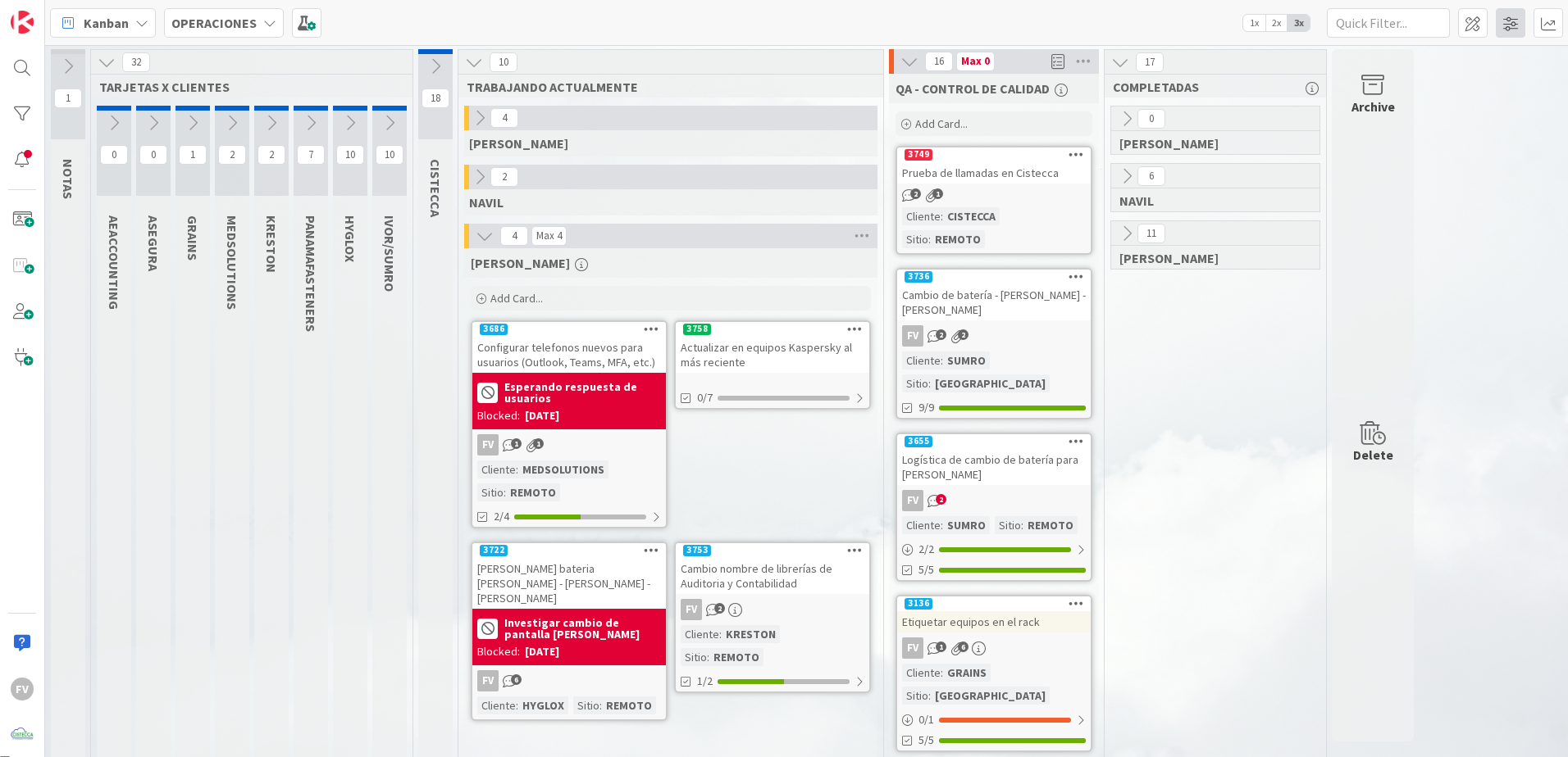
click at [1513, 27] on span at bounding box center [1511, 23] width 30 height 30
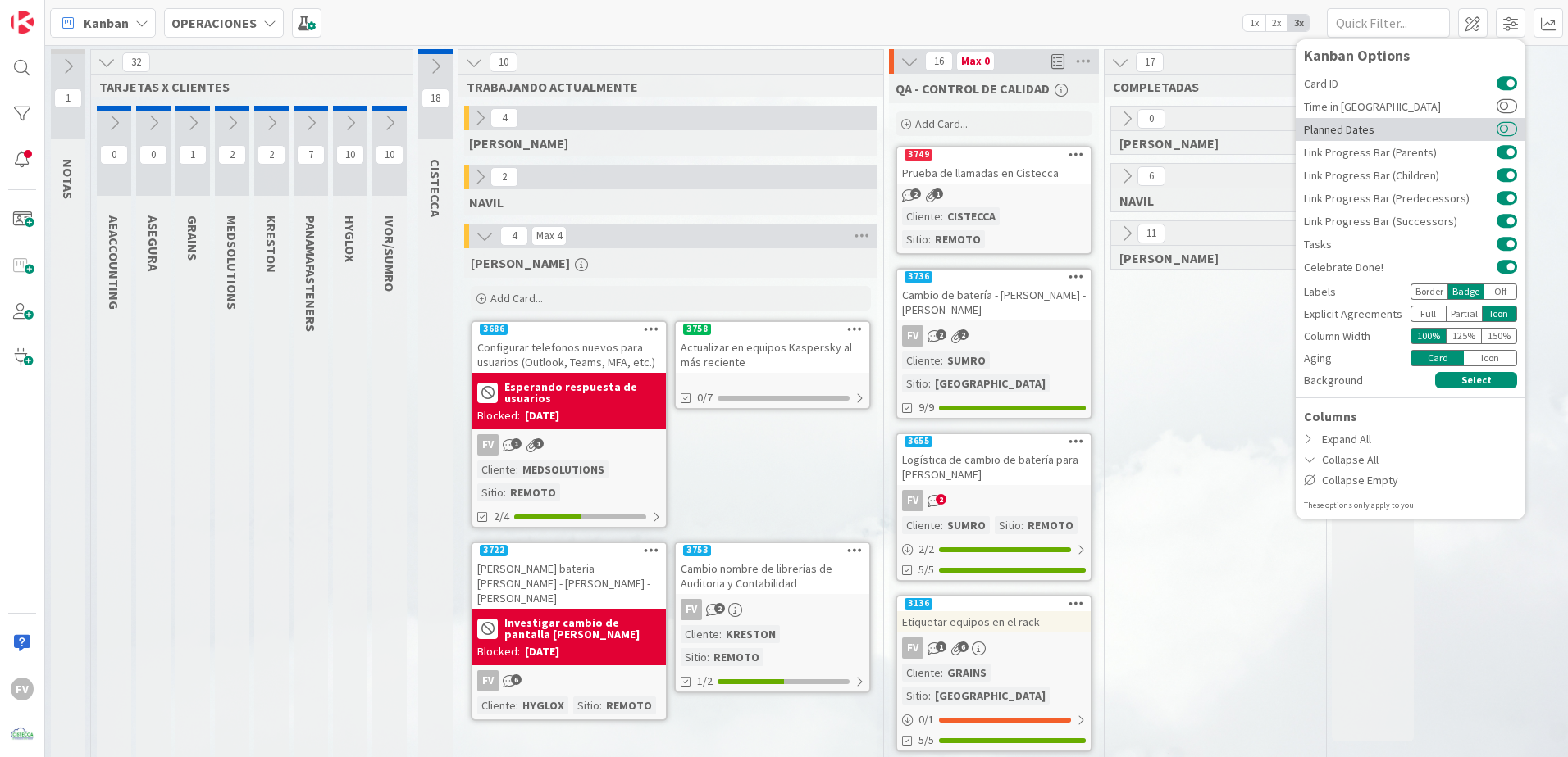
click at [1512, 130] on button at bounding box center [1507, 129] width 21 height 13
click at [1502, 115] on div "Time in Column" at bounding box center [1410, 107] width 230 height 23
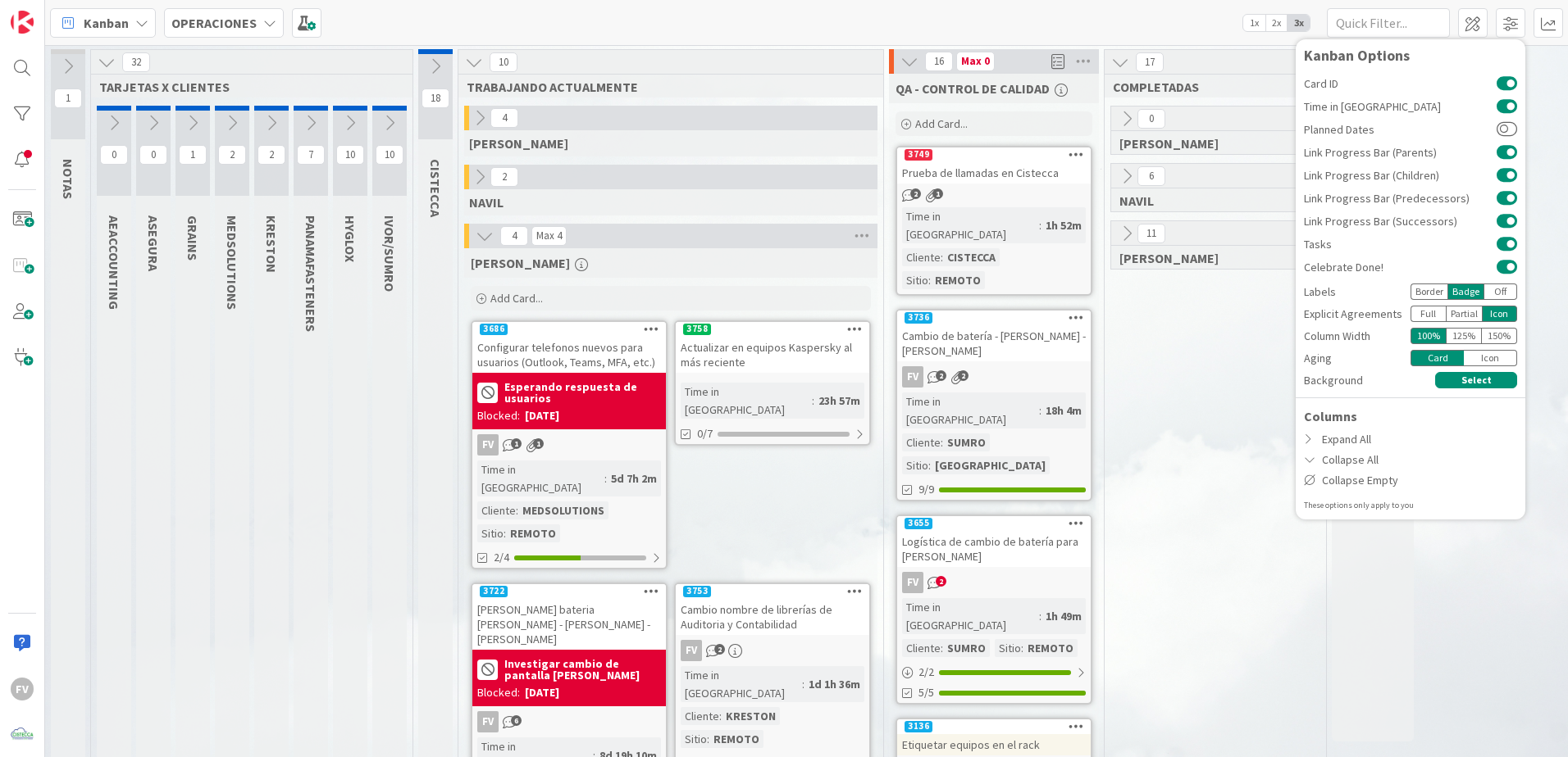
click at [1473, 336] on div "125 %" at bounding box center [1463, 336] width 36 height 17
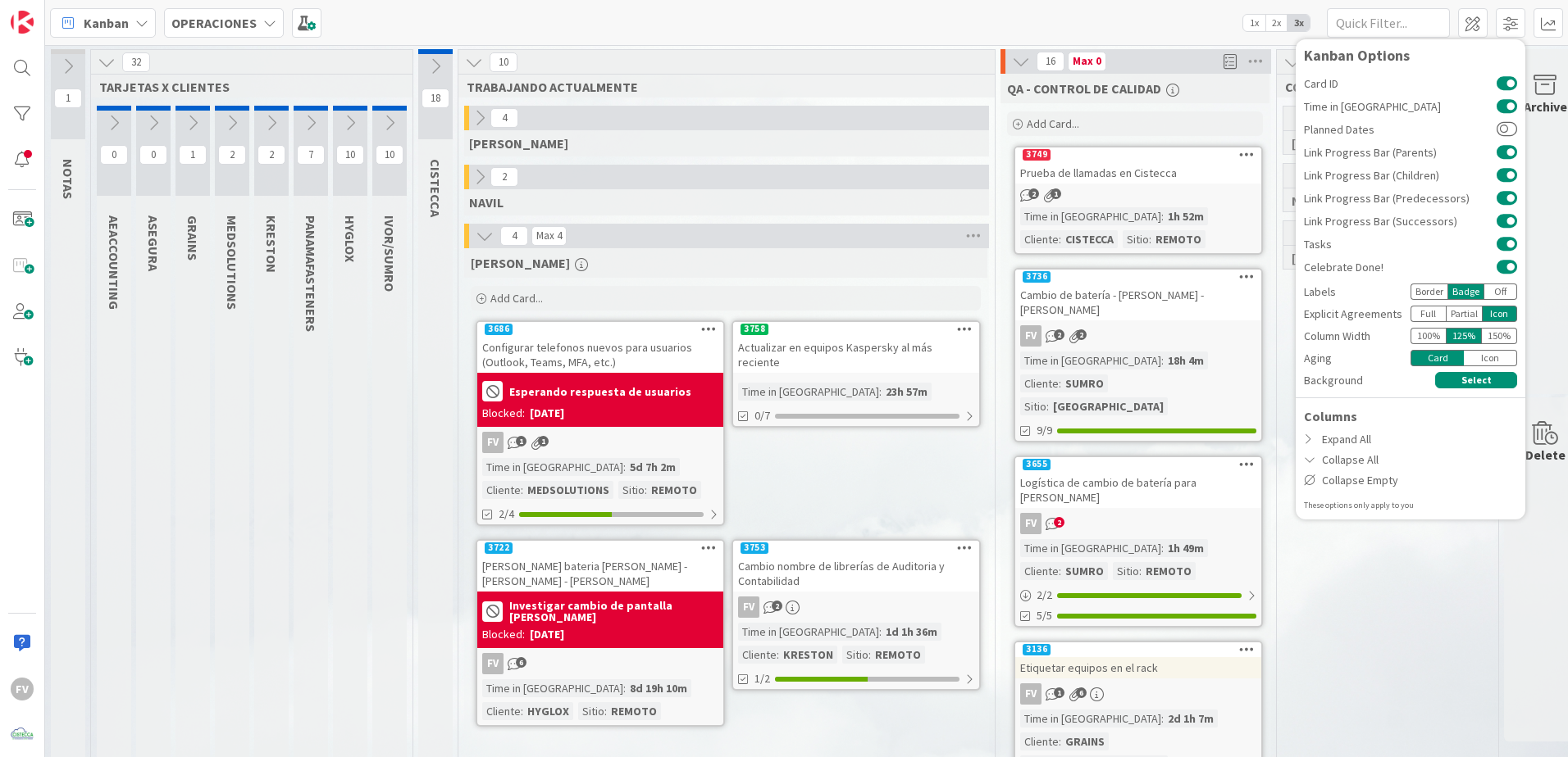
click at [1490, 336] on div "150 %" at bounding box center [1499, 336] width 36 height 17
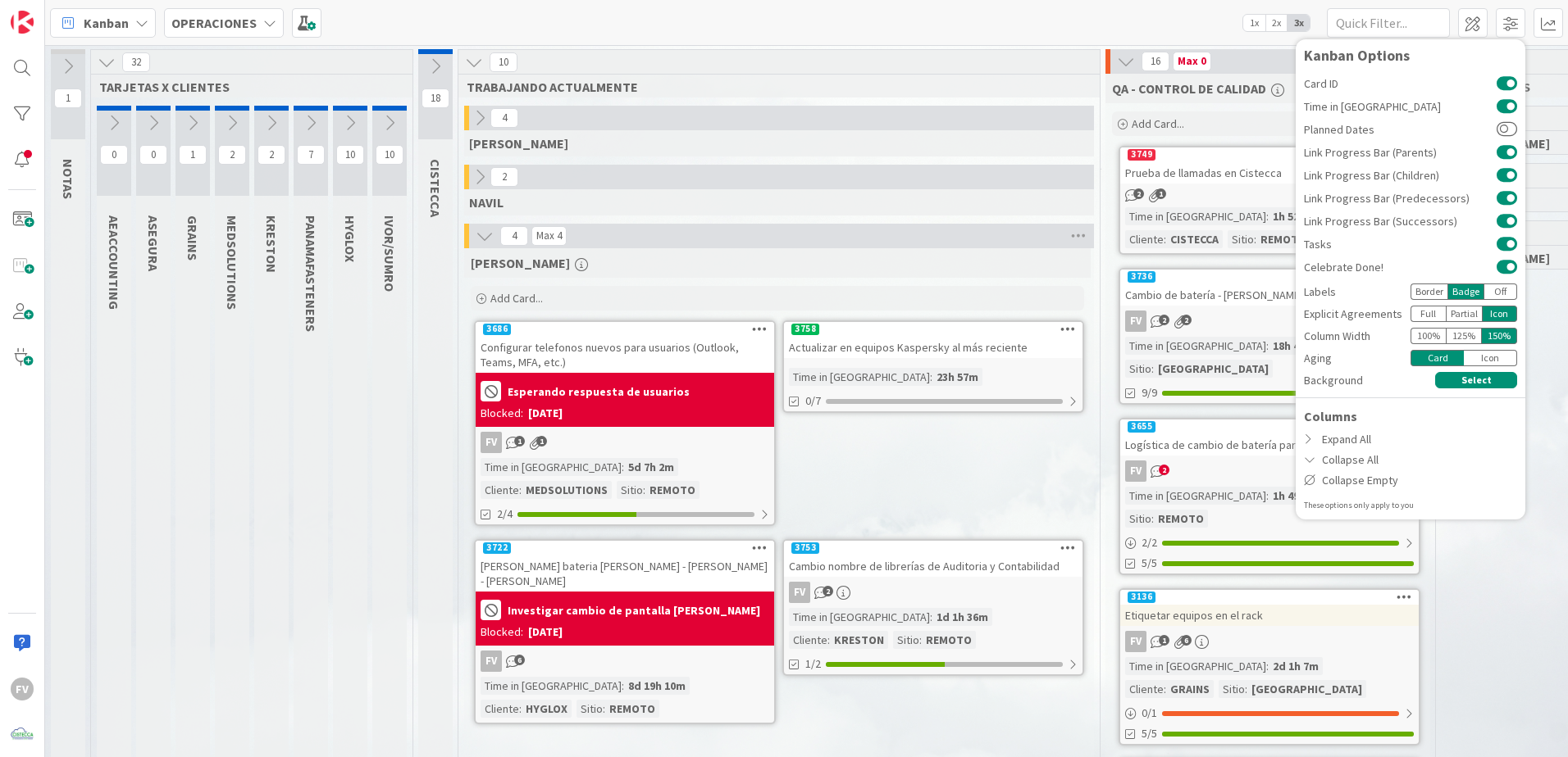
click at [1425, 338] on div "100 %" at bounding box center [1428, 336] width 36 height 17
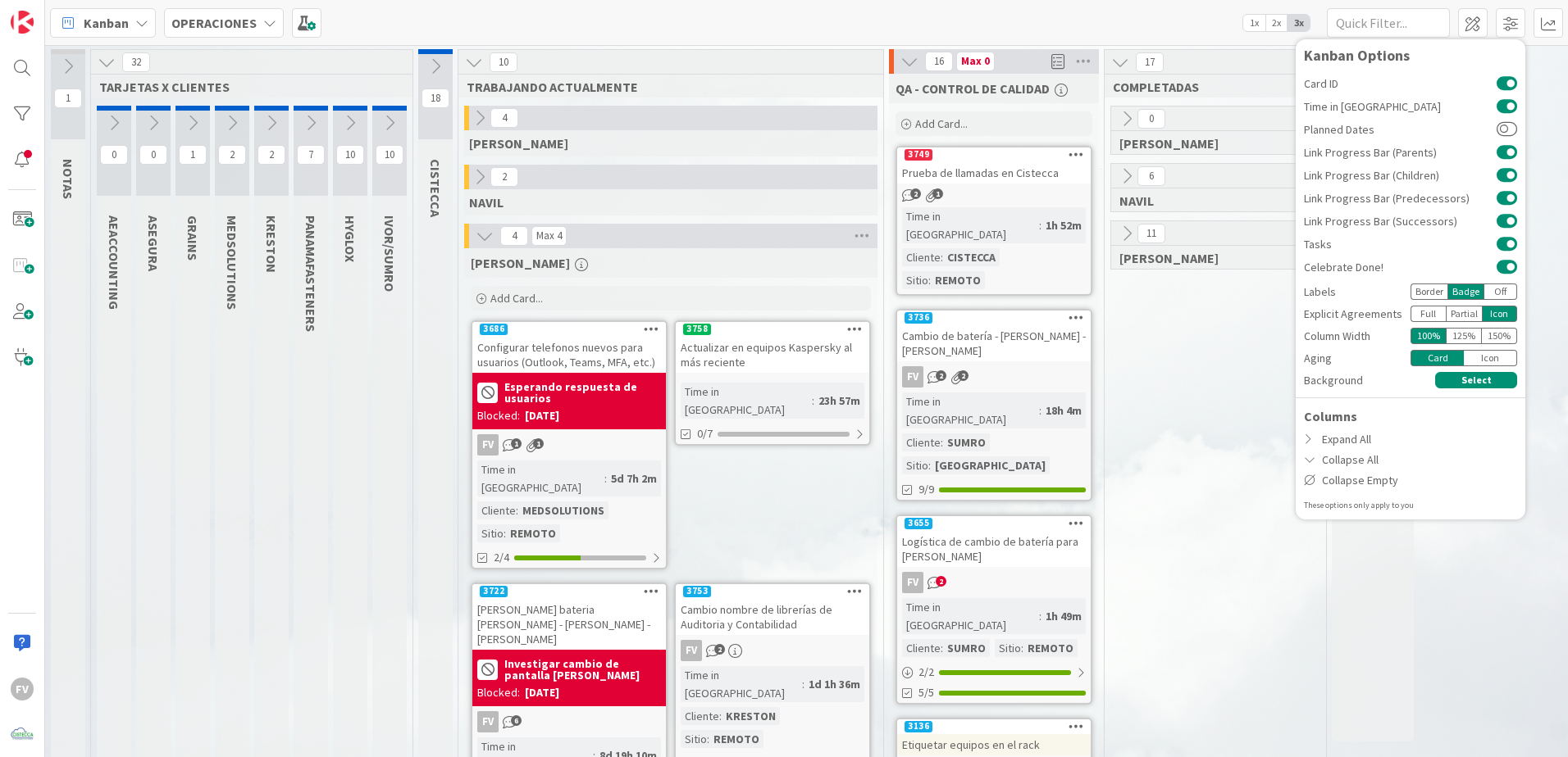
click at [1476, 357] on div "Icon" at bounding box center [1491, 358] width 53 height 17
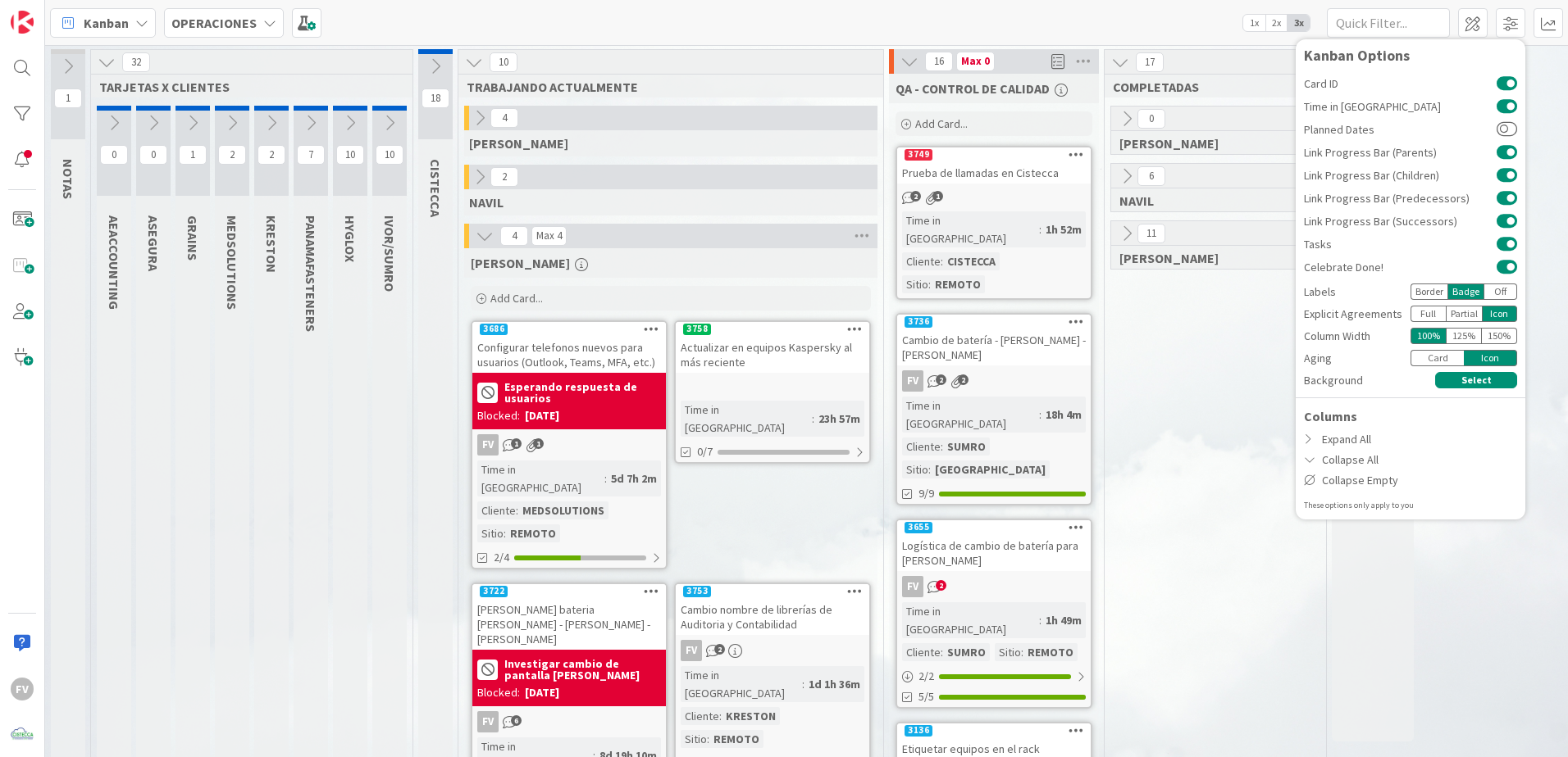
click at [1445, 362] on div "Card" at bounding box center [1437, 358] width 53 height 17
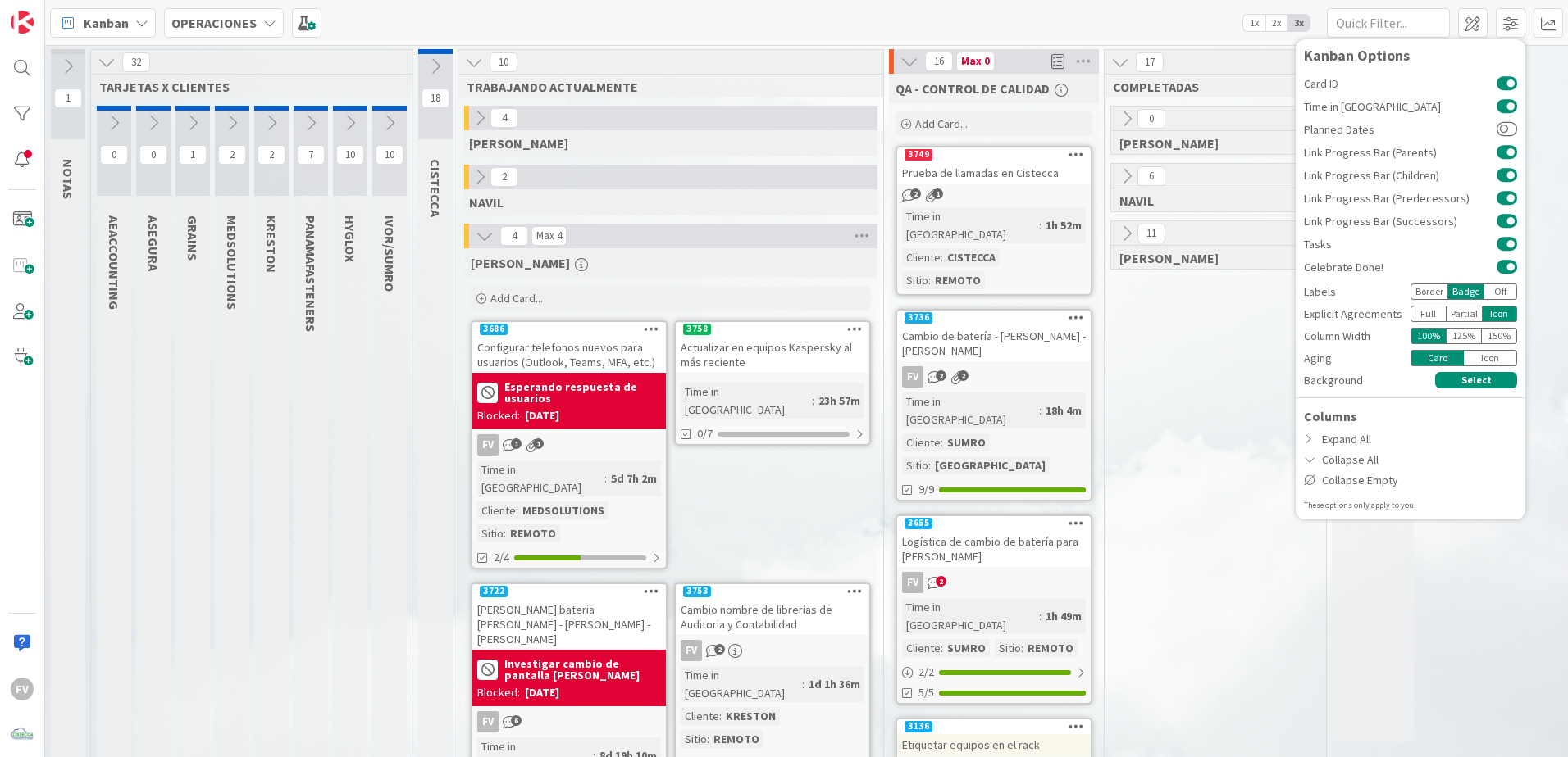
click at [1486, 356] on div "Icon" at bounding box center [1491, 358] width 53 height 17
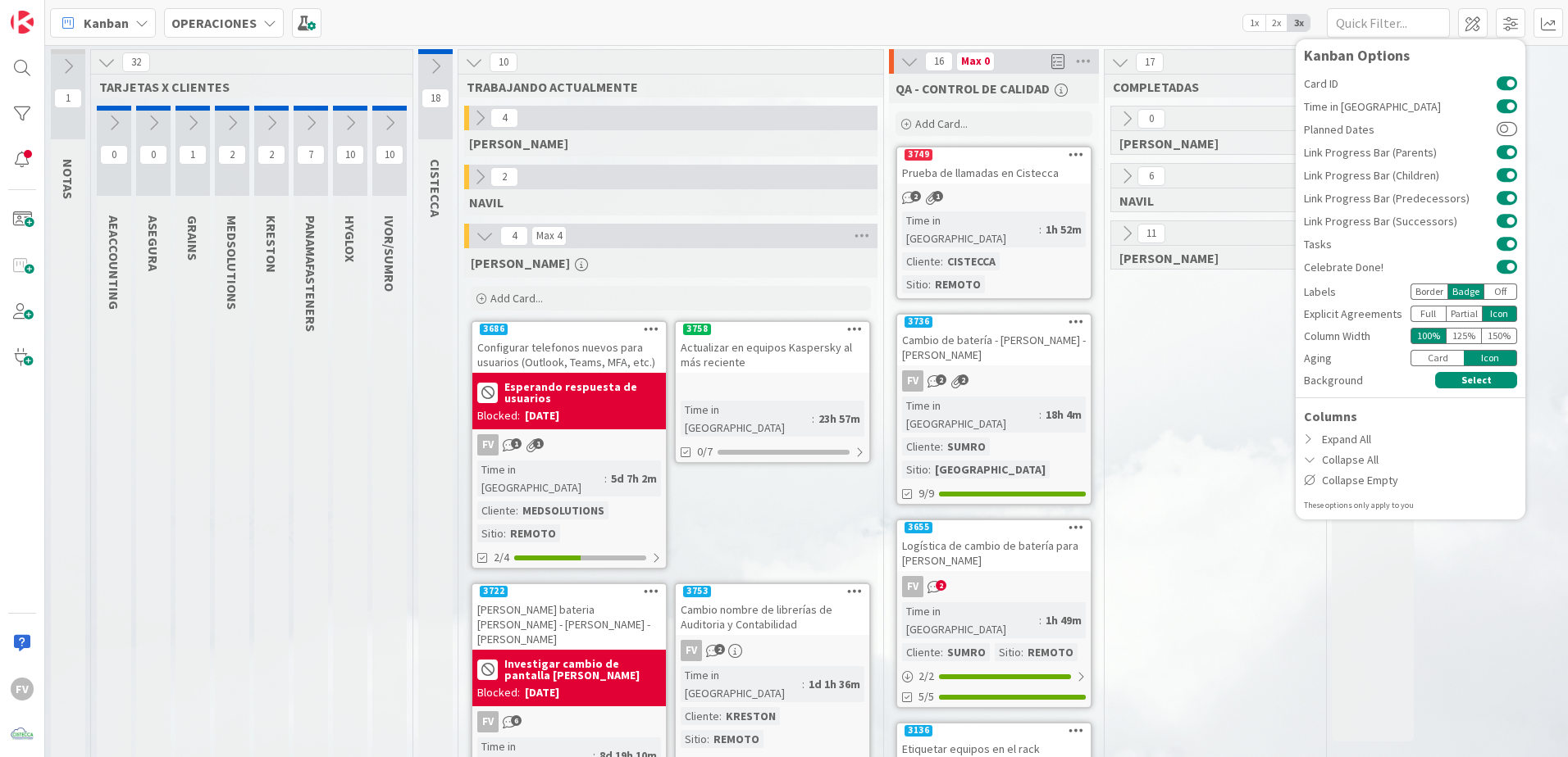
click at [1453, 356] on div "Card" at bounding box center [1437, 358] width 53 height 17
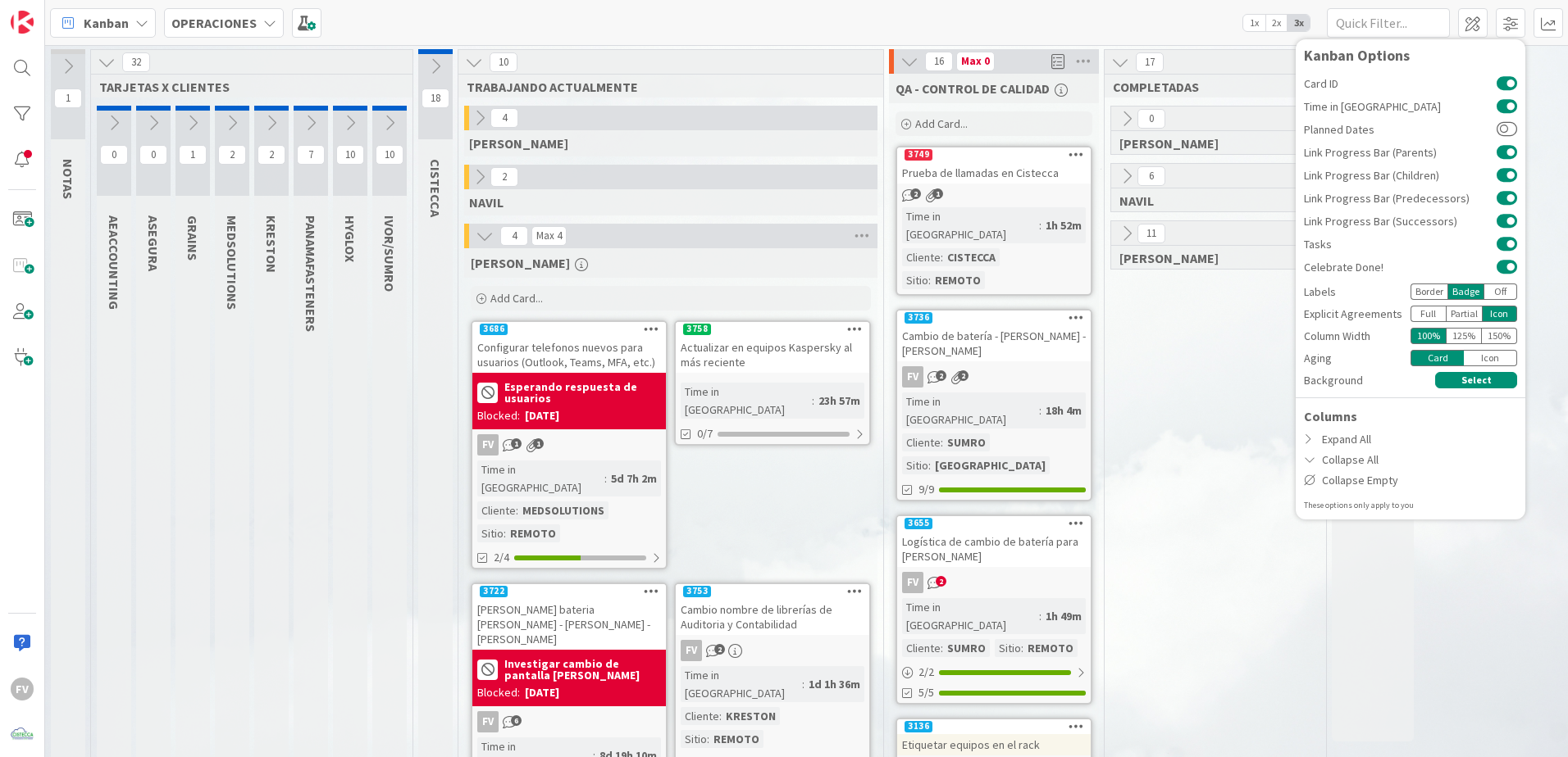
click at [1492, 357] on div "Icon" at bounding box center [1491, 358] width 53 height 17
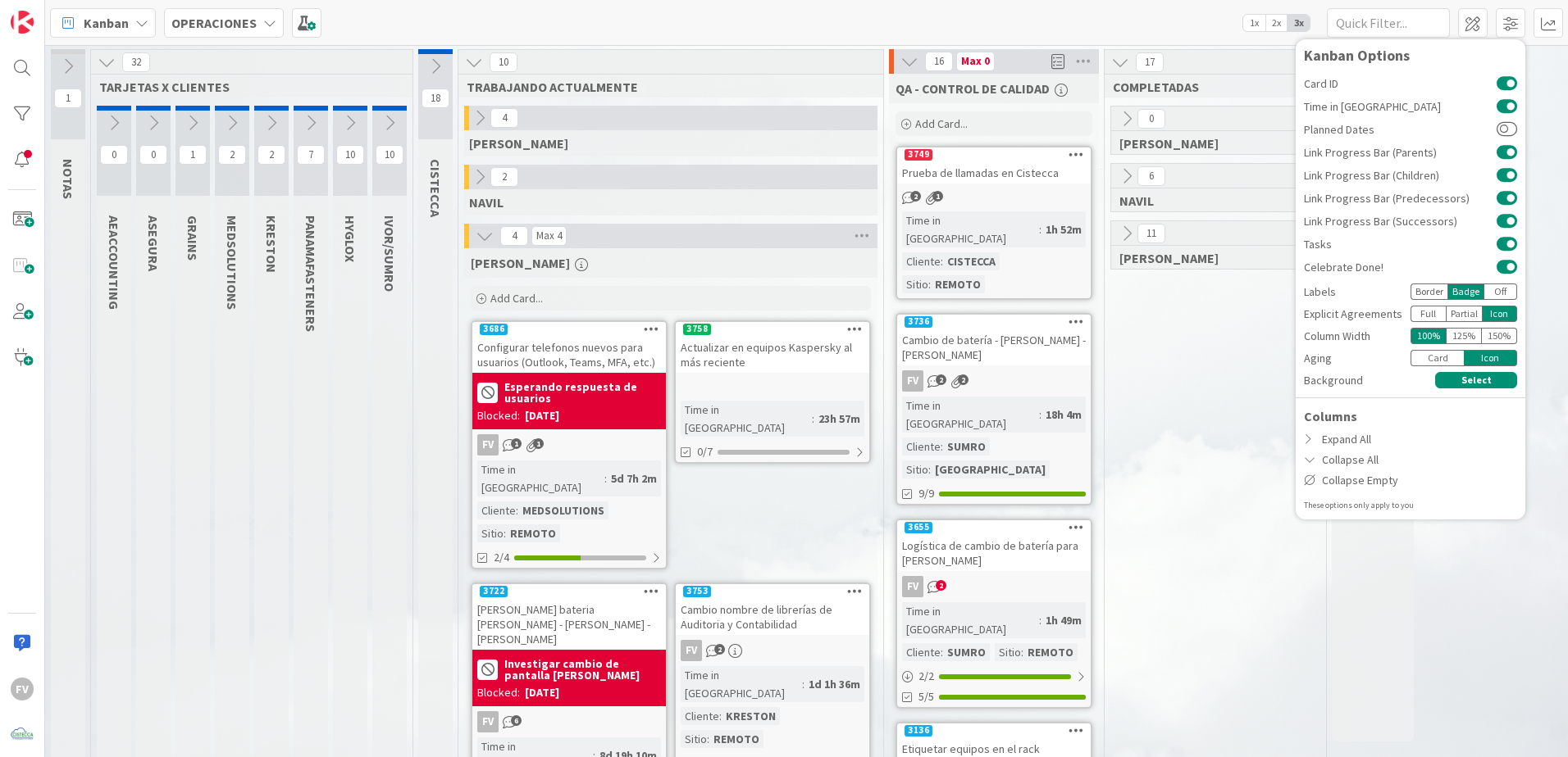
click at [1493, 357] on div "Icon" at bounding box center [1491, 358] width 53 height 17
click at [1448, 357] on div "Card" at bounding box center [1437, 358] width 53 height 17
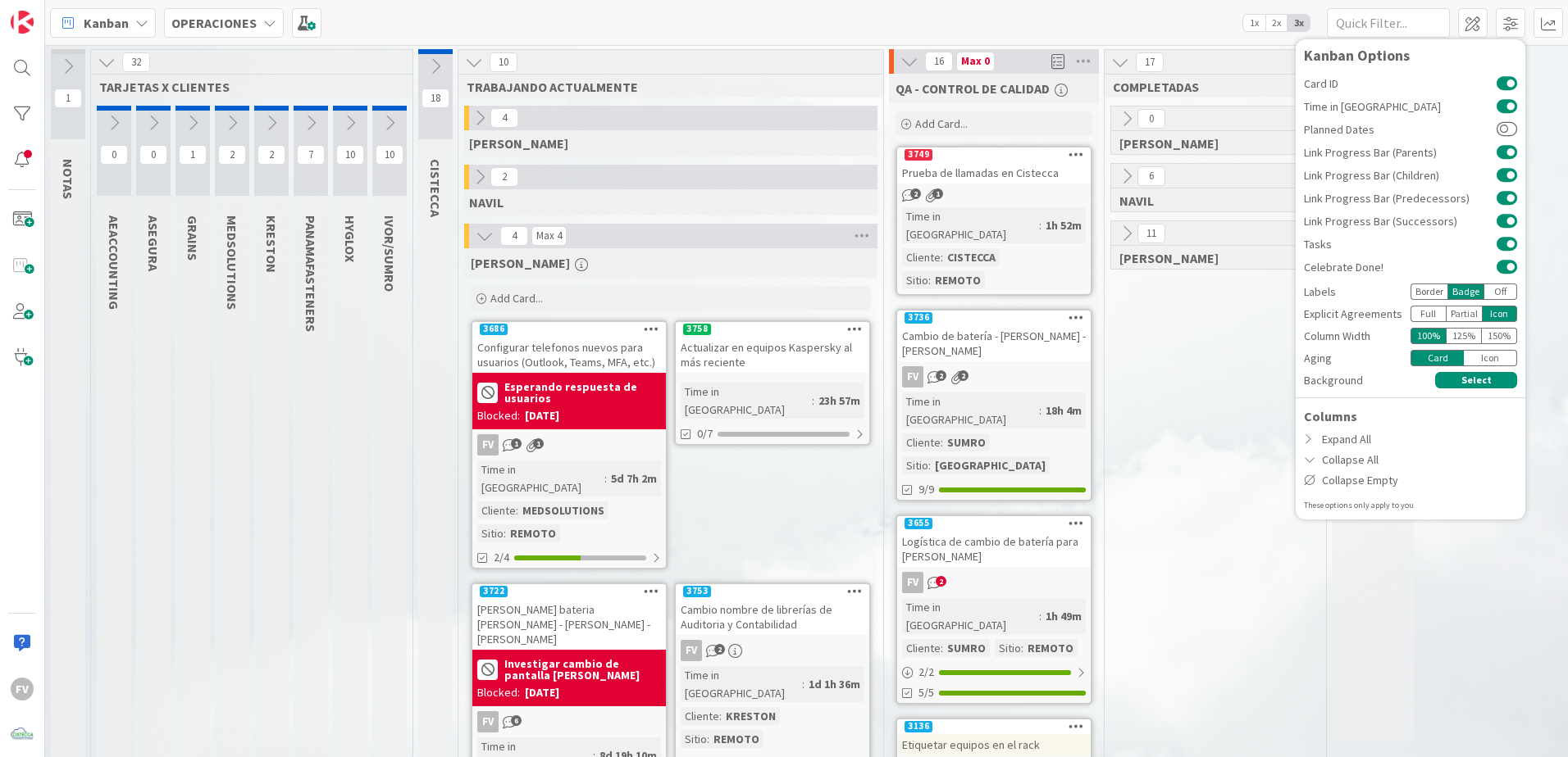
click at [386, 117] on icon at bounding box center [390, 123] width 18 height 18
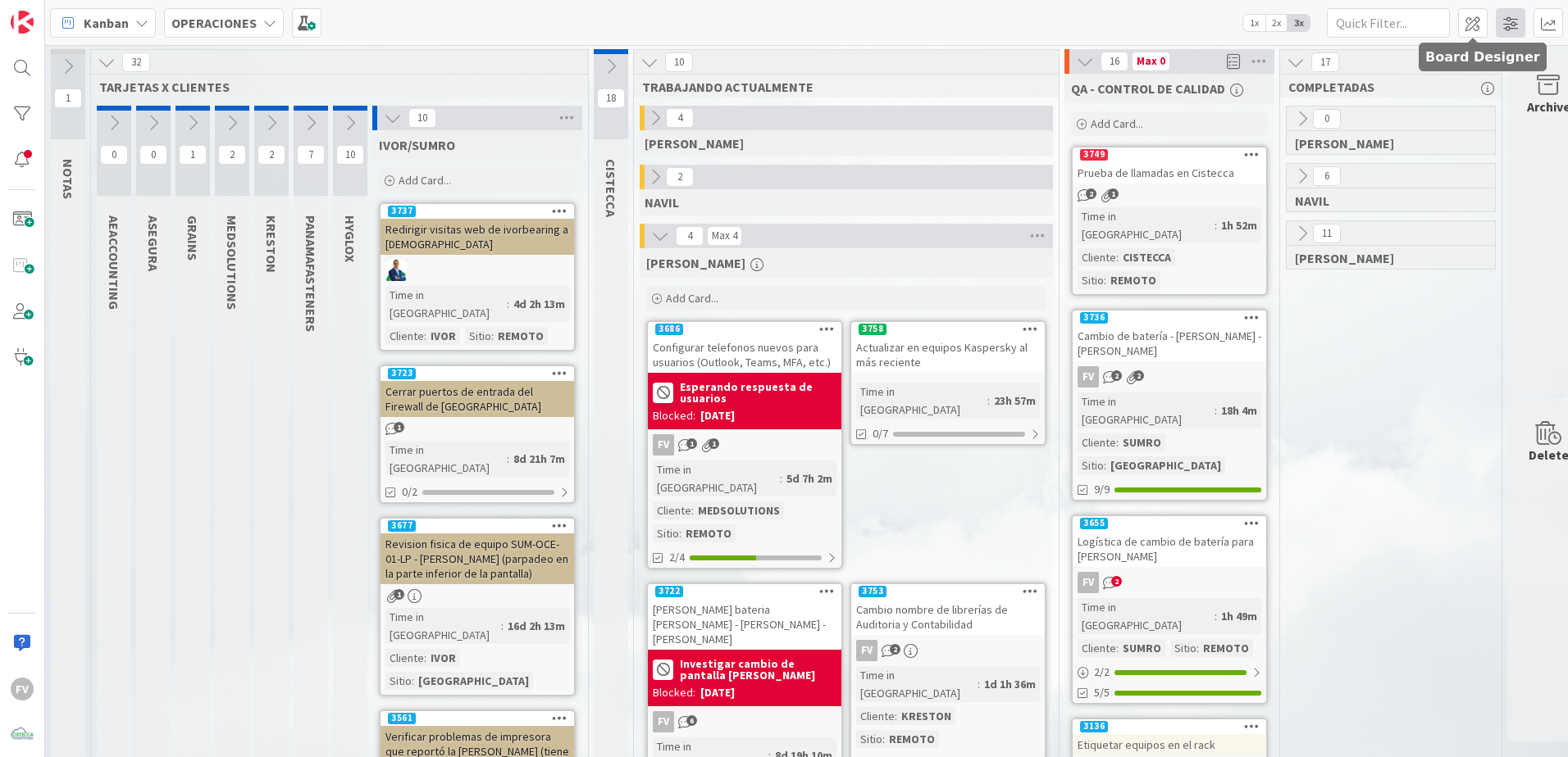
click at [1502, 23] on span at bounding box center [1511, 23] width 30 height 30
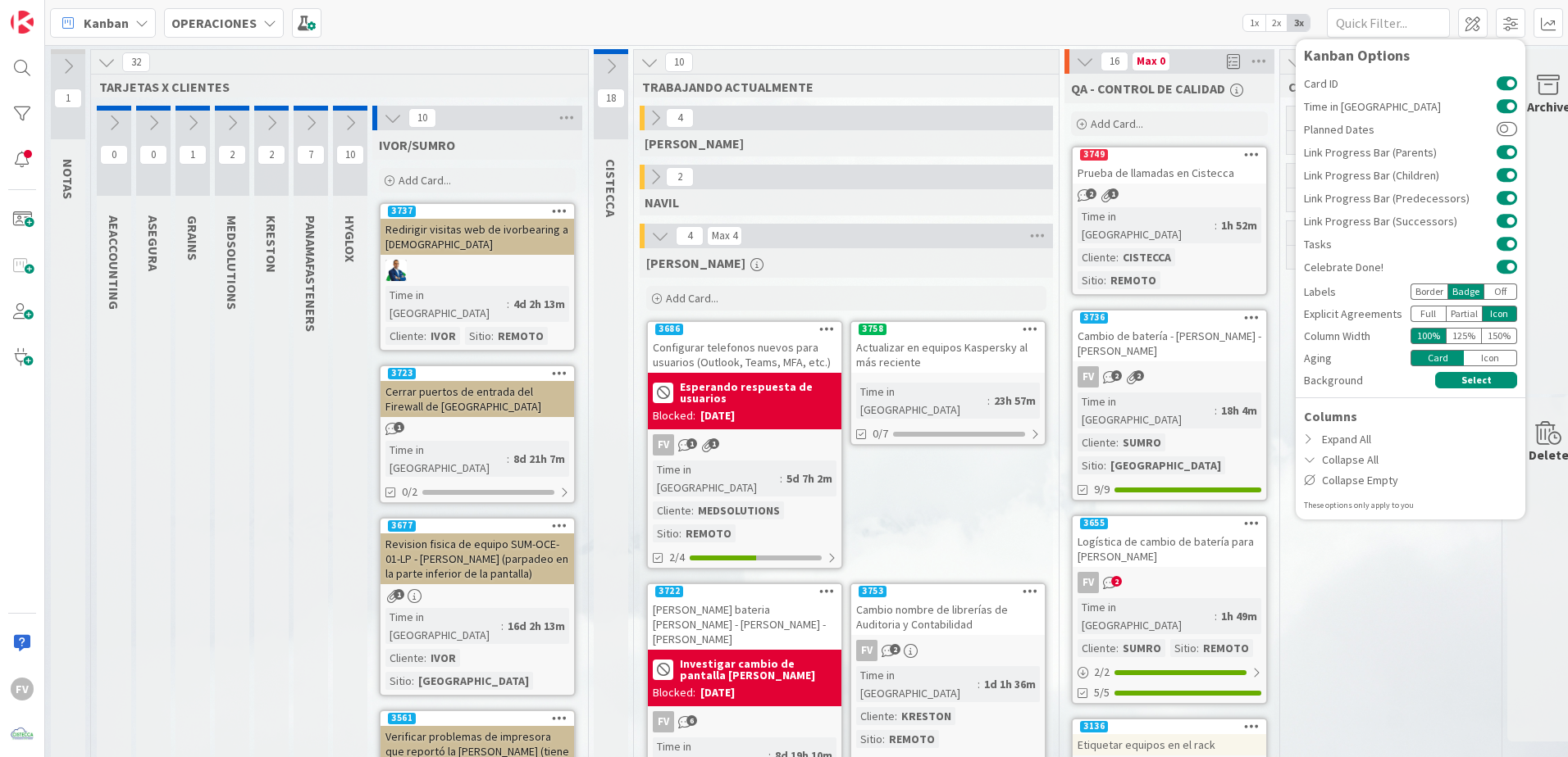
click at [1478, 367] on div "Card ID Time in Column Planned Dates Link Progress Bar (Parents) Link Progress …" at bounding box center [1410, 292] width 213 height 439
click at [1488, 361] on div "Icon" at bounding box center [1491, 358] width 53 height 17
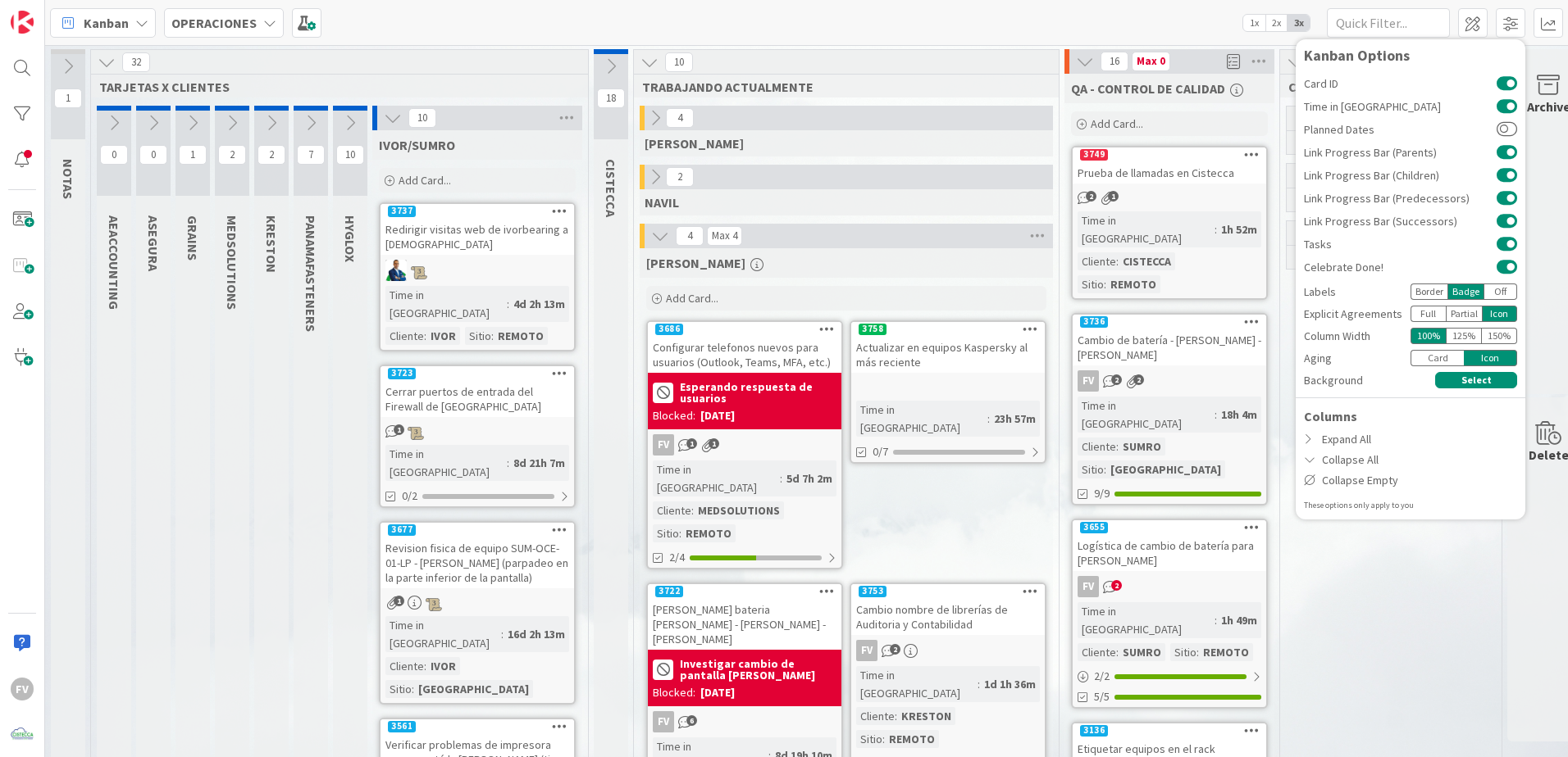
click at [1451, 360] on div "Card" at bounding box center [1437, 358] width 53 height 17
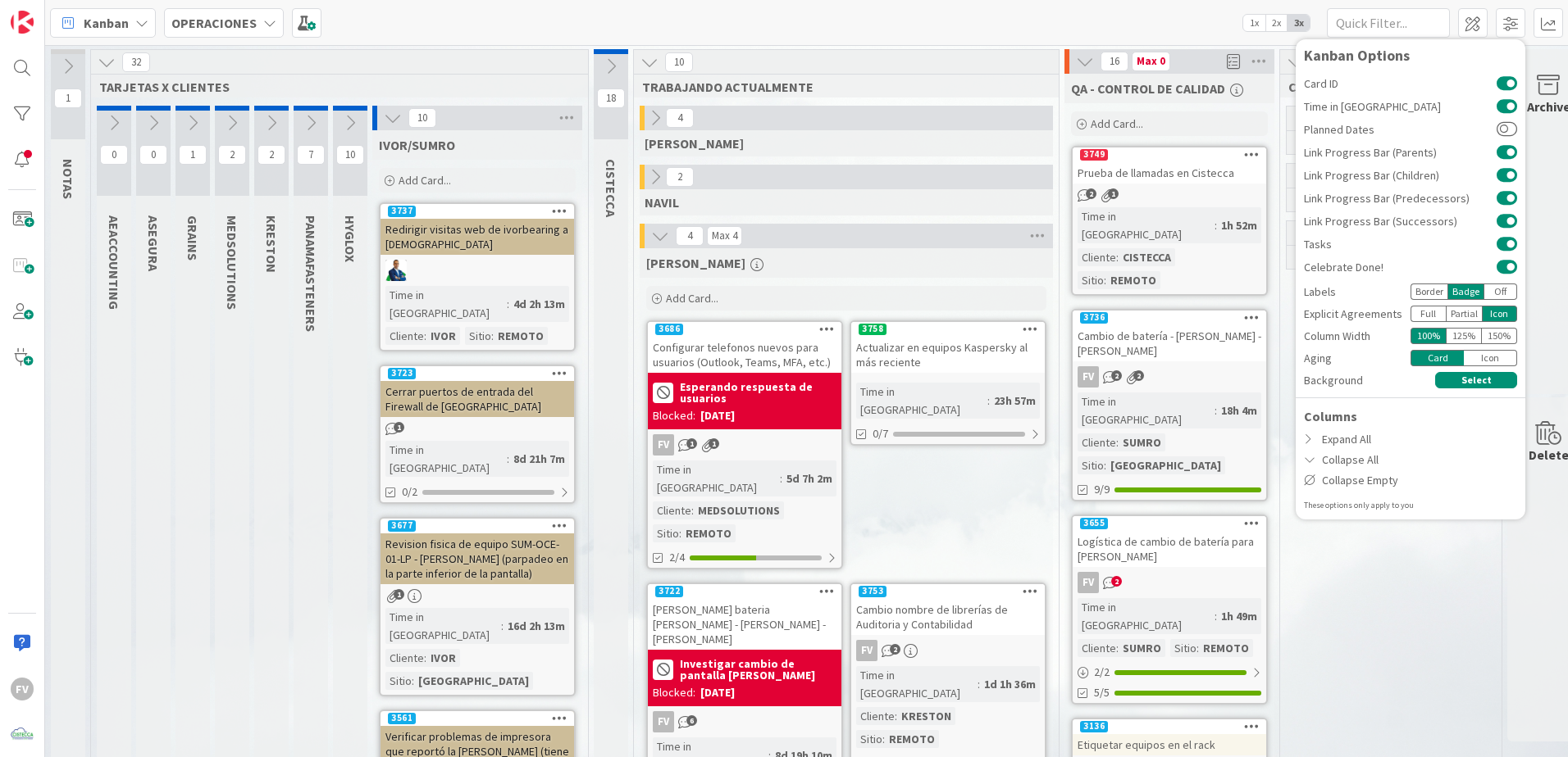
click at [1483, 357] on div "Icon" at bounding box center [1491, 358] width 53 height 17
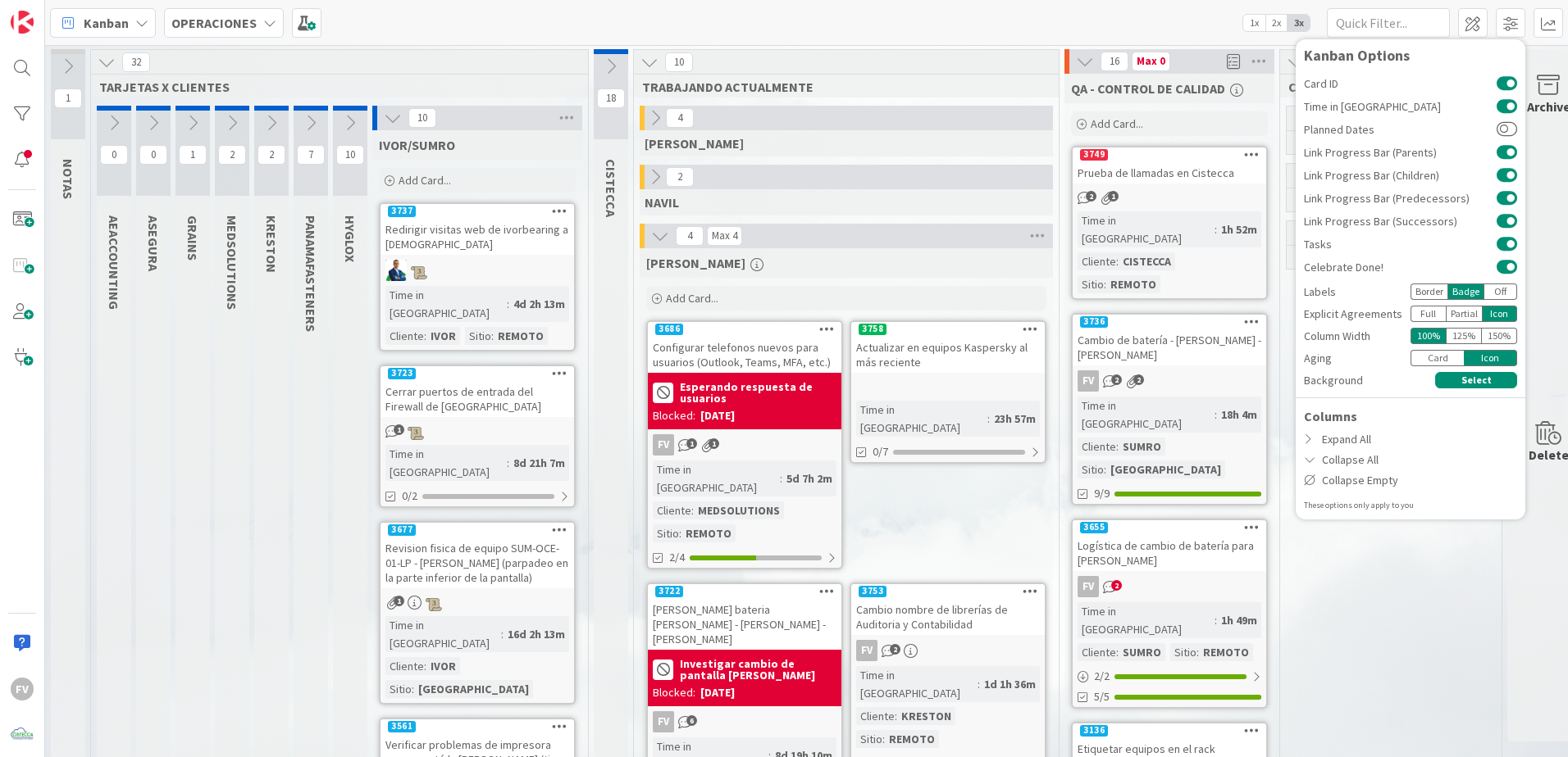
click at [1447, 357] on div "Card" at bounding box center [1437, 358] width 53 height 17
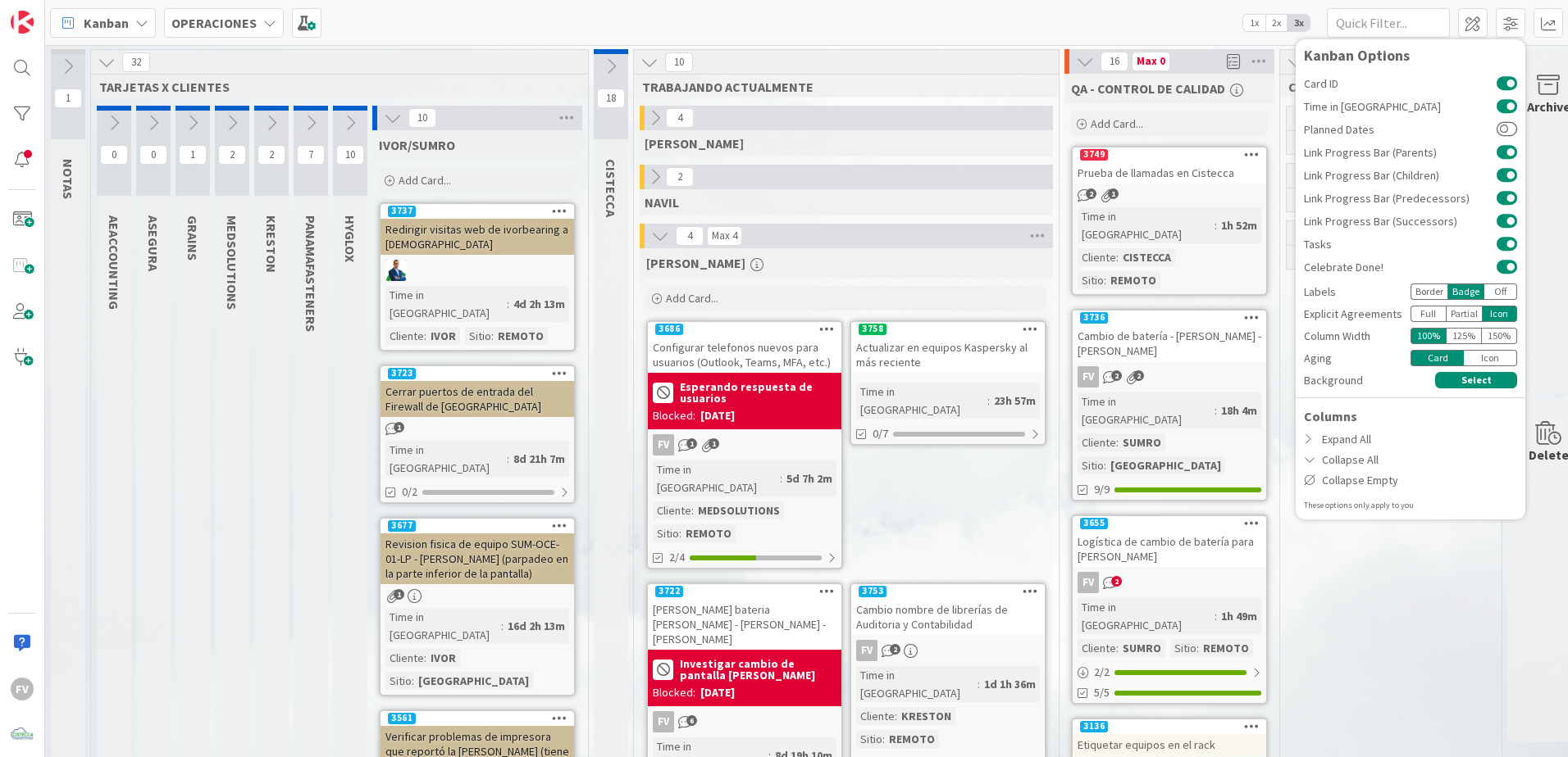
click at [1437, 288] on div "Border" at bounding box center [1429, 292] width 37 height 17
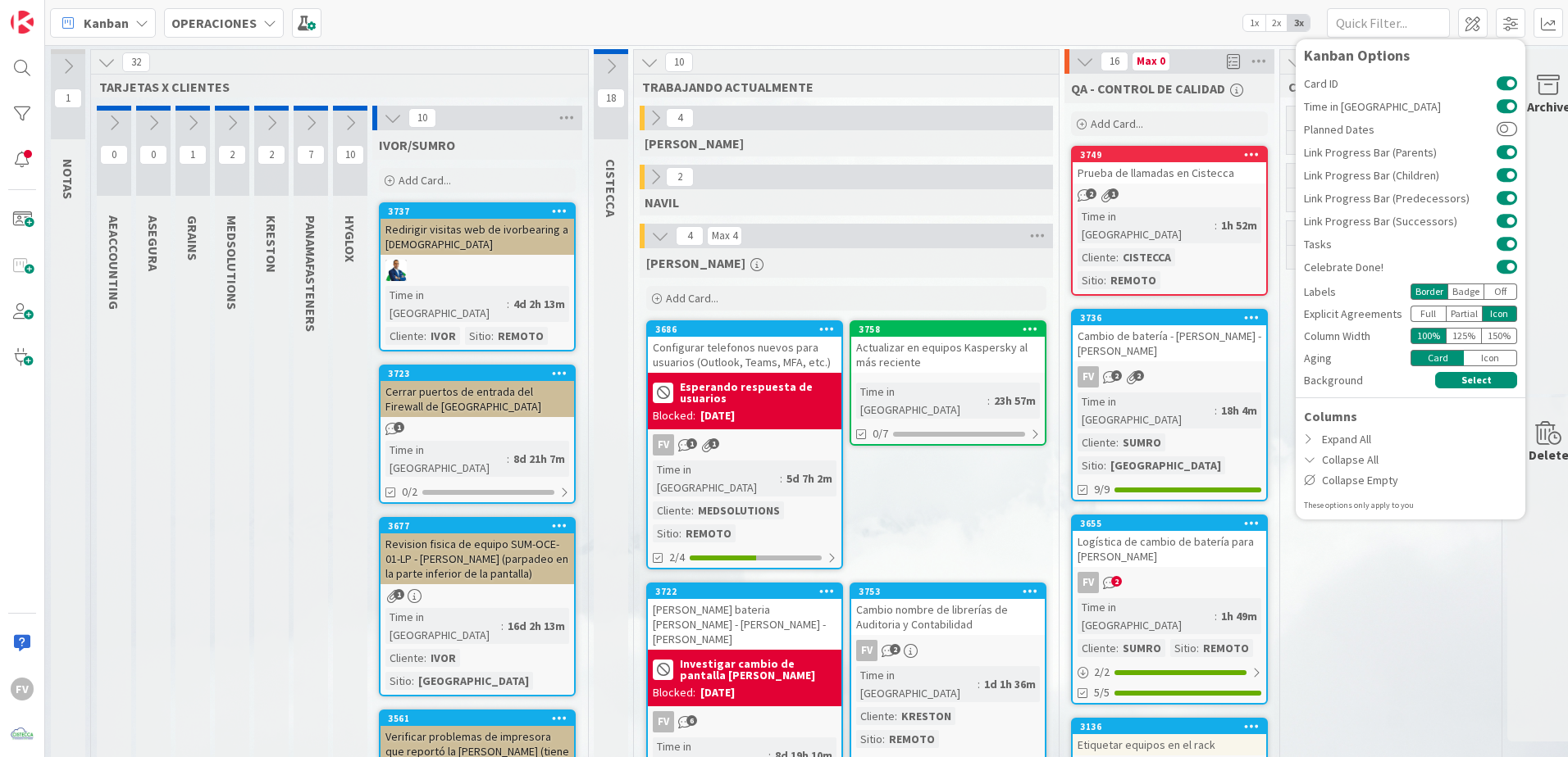
click at [398, 110] on icon at bounding box center [393, 118] width 18 height 18
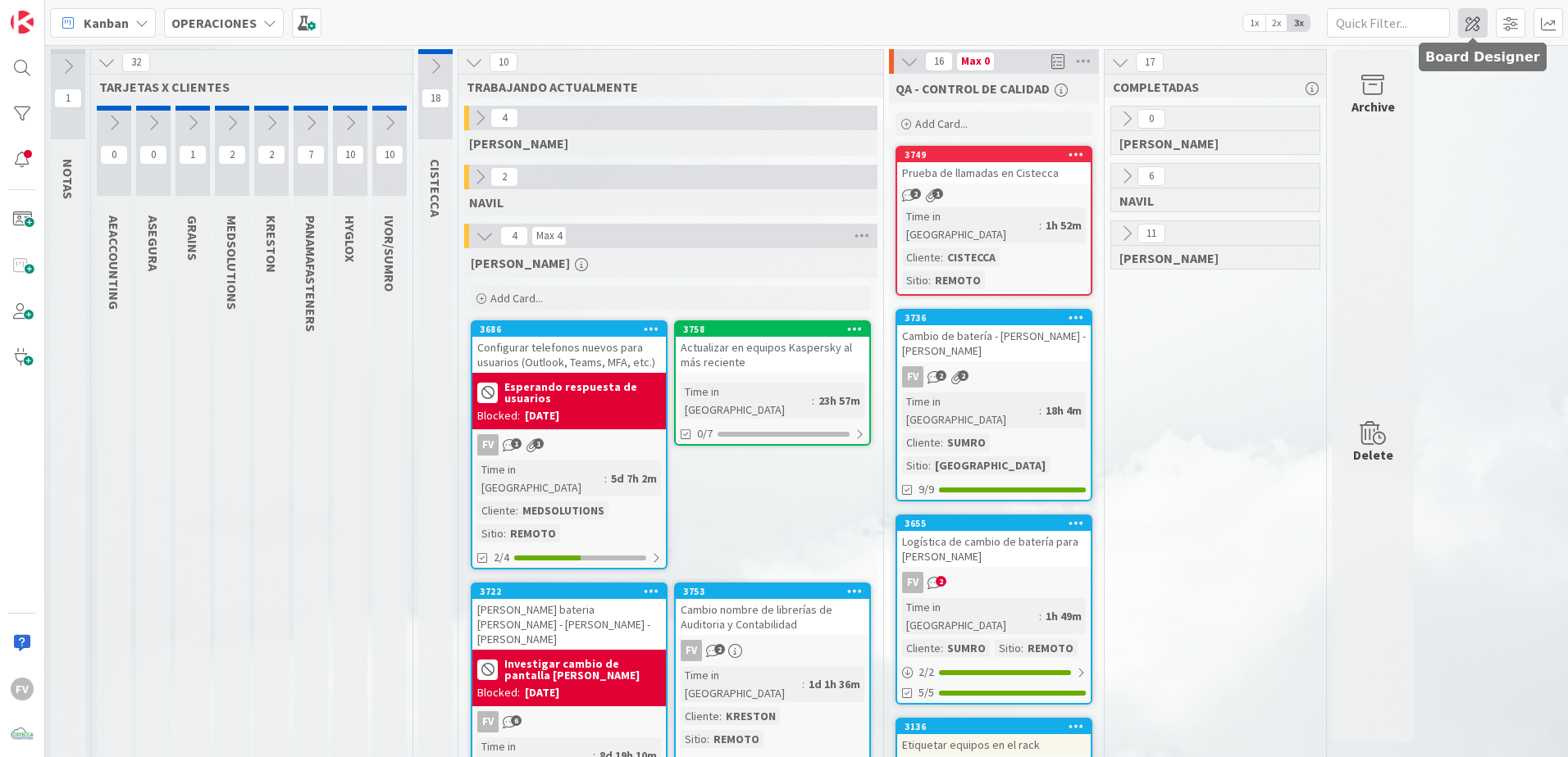
click at [1484, 17] on span at bounding box center [1473, 23] width 30 height 30
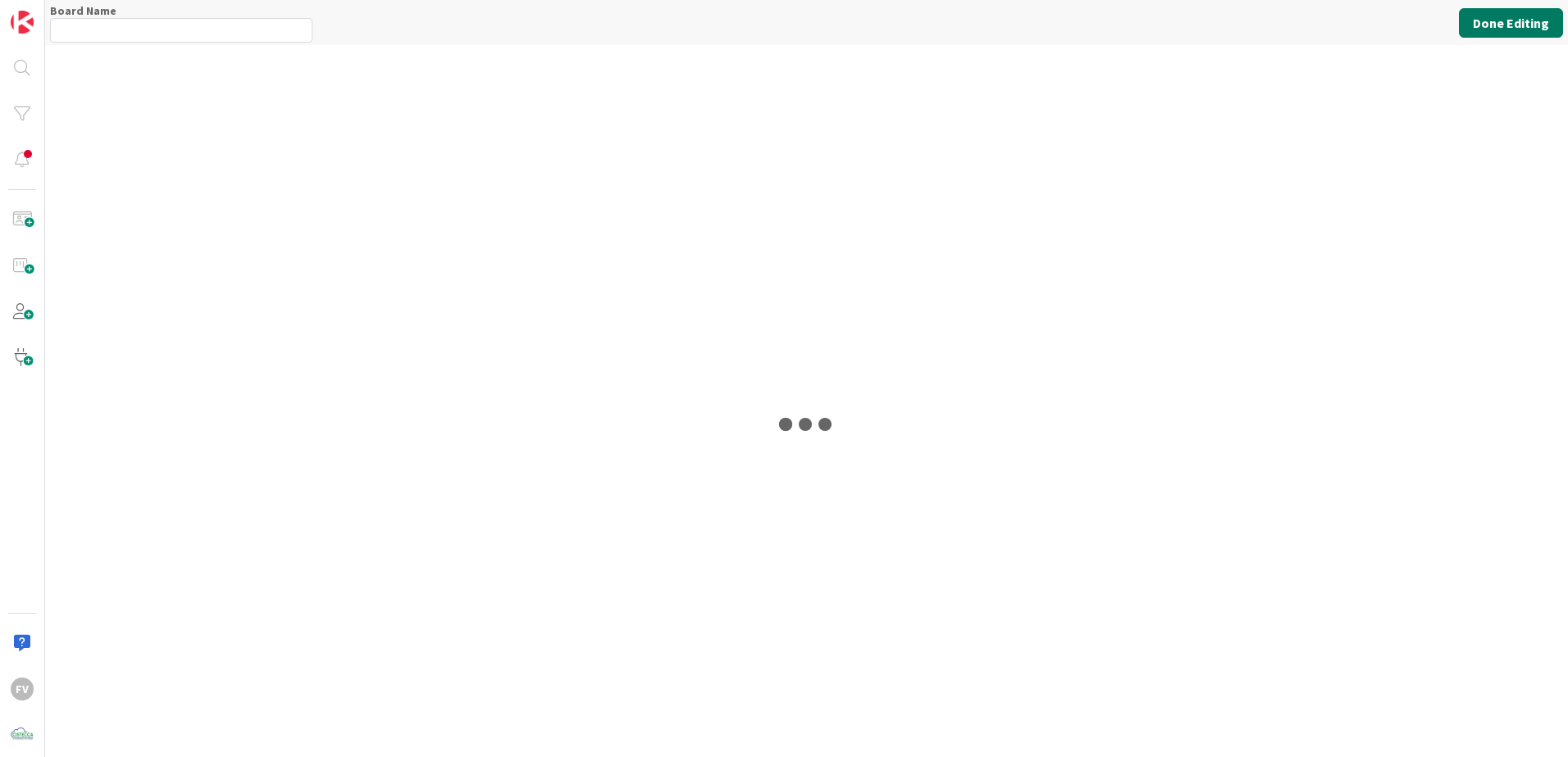
type input "OPERACIONES"
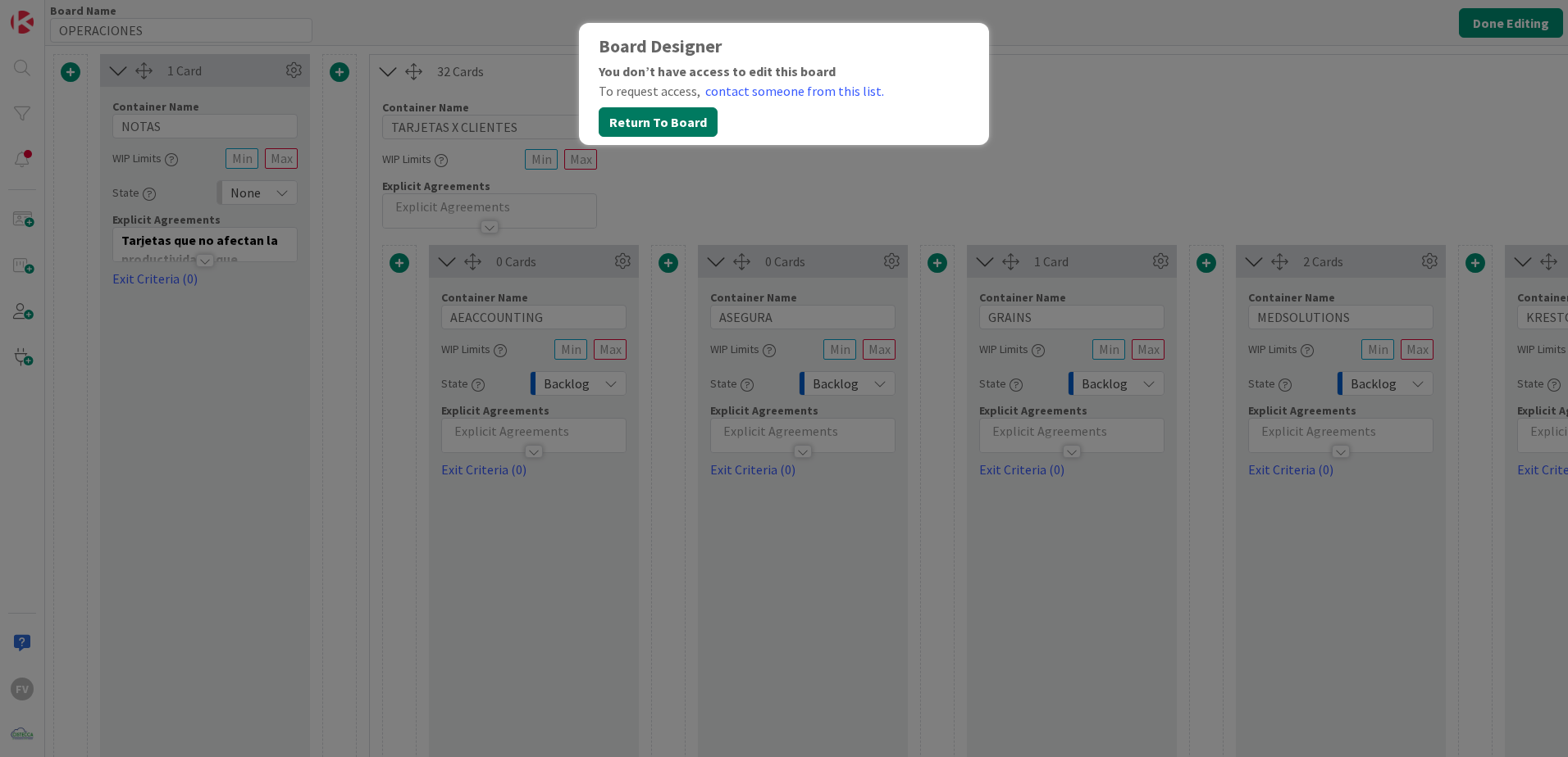
click at [635, 124] on button "Return To Board" at bounding box center [658, 122] width 119 height 30
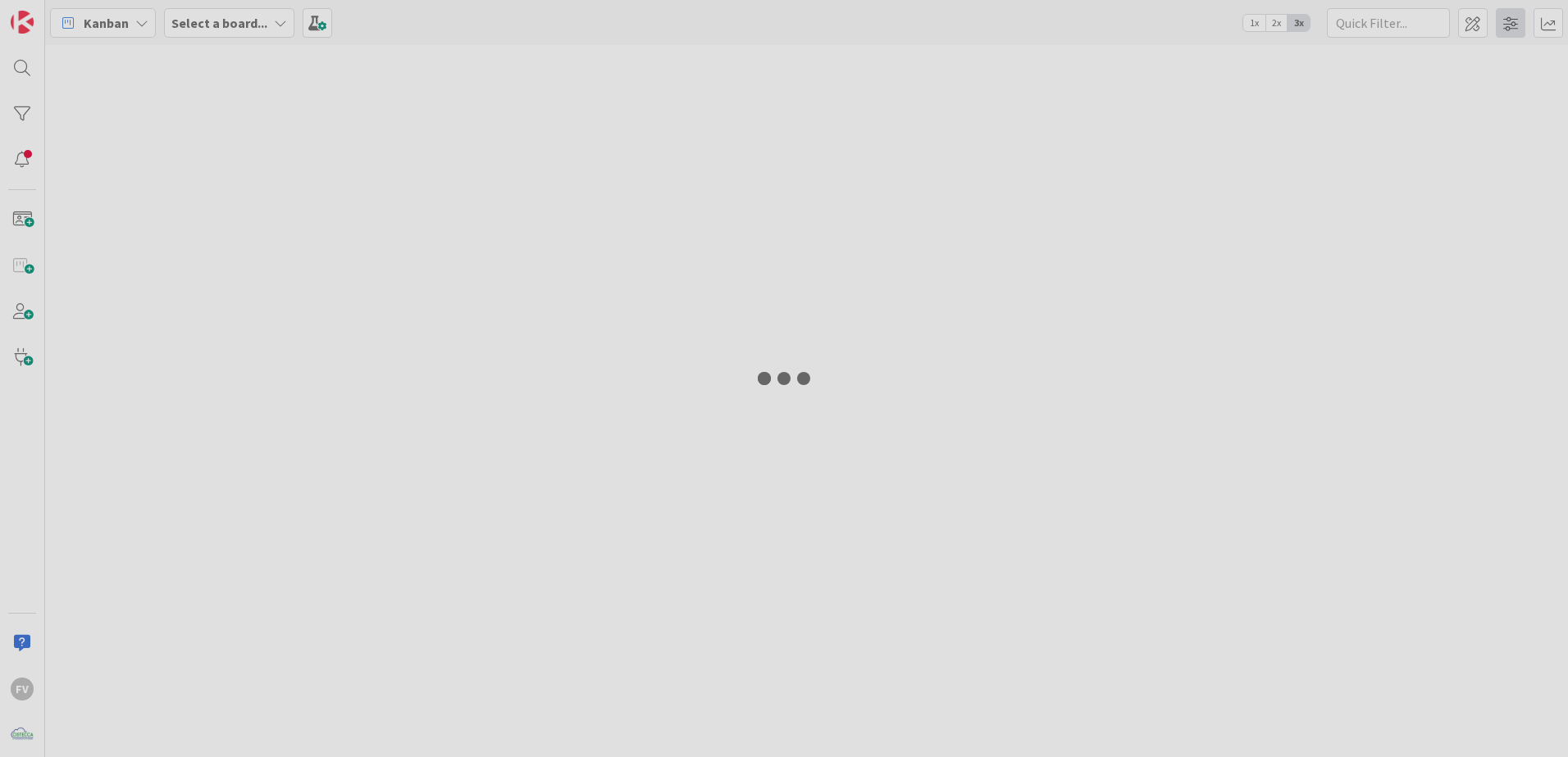
click at [1511, 27] on span at bounding box center [1511, 23] width 30 height 30
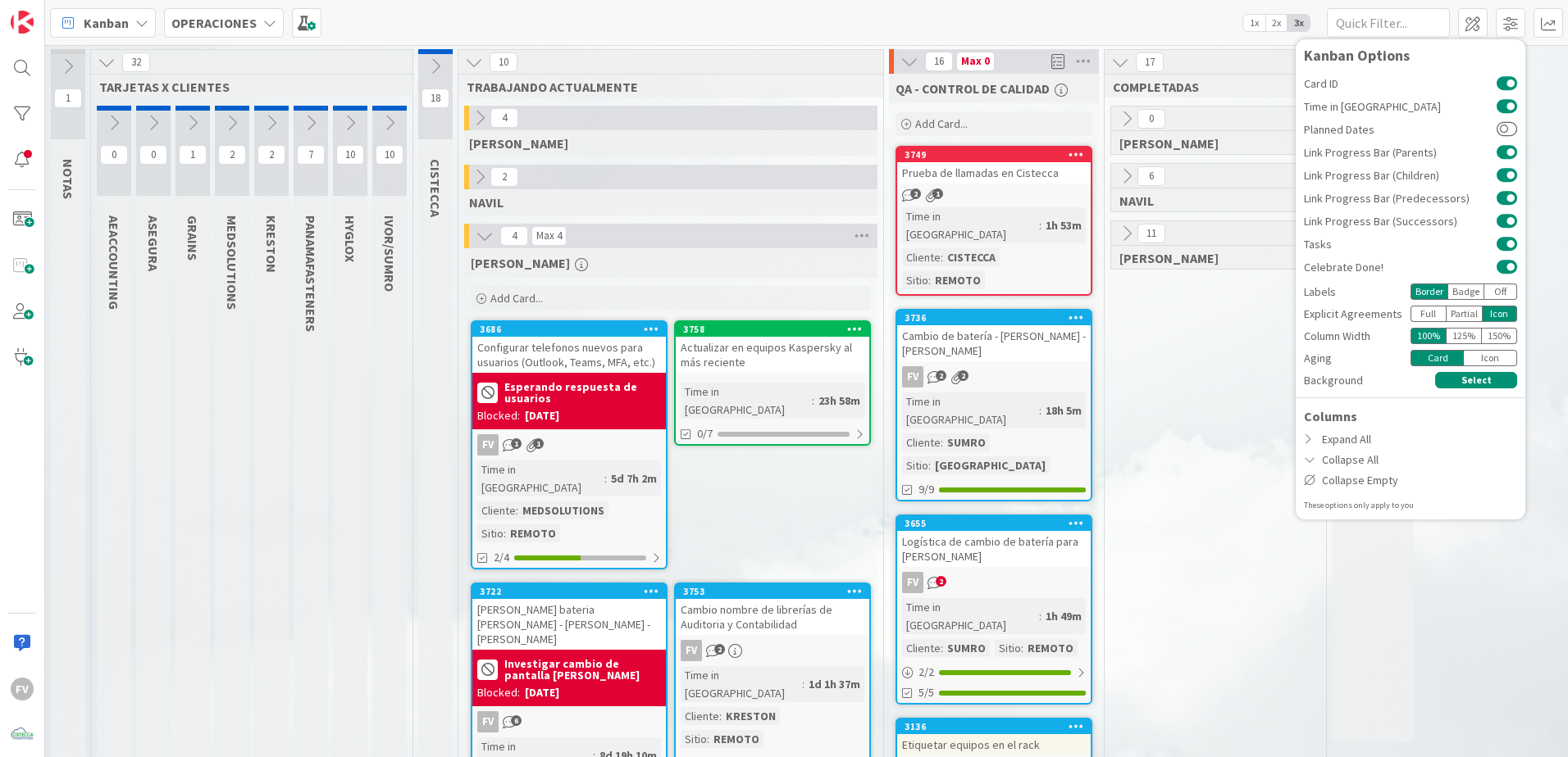
click at [1491, 295] on div "Off" at bounding box center [1501, 292] width 33 height 17
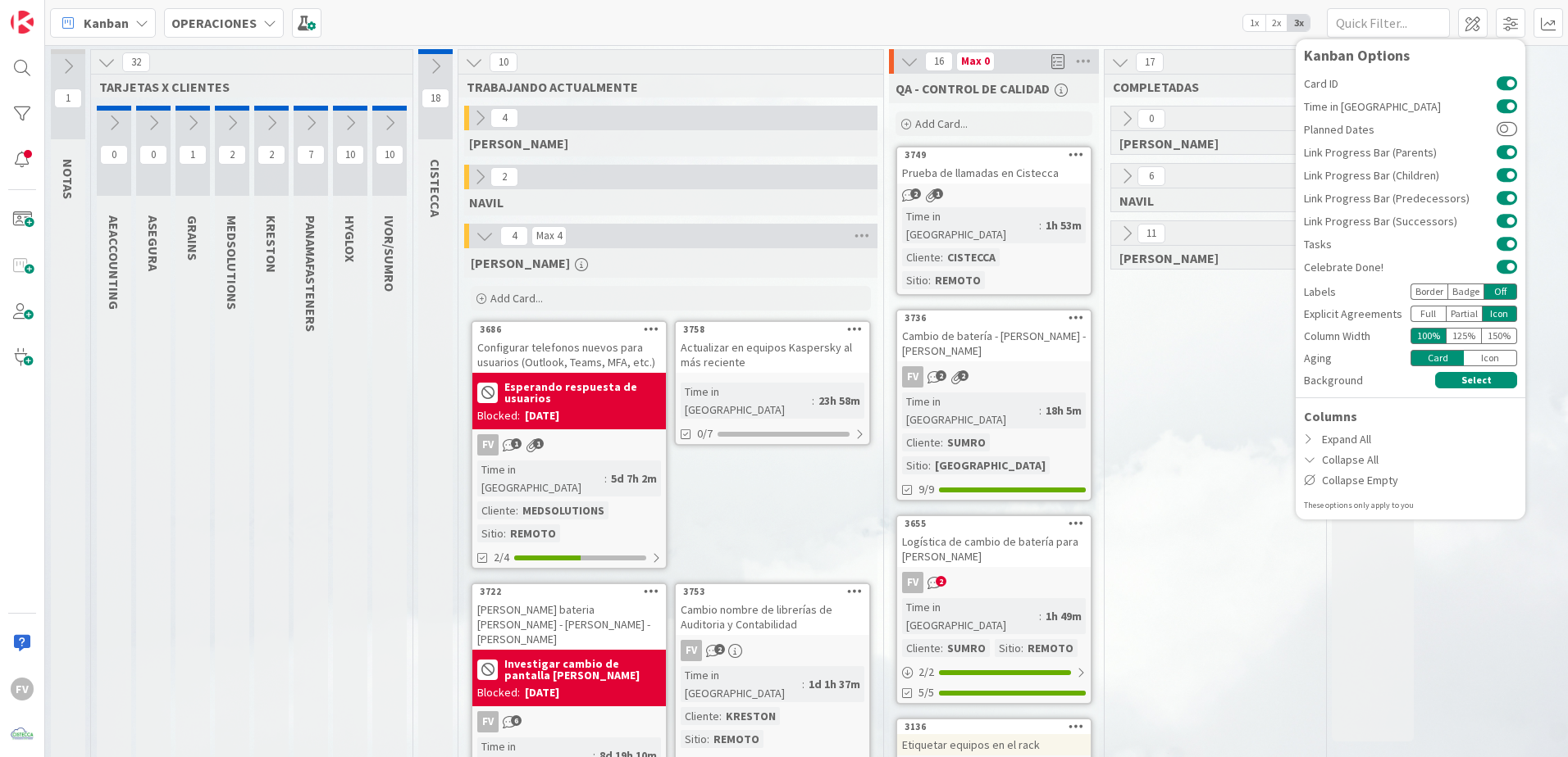
click at [1410, 291] on div "Border" at bounding box center [1429, 292] width 37 height 17
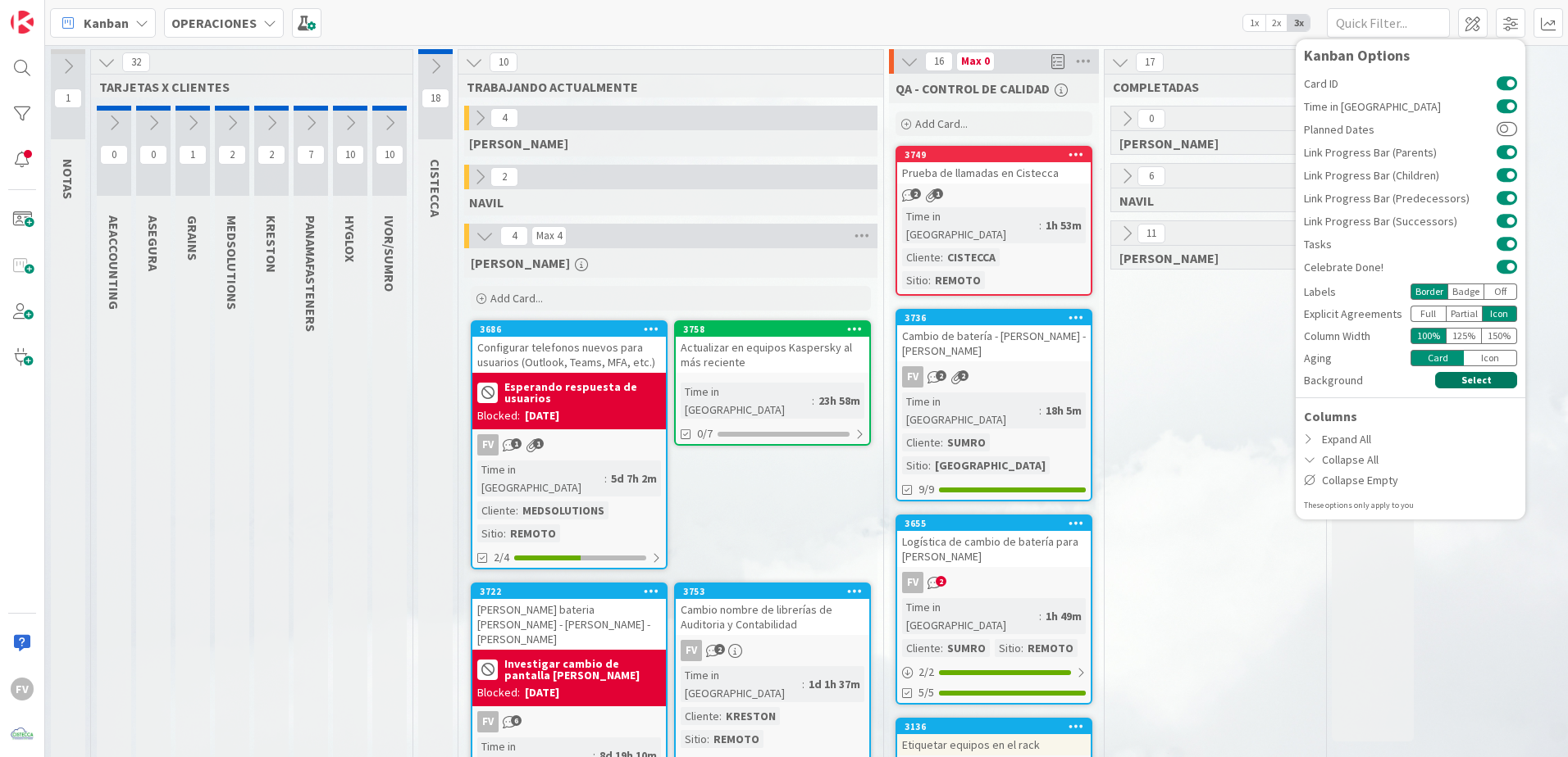
click at [1463, 384] on button "Select" at bounding box center [1476, 381] width 82 height 17
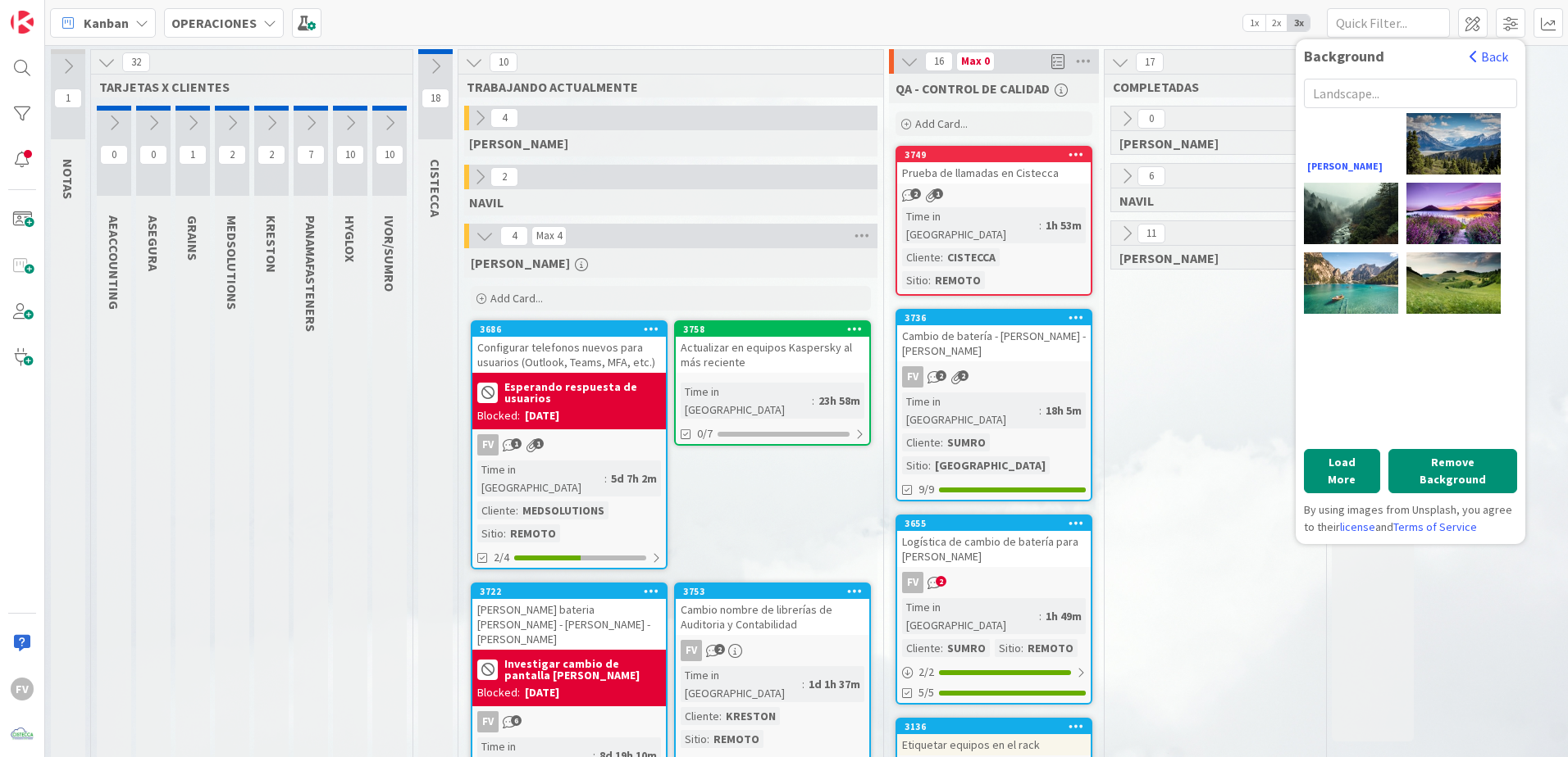
click at [1314, 146] on div "Bailey Zindel" at bounding box center [1351, 143] width 95 height 61
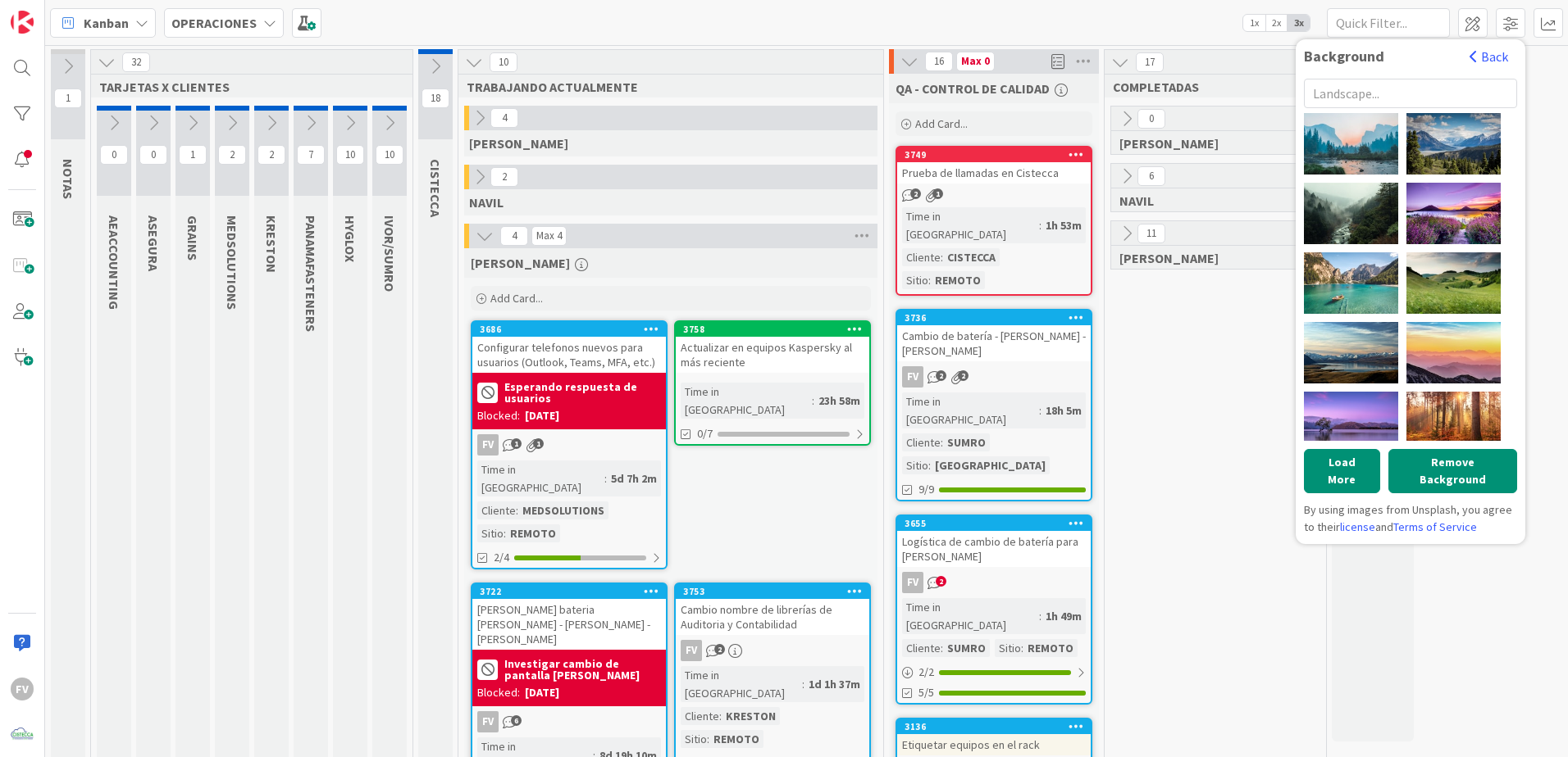
scroll to position [709, 0]
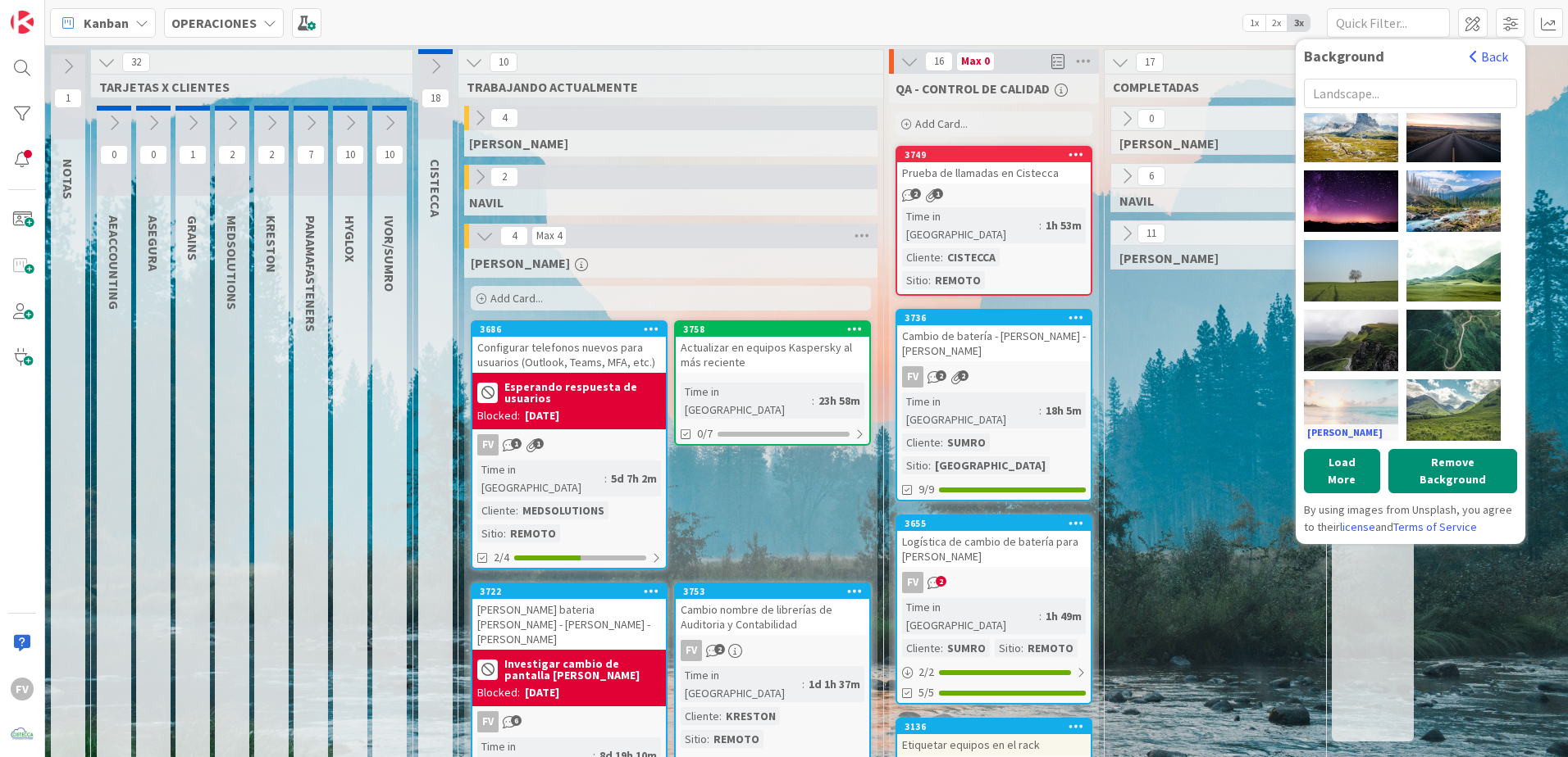
click at [1365, 403] on div "Sean Oulashin" at bounding box center [1351, 410] width 95 height 61
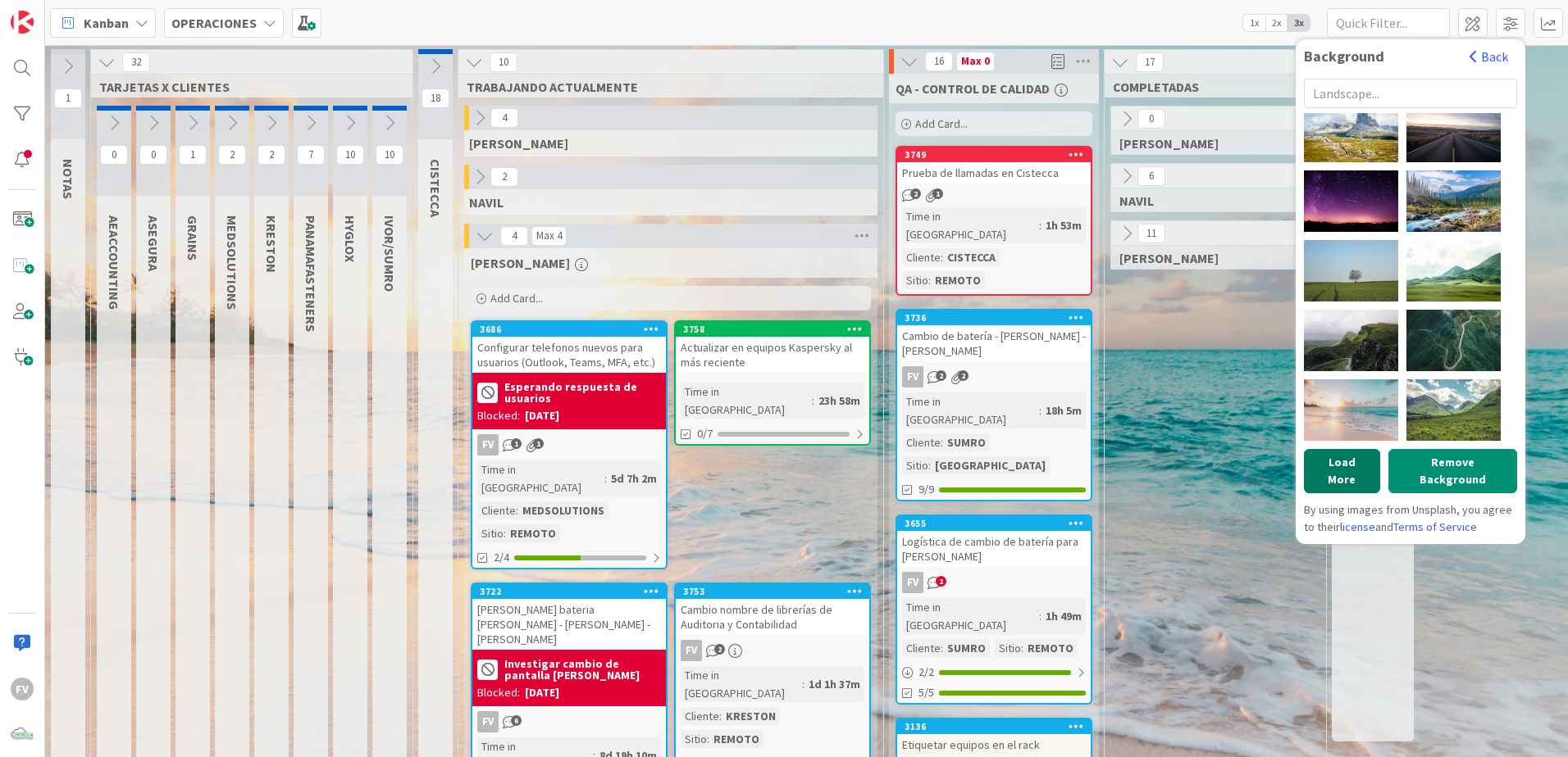
click at [1346, 459] on button "Load More" at bounding box center [1342, 471] width 76 height 44
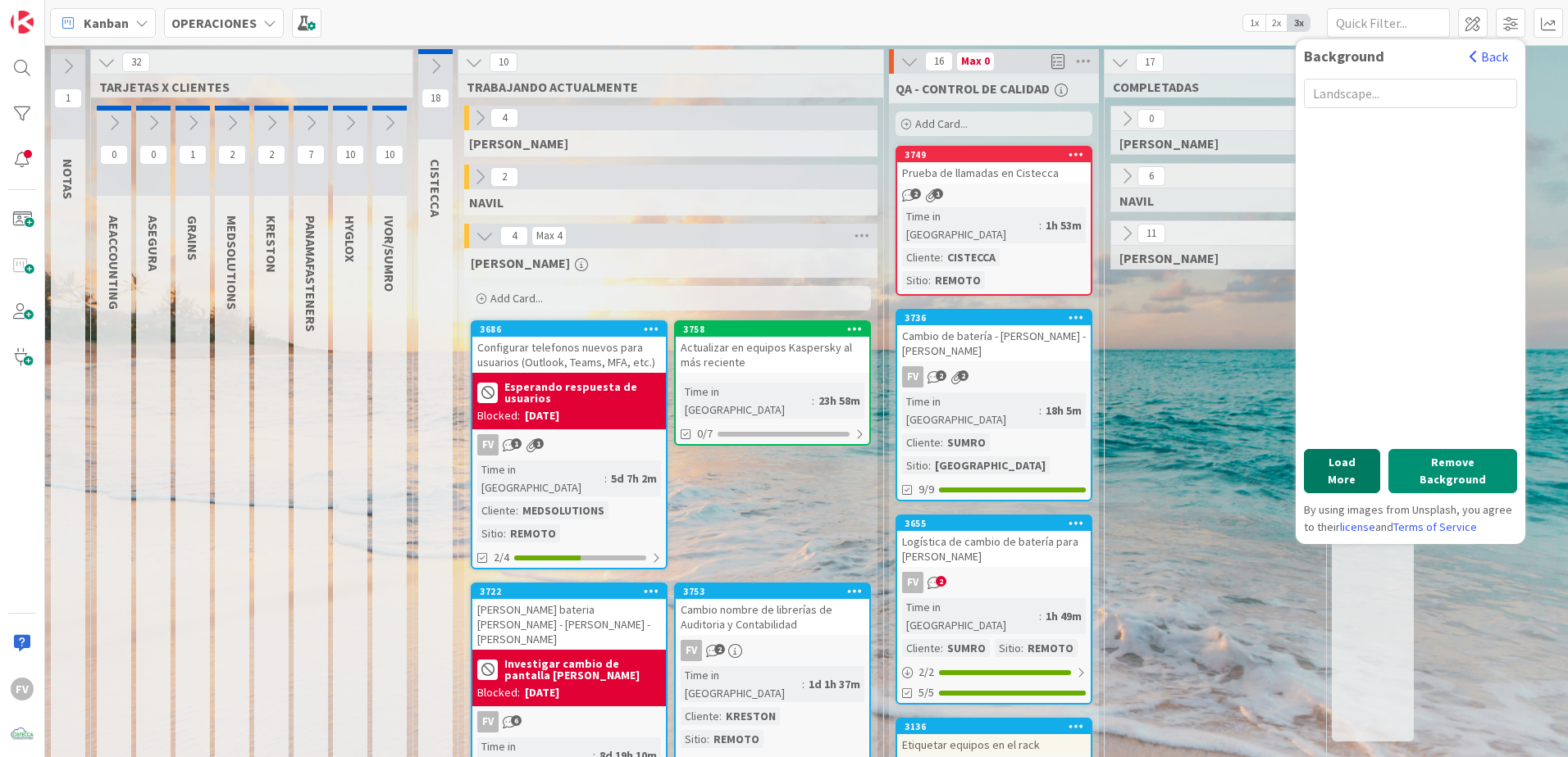
scroll to position [1754, 0]
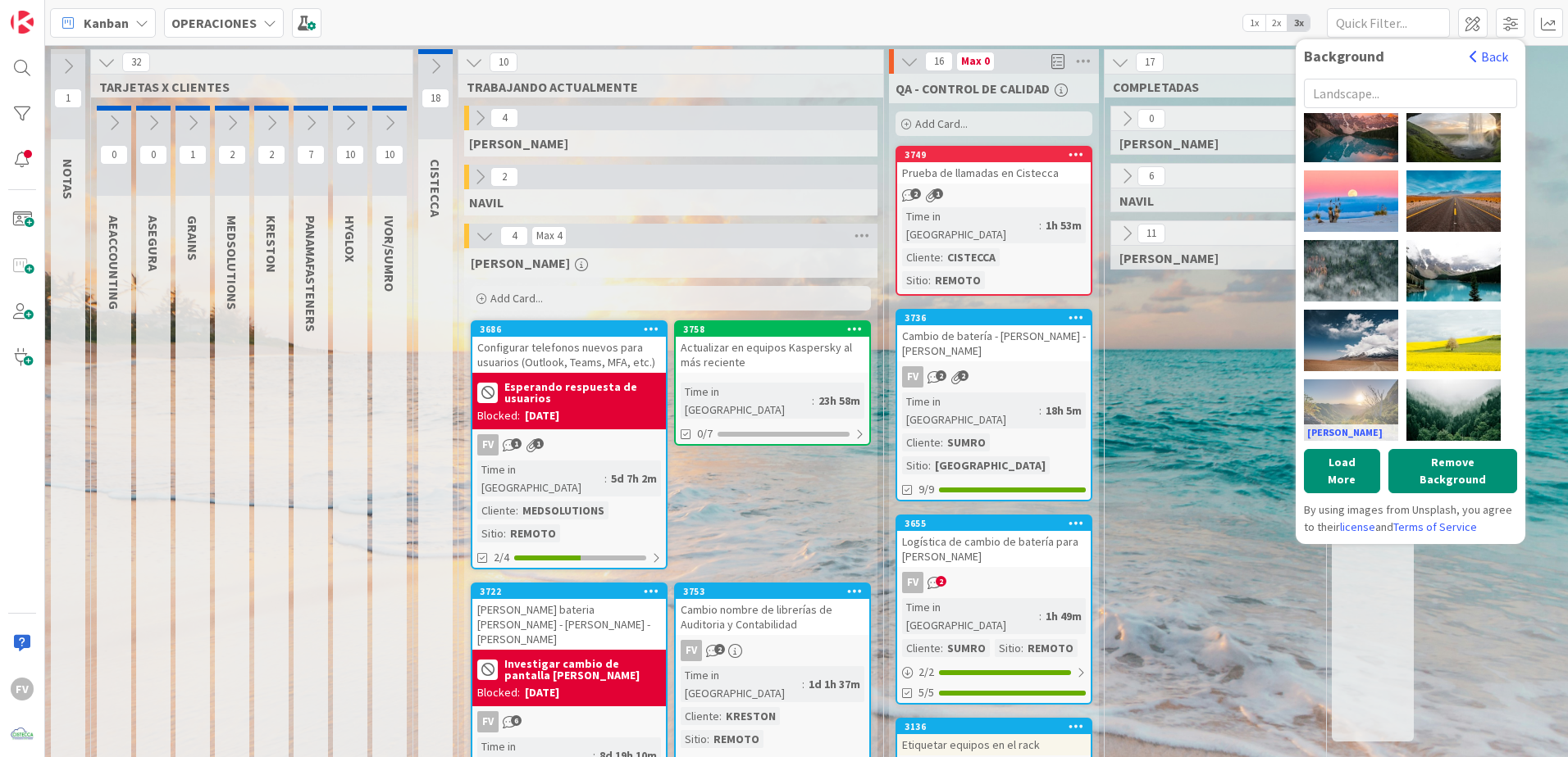
click at [1354, 401] on div "Jasper Boer" at bounding box center [1351, 410] width 95 height 61
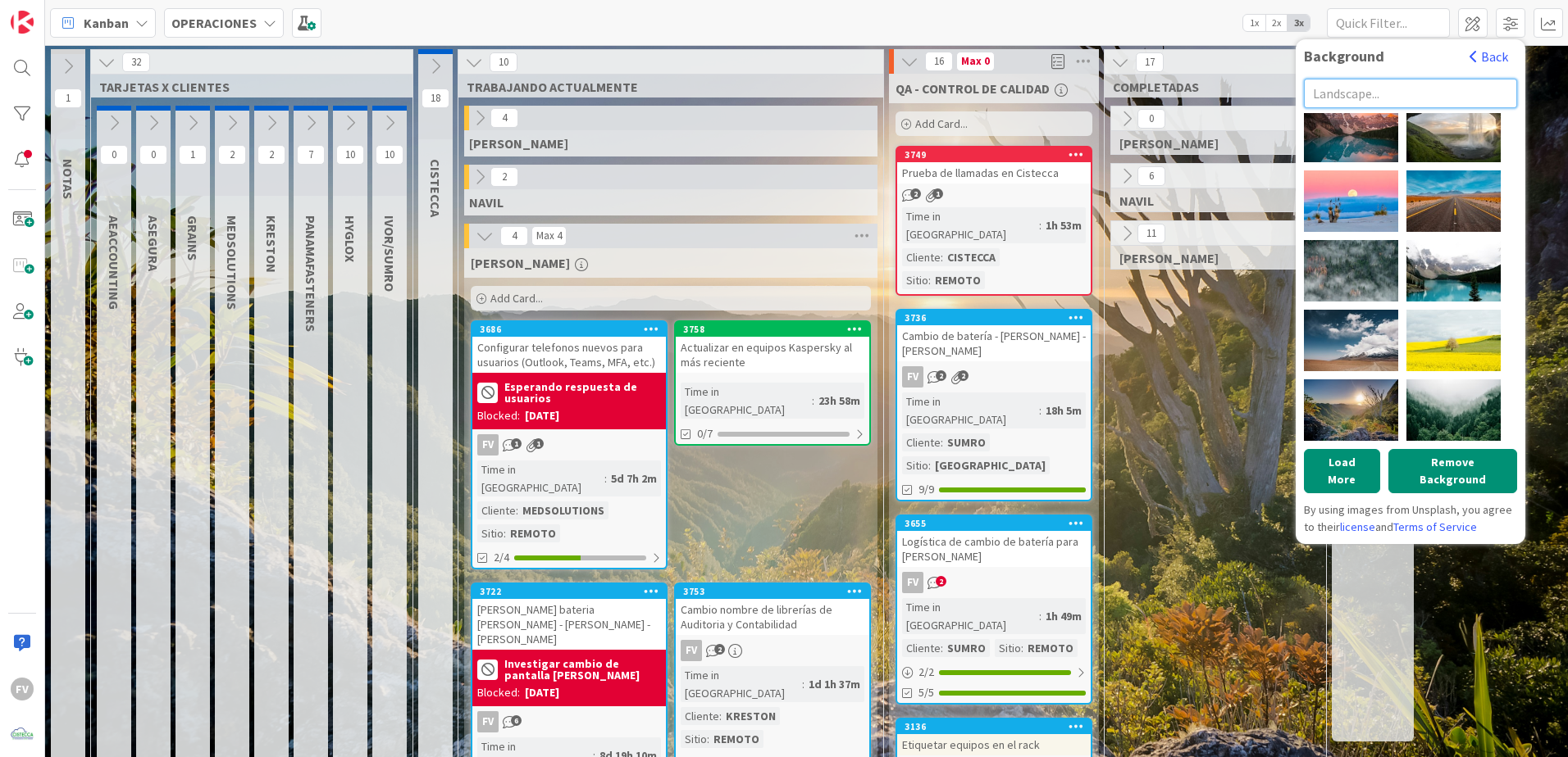
click at [1439, 99] on input "text" at bounding box center [1410, 94] width 213 height 30
click at [1402, 460] on button "Remove Background" at bounding box center [1453, 471] width 129 height 44
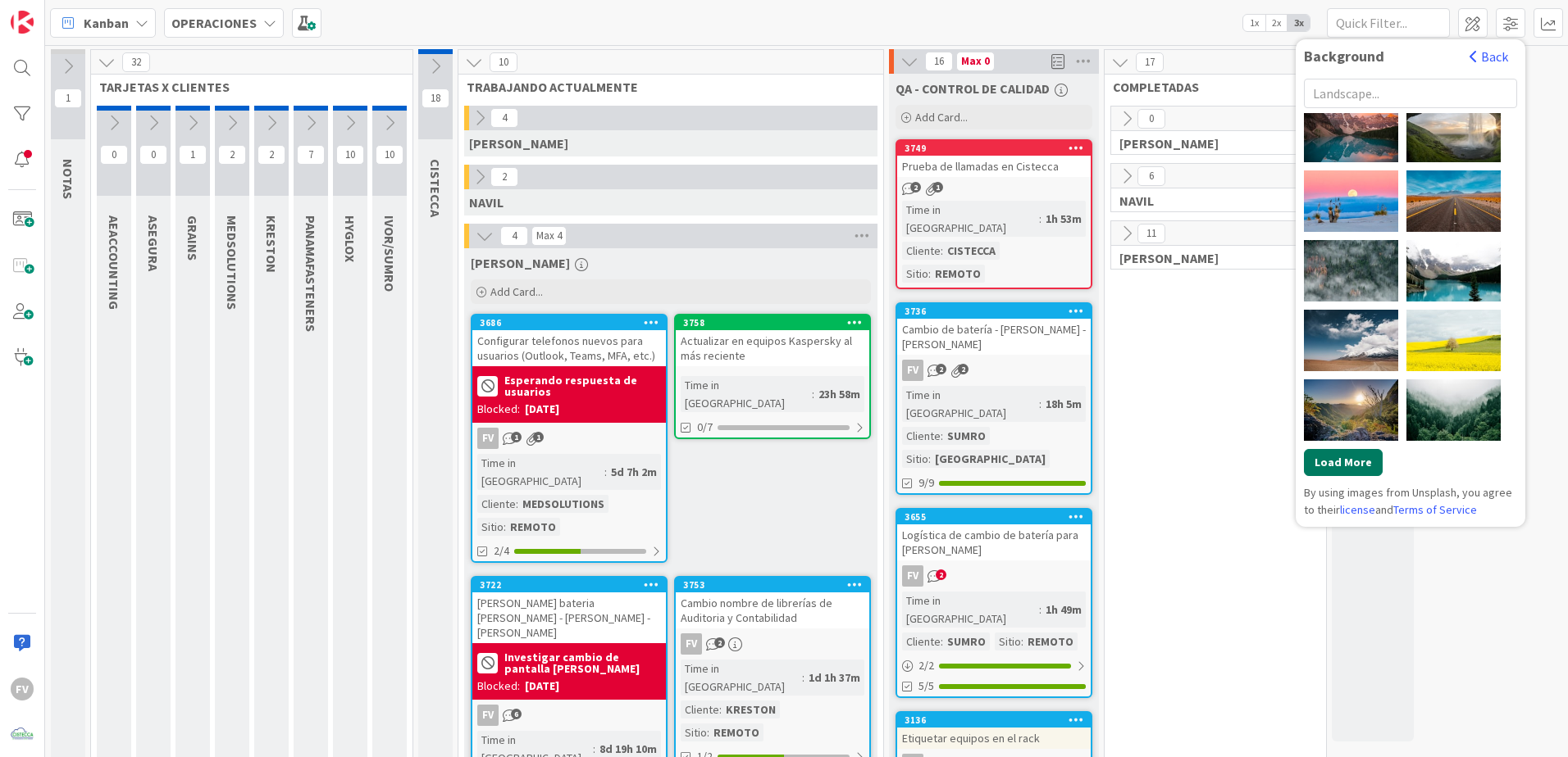
click at [1361, 464] on button "Load More" at bounding box center [1343, 463] width 79 height 27
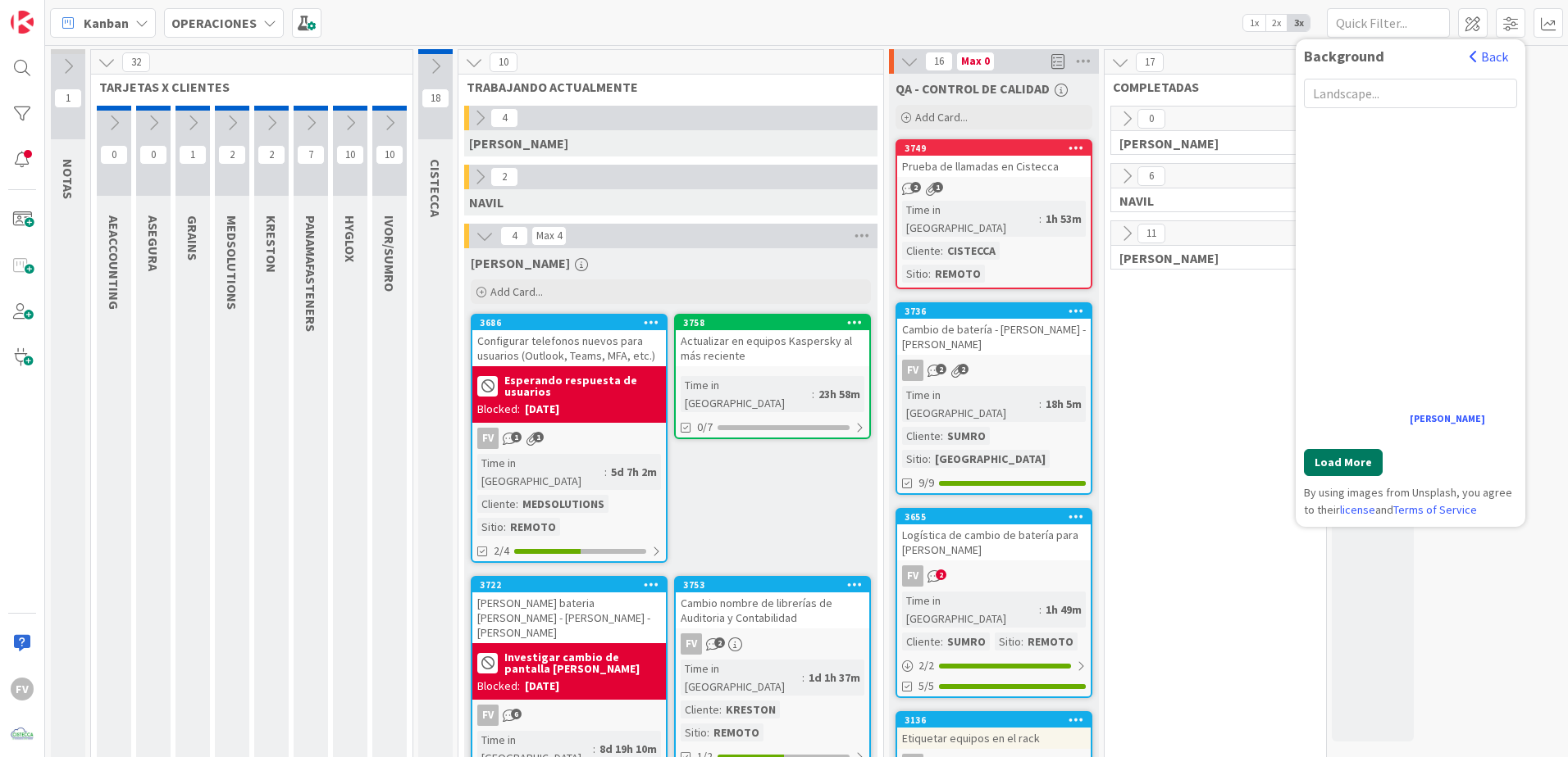
scroll to position [2327, 0]
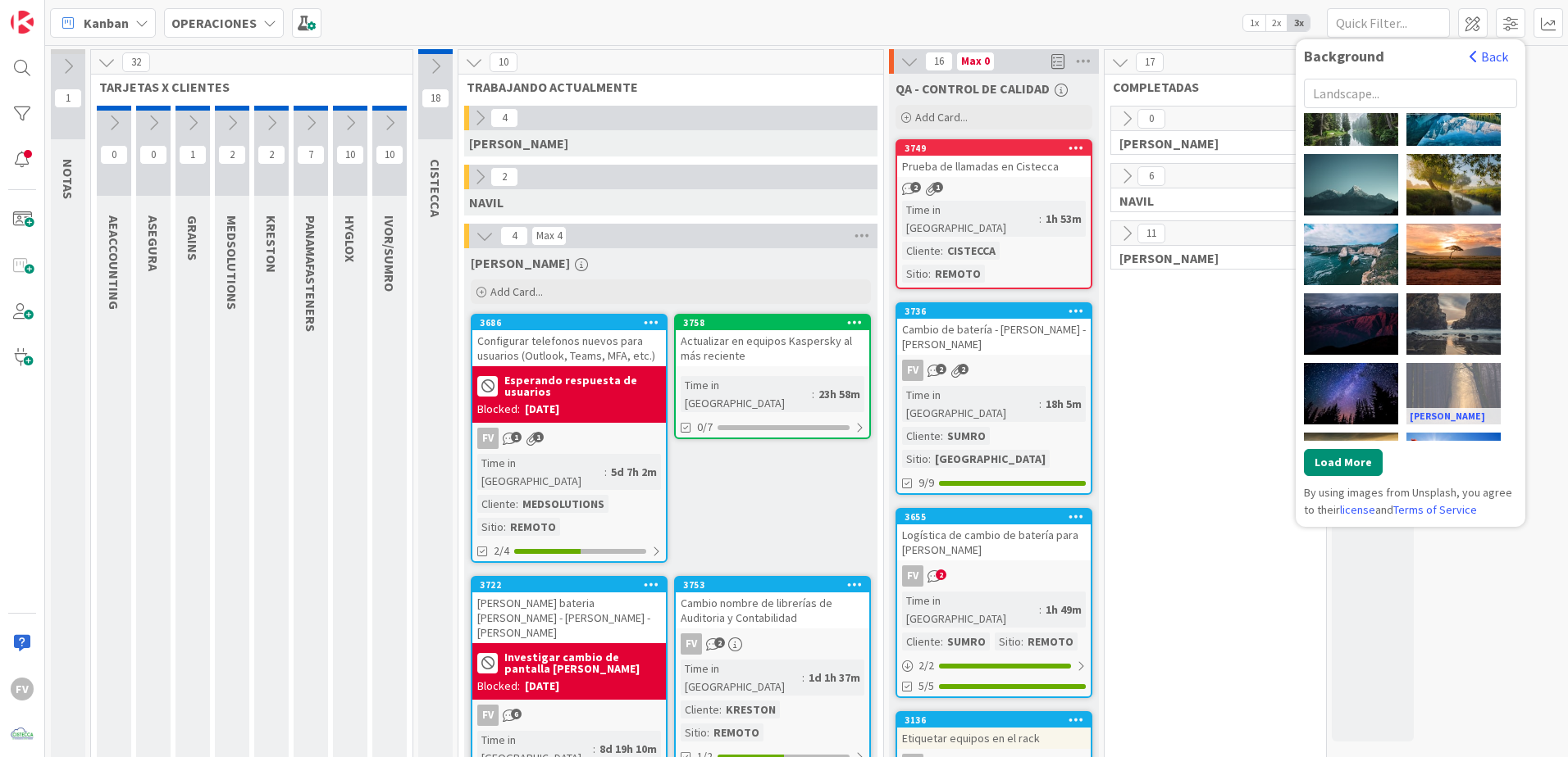
click at [1434, 385] on div "Johannes Plenio" at bounding box center [1454, 394] width 95 height 61
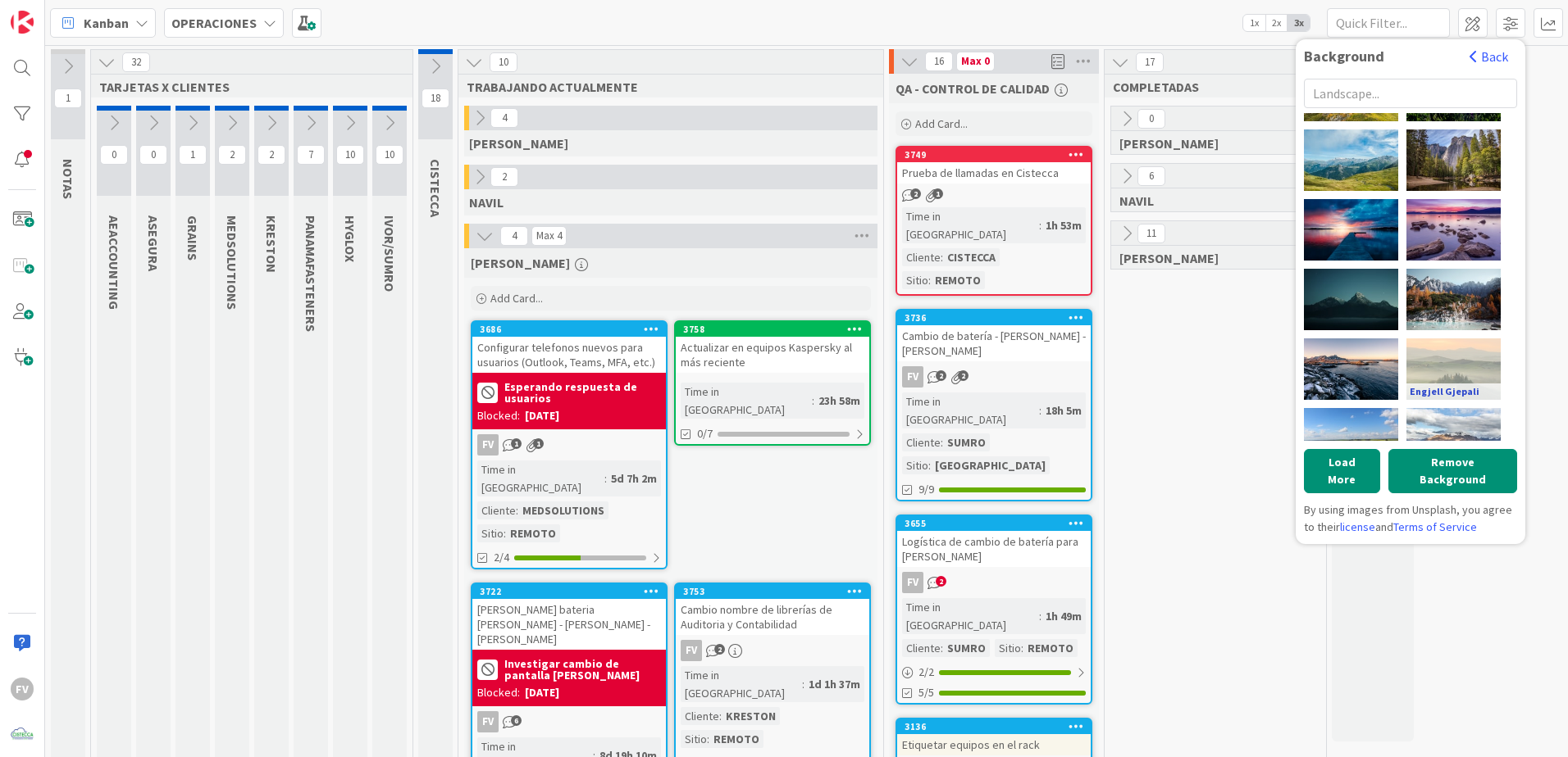
scroll to position [2799, 0]
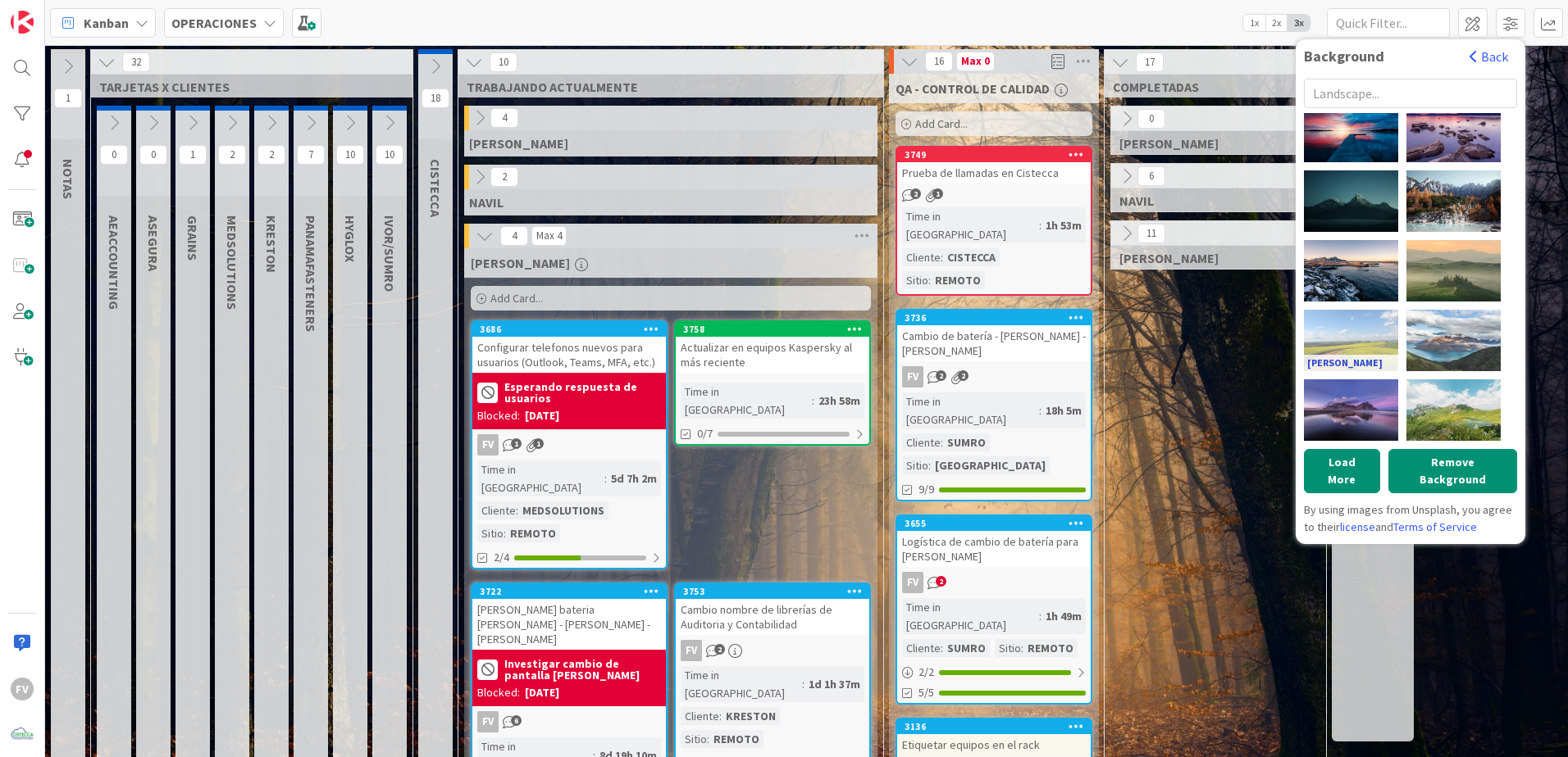
click at [1360, 355] on link "Raquel Pedrotti" at bounding box center [1351, 363] width 95 height 17
click at [1352, 449] on button "Load More" at bounding box center [1342, 471] width 76 height 44
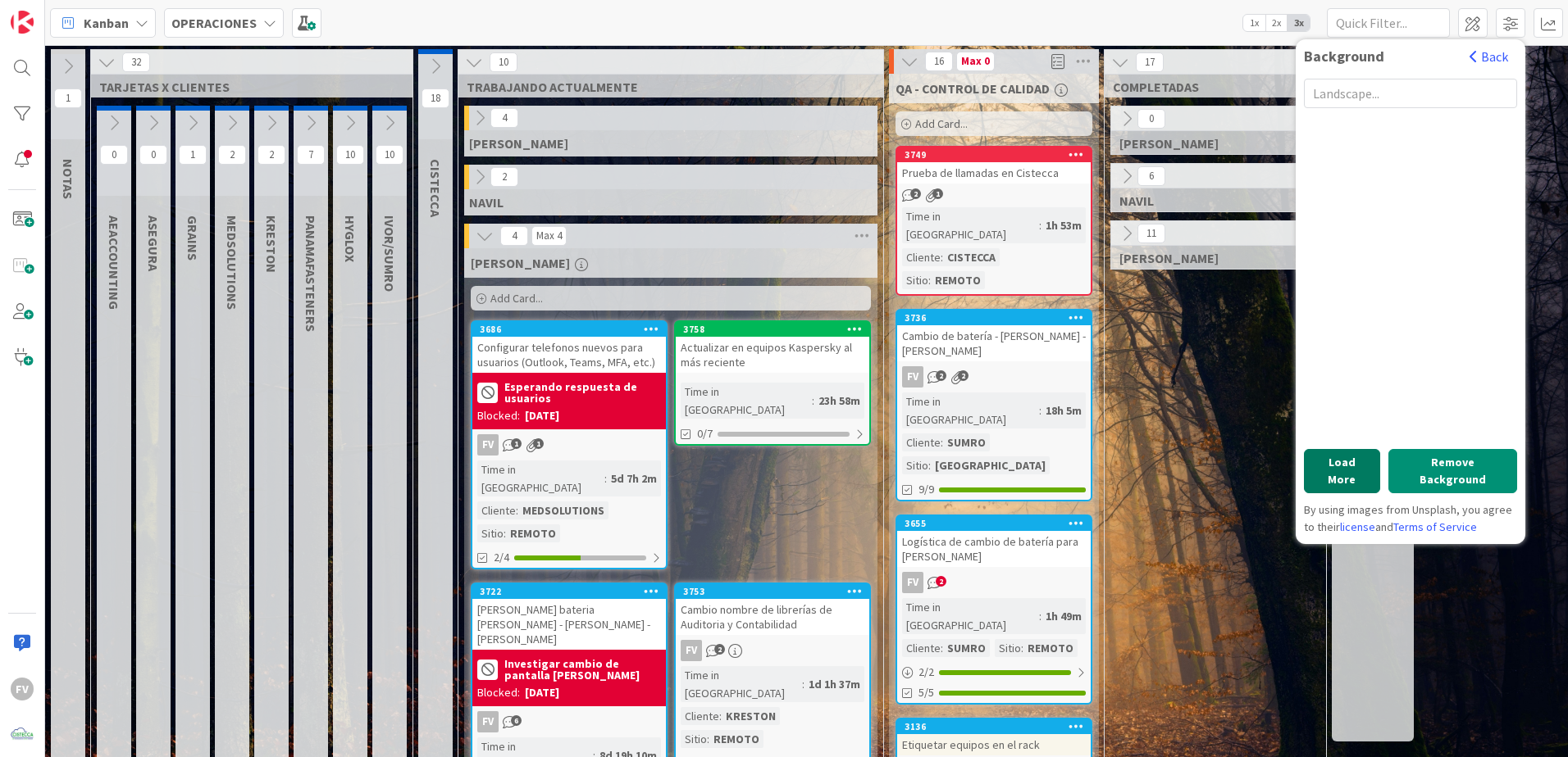
scroll to position [3844, 0]
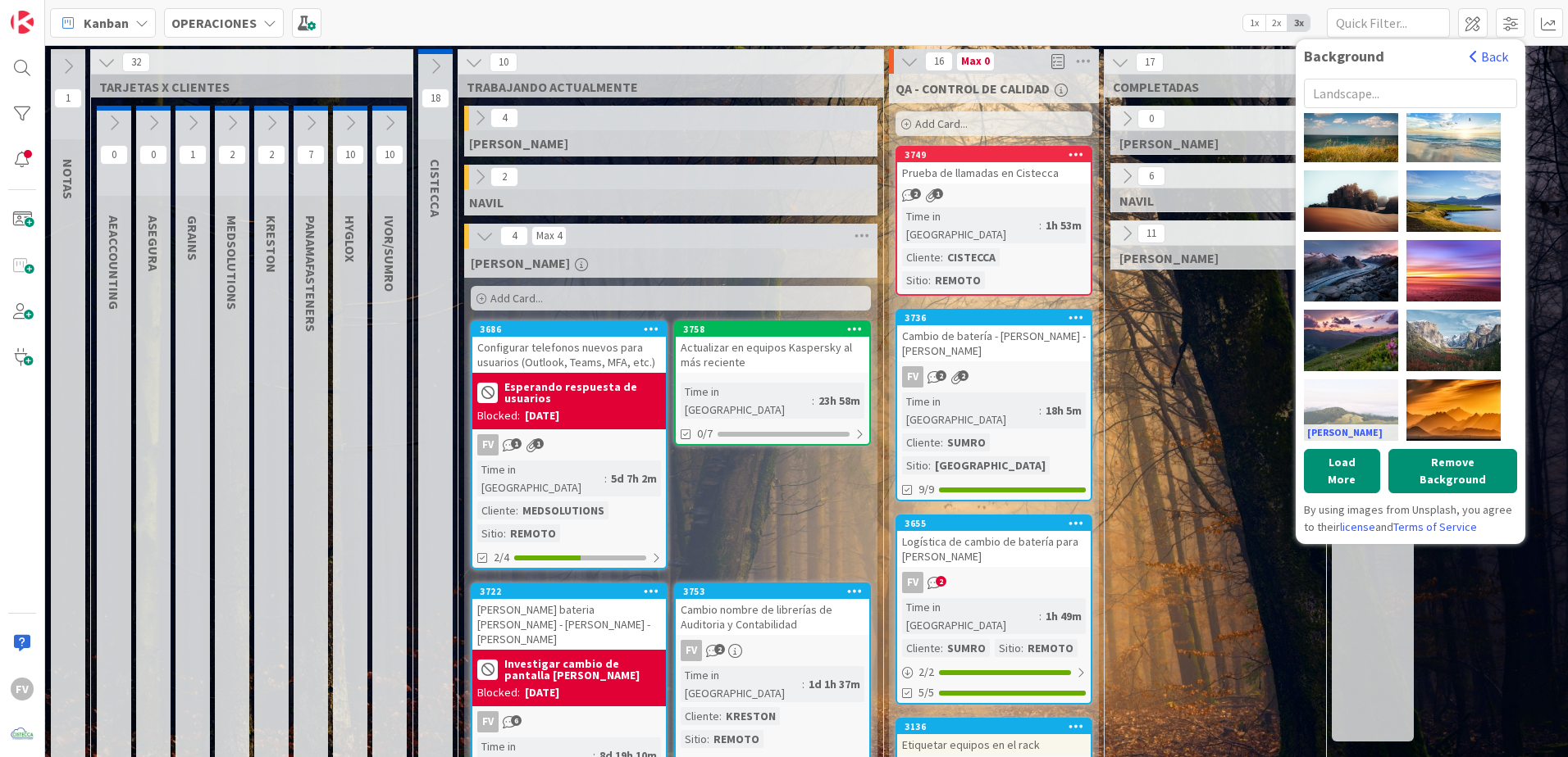
click at [1371, 403] on div "Jared Erondu" at bounding box center [1351, 410] width 95 height 61
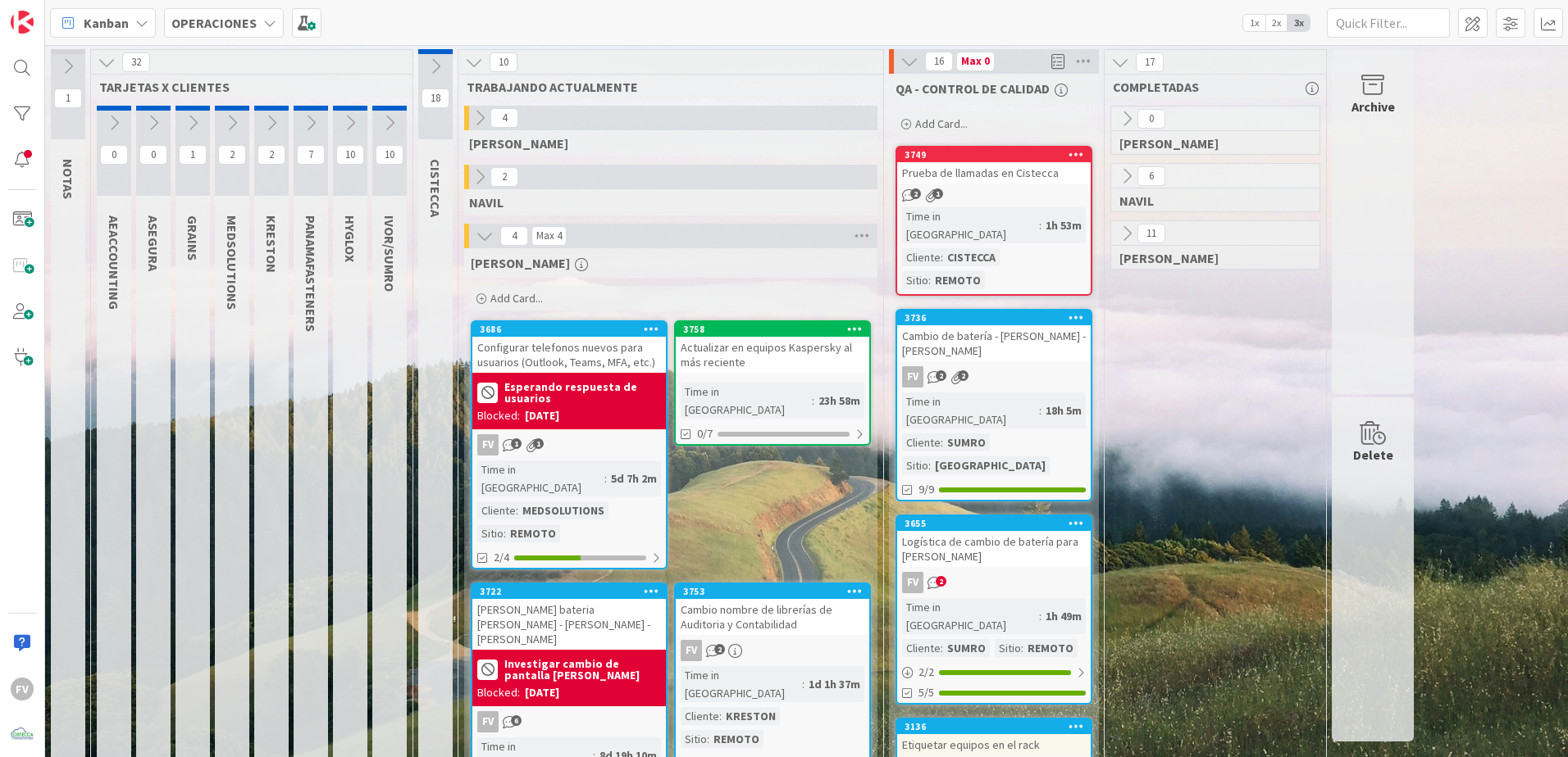
click at [101, 66] on icon at bounding box center [107, 62] width 18 height 18
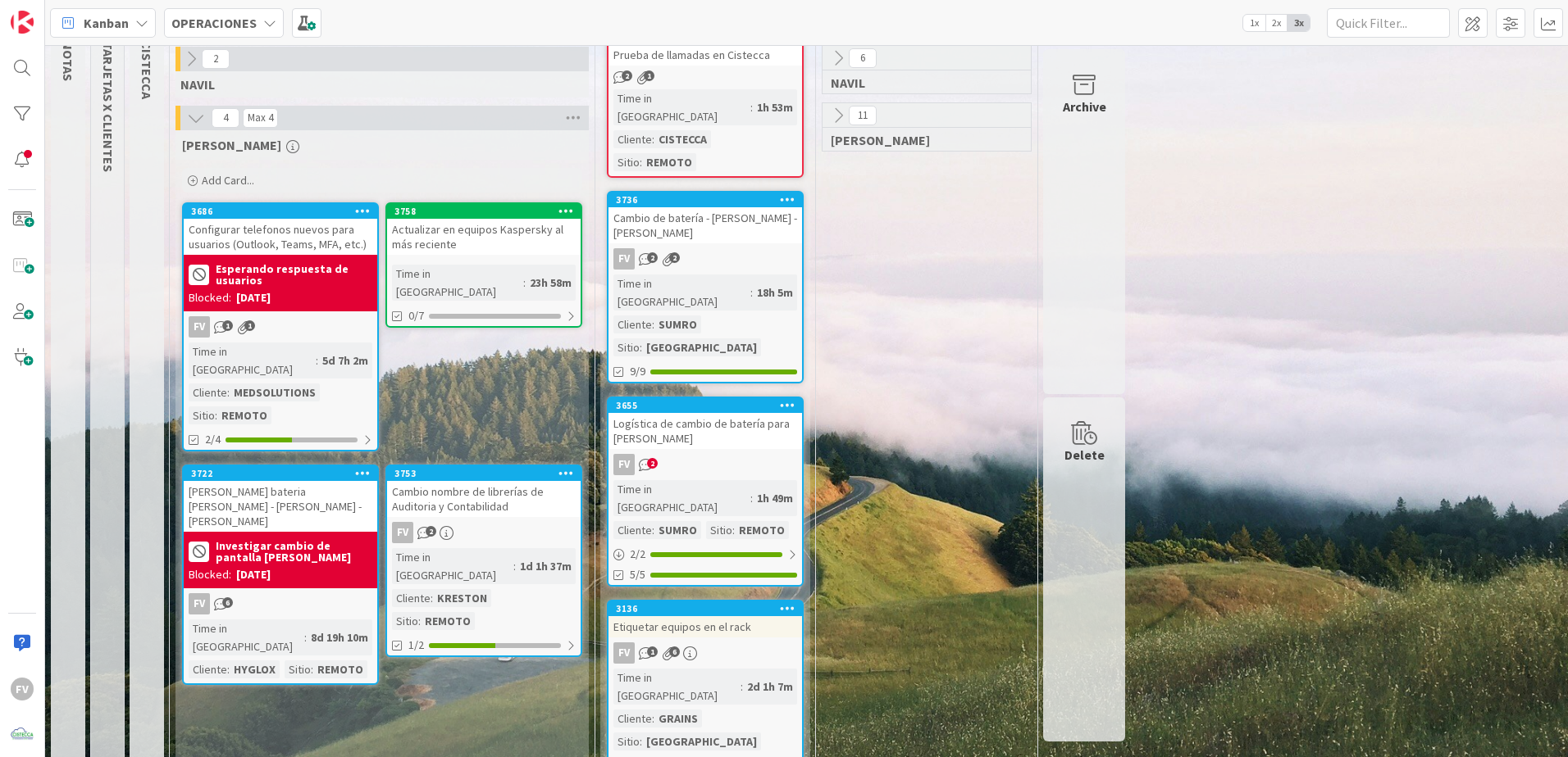
scroll to position [0, 0]
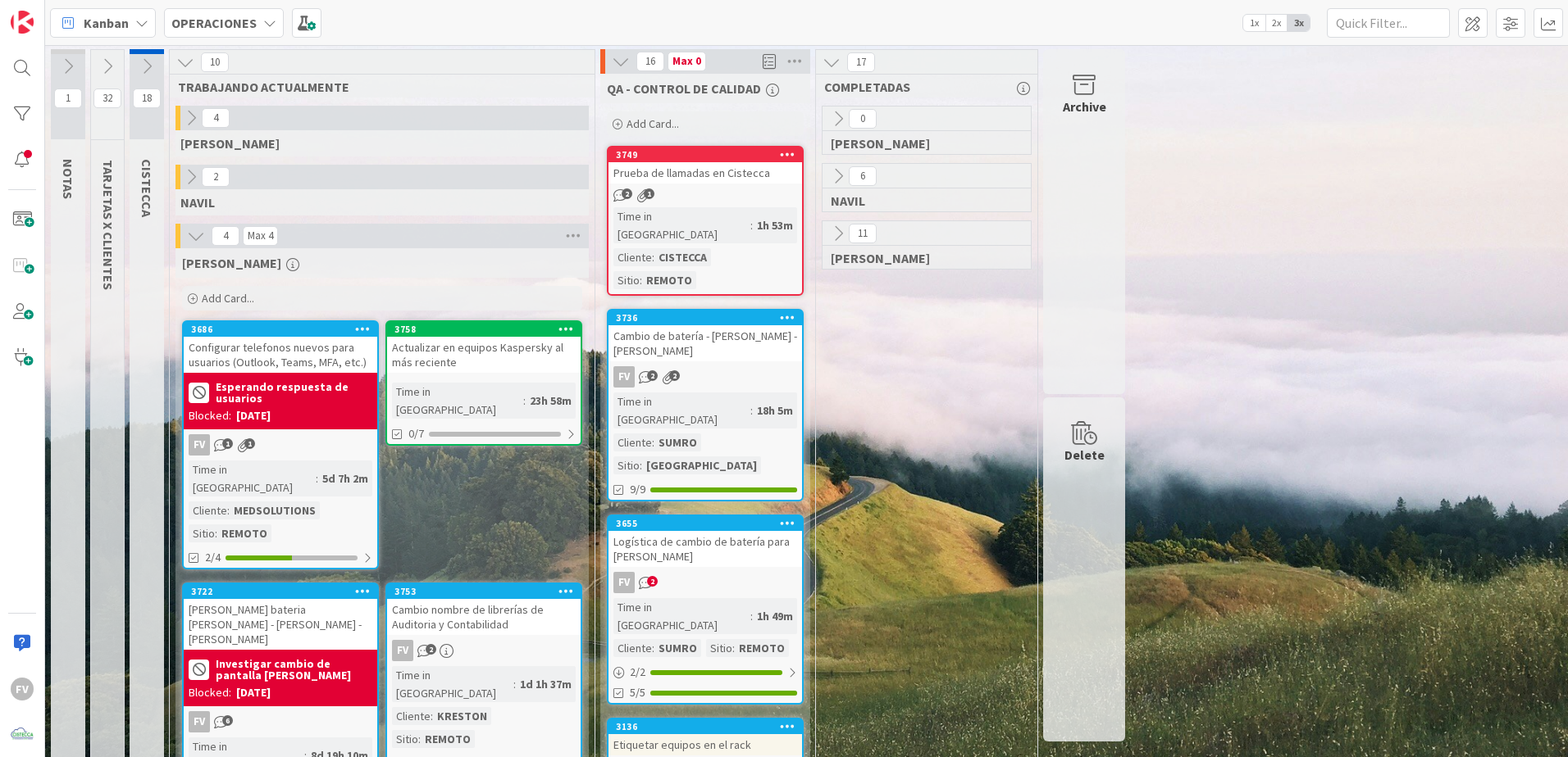
click at [615, 62] on icon at bounding box center [621, 61] width 18 height 18
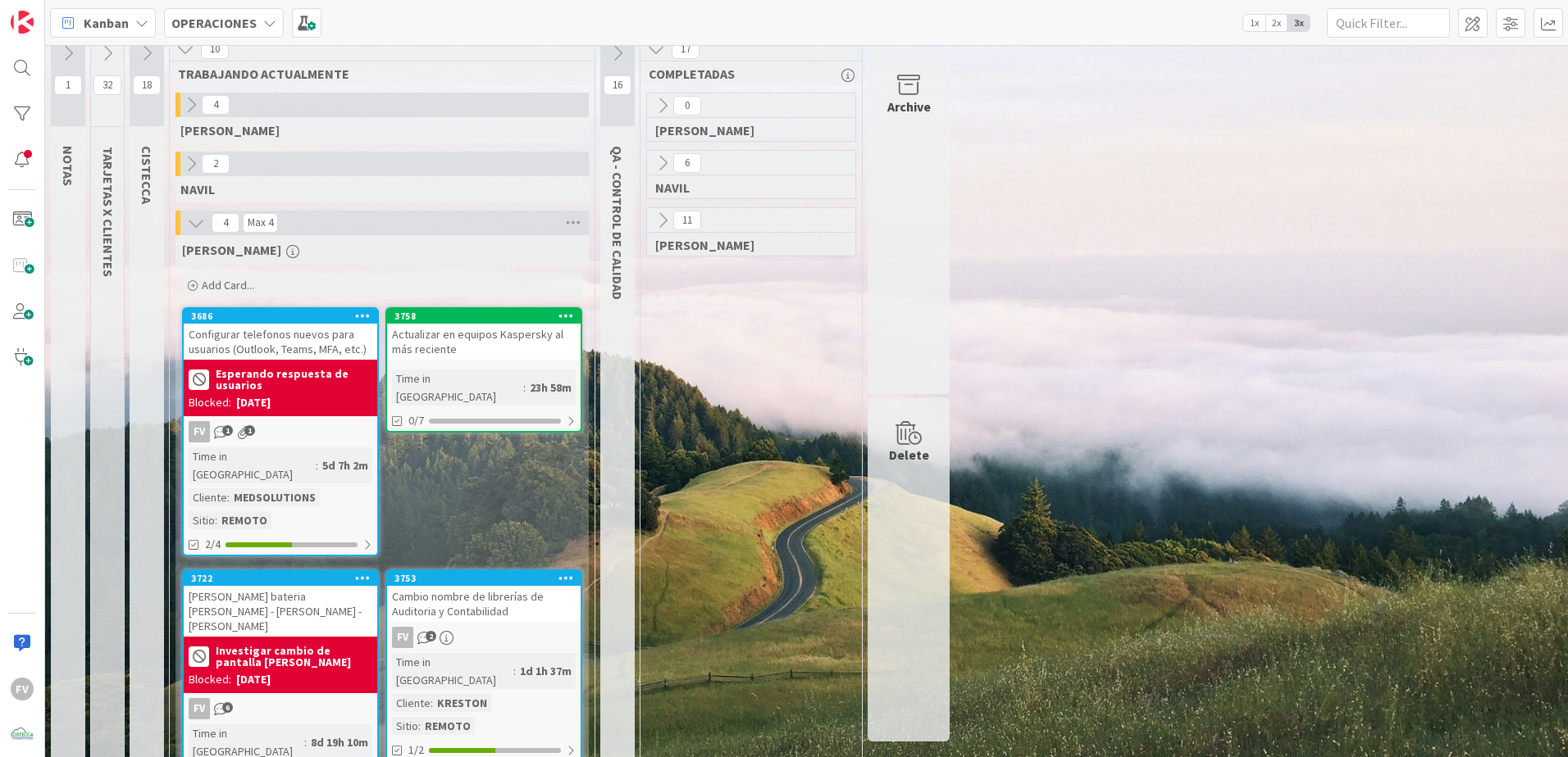
scroll to position [26, 0]
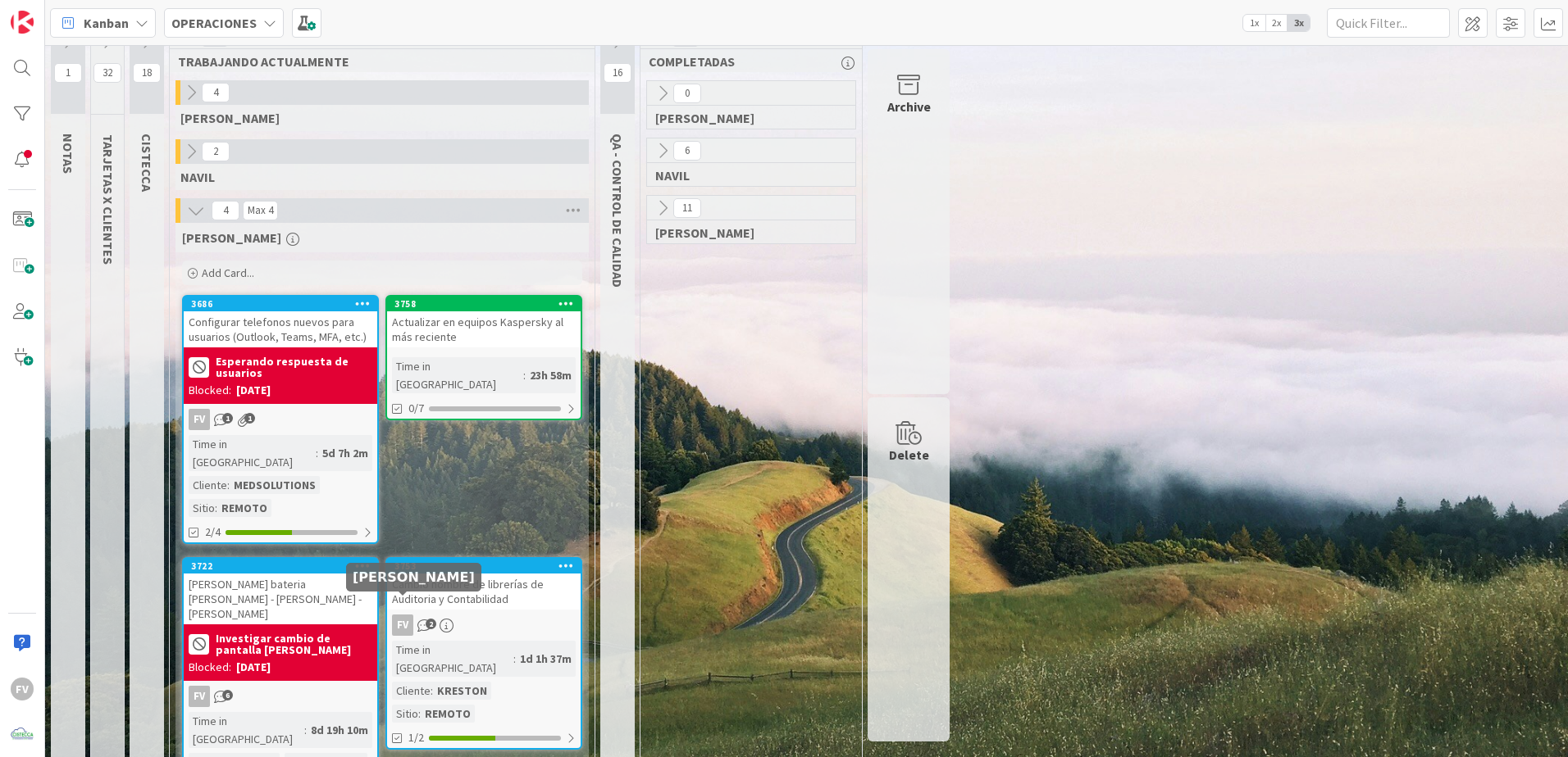
click at [421, 595] on link "3753 Cambio nombre de librerías de Auditoria y Contabilidad FV 2 Time in Column…" at bounding box center [484, 653] width 197 height 192
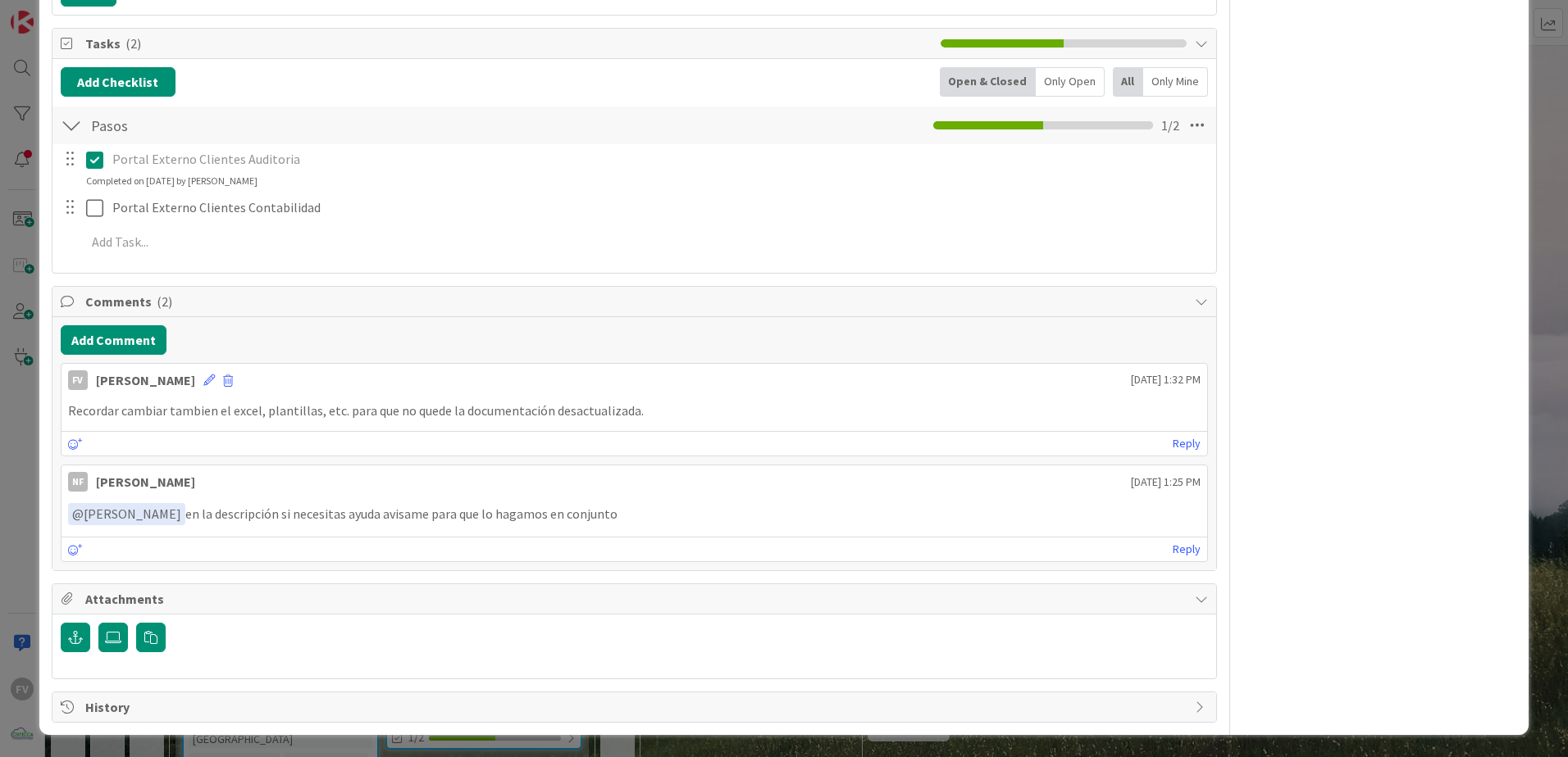
scroll to position [401, 0]
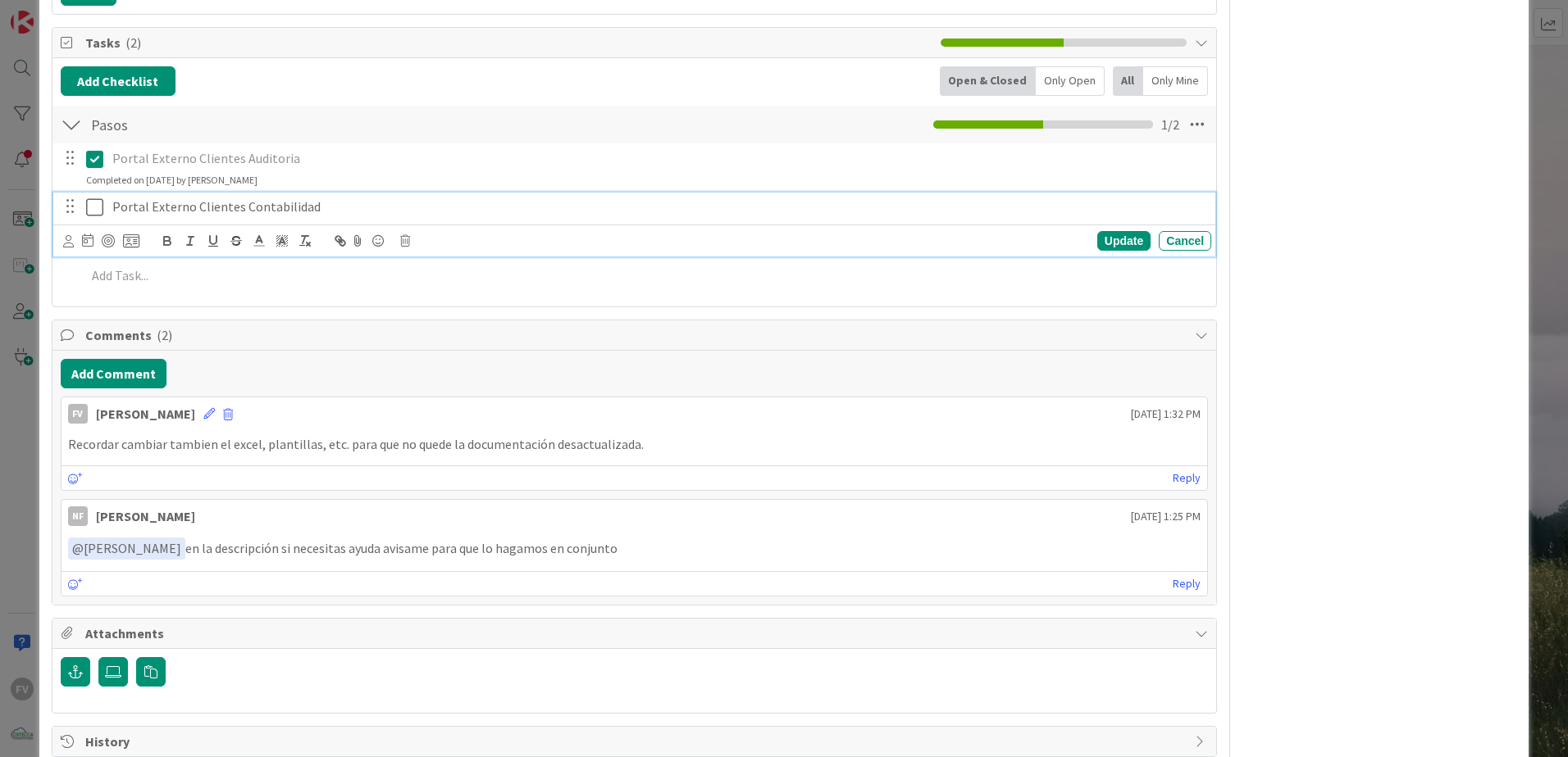
click at [93, 211] on icon at bounding box center [95, 207] width 17 height 20
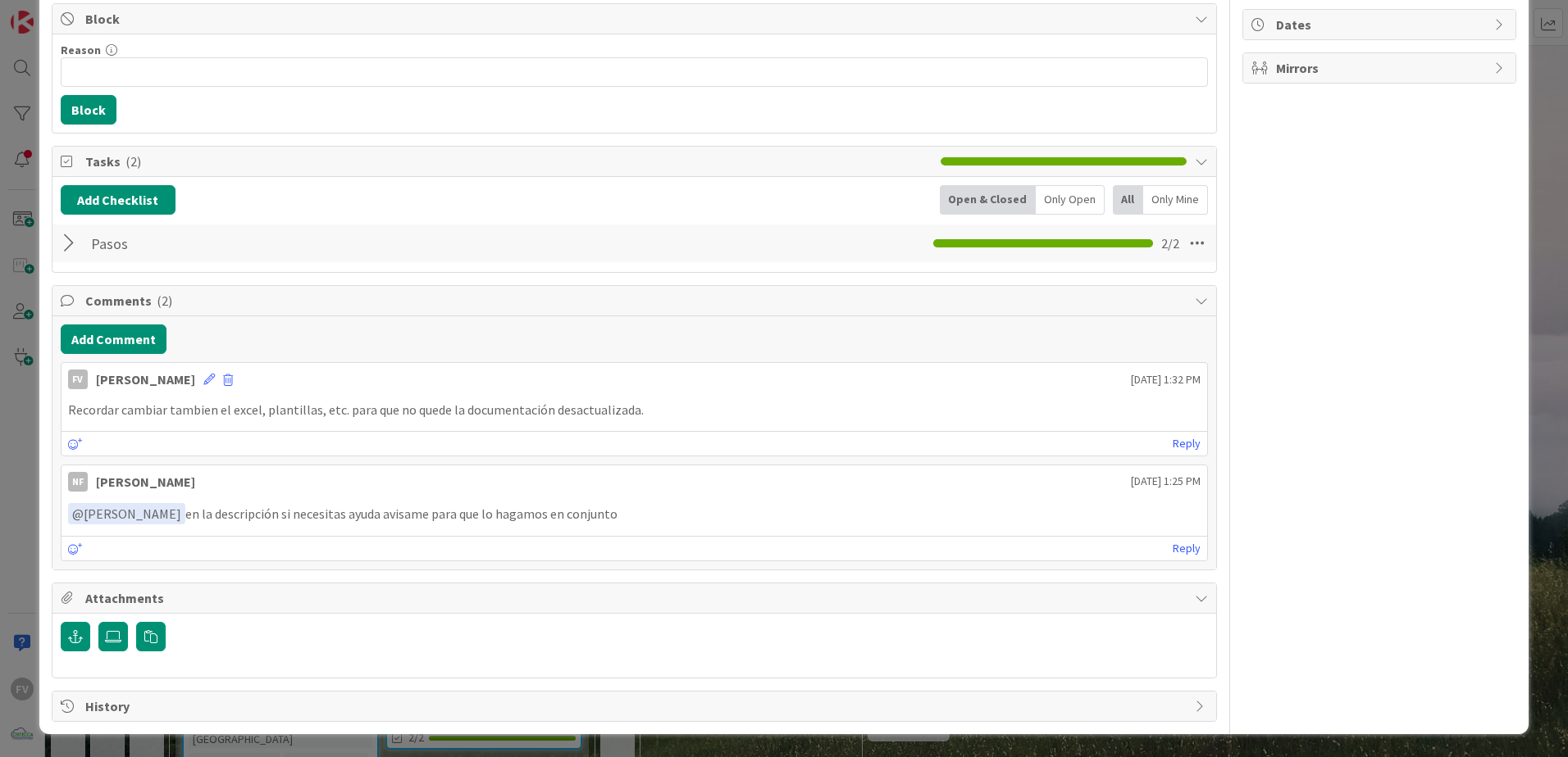
scroll to position [283, 0]
click at [153, 648] on button "button" at bounding box center [151, 637] width 30 height 30
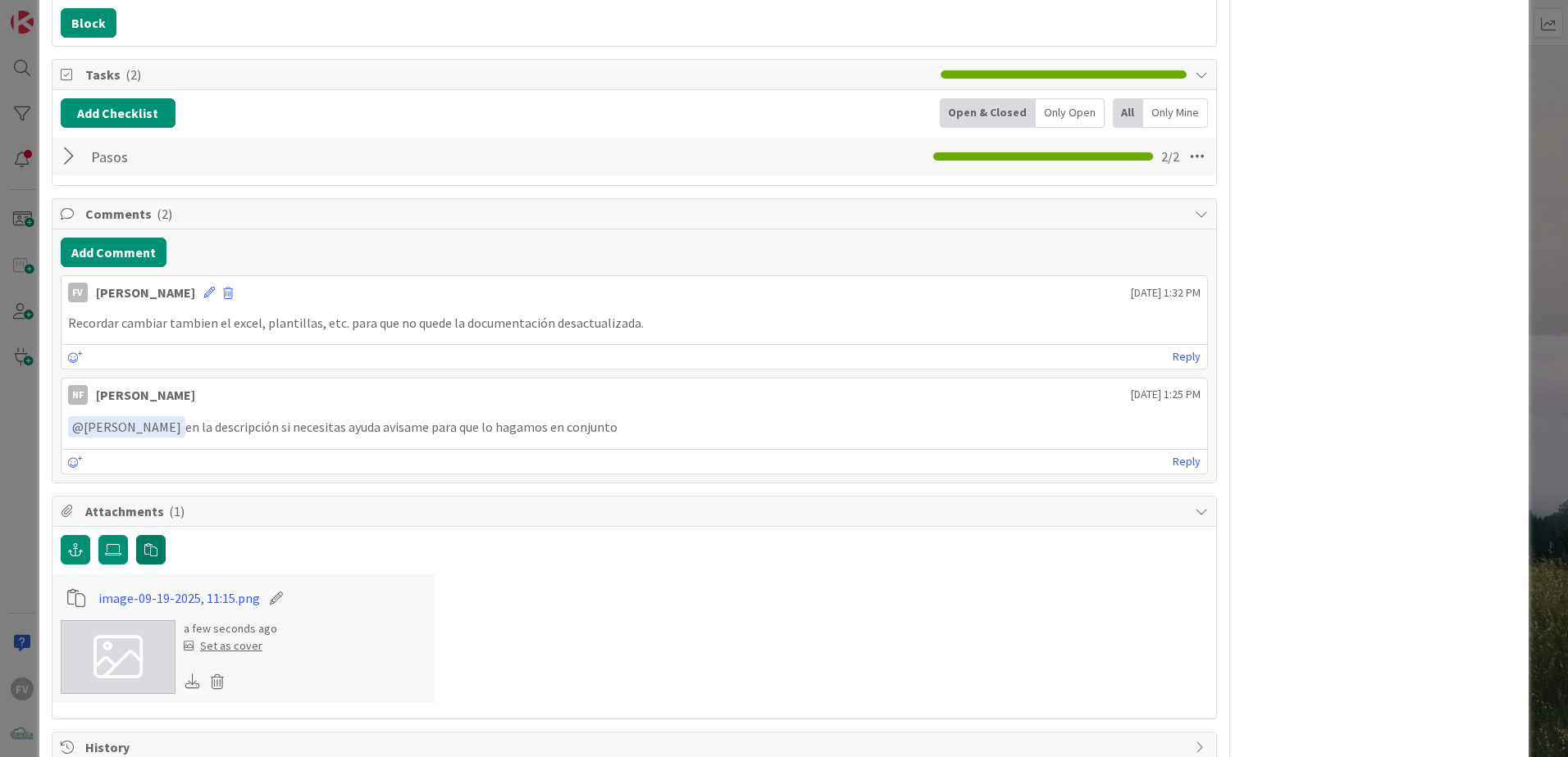
scroll to position [328, 0]
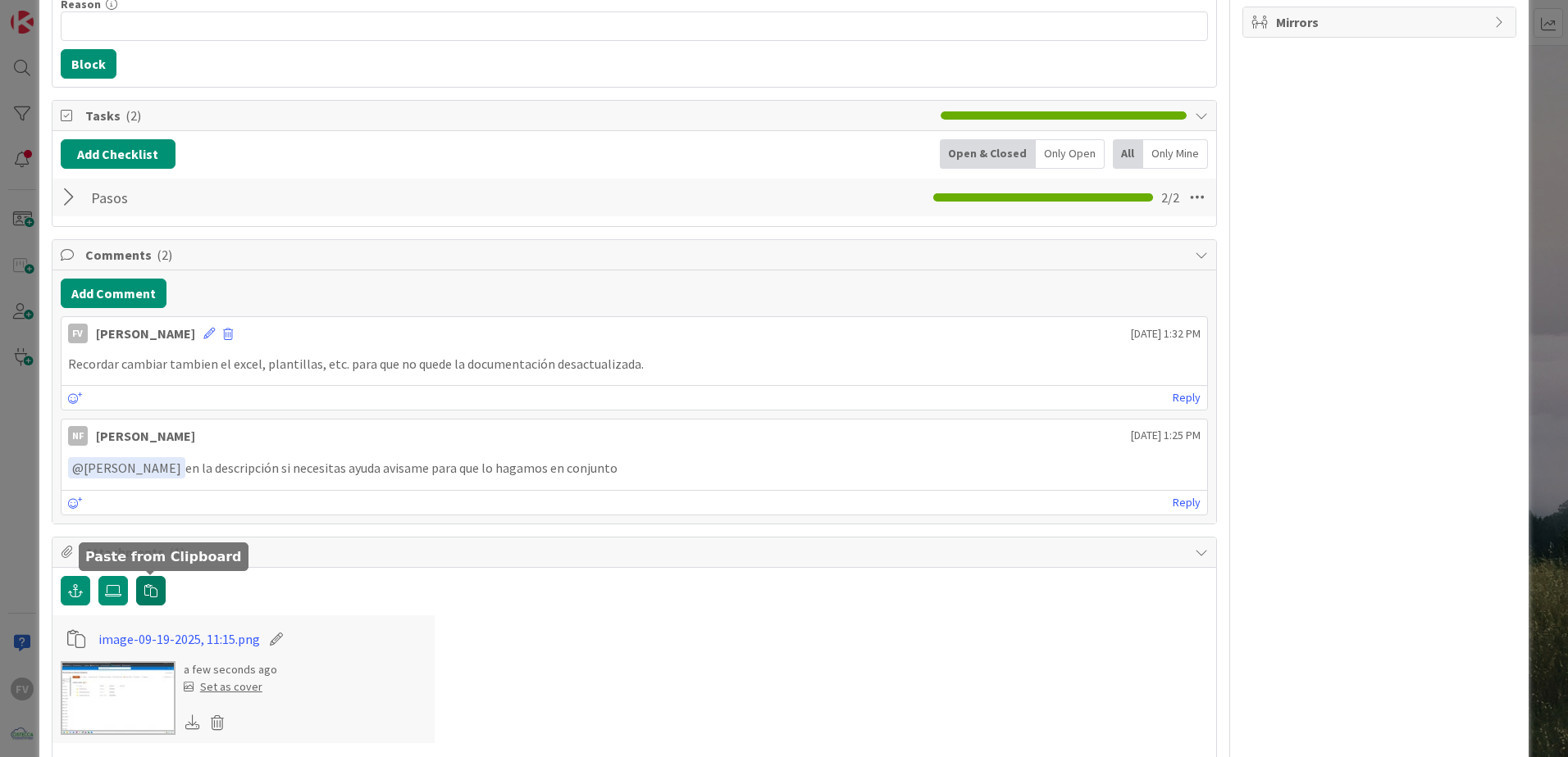
click at [145, 592] on icon "button" at bounding box center [151, 591] width 13 height 13
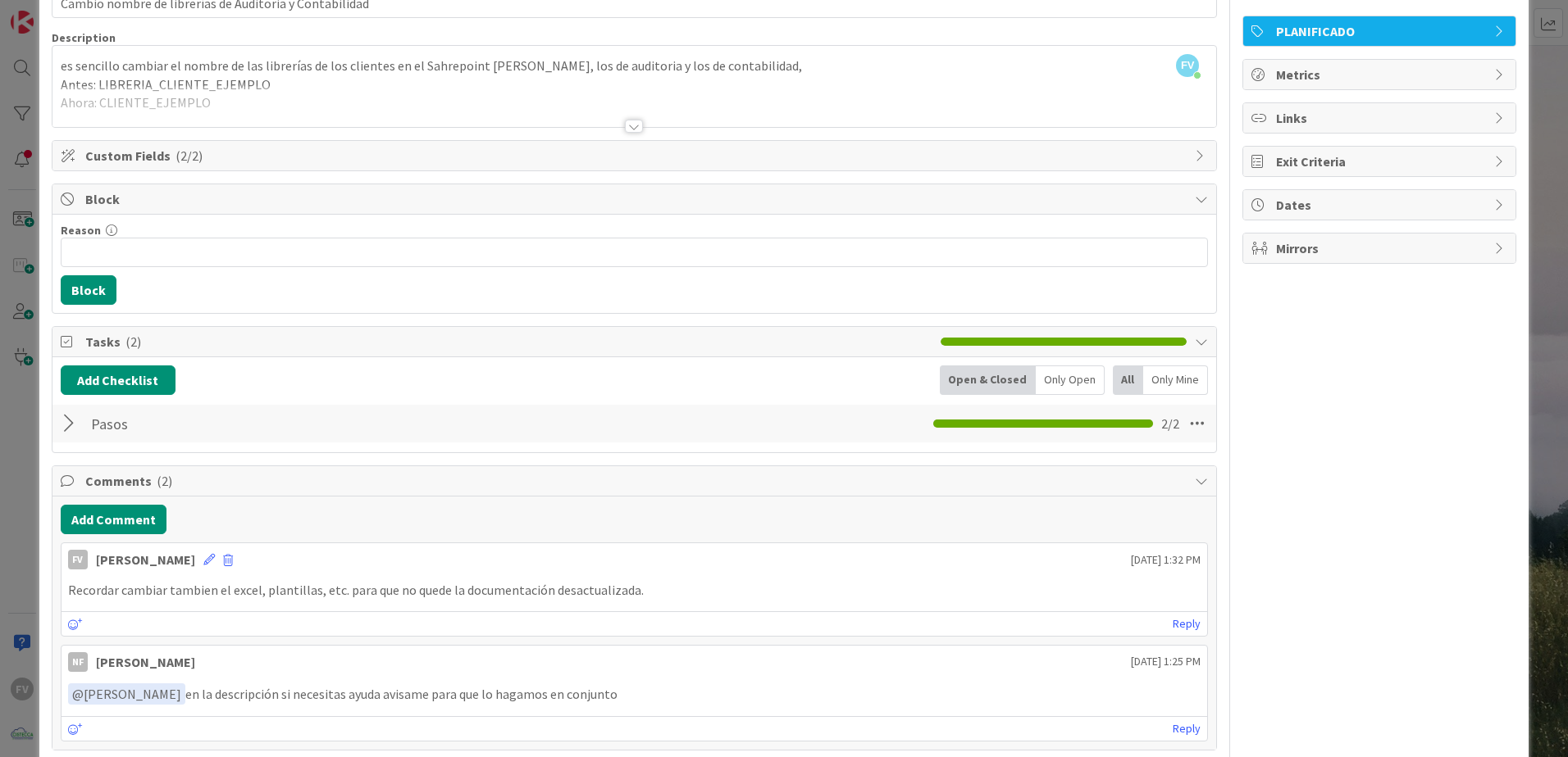
scroll to position [83, 0]
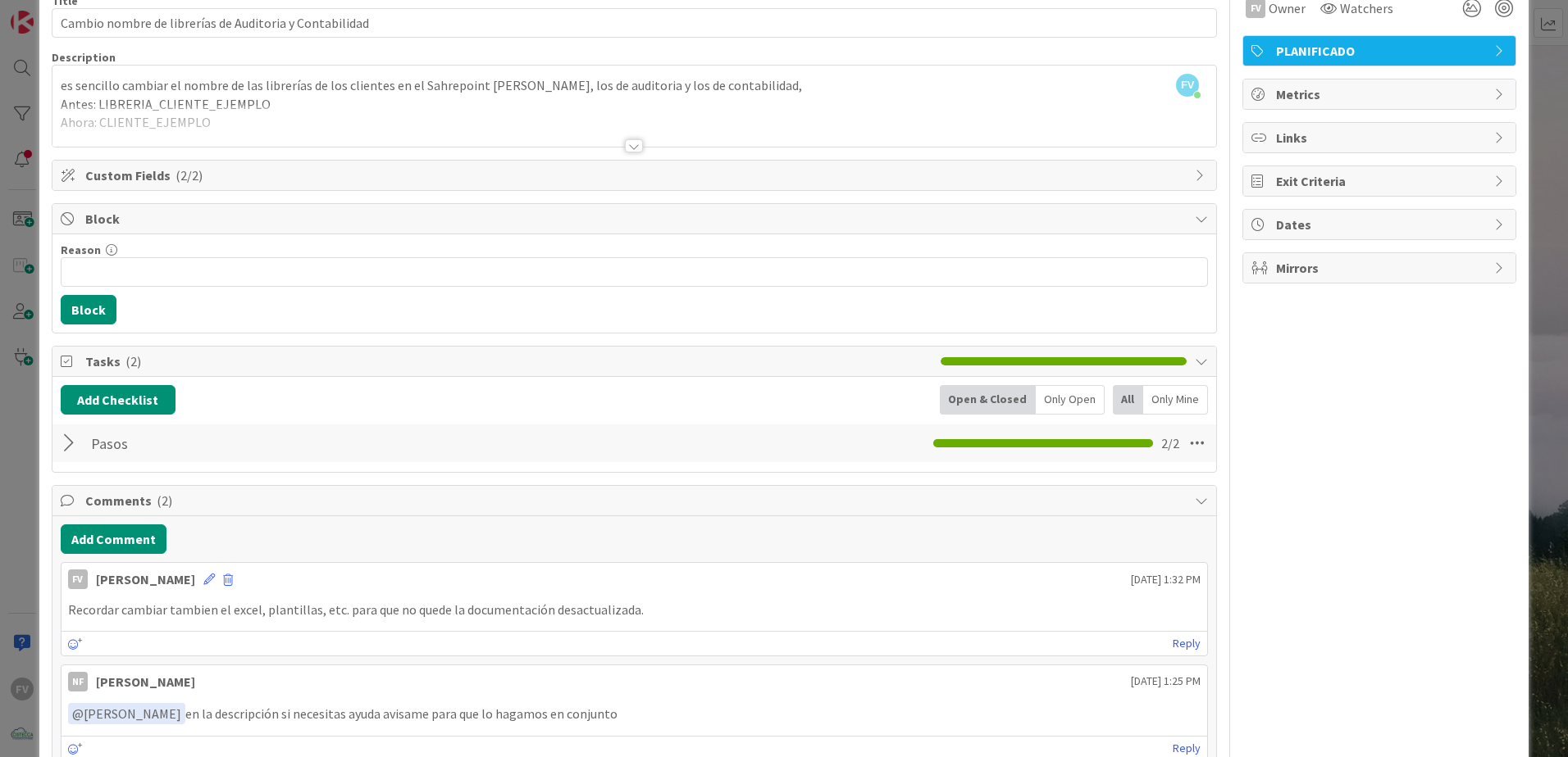
click at [252, 507] on span "Comments ( 2 )" at bounding box center [636, 501] width 1102 height 20
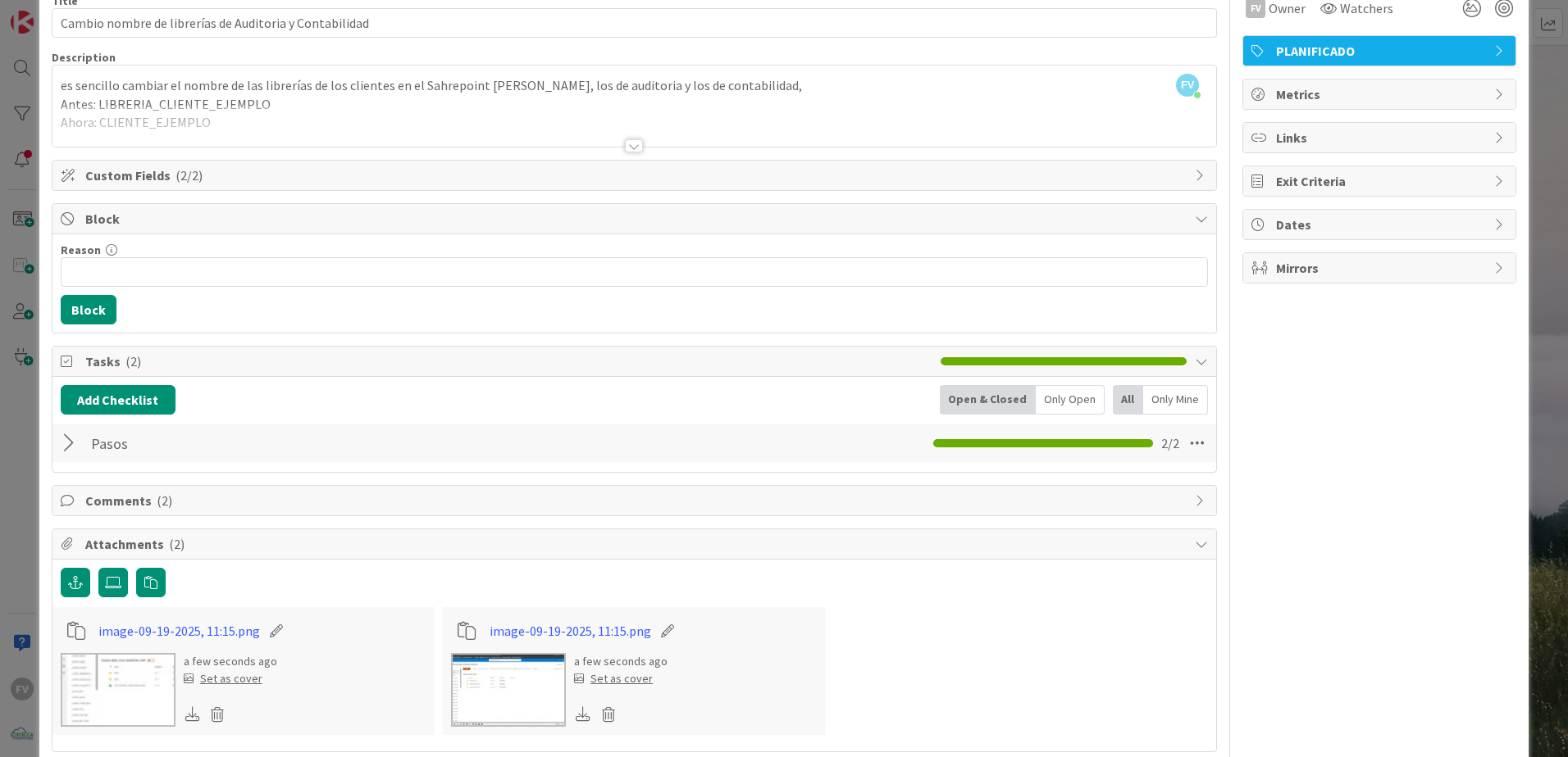
click at [31, 393] on div "ID 3753 OPERACIONES FERNANDO Title 55 / 128 Cambio nombre de librerías de Audit…" at bounding box center [784, 378] width 1568 height 757
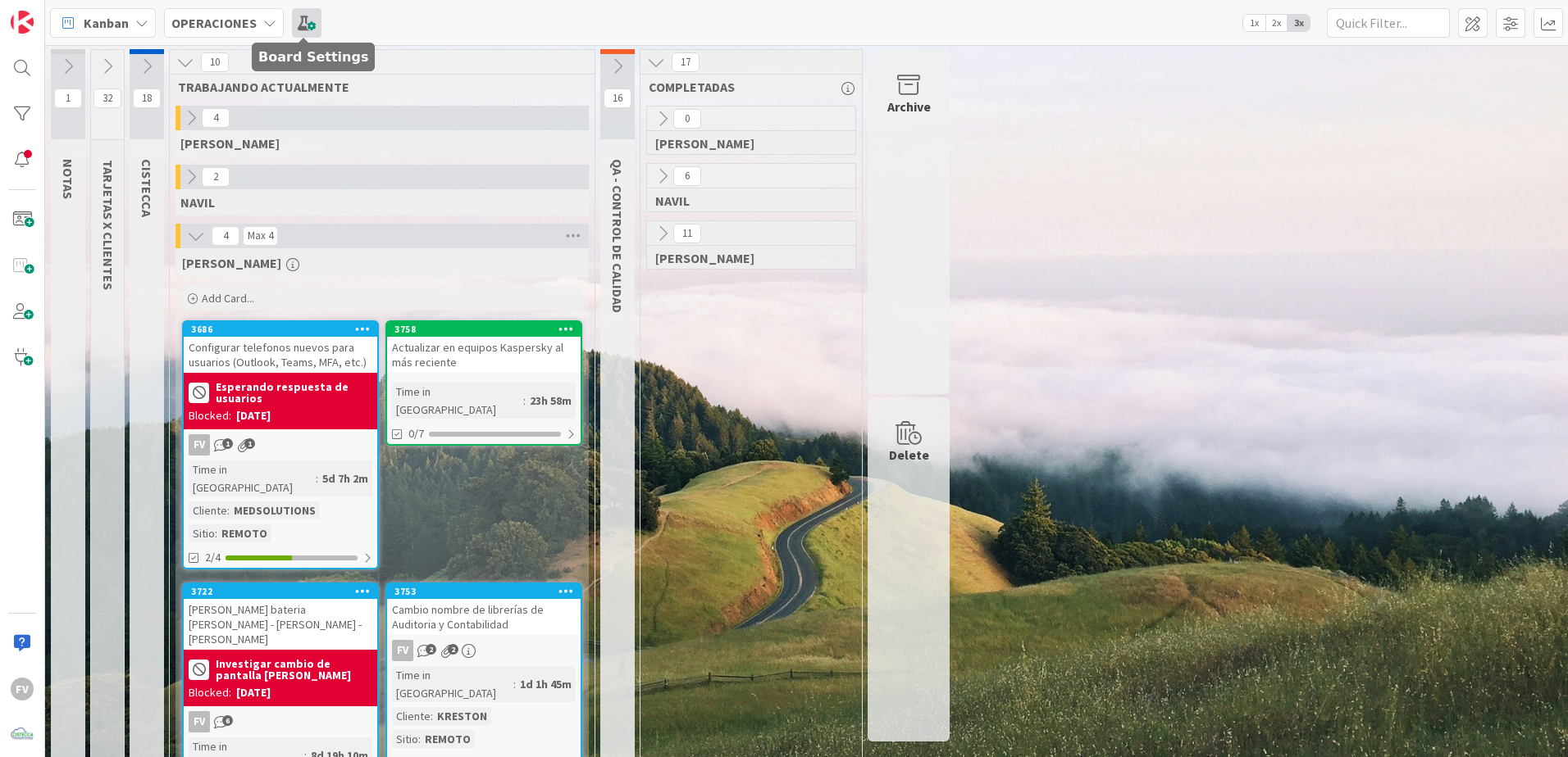
click at [297, 17] on span at bounding box center [307, 23] width 30 height 30
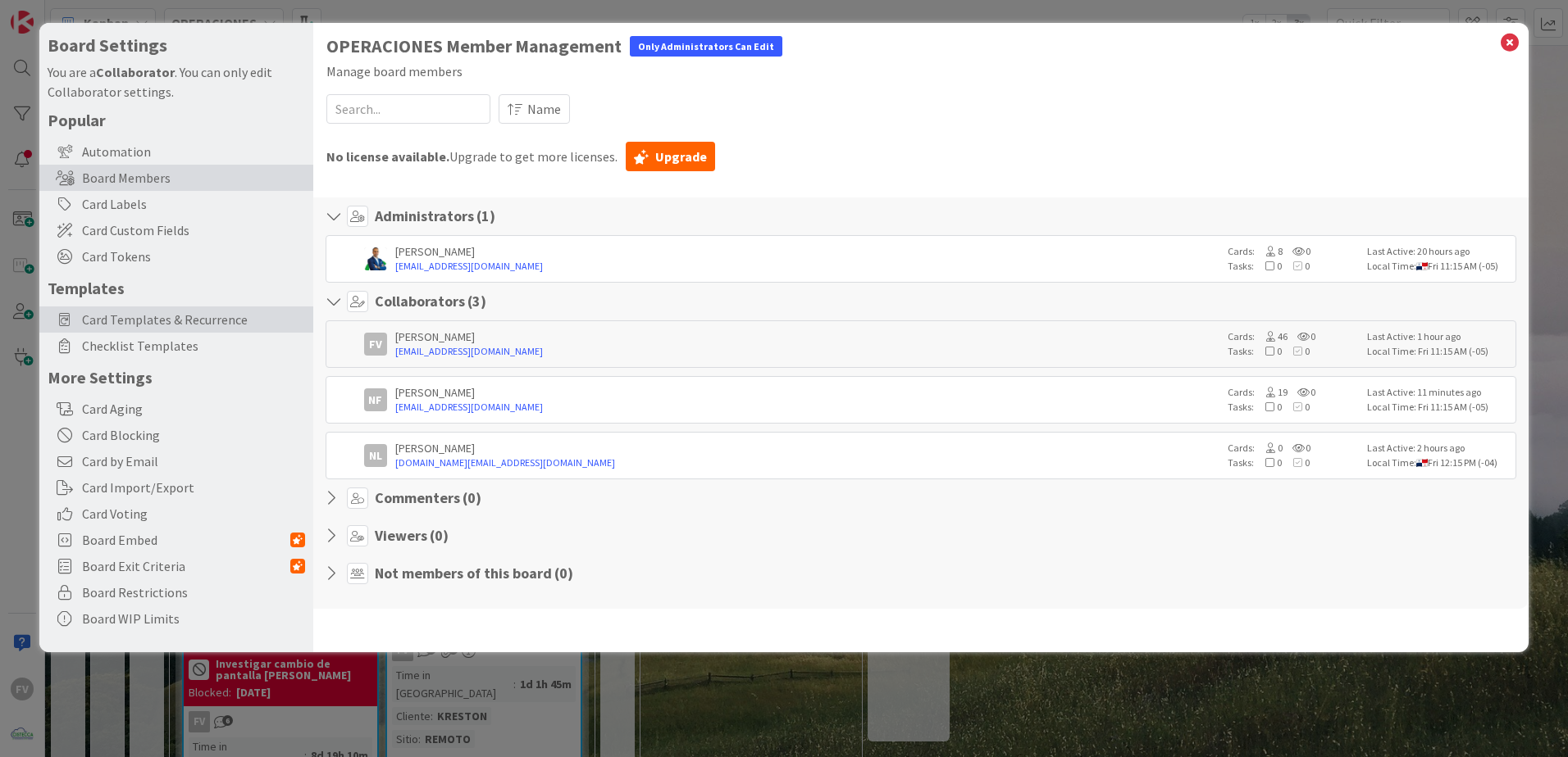
click at [241, 310] on span "Card Templates & Recurrence" at bounding box center [193, 320] width 223 height 20
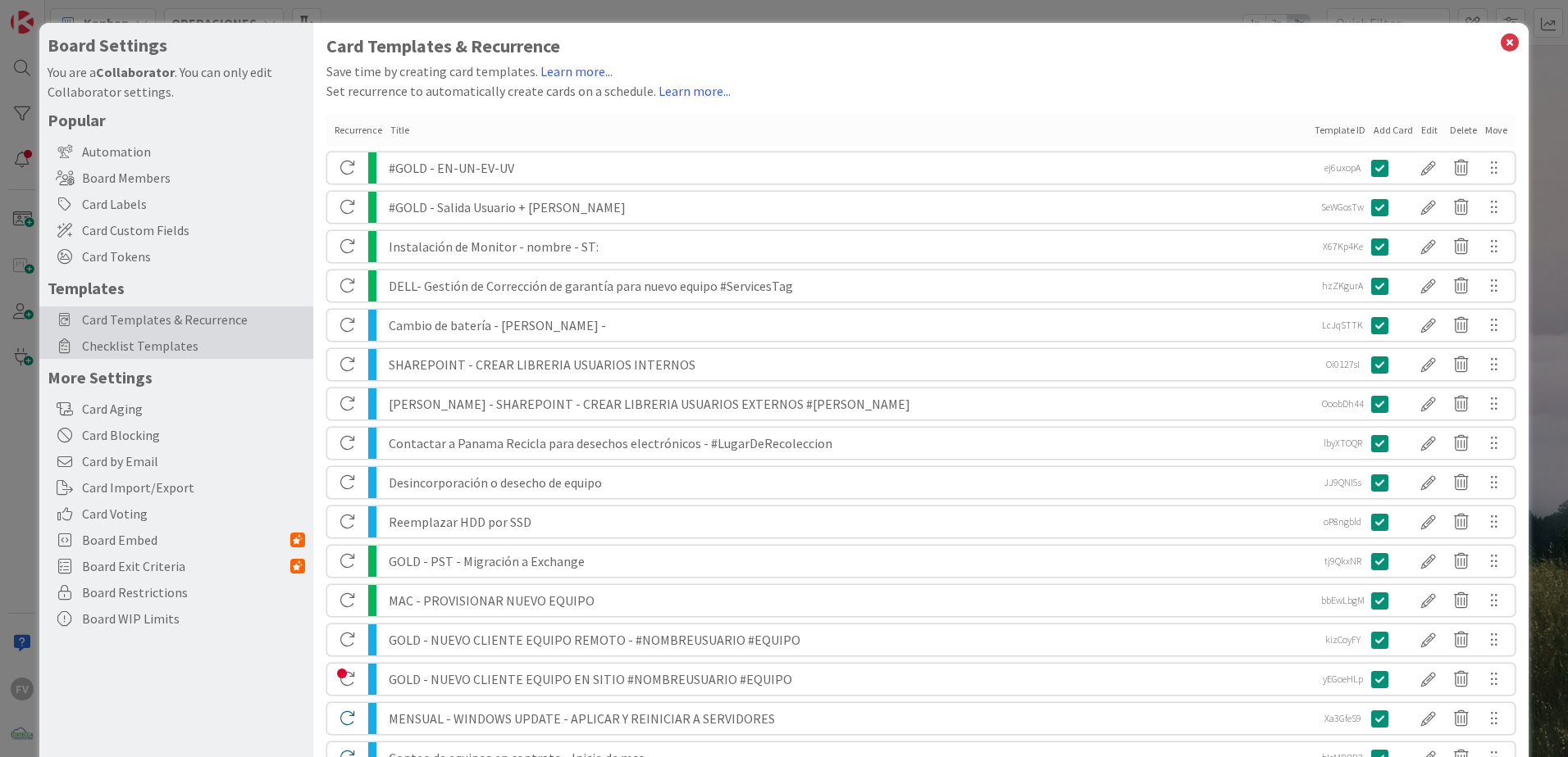
click at [180, 333] on div "Popular Automation Board Members Card Labels Card Custom Fields Card Tokens Tem…" at bounding box center [176, 371] width 257 height 522
drag, startPoint x: 180, startPoint y: 333, endPoint x: 216, endPoint y: 348, distance: 39.0
click at [216, 348] on span "Checklist Templates" at bounding box center [193, 346] width 223 height 20
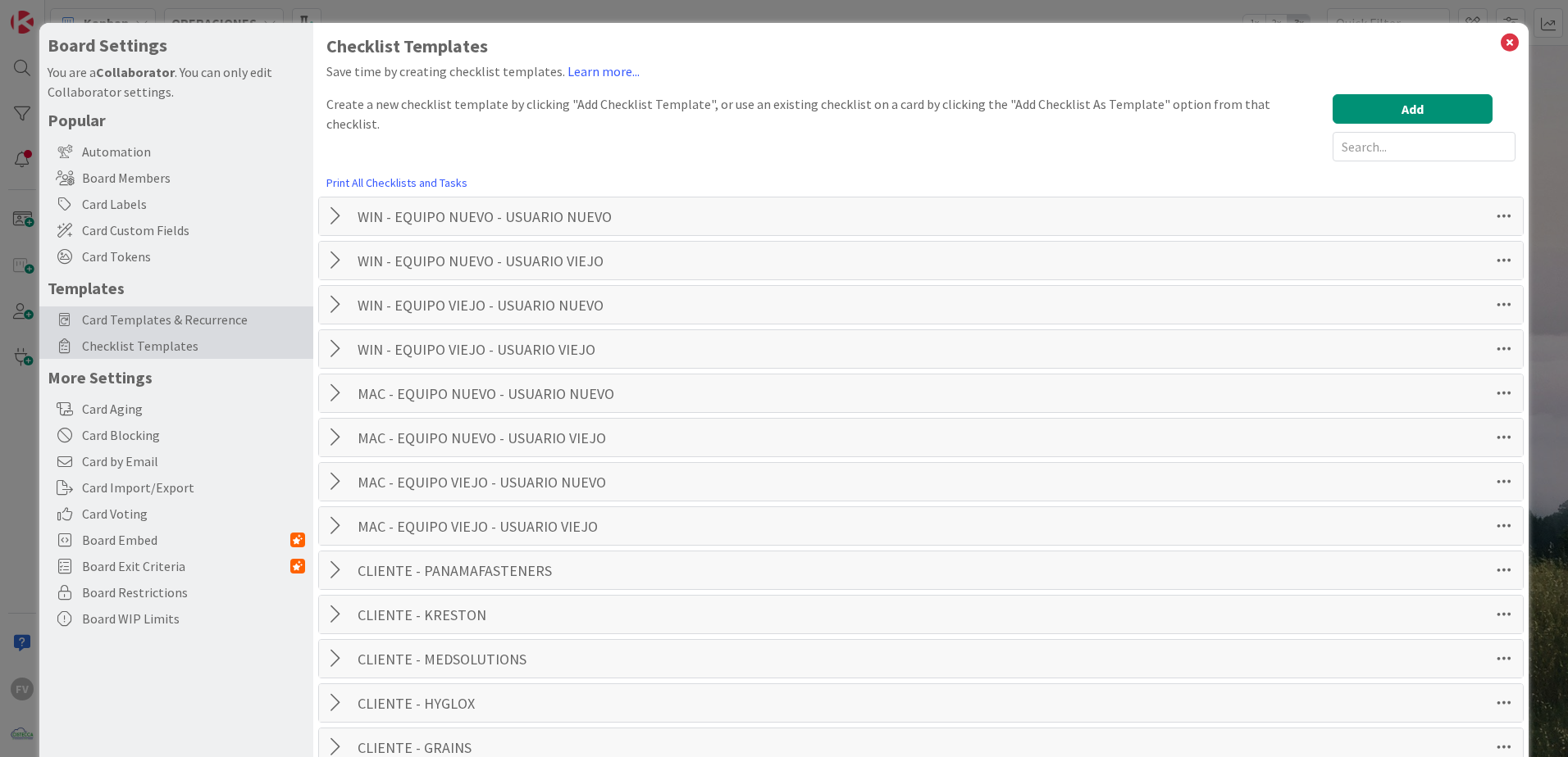
click at [207, 323] on span "Card Templates & Recurrence" at bounding box center [193, 320] width 223 height 20
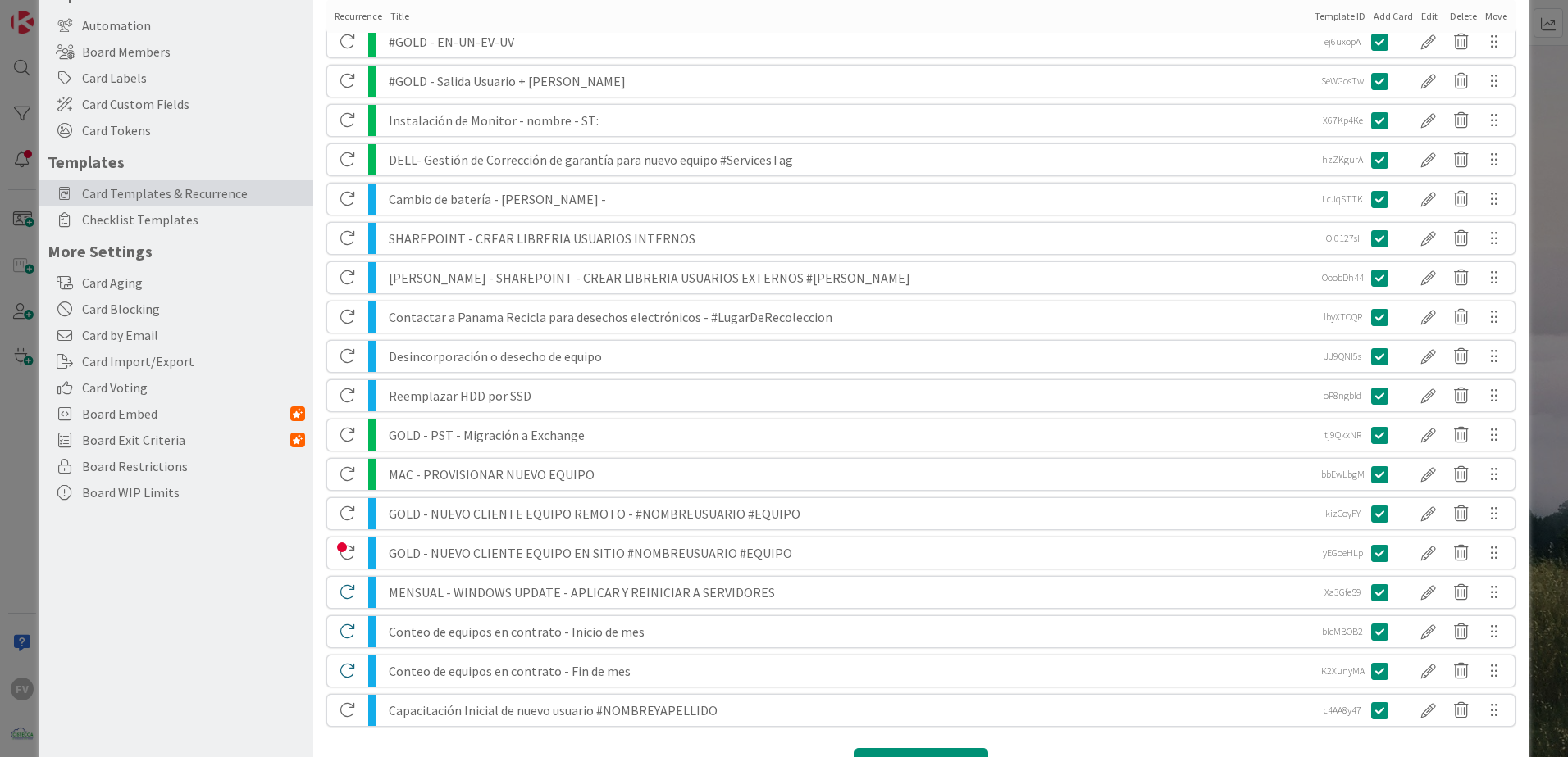
scroll to position [164, 0]
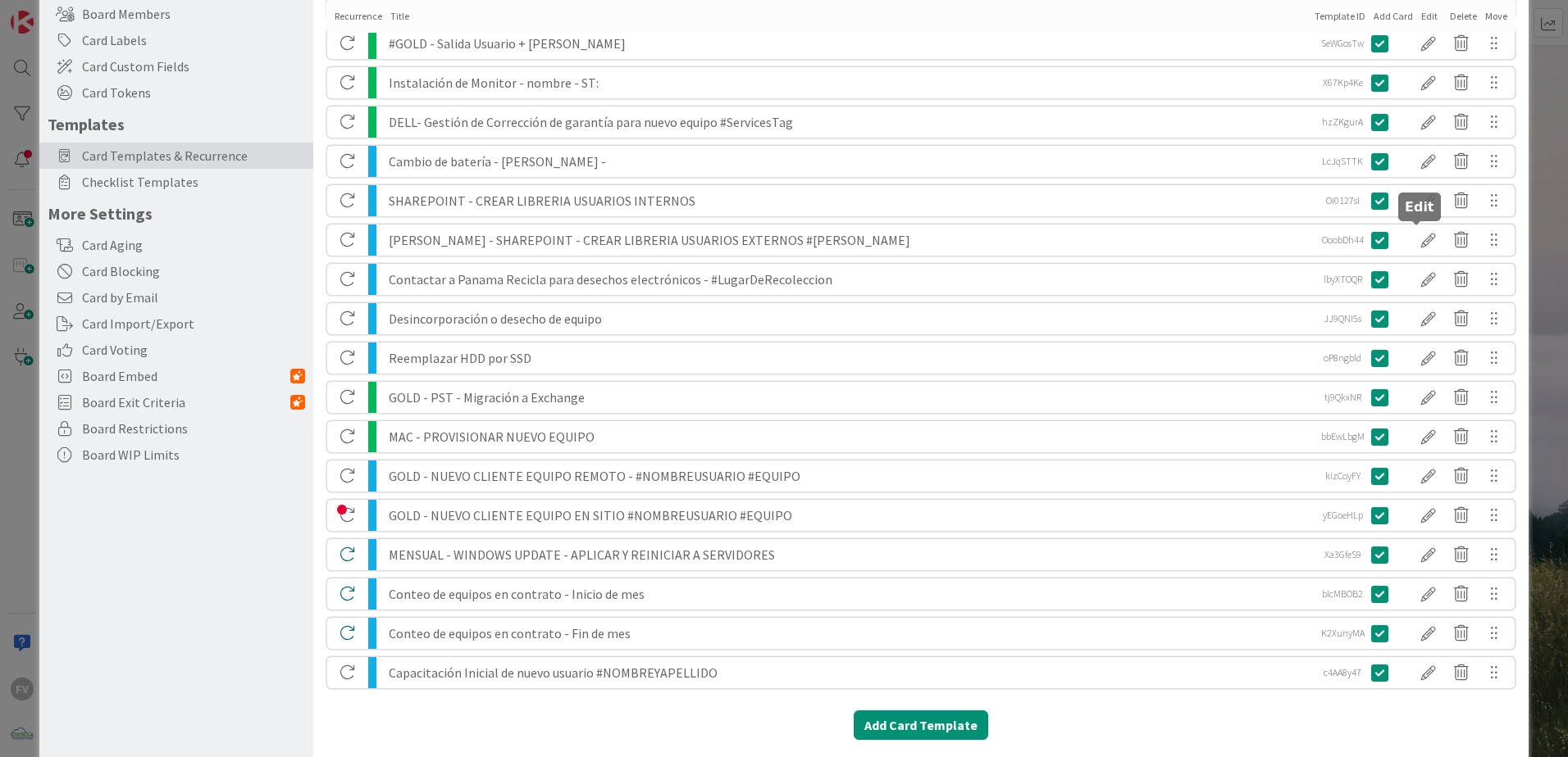
click at [1415, 245] on div at bounding box center [1429, 240] width 33 height 28
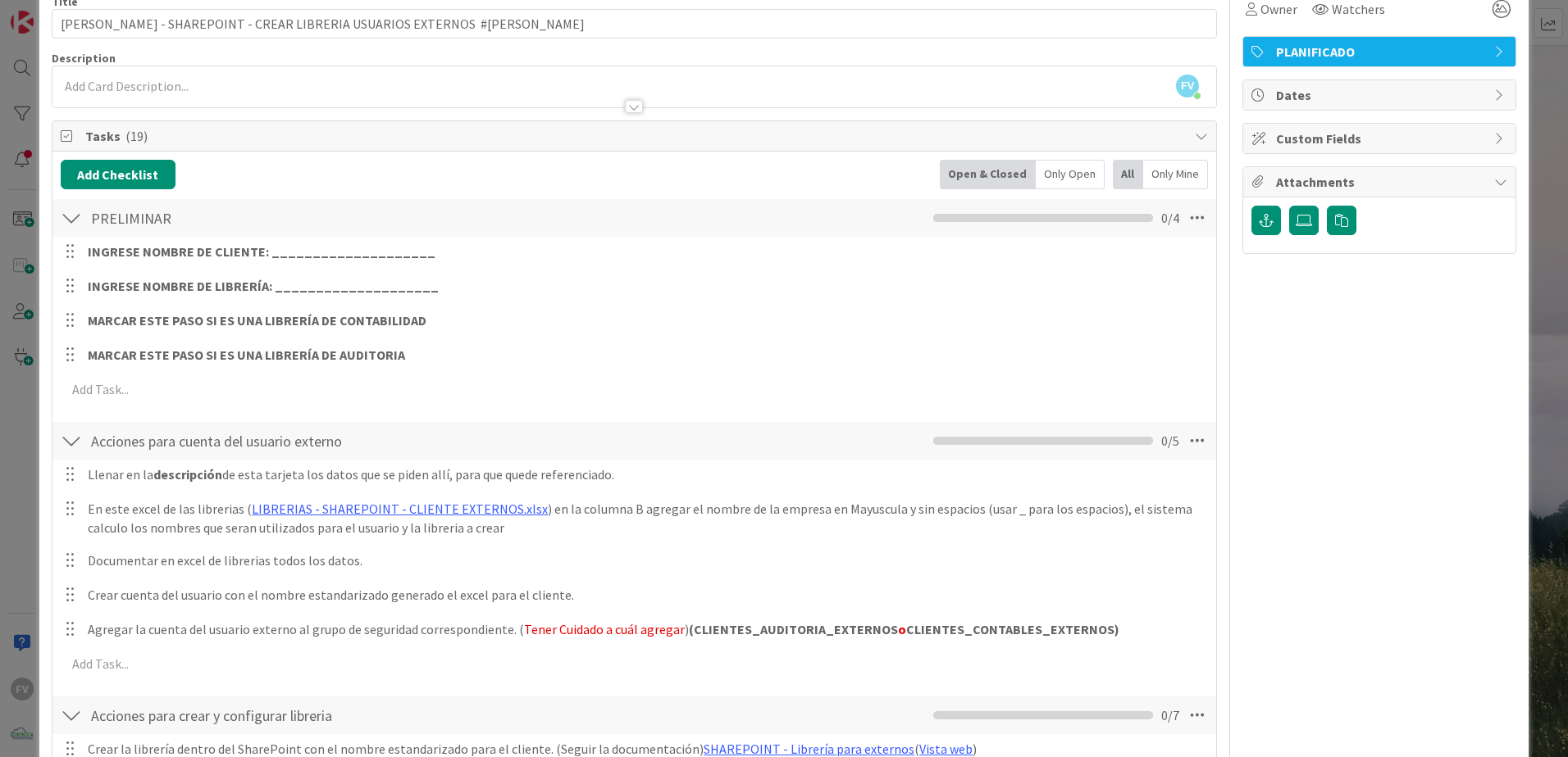
scroll to position [0, 0]
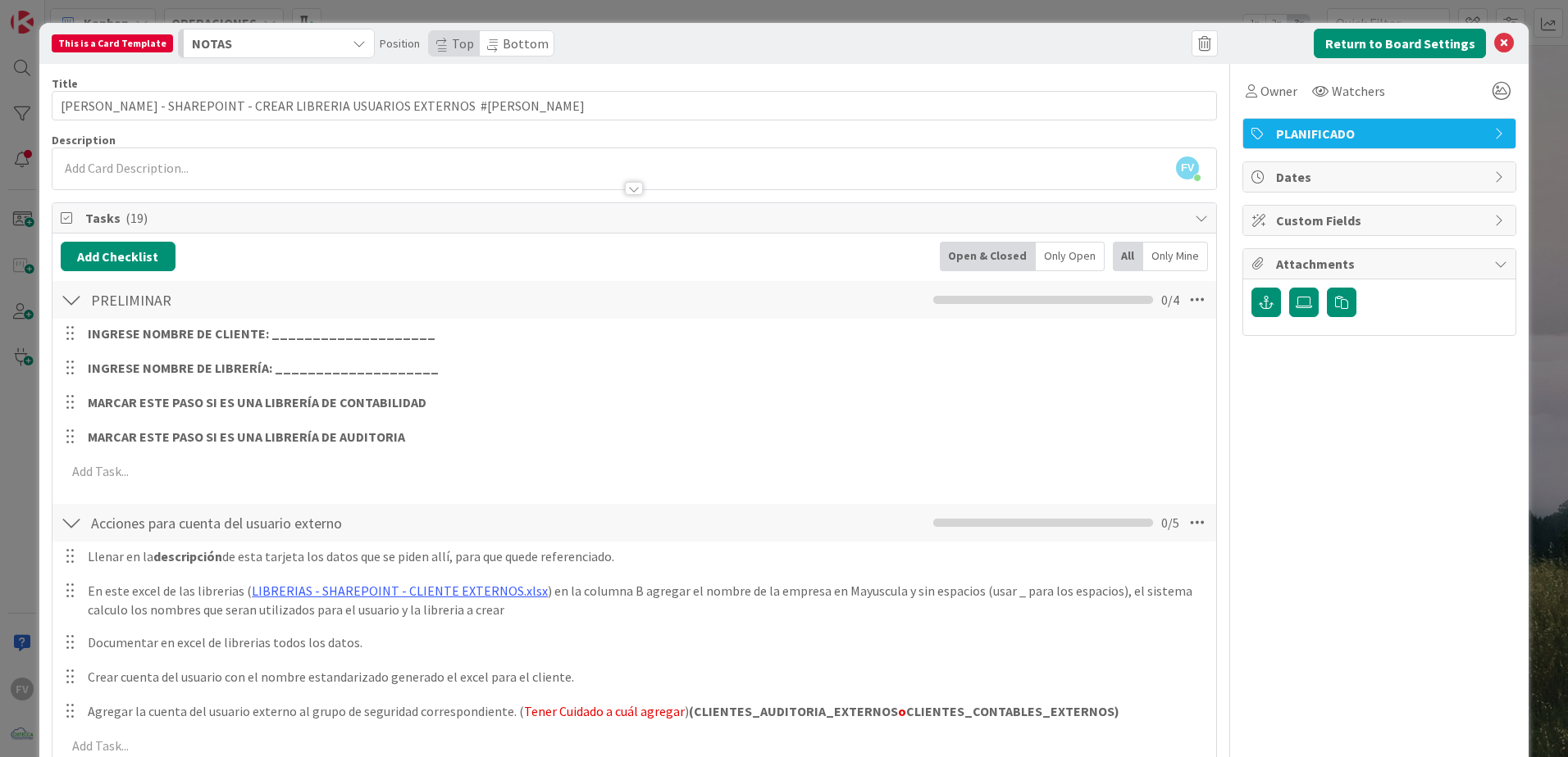
click at [632, 190] on div at bounding box center [634, 188] width 18 height 13
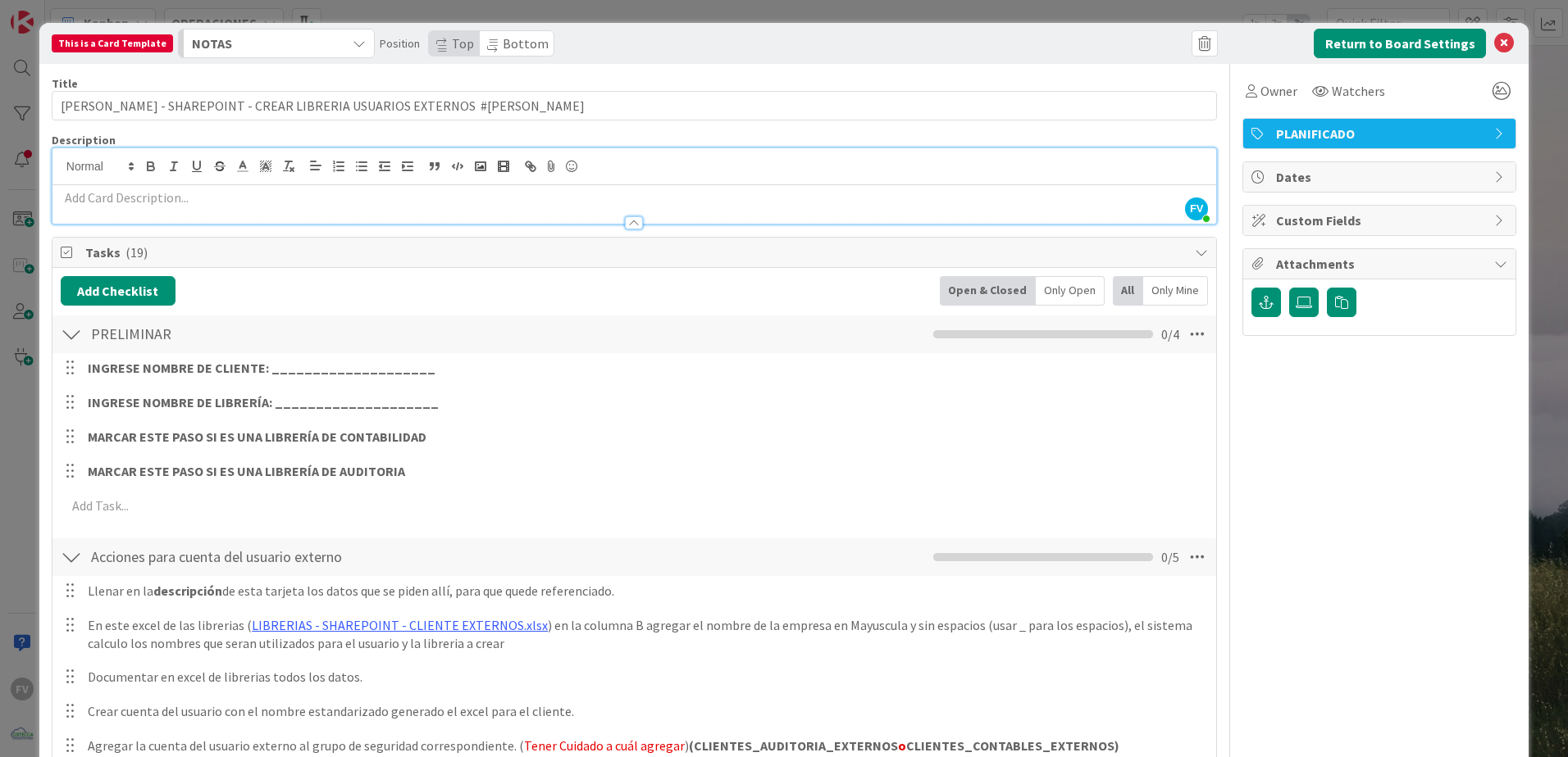
click at [631, 226] on div at bounding box center [634, 223] width 18 height 13
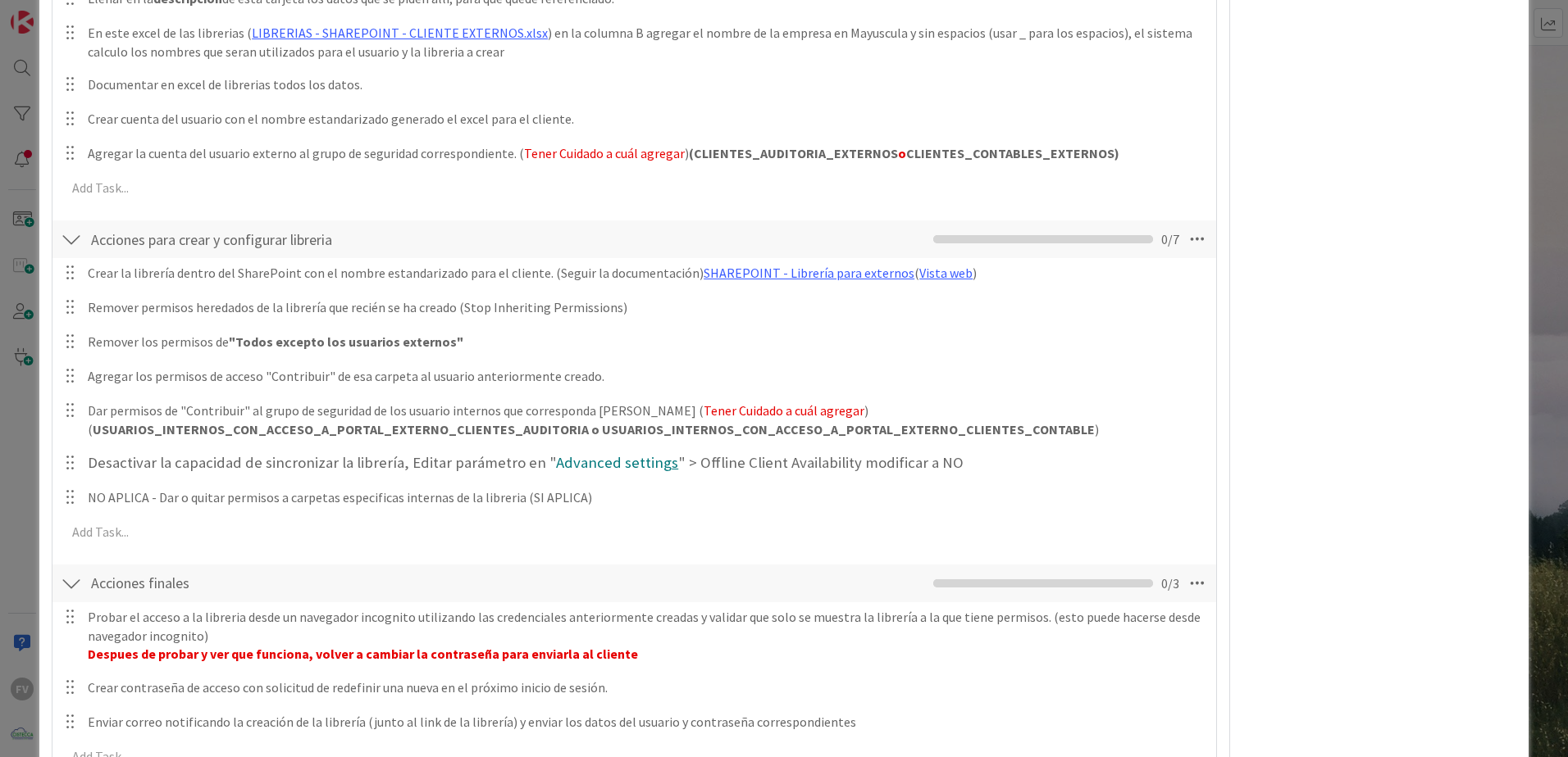
scroll to position [547, 0]
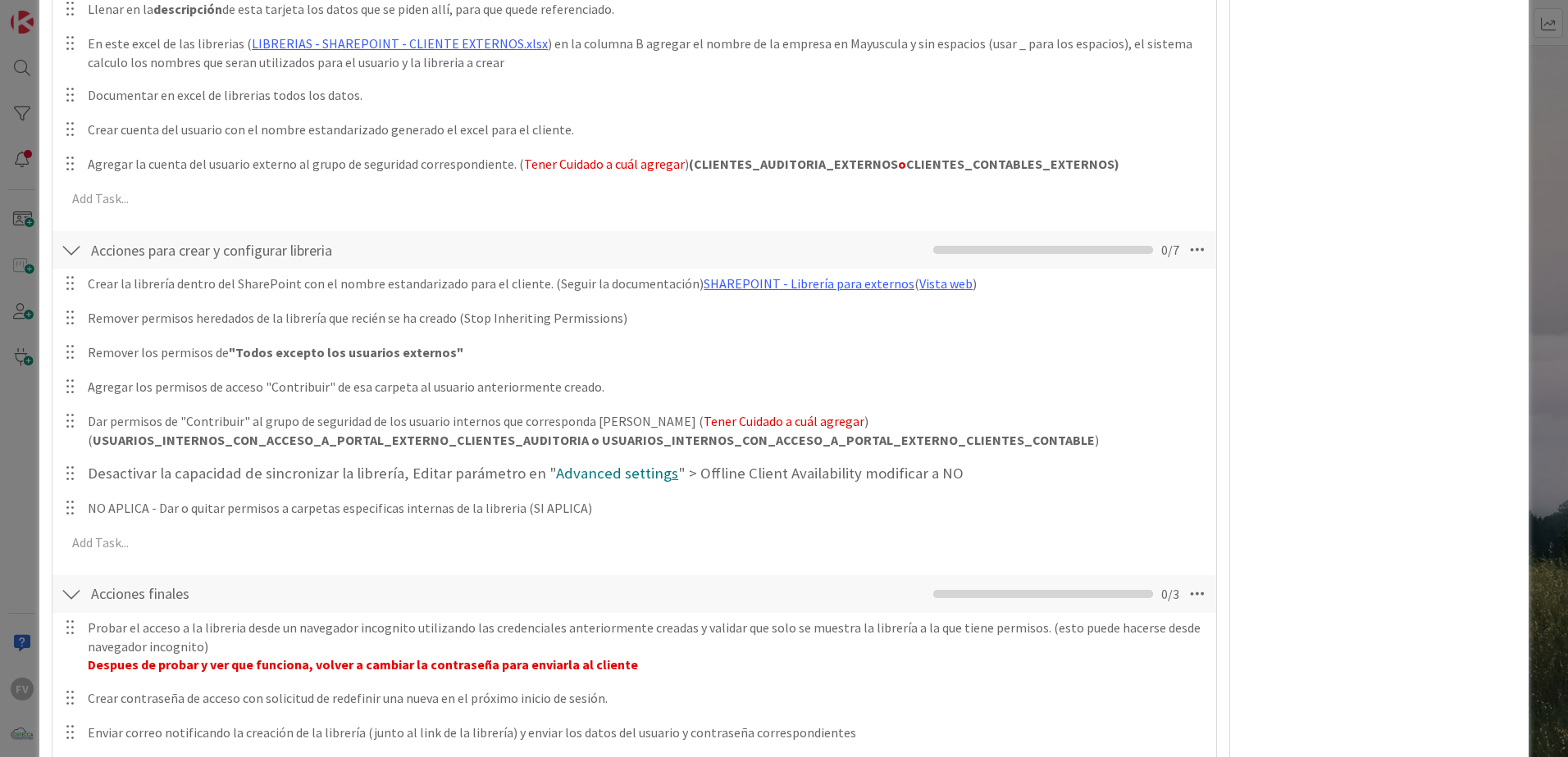
click at [1531, 174] on div "This is a Card Template NOTAS Position Top Bottom Return to Board Settings Titl…" at bounding box center [784, 378] width 1568 height 757
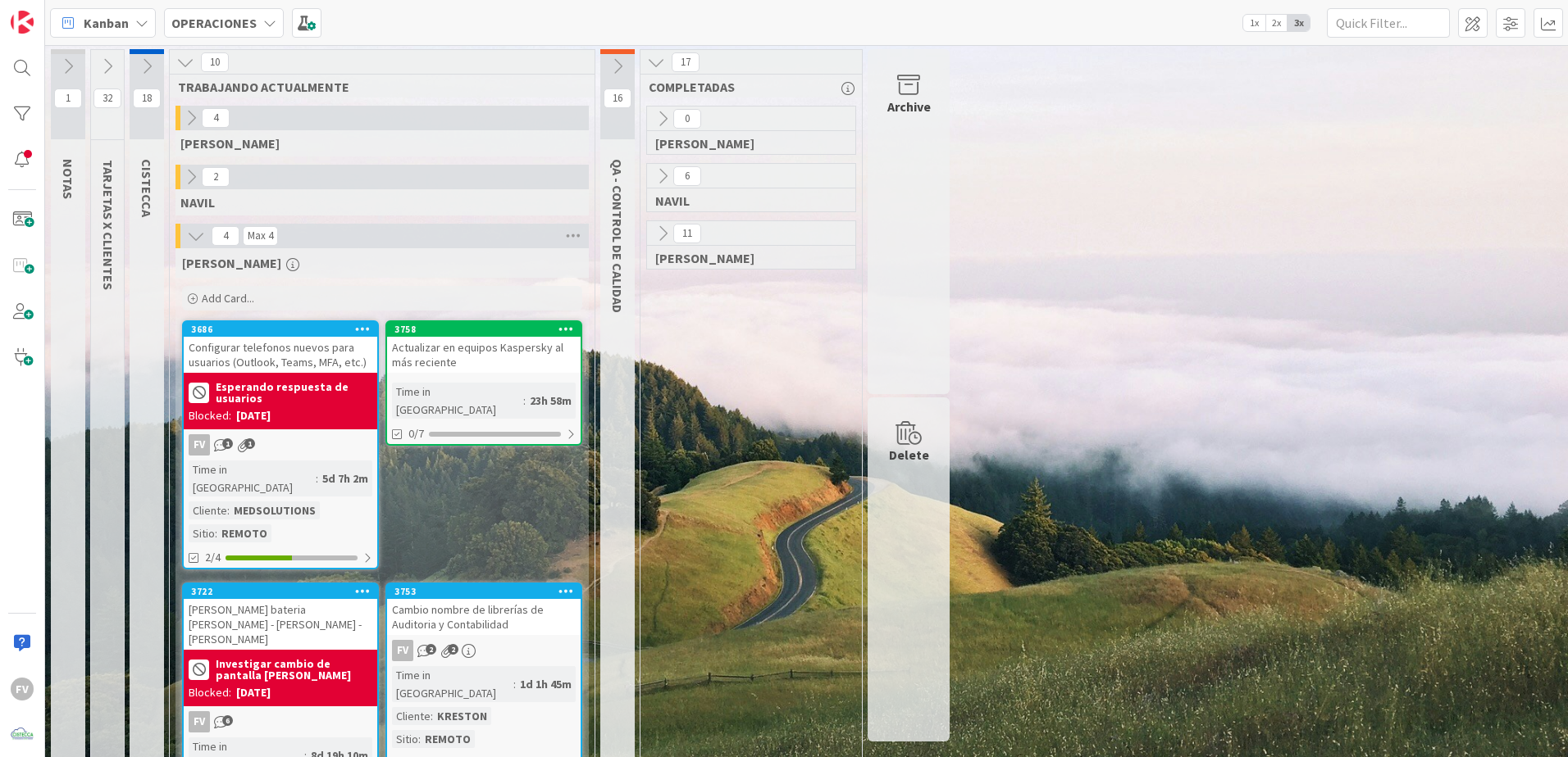
click at [479, 599] on div "Cambio nombre de librerías de Auditoria y Contabilidad" at bounding box center [484, 617] width 193 height 36
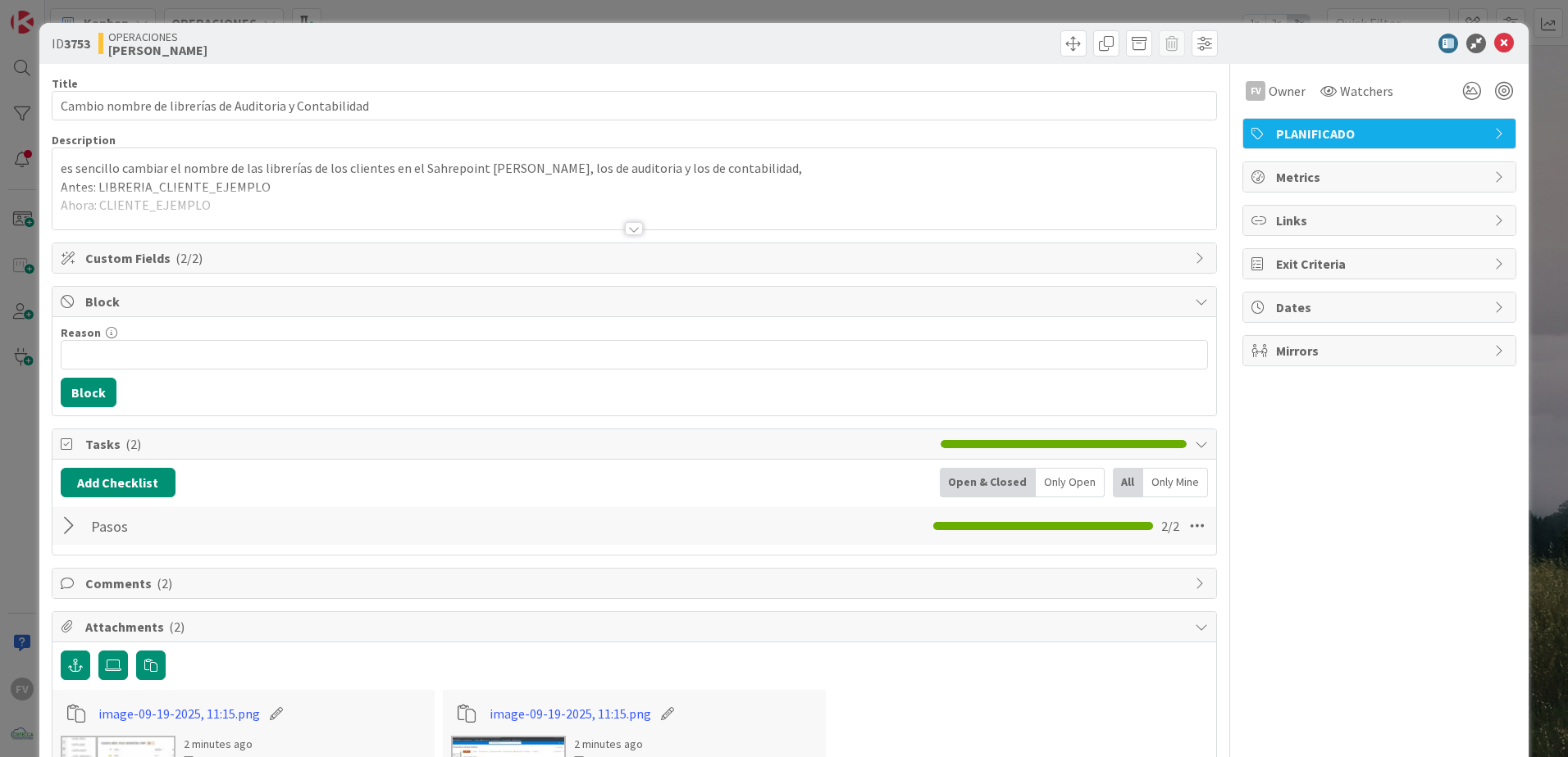
click at [163, 306] on span "Block" at bounding box center [636, 302] width 1102 height 20
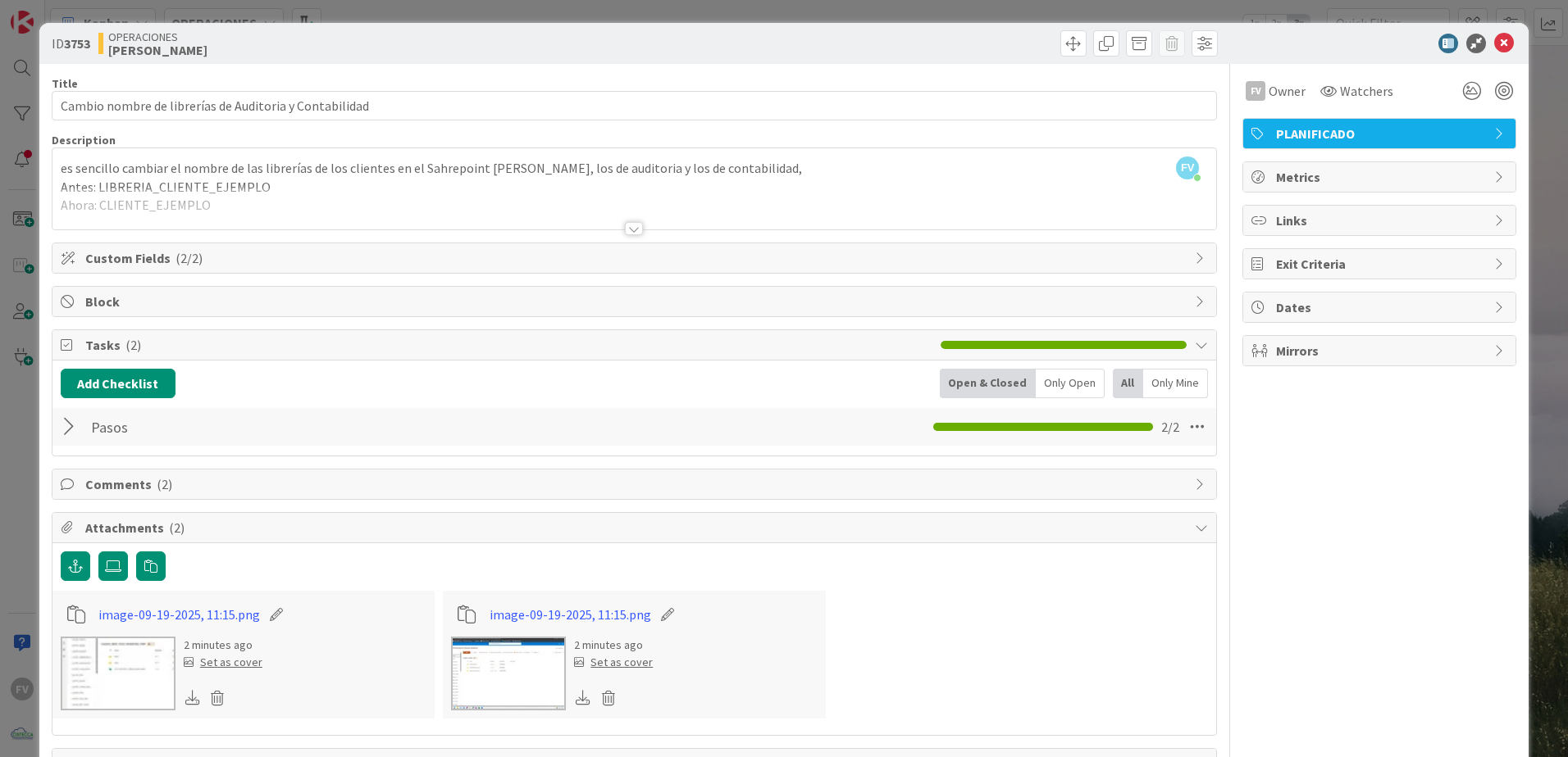
click at [153, 352] on span "Tasks ( 2 )" at bounding box center [509, 345] width 847 height 20
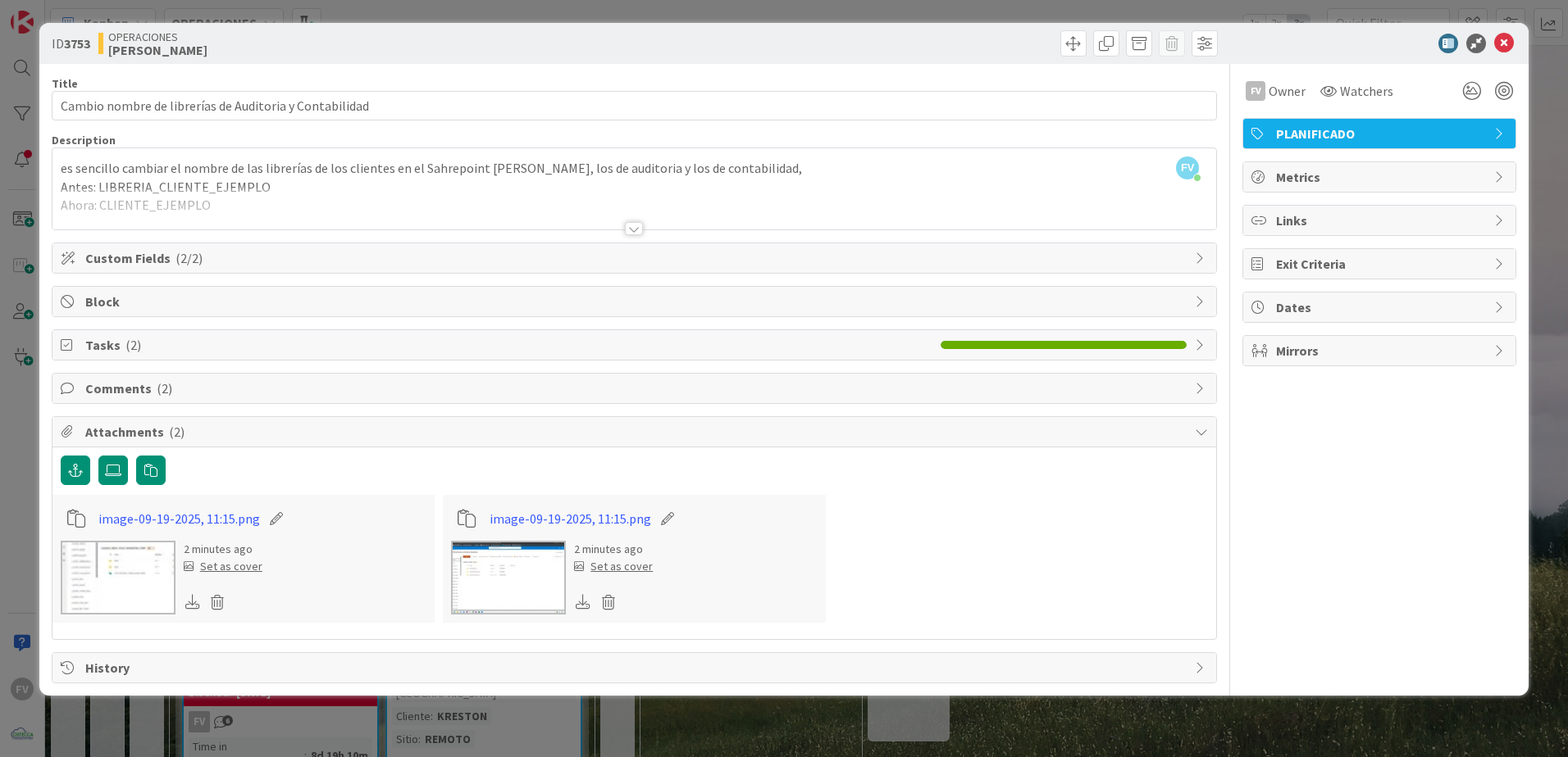
click at [149, 417] on div "Attachments ( 2 )" at bounding box center [634, 432] width 1164 height 31
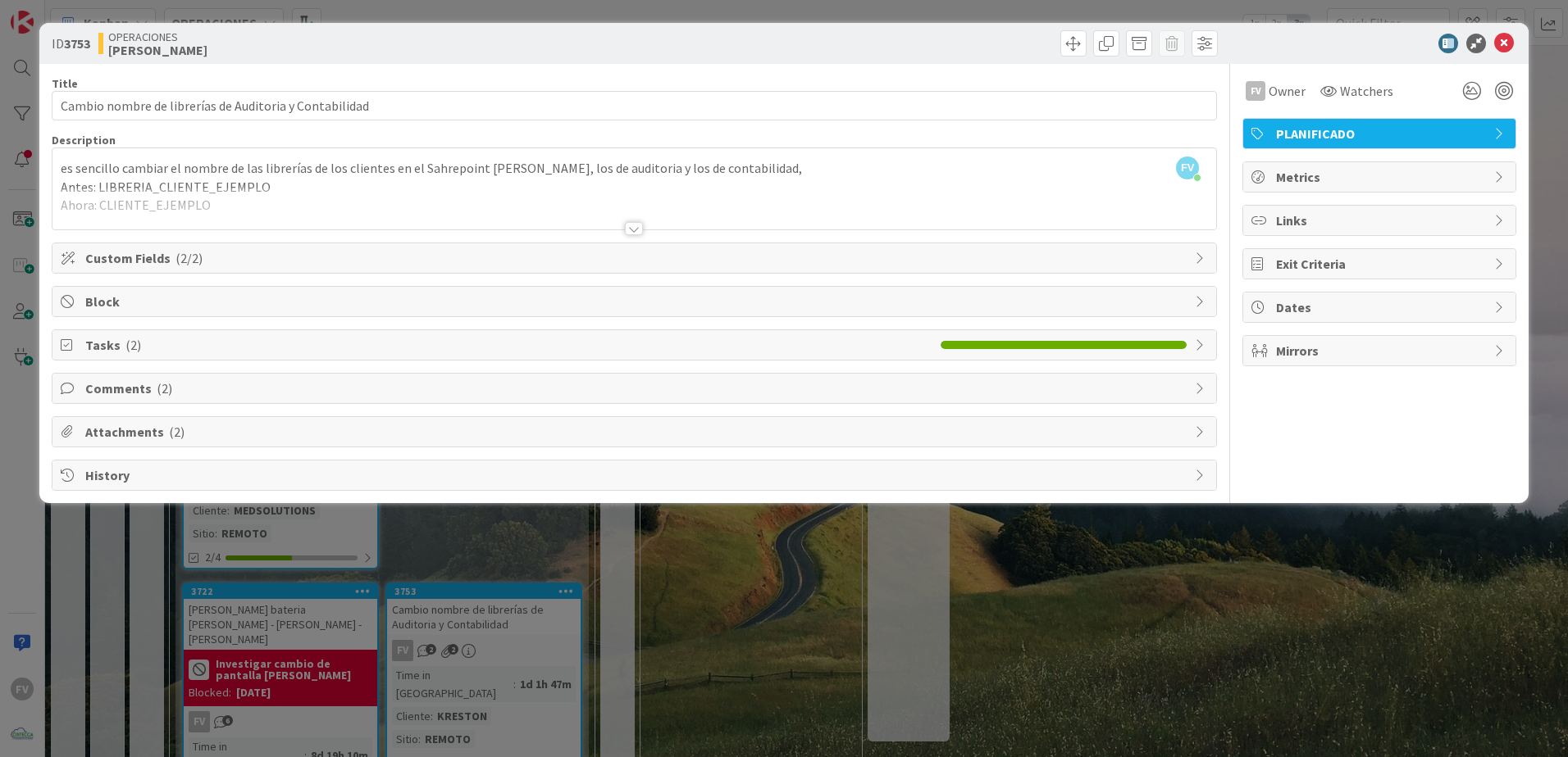
click at [407, 586] on div "ID 3753 OPERACIONES FERNANDO Title 55 / 128 Cambio nombre de librerías de Audit…" at bounding box center [784, 378] width 1568 height 757
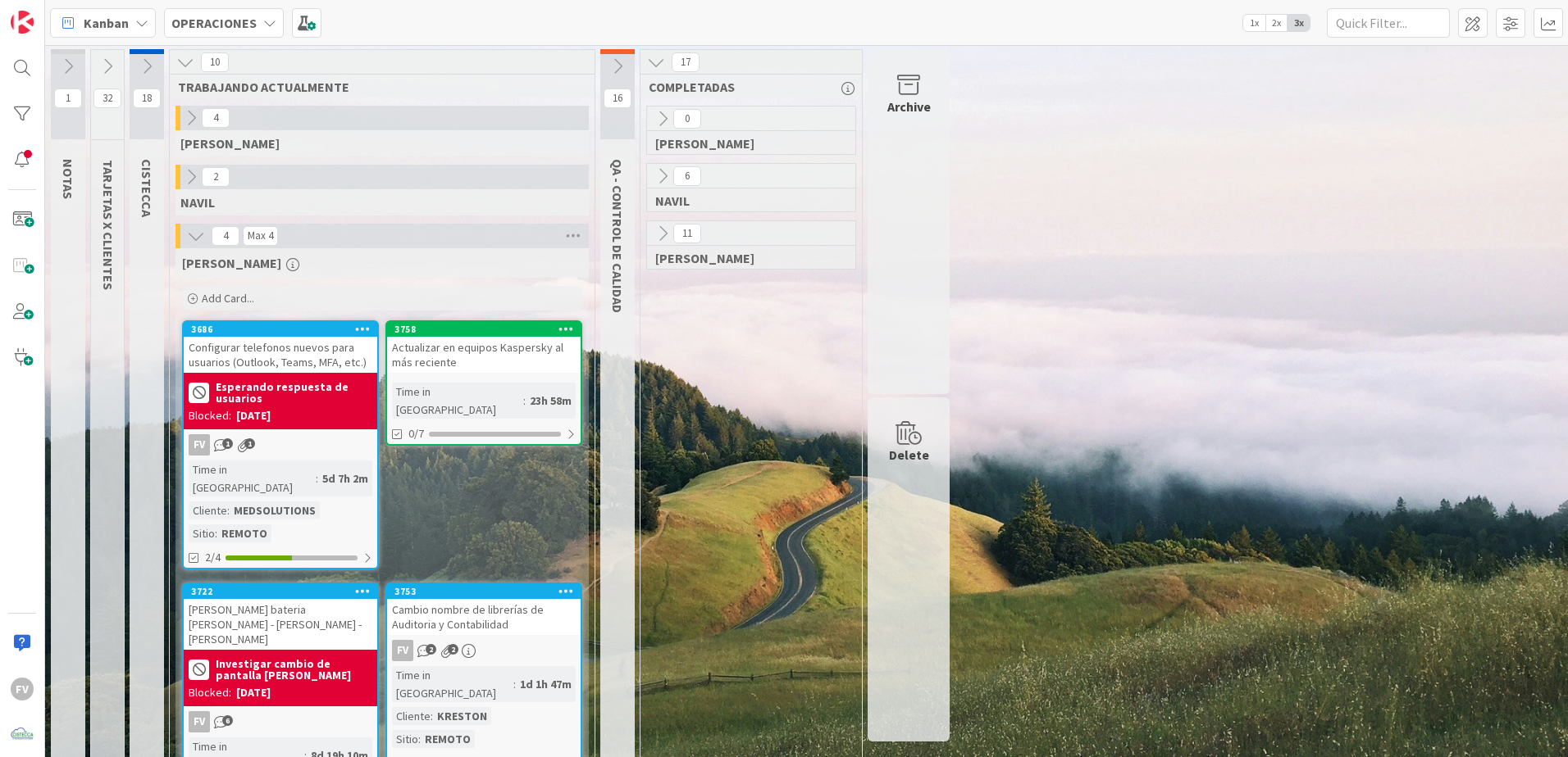
click at [619, 75] on icon at bounding box center [618, 66] width 18 height 18
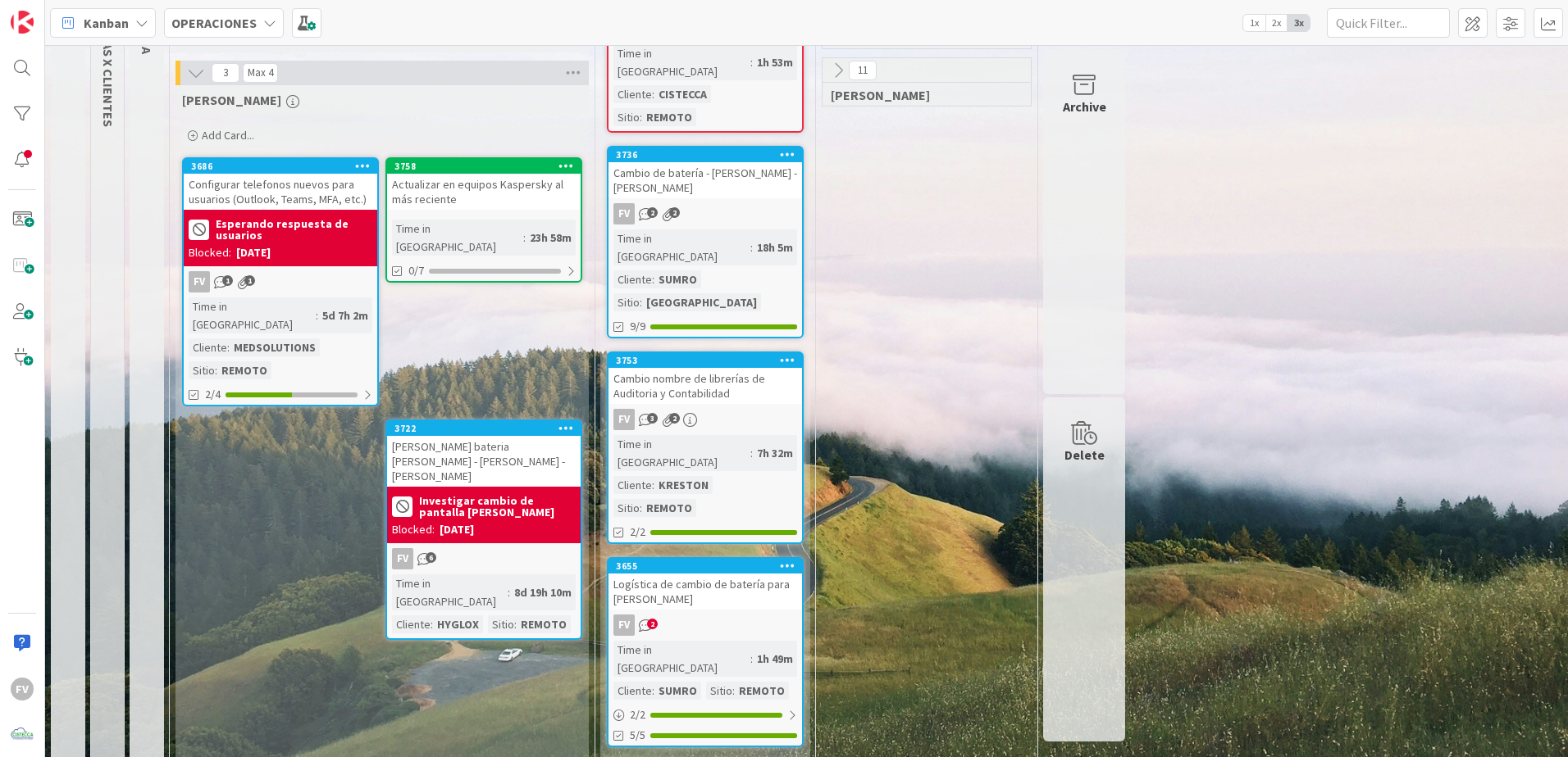
scroll to position [230, 0]
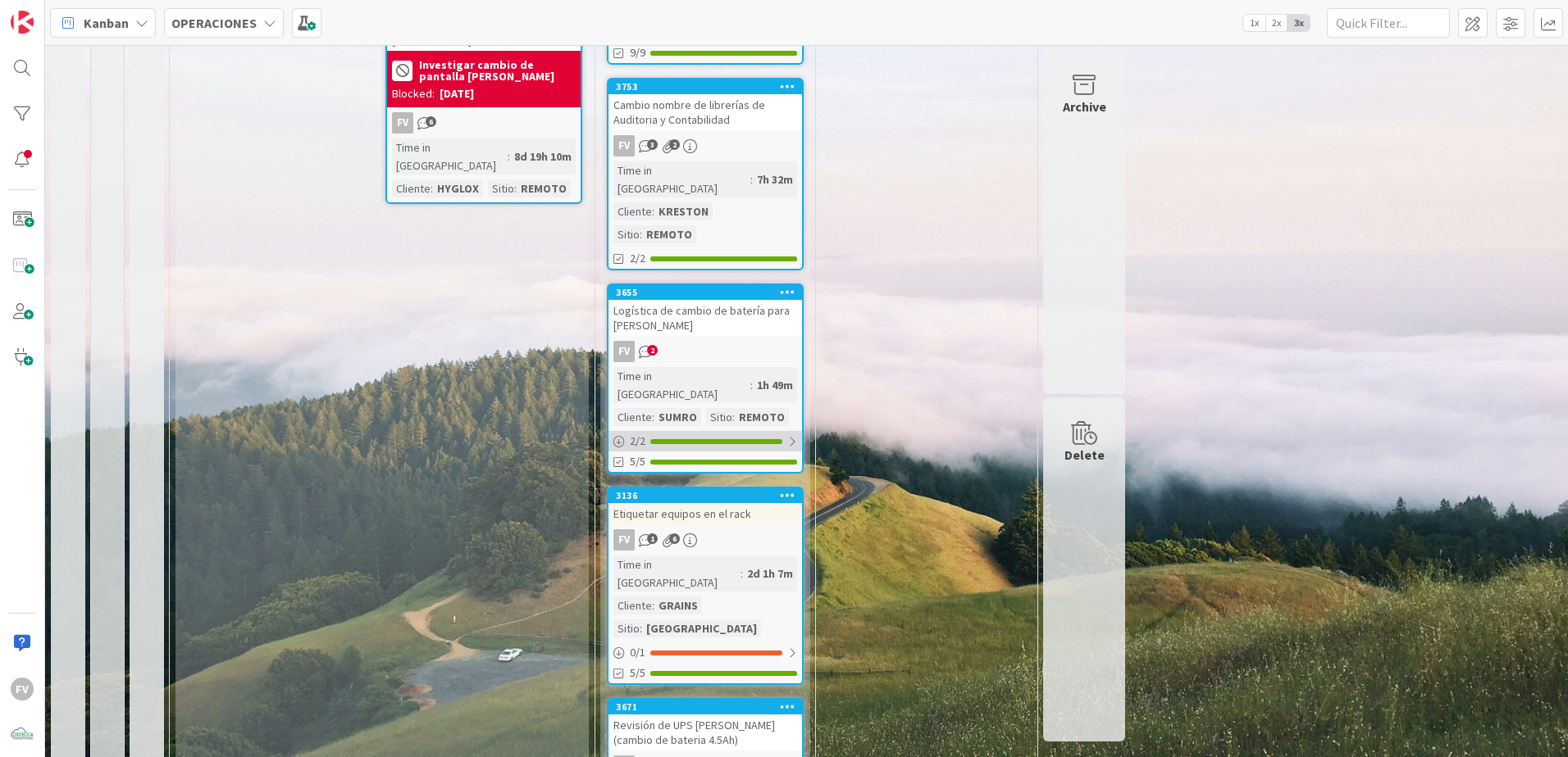
scroll to position [574, 0]
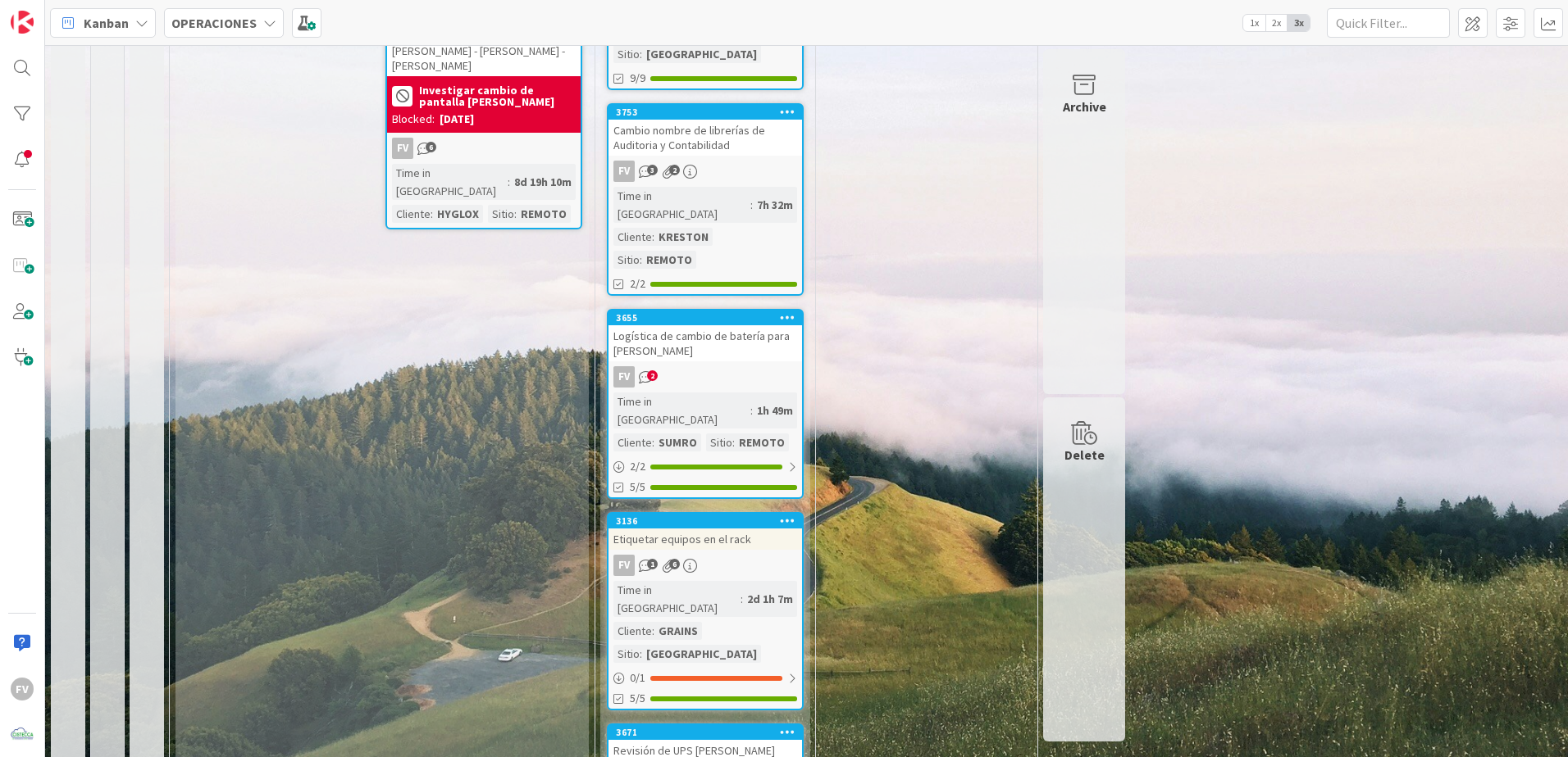
click at [505, 138] on div "FV 6" at bounding box center [484, 148] width 193 height 22
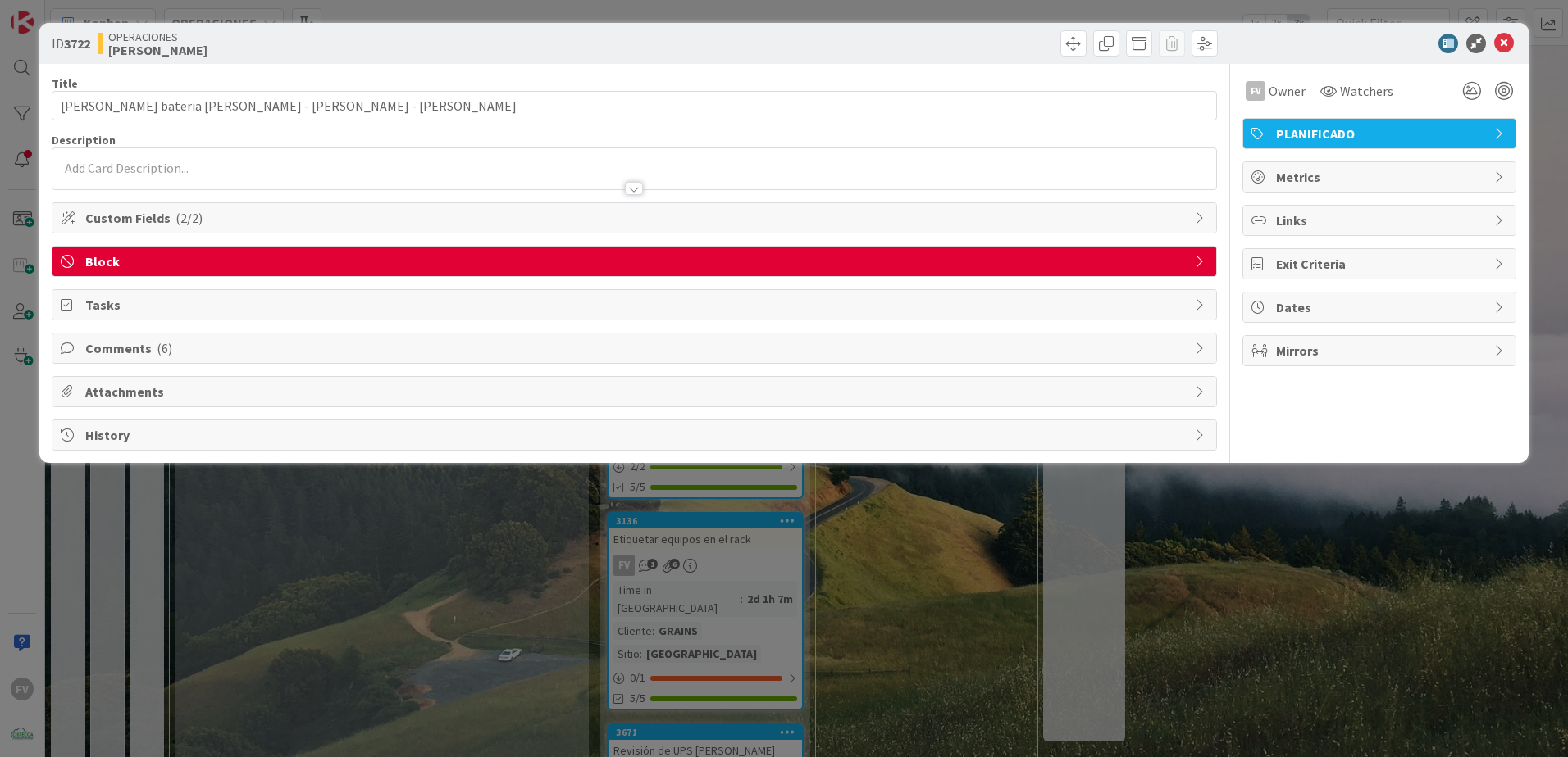
click at [1477, 609] on div "ID 3722 OPERACIONES FERNANDO Title 45 / 128 Cotizacion bateria Daphne - Kathia …" at bounding box center [784, 378] width 1568 height 757
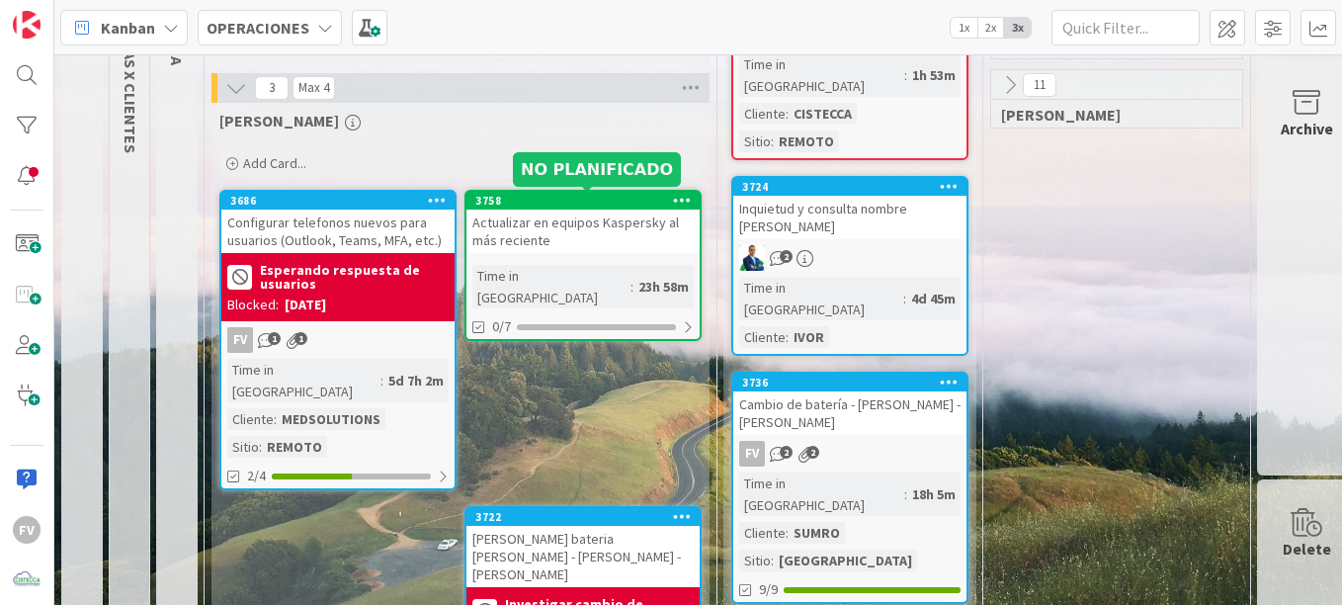
scroll to position [198, 0]
